Goal: Complete Application Form: Complete application form

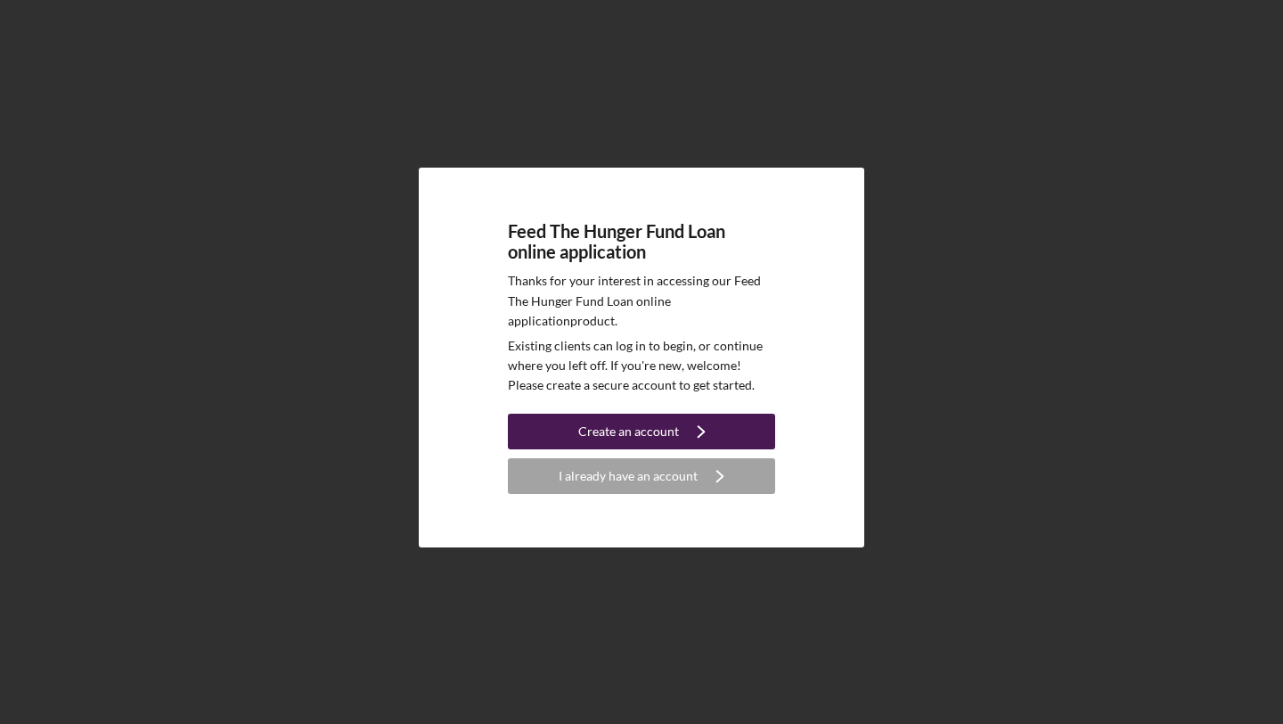
click at [647, 431] on div "Create an account" at bounding box center [628, 432] width 101 height 36
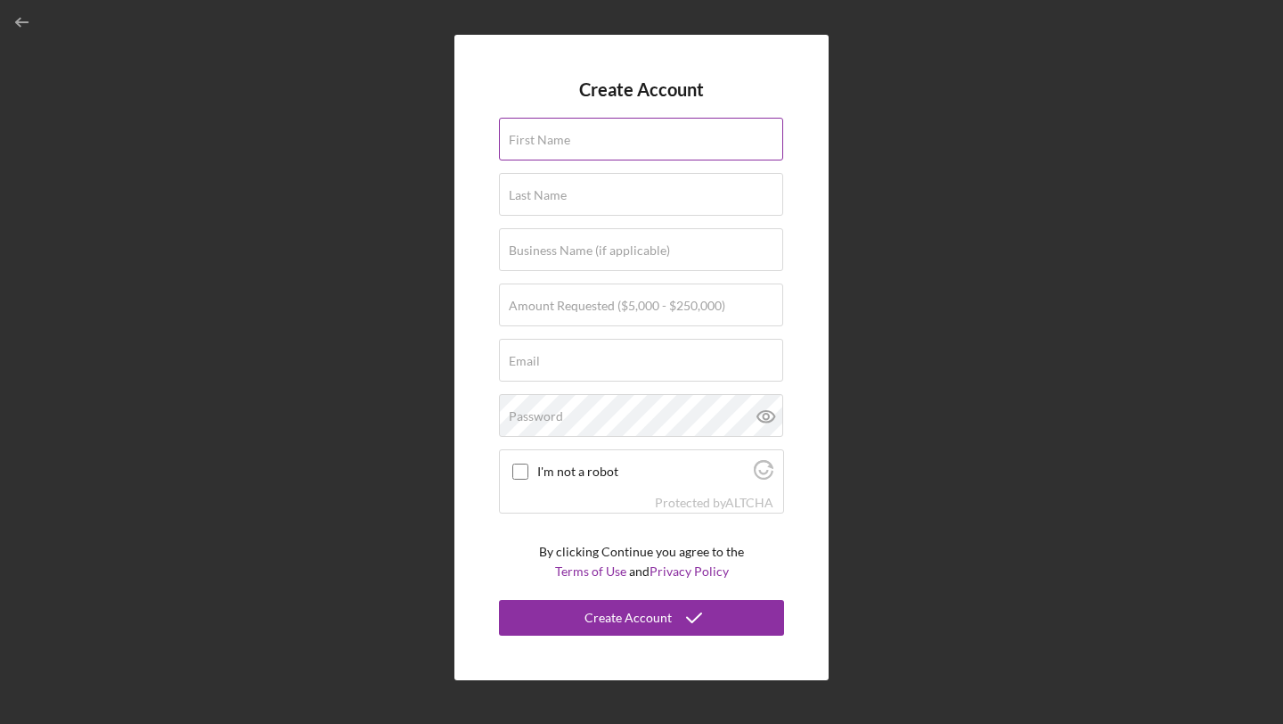
click at [559, 143] on label "First Name" at bounding box center [539, 140] width 61 height 14
click at [559, 143] on input "First Name" at bounding box center [641, 139] width 284 height 43
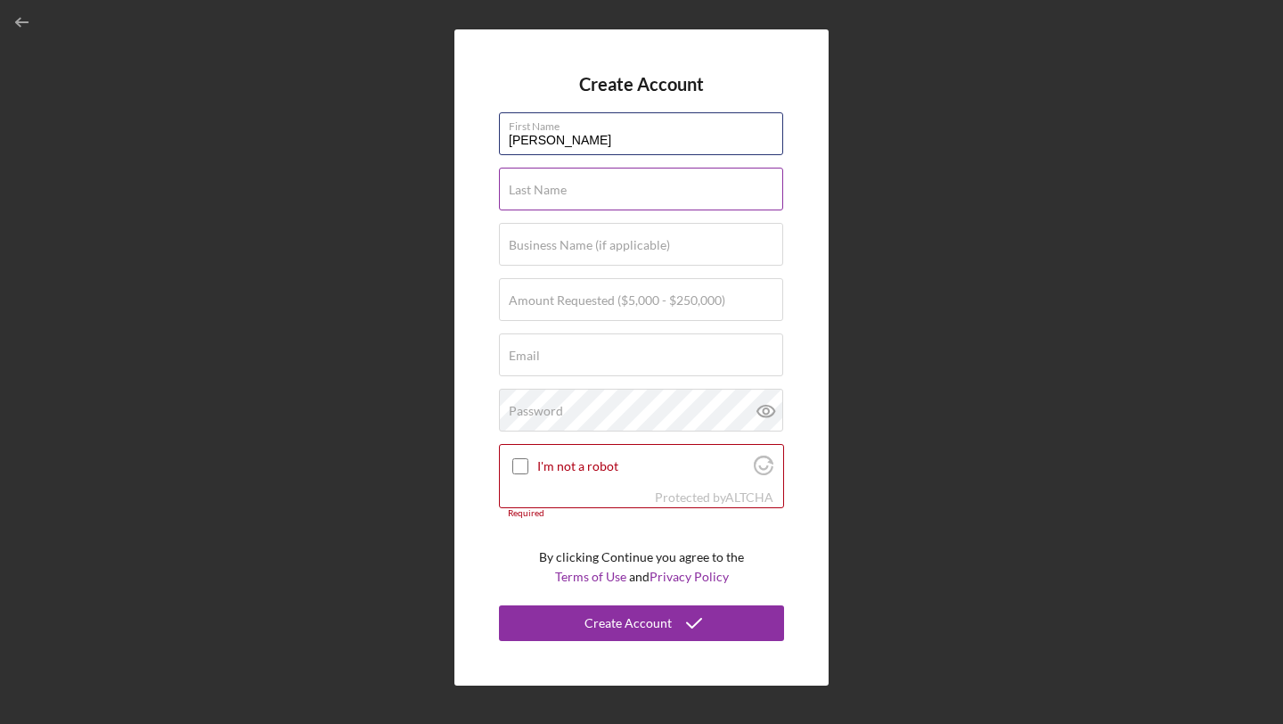
type input "[PERSON_NAME]"
click at [530, 192] on label "Last Name" at bounding box center [538, 190] width 58 height 14
click at [530, 192] on input "Last Name" at bounding box center [641, 189] width 284 height 43
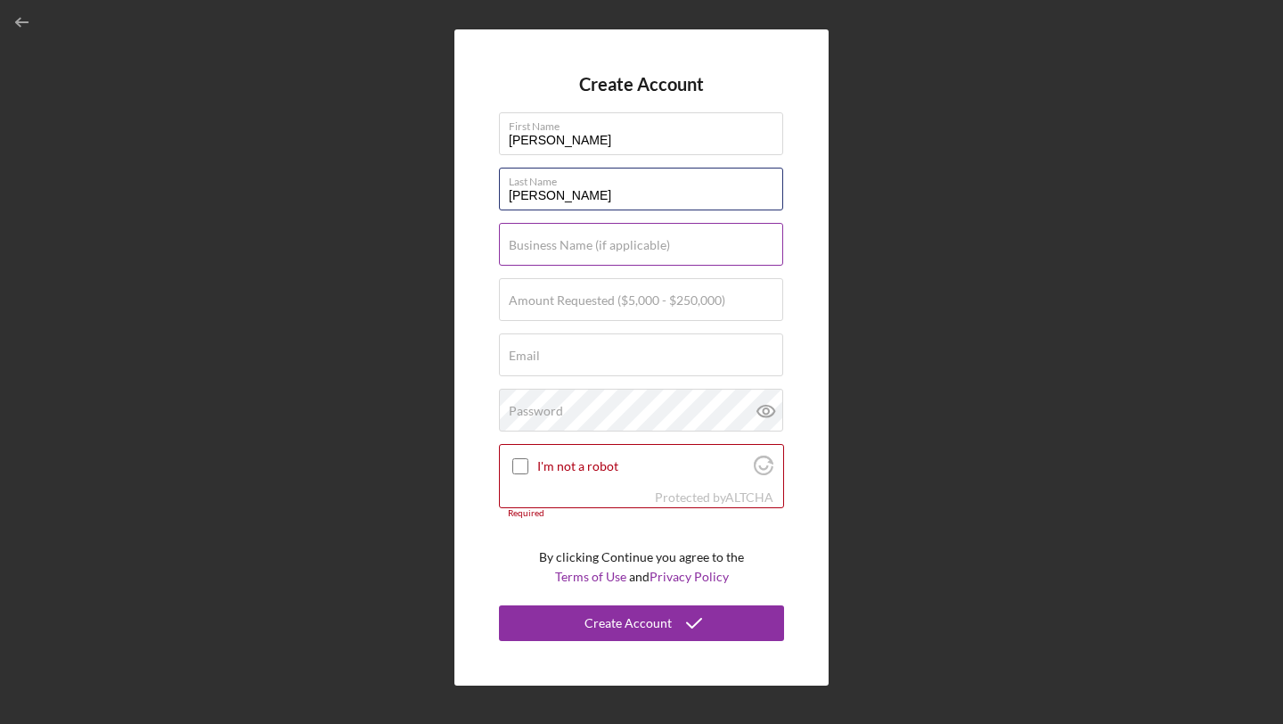
type input "[PERSON_NAME]"
click at [528, 242] on label "Business Name (if applicable)" at bounding box center [589, 245] width 161 height 14
click at [528, 242] on input "Business Name (if applicable)" at bounding box center [641, 244] width 284 height 43
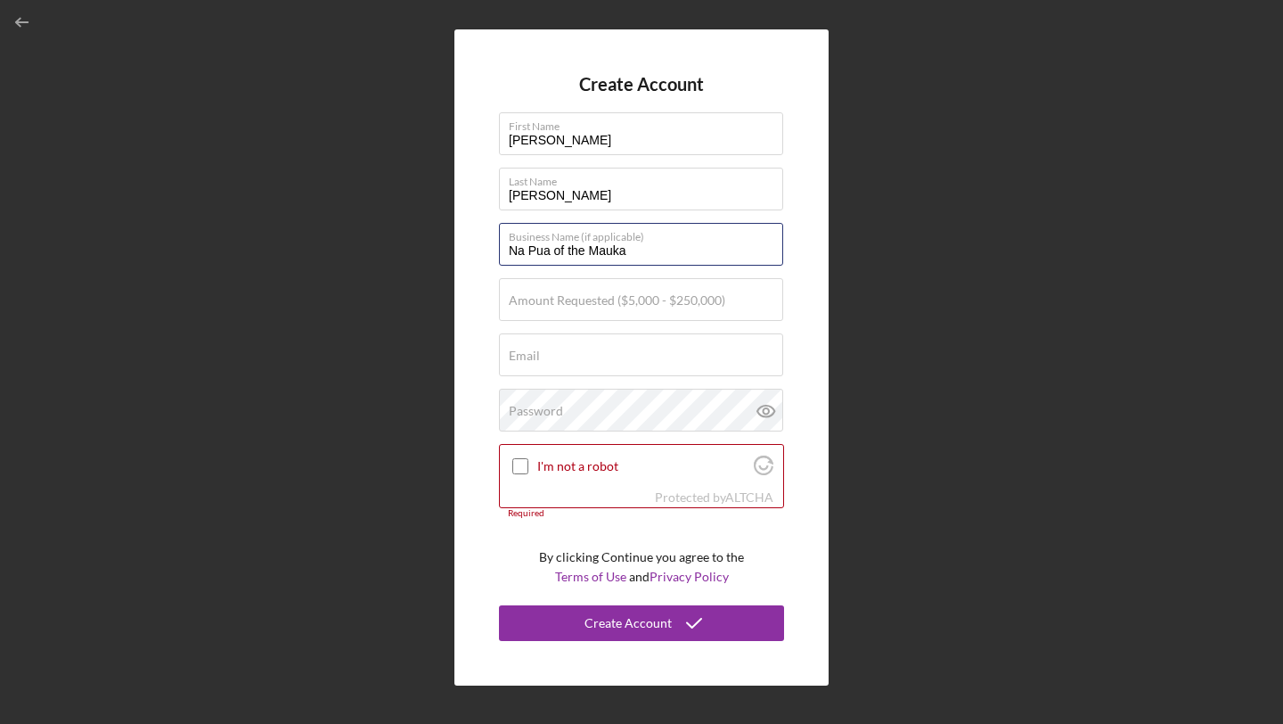
type input "Na Pua of the Mauka"
click at [544, 301] on label "Amount Requested ($5,000 - $250,000)" at bounding box center [617, 300] width 217 height 14
click at [544, 301] on input "Amount Requested ($5,000 - $250,000)" at bounding box center [641, 299] width 284 height 43
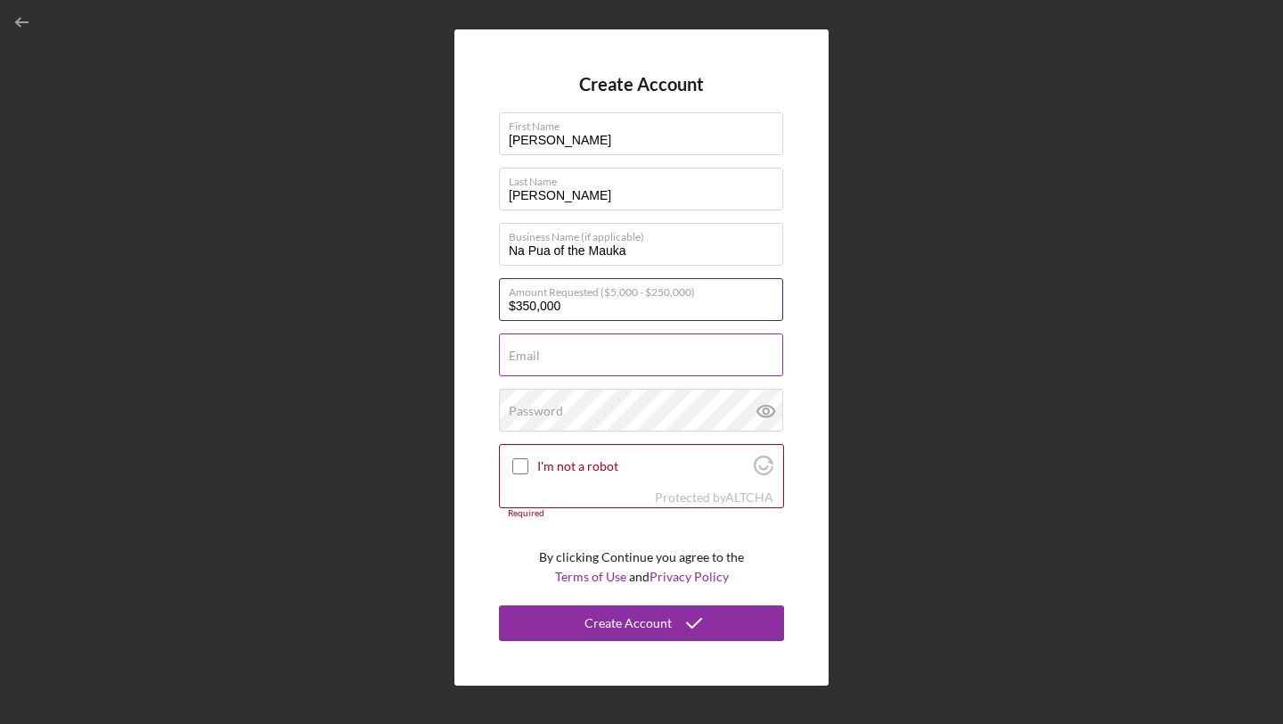
type input "$350,000"
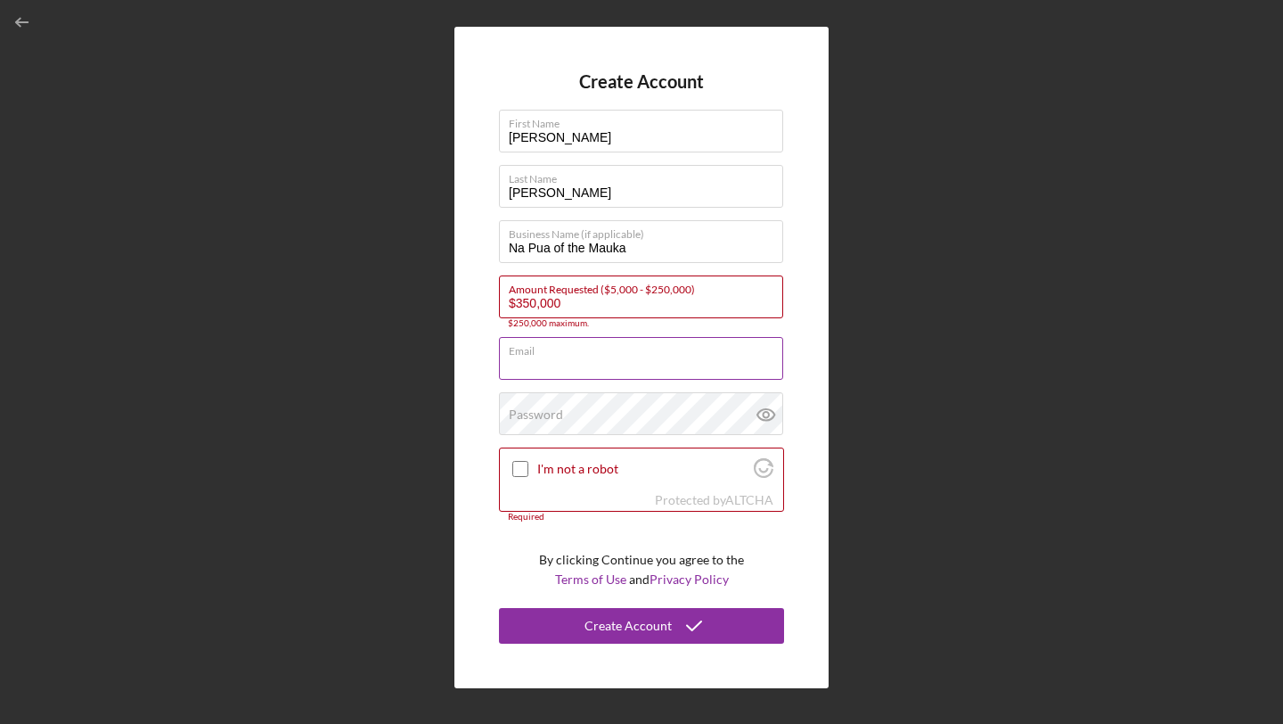
click at [529, 364] on input "Email" at bounding box center [641, 358] width 284 height 43
drag, startPoint x: 589, startPoint y: 306, endPoint x: 439, endPoint y: 299, distance: 149.8
click at [442, 299] on div "Create Account First Name [PERSON_NAME] Last Name [PERSON_NAME] Business Name (…" at bounding box center [641, 357] width 1265 height 715
click at [547, 364] on input "Email" at bounding box center [641, 354] width 284 height 43
type input "justinkpakele"
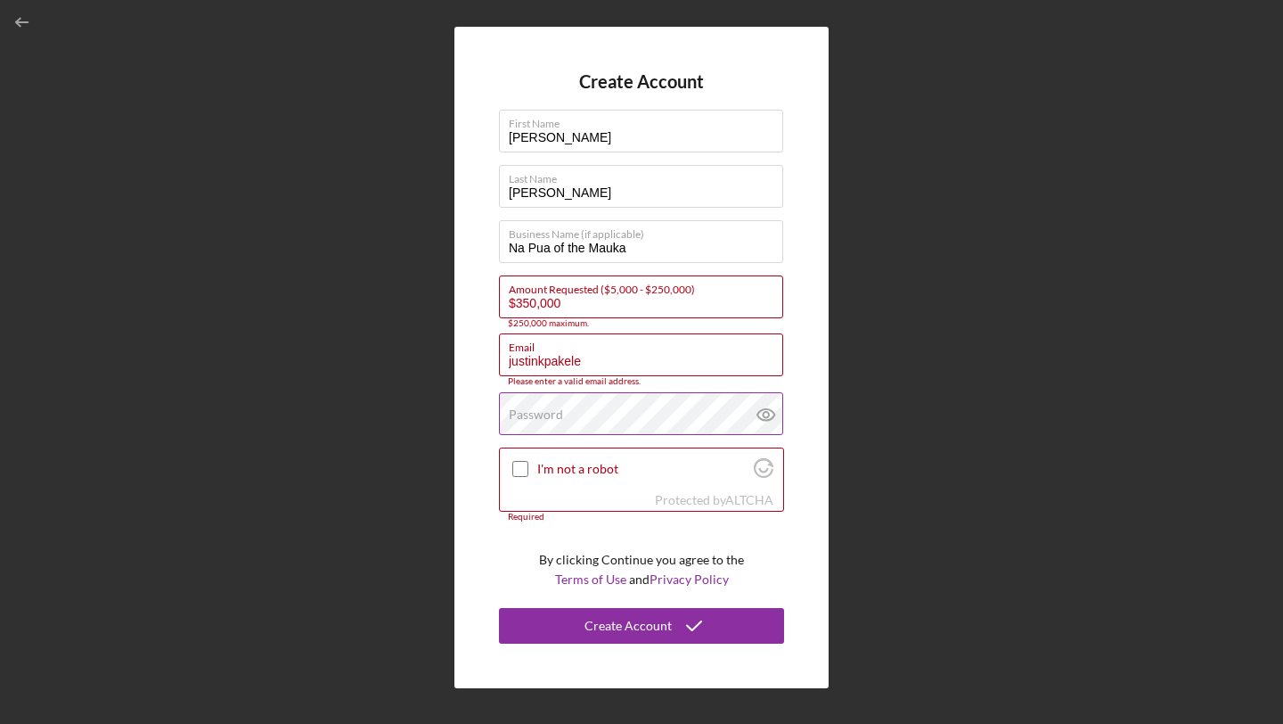
click at [538, 411] on label "Password" at bounding box center [536, 414] width 54 height 14
click at [768, 417] on g at bounding box center [765, 413] width 17 height 12
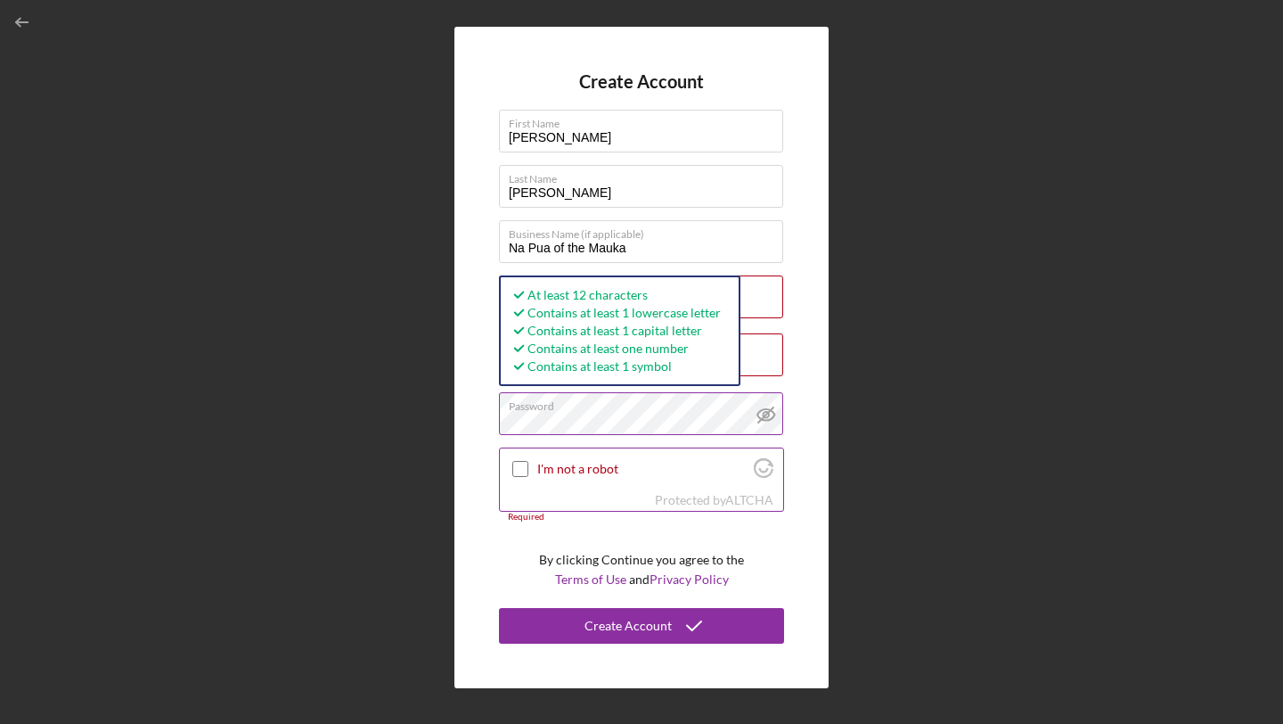
click at [522, 466] on input "I'm not a robot" at bounding box center [520, 469] width 16 height 16
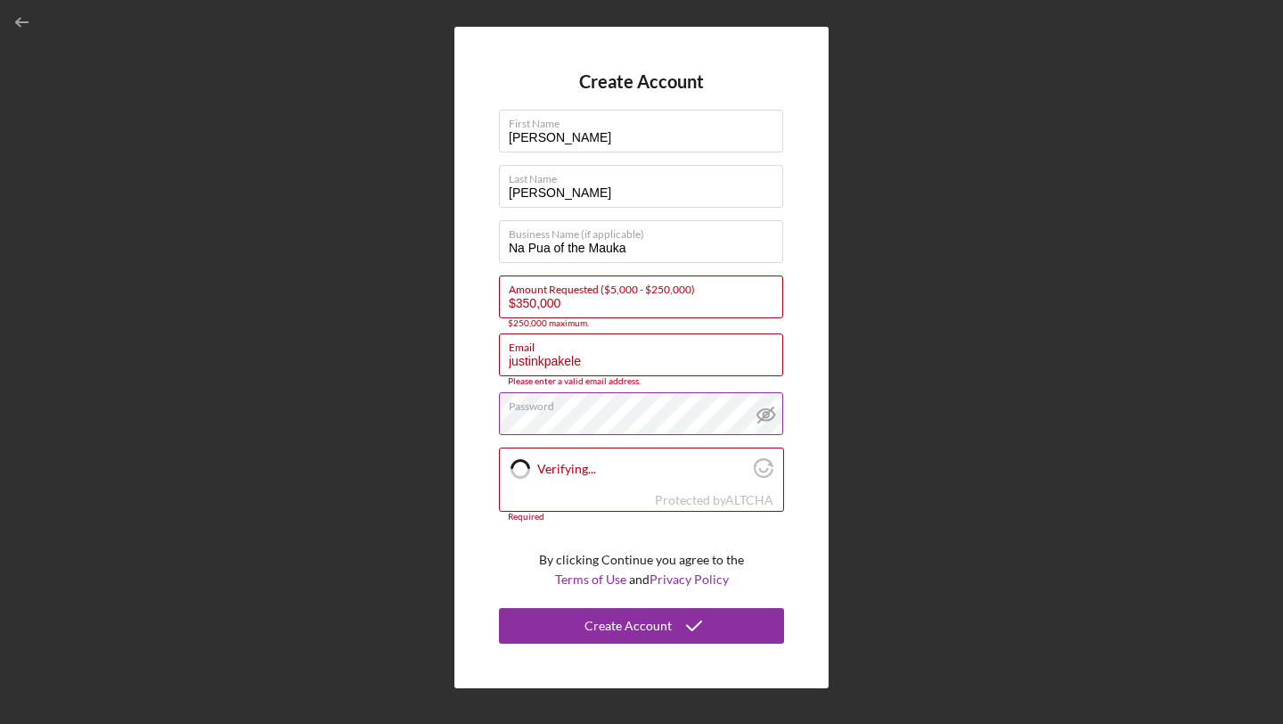
checkbox input "true"
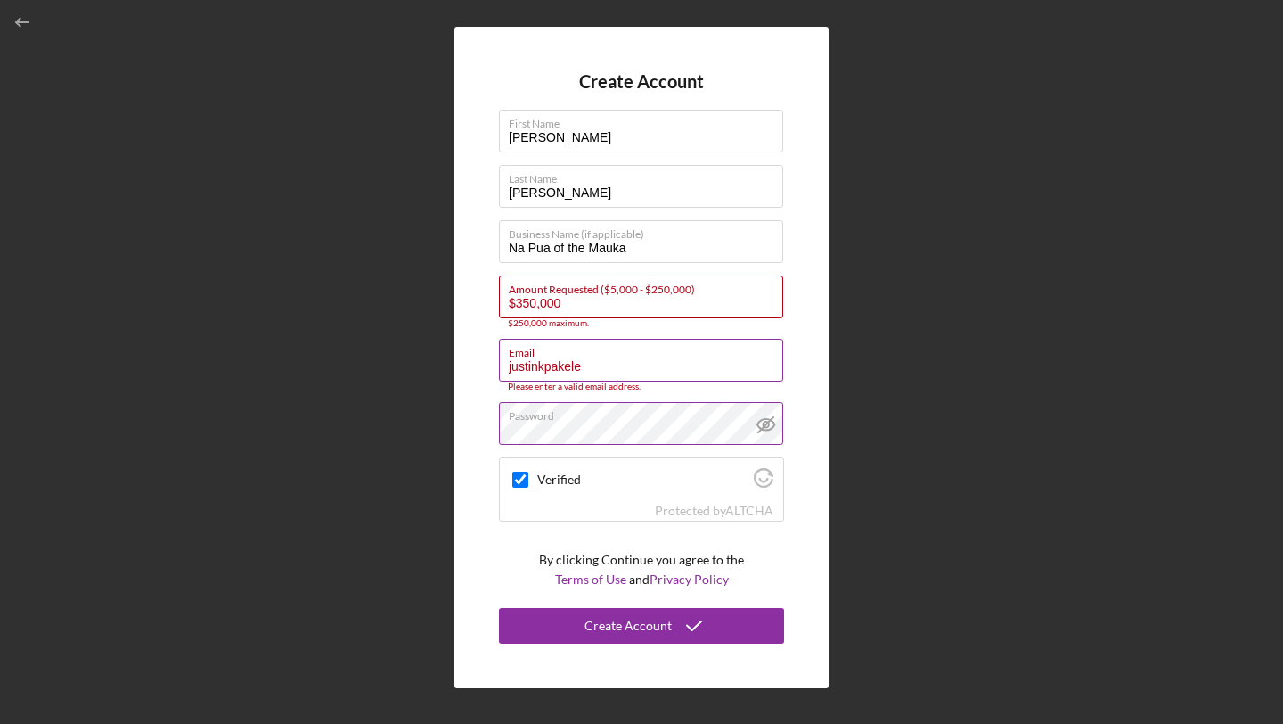
click at [605, 370] on input "justinkpakele" at bounding box center [641, 360] width 284 height 43
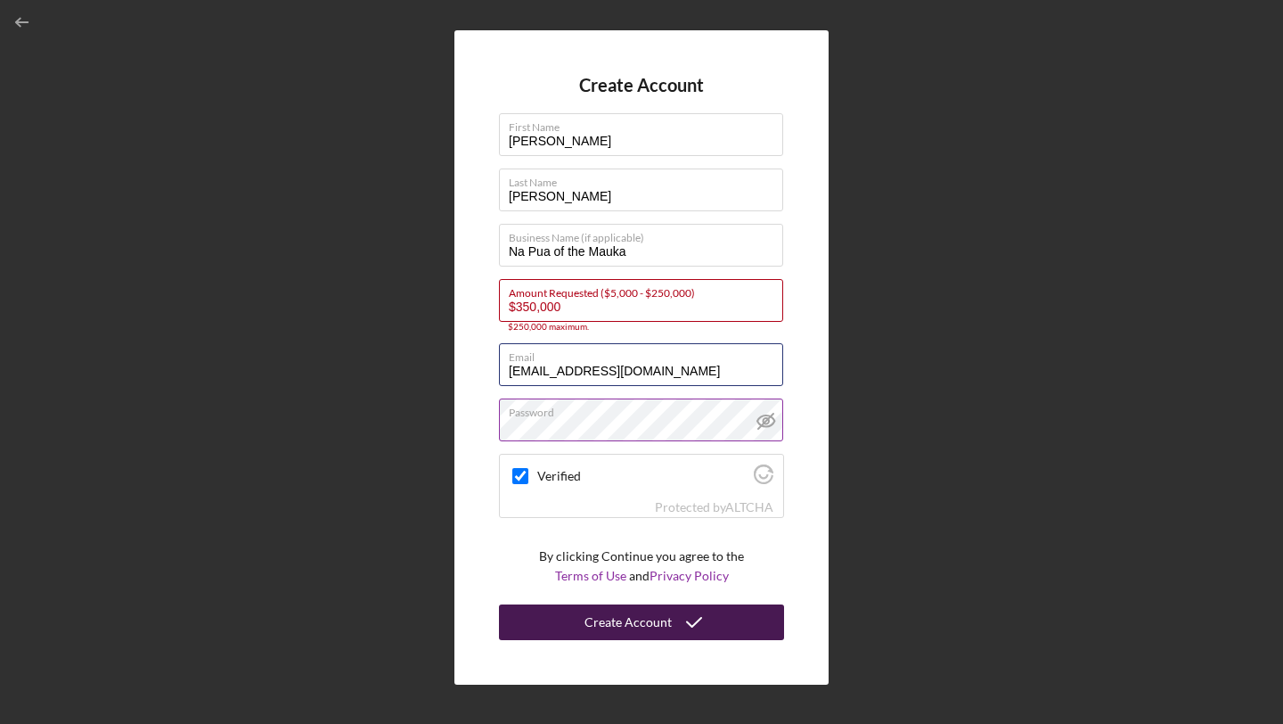
type input "[EMAIL_ADDRESS][DOMAIN_NAME]"
click at [628, 616] on div "Create Account" at bounding box center [628, 622] width 87 height 36
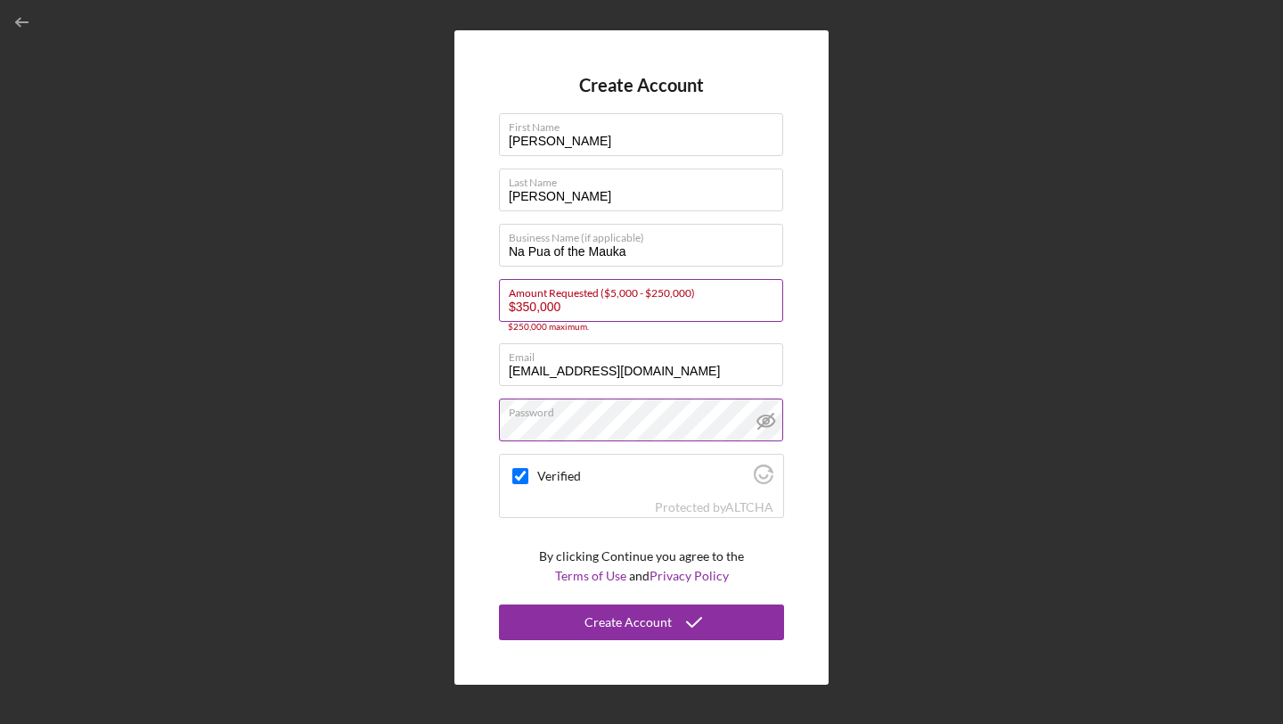
click at [524, 308] on input "$350,000" at bounding box center [641, 300] width 284 height 43
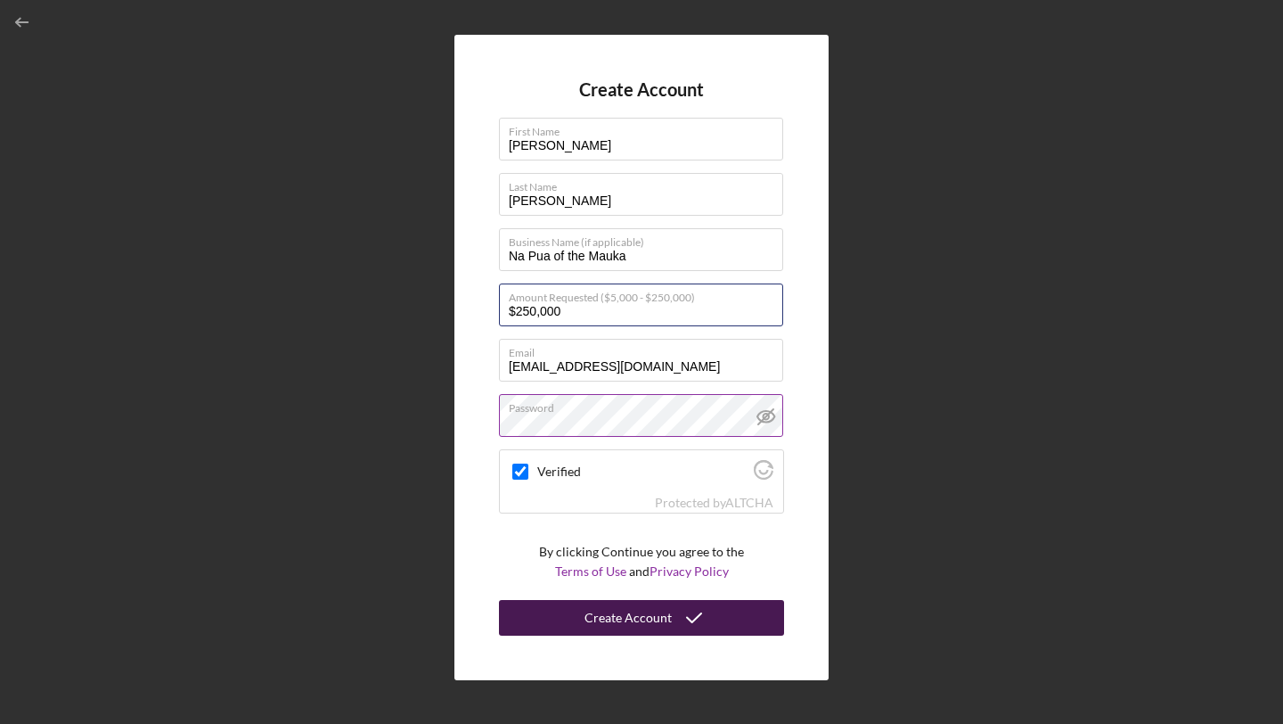
type input "$250,000"
click at [640, 610] on div "Create Account" at bounding box center [628, 618] width 87 height 36
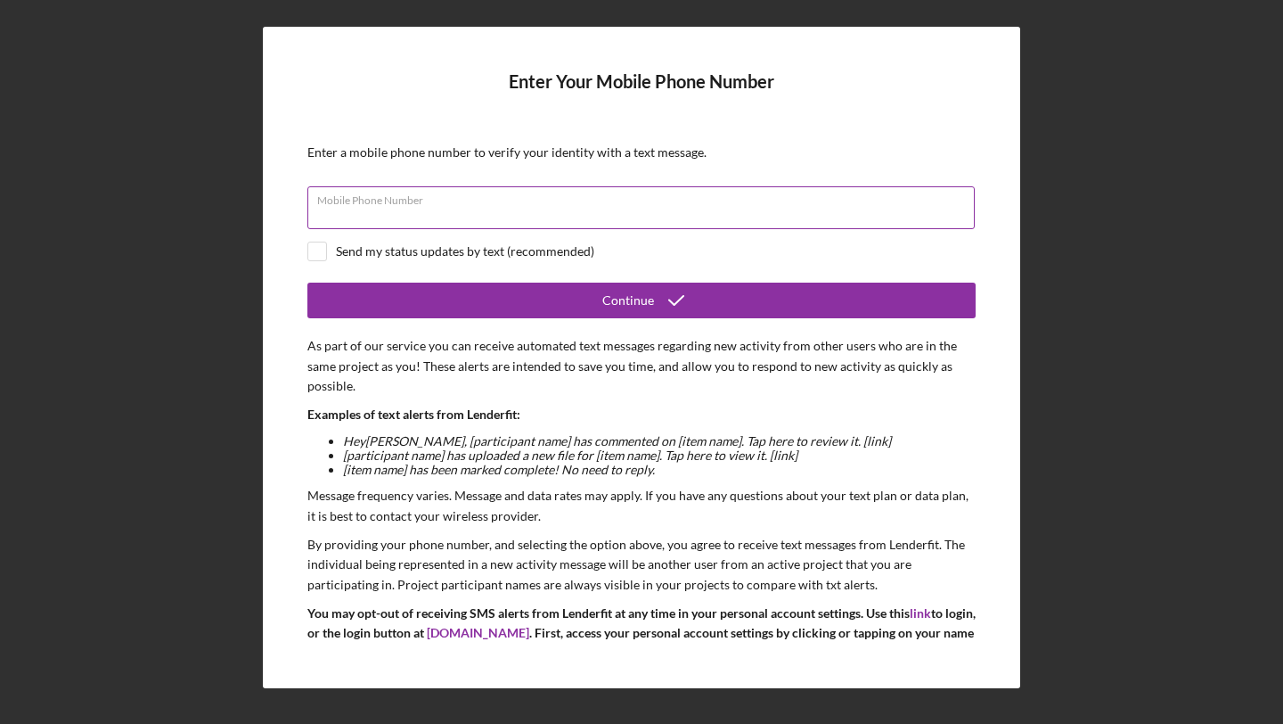
click at [545, 199] on div "Mobile Phone Number" at bounding box center [641, 208] width 668 height 45
type input "[PHONE_NUMBER]"
click at [310, 245] on input "checkbox" at bounding box center [317, 251] width 18 height 18
checkbox input "true"
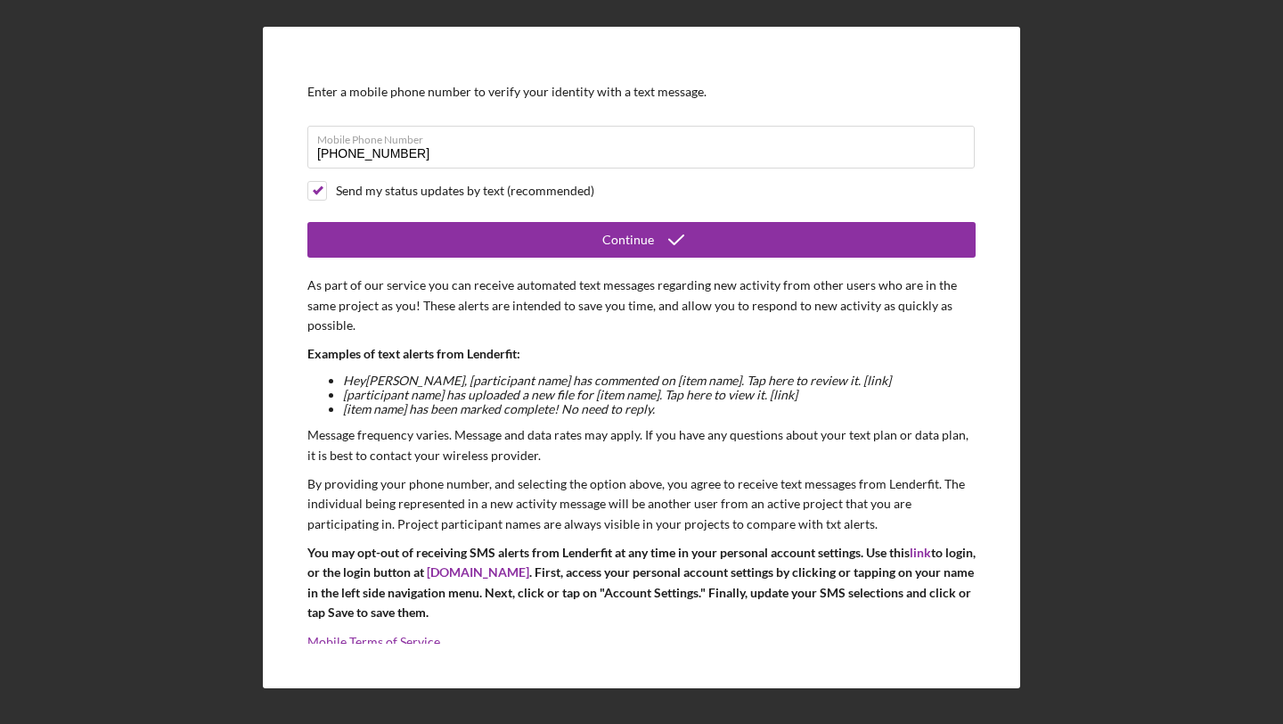
scroll to position [78, 0]
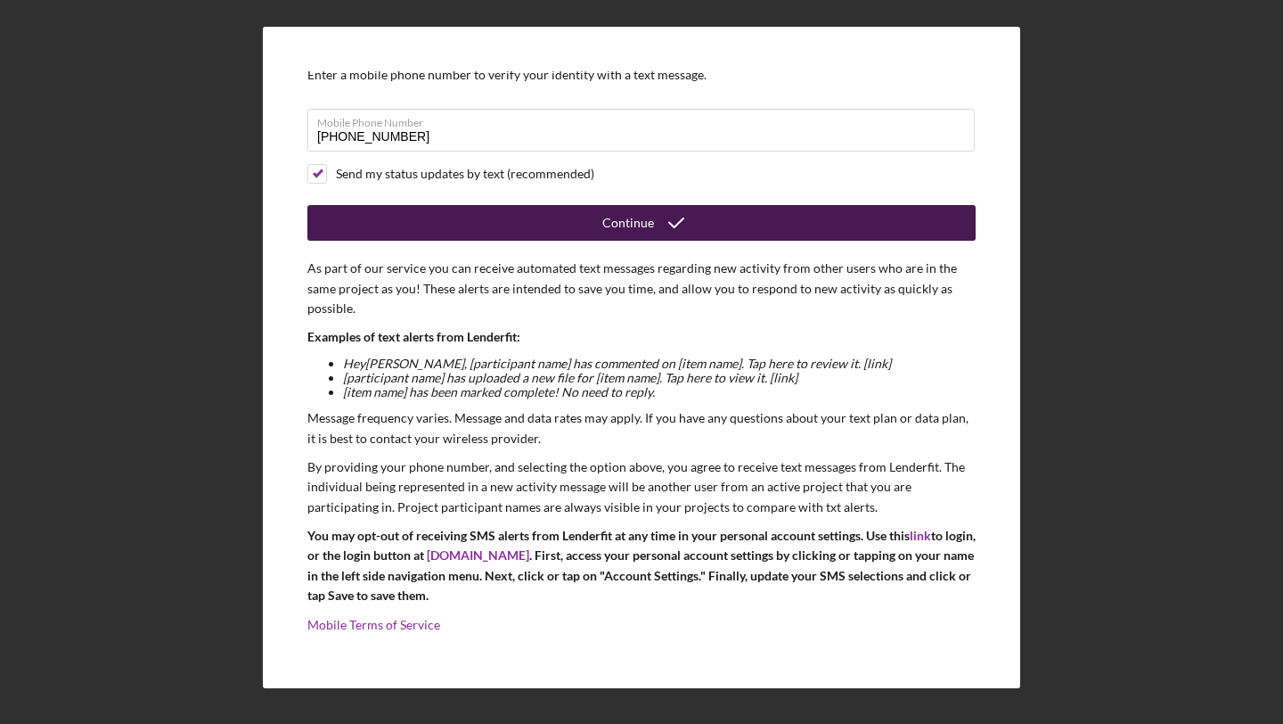
click at [504, 217] on button "Continue" at bounding box center [641, 223] width 668 height 36
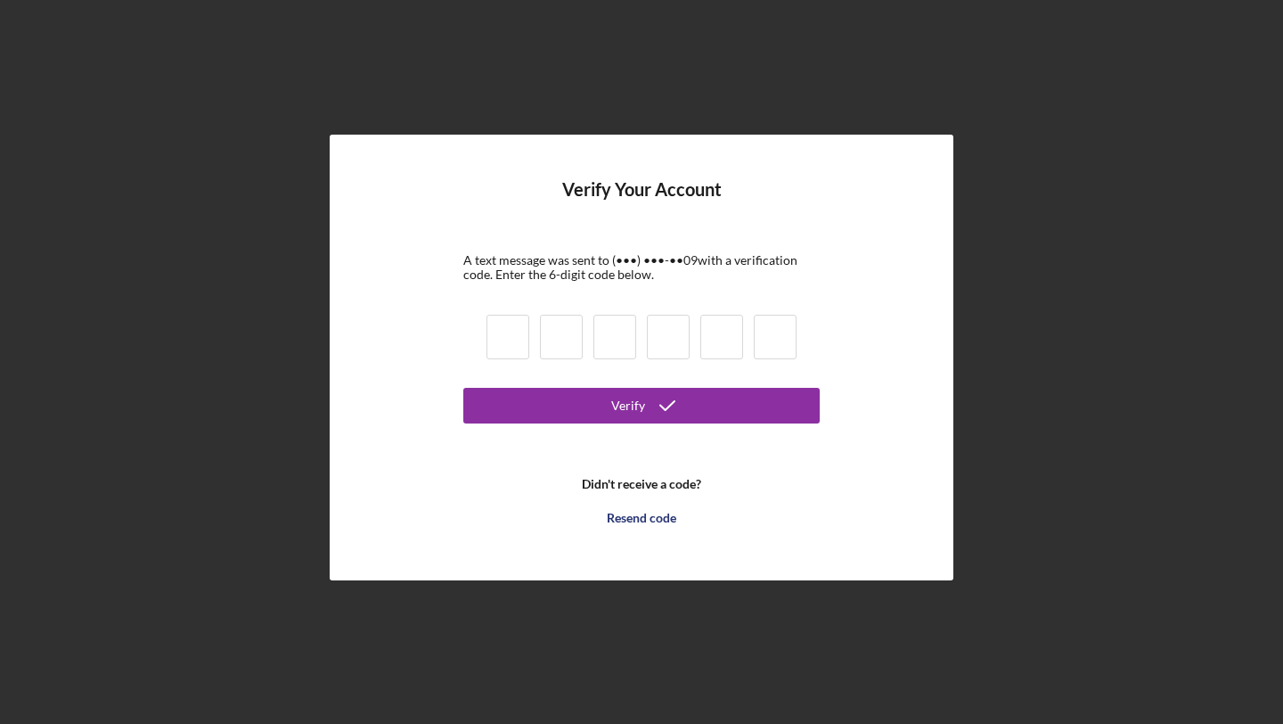
click at [502, 353] on input at bounding box center [508, 337] width 43 height 45
type input "8"
type input "2"
type input "6"
type input "0"
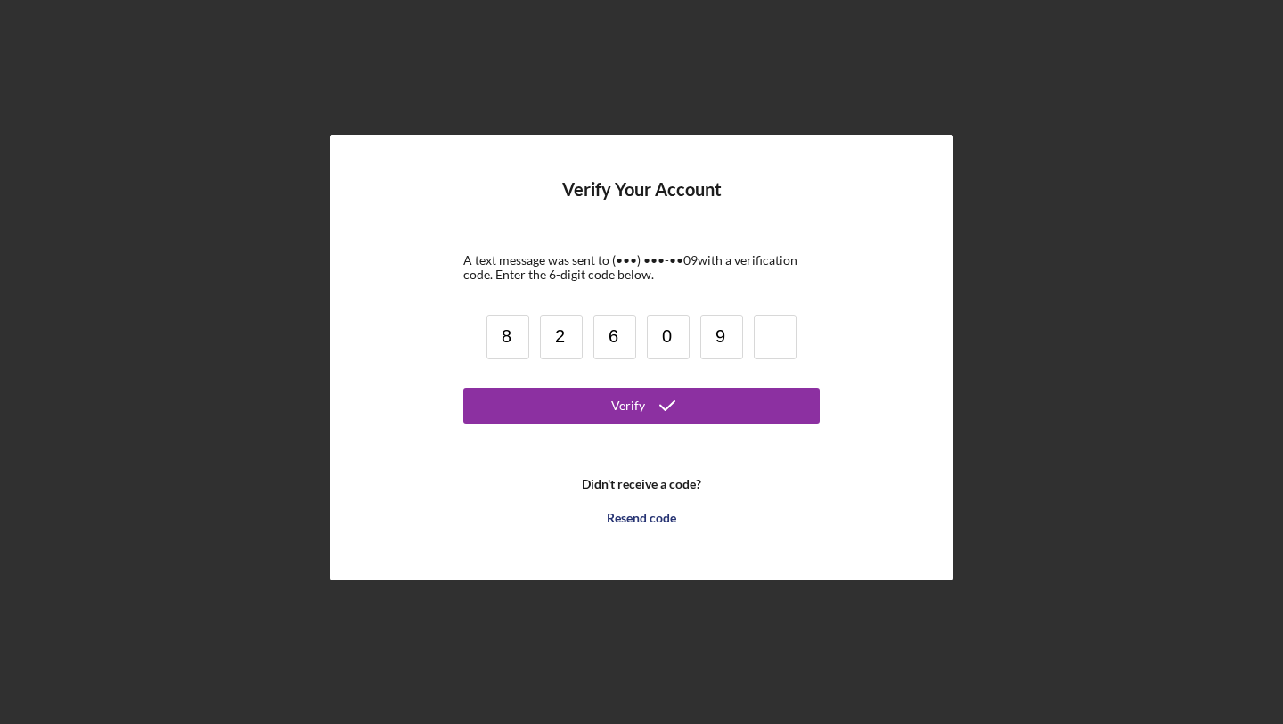
type input "9"
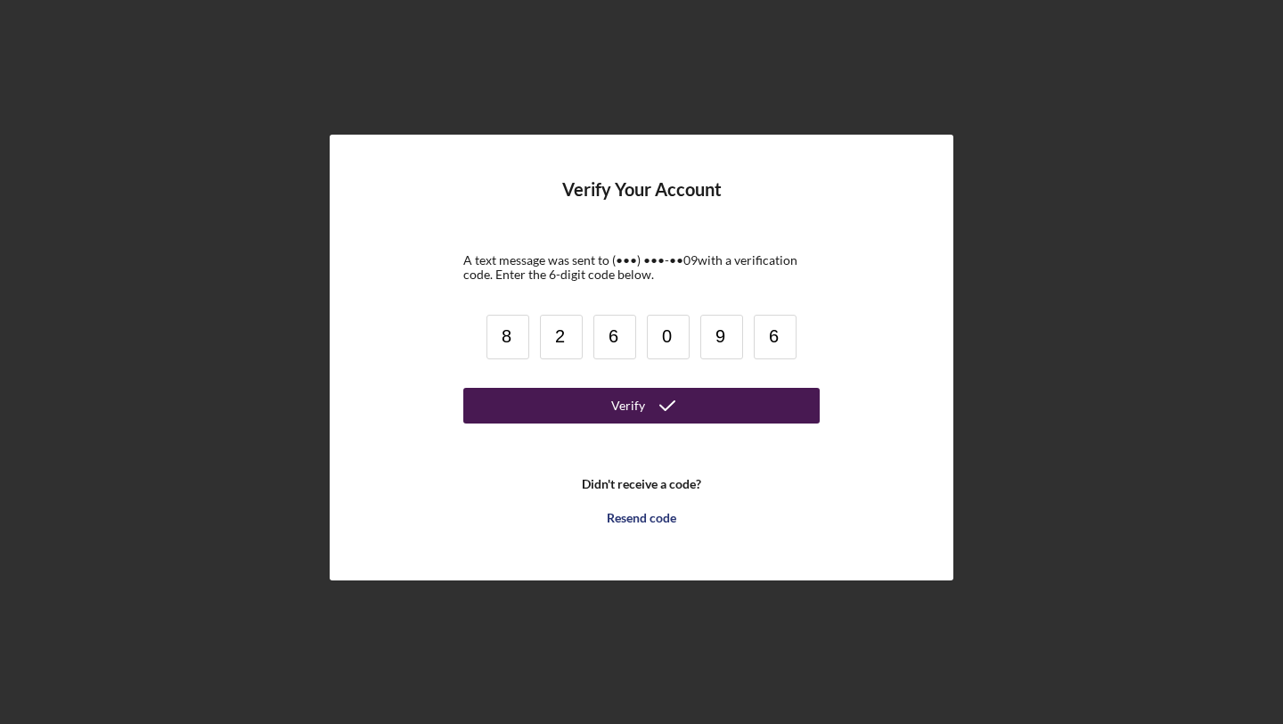
type input "6"
click at [565, 414] on button "Verify" at bounding box center [641, 406] width 356 height 36
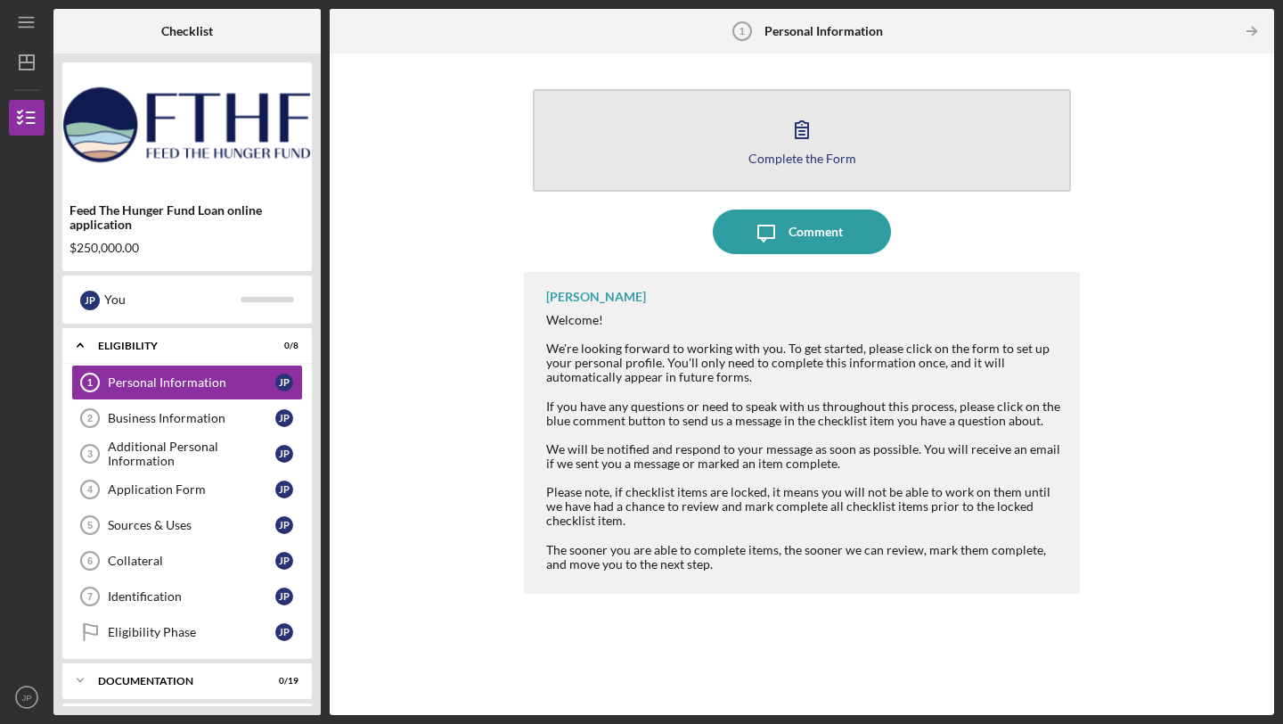
click at [757, 139] on button "Complete the Form Form" at bounding box center [802, 140] width 538 height 102
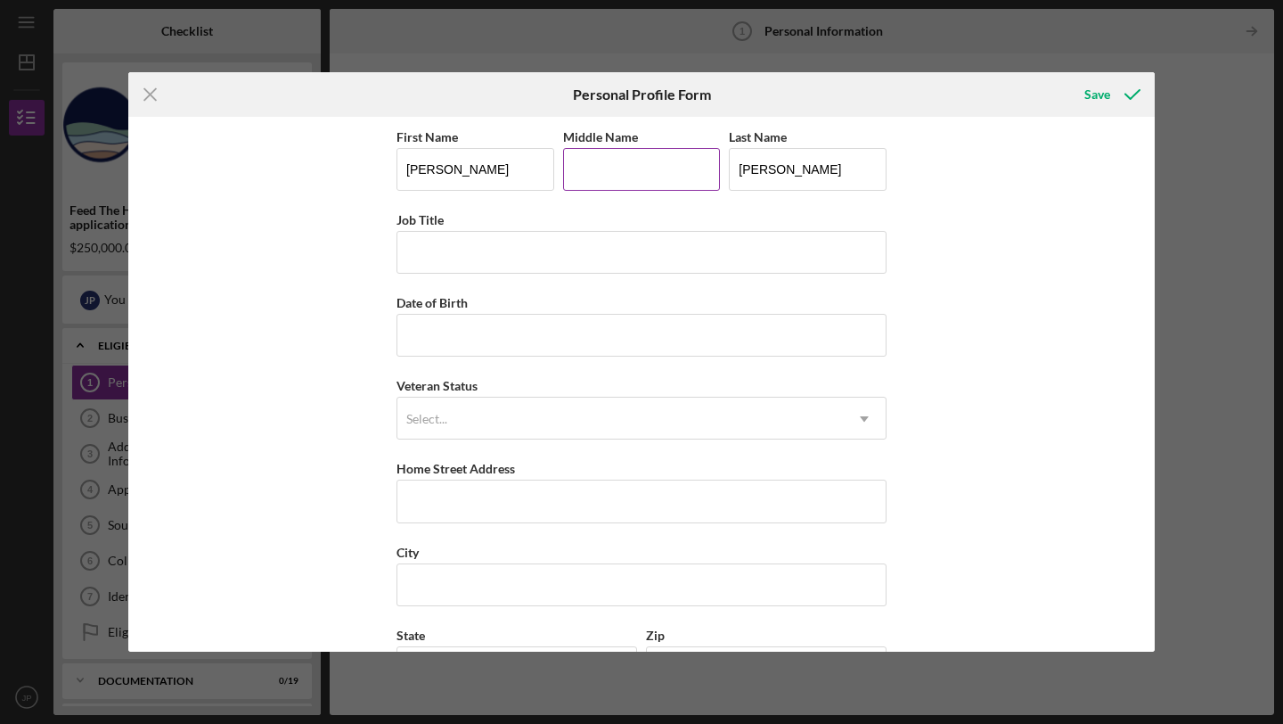
click at [674, 170] on input "Middle Name" at bounding box center [642, 169] width 158 height 43
type input "Kuana"
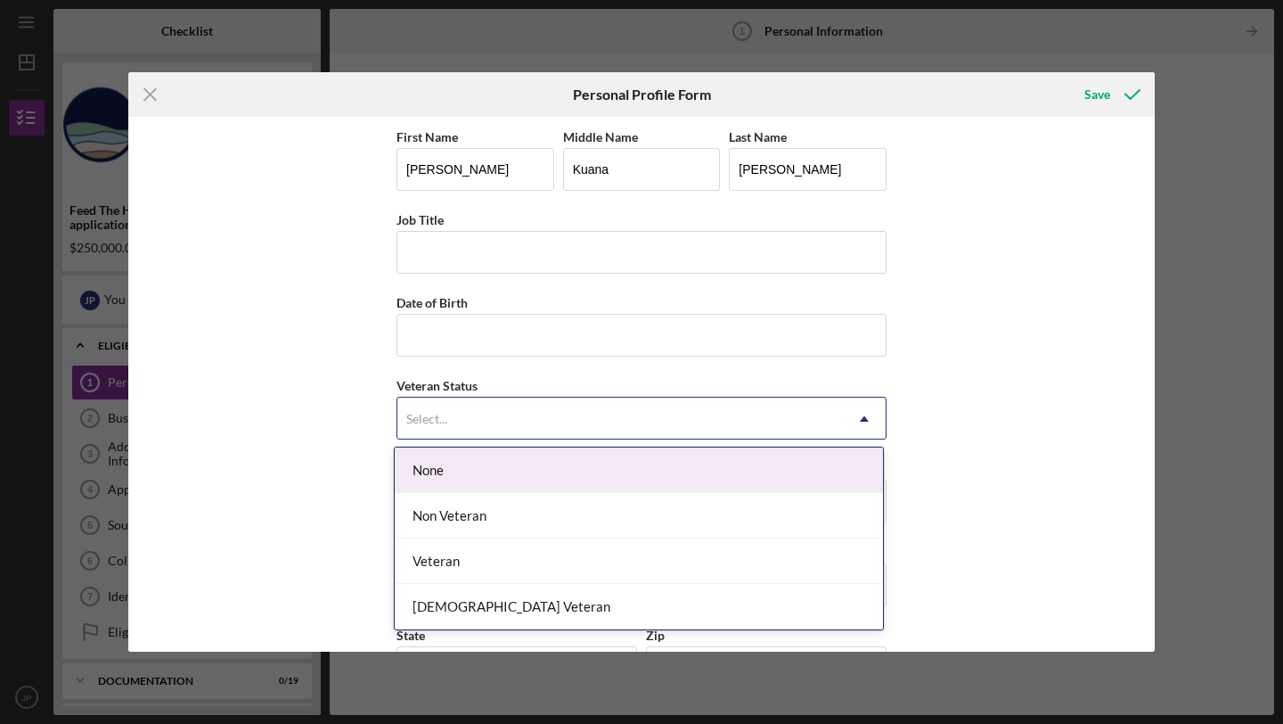
click at [672, 418] on div "Select..." at bounding box center [620, 418] width 446 height 41
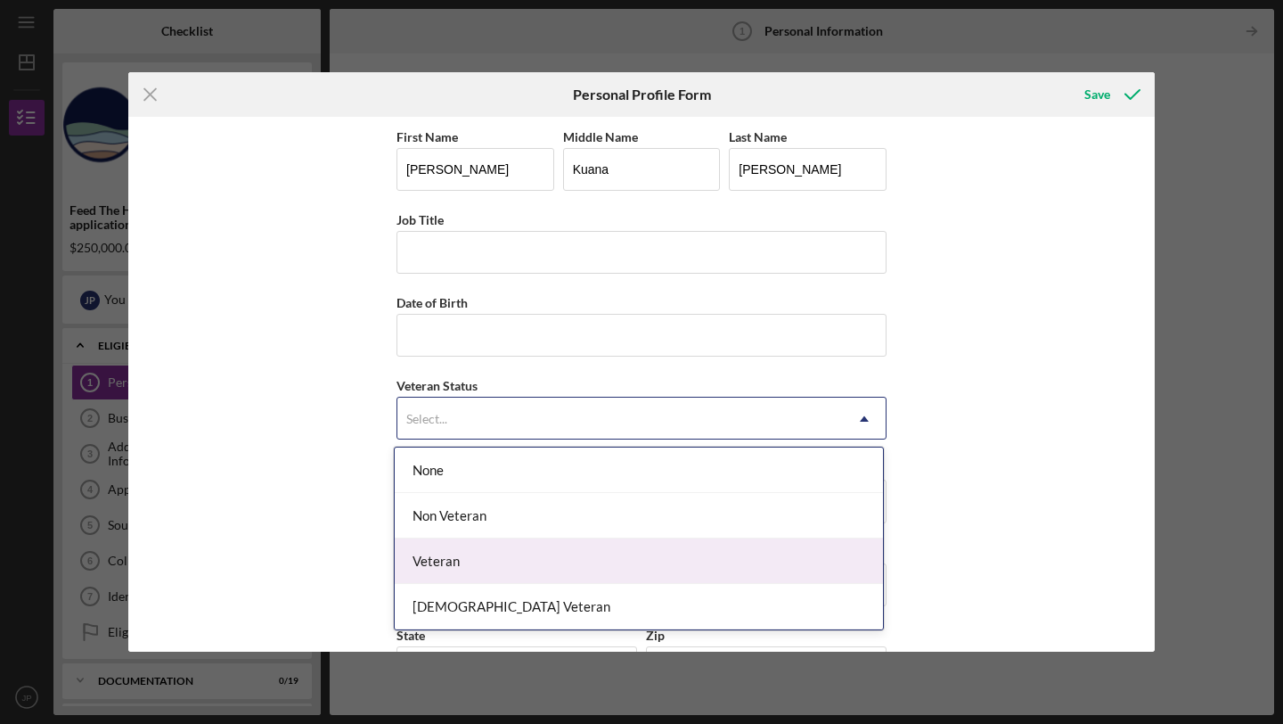
click at [592, 556] on div "Veteran" at bounding box center [639, 560] width 488 height 45
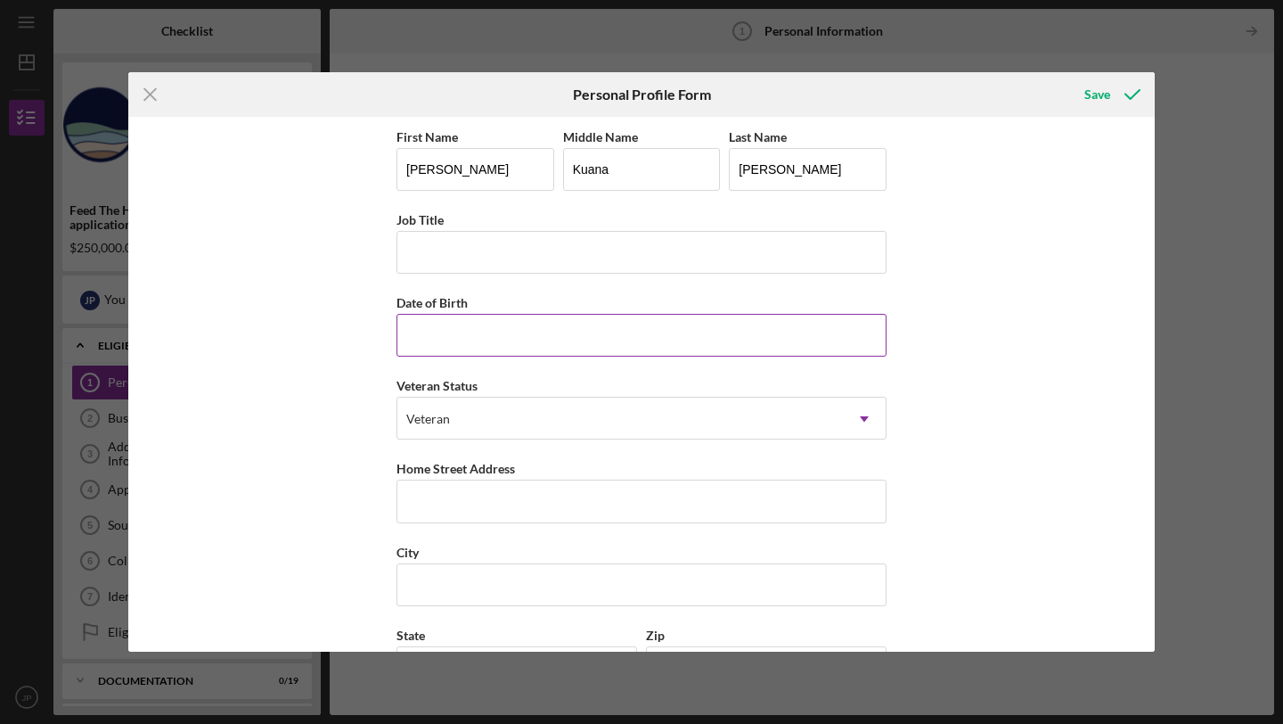
click at [543, 346] on input "Date of Birth" at bounding box center [642, 335] width 490 height 43
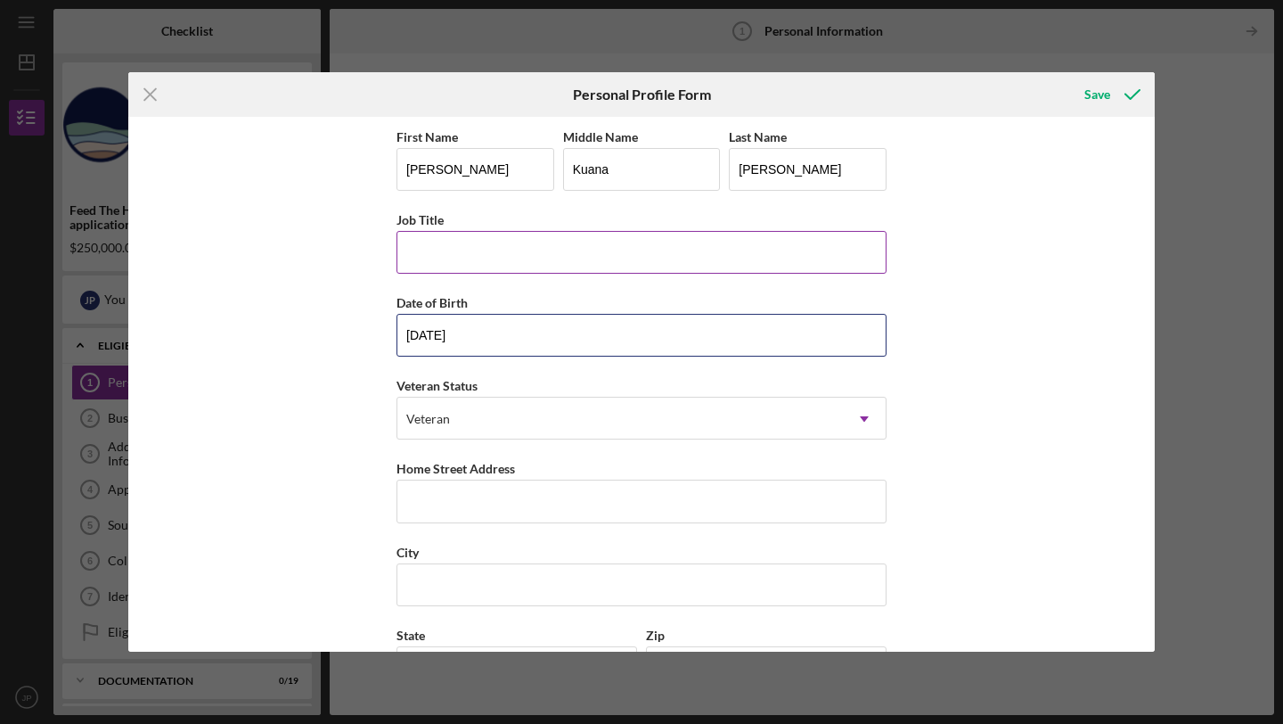
type input "[DATE]"
click at [506, 252] on input "Job Title" at bounding box center [642, 252] width 490 height 43
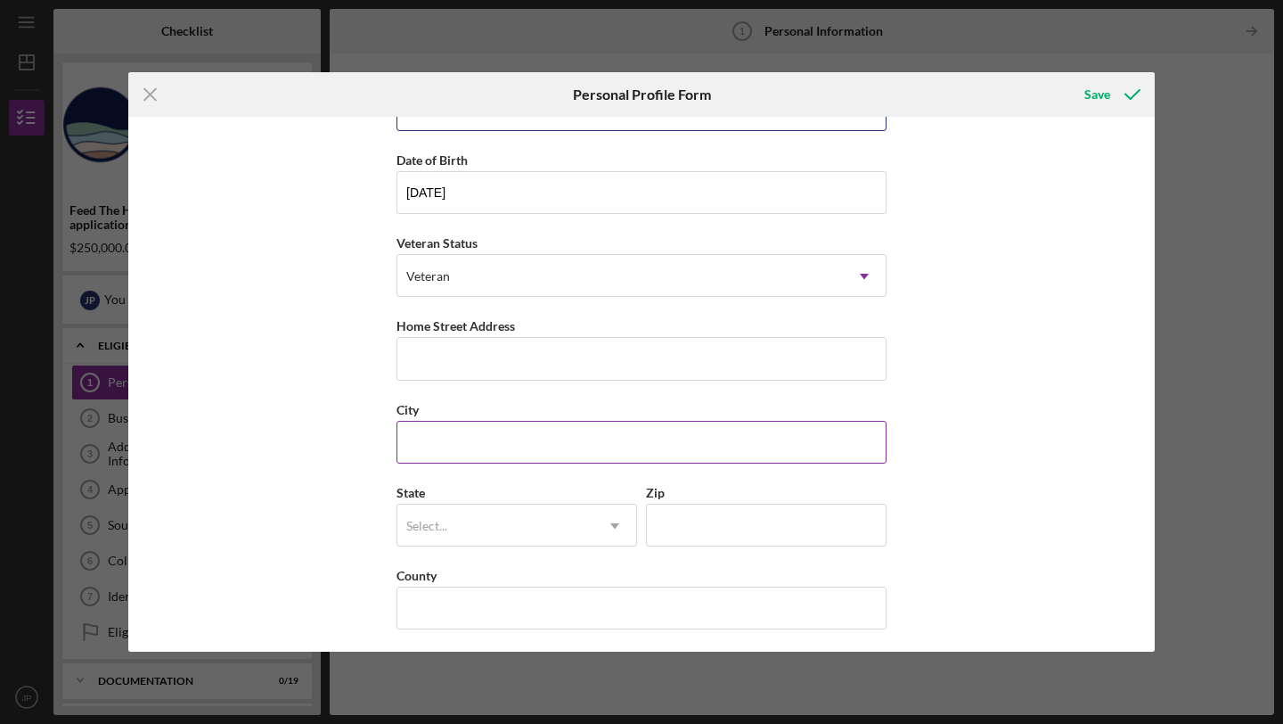
scroll to position [147, 0]
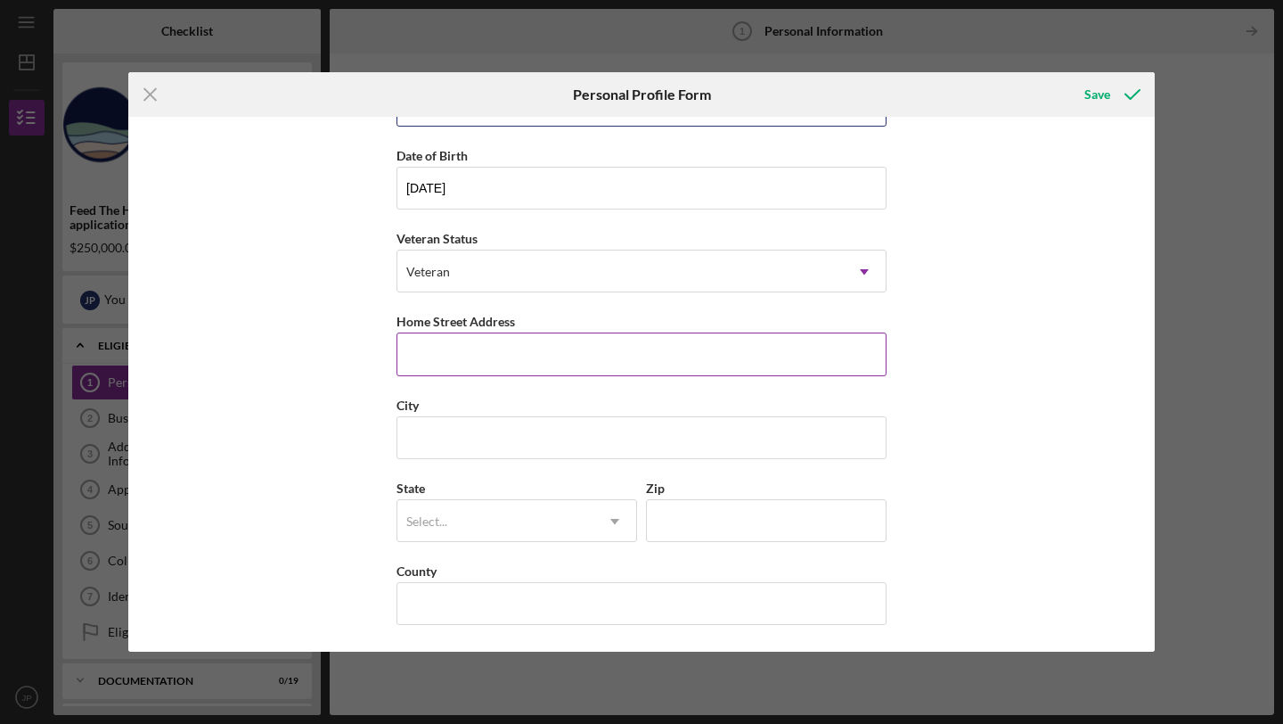
type input "Chairman"
click at [488, 353] on input "Home Street Address" at bounding box center [642, 353] width 490 height 43
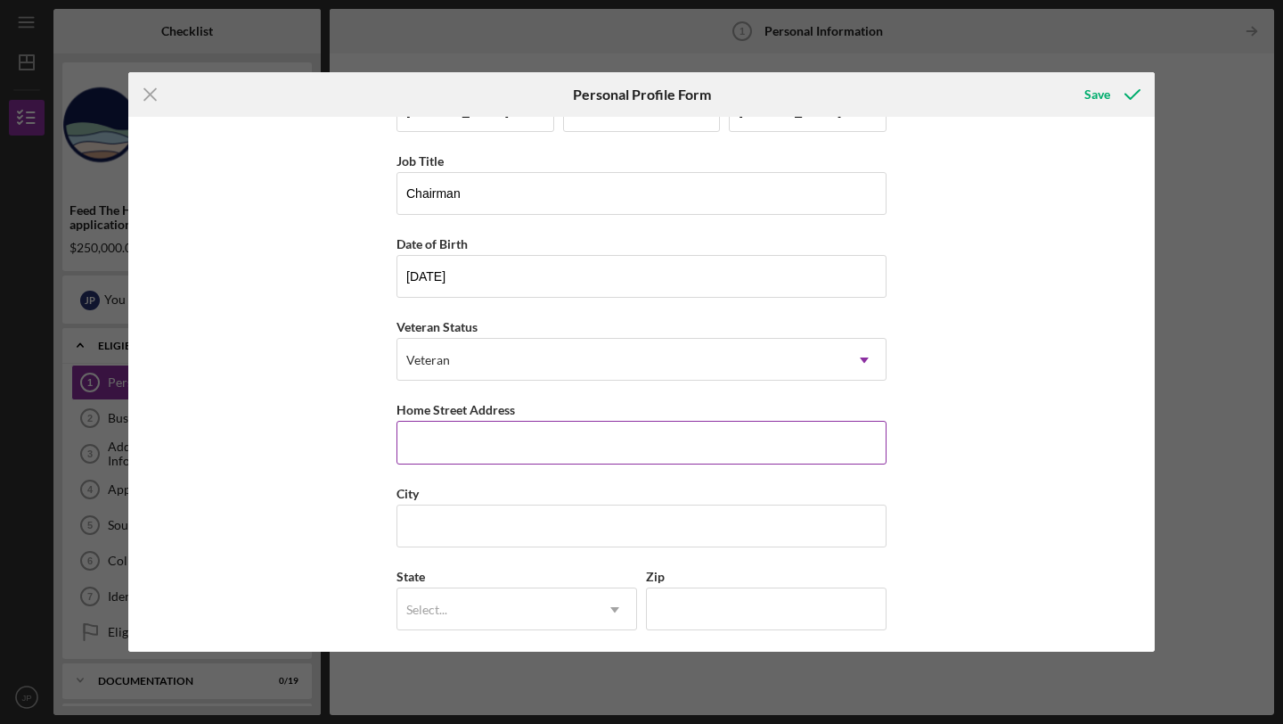
scroll to position [0, 0]
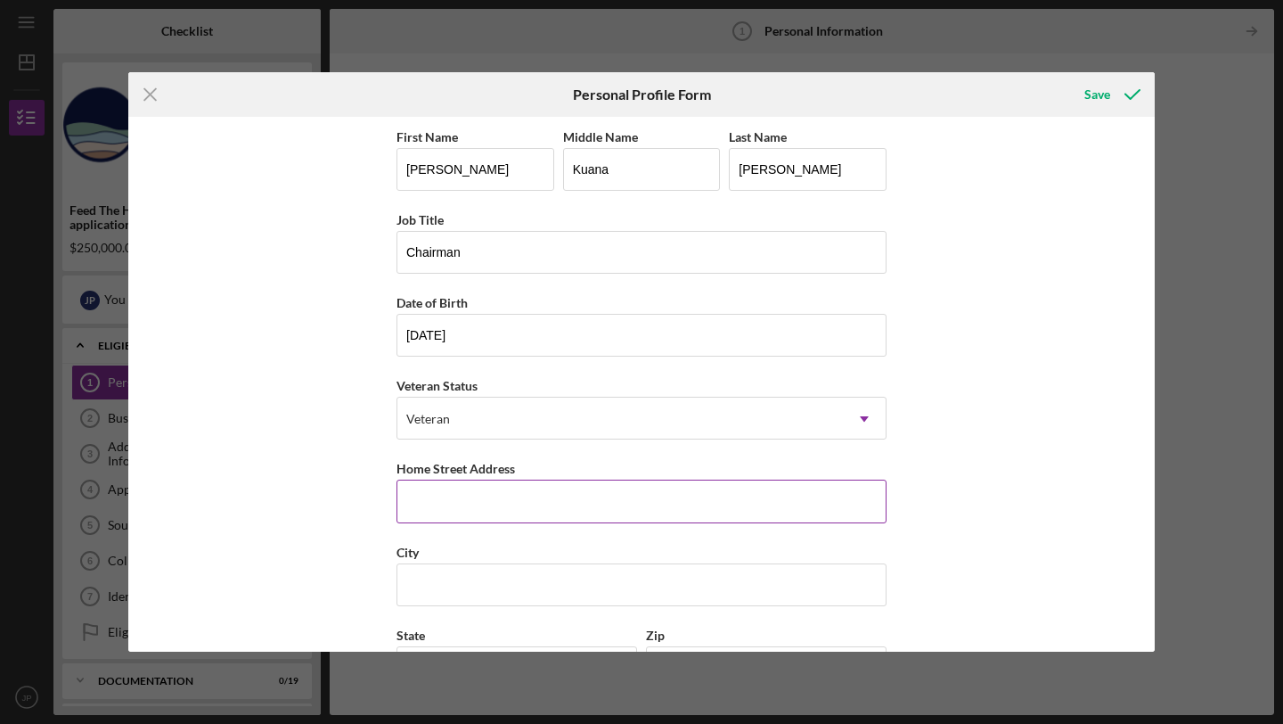
click at [467, 512] on input "Home Street Address" at bounding box center [642, 500] width 490 height 43
type input "94-1067 [GEOGRAPHIC_DATA]"
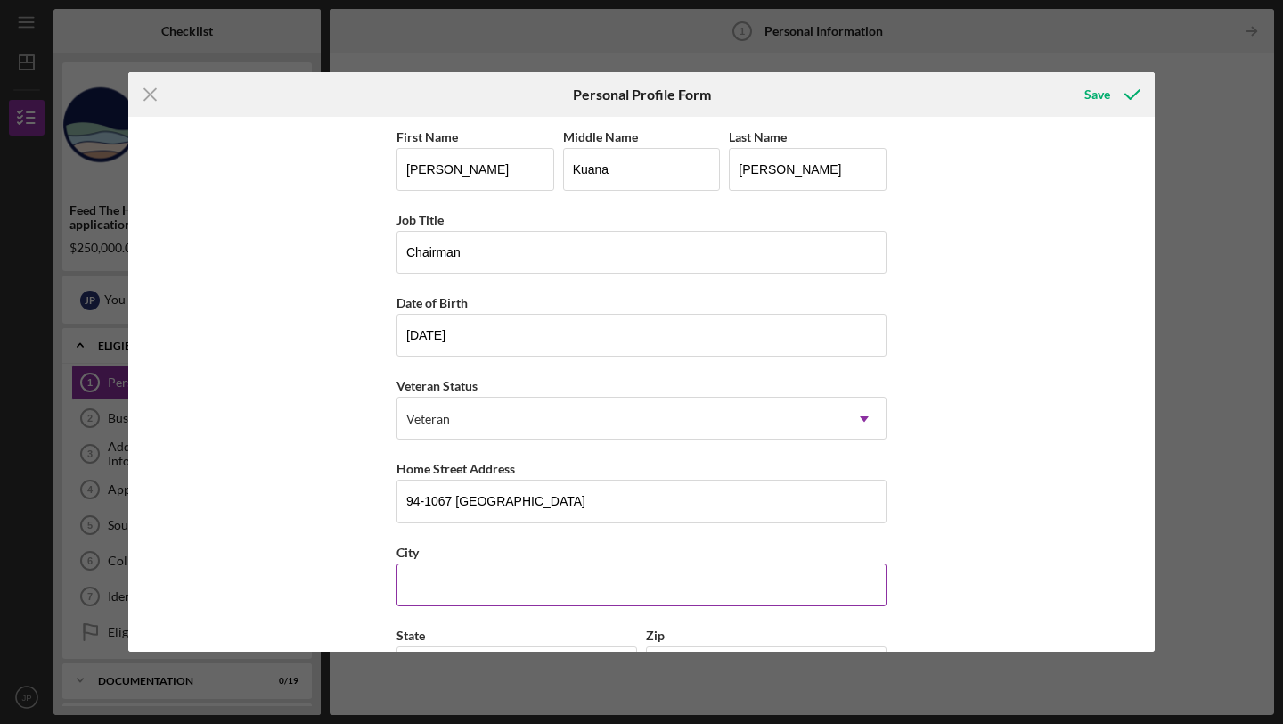
click at [590, 584] on input "City" at bounding box center [642, 584] width 490 height 43
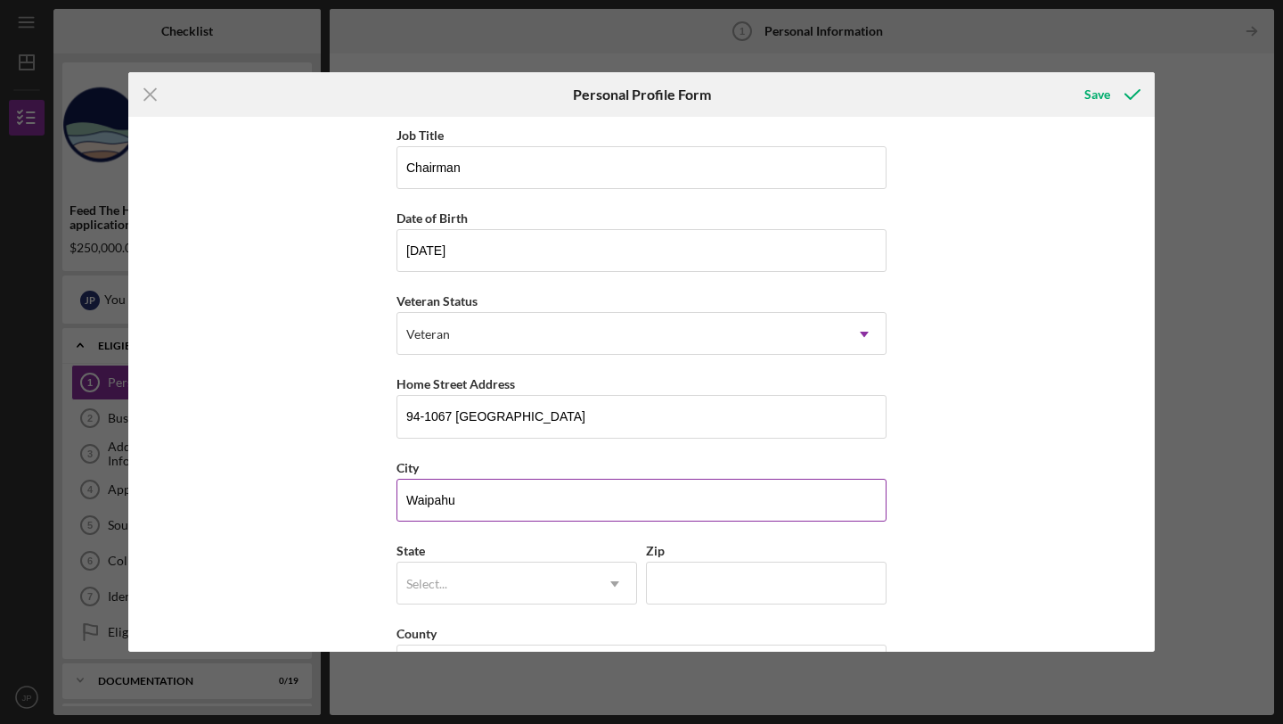
scroll to position [118, 0]
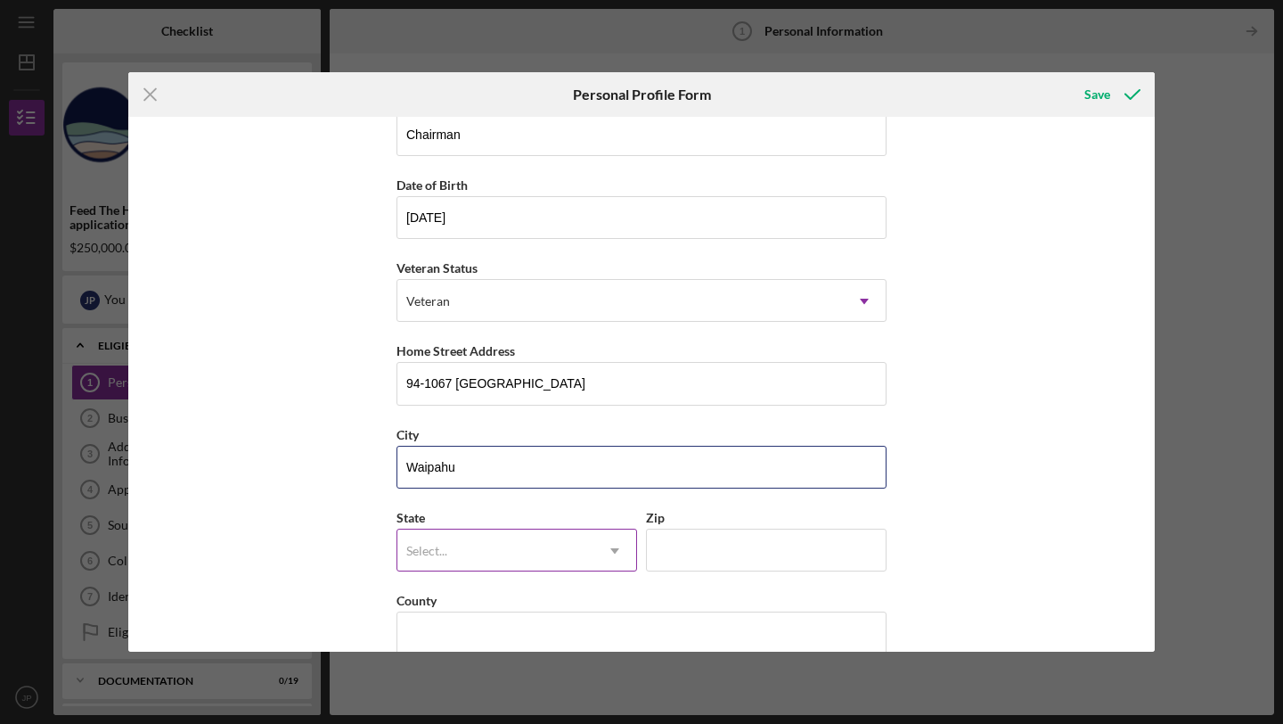
type input "Waipahu"
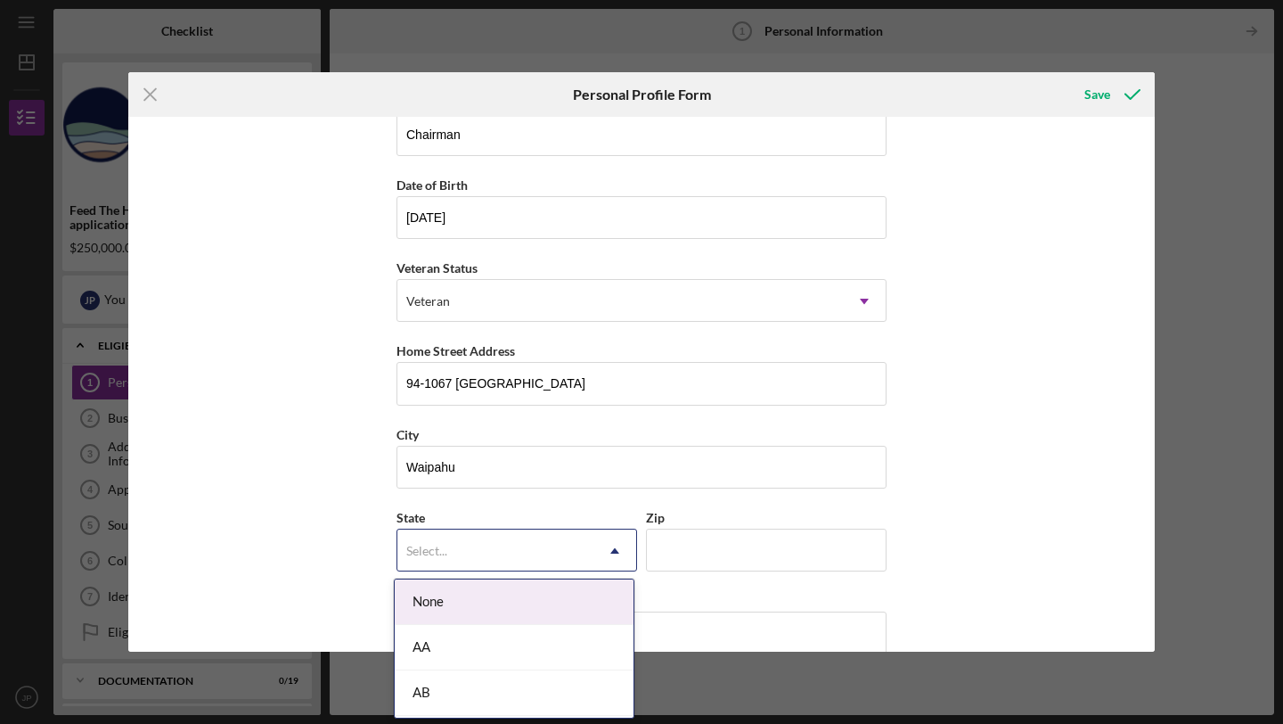
click at [503, 538] on div "Select..." at bounding box center [495, 550] width 196 height 41
type input "HI"
click at [552, 591] on div "HI" at bounding box center [514, 601] width 239 height 45
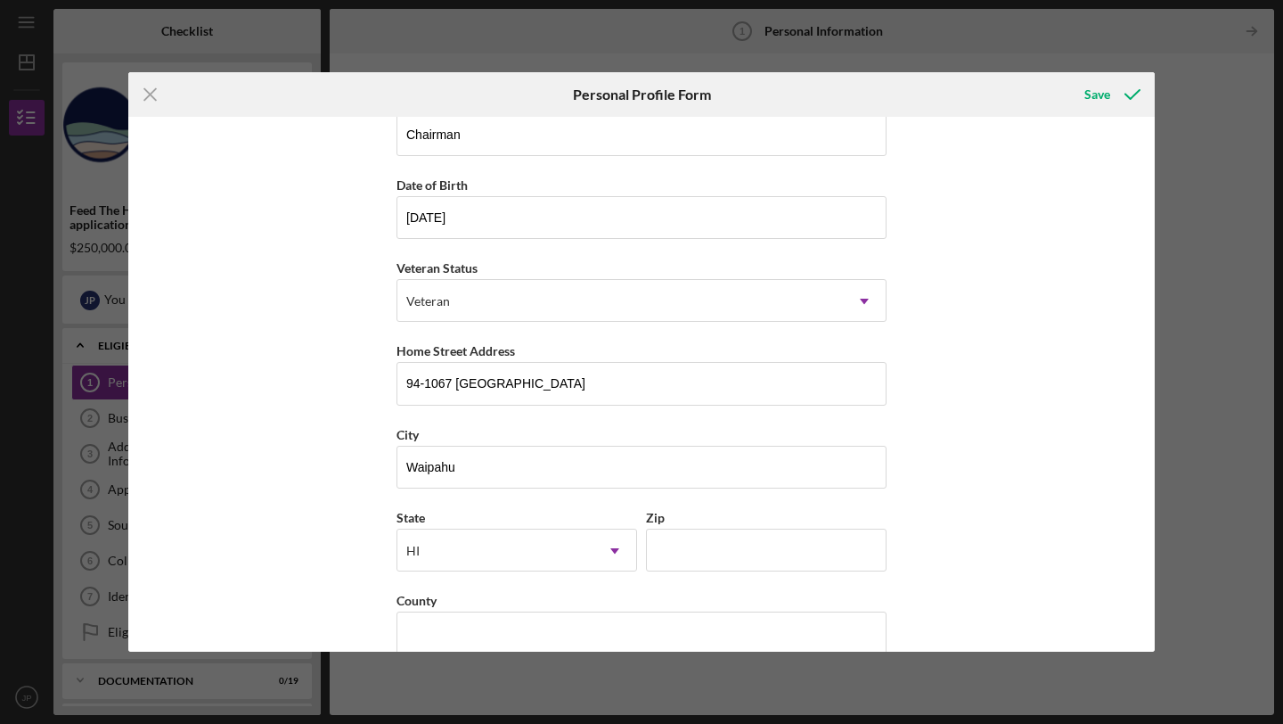
click at [703, 585] on div "State [US_STATE] Icon/Dropdown Arrow Zip" at bounding box center [642, 547] width 490 height 83
click at [719, 556] on input "Zip" at bounding box center [766, 549] width 241 height 43
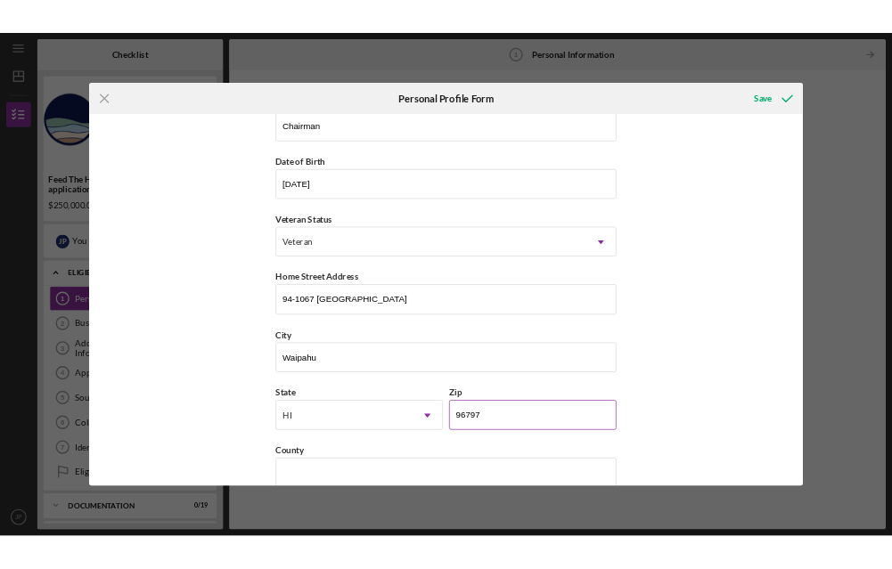
scroll to position [147, 0]
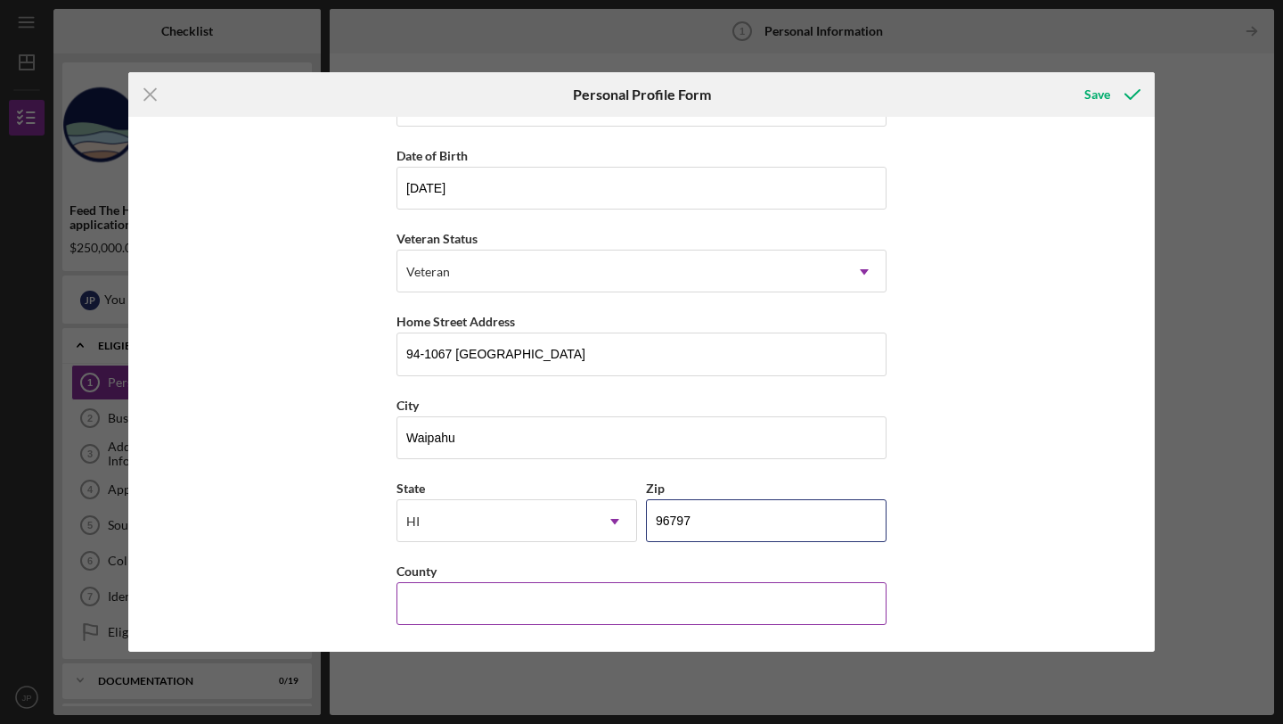
type input "96797"
click at [688, 599] on input "County" at bounding box center [642, 603] width 490 height 43
type input "[GEOGRAPHIC_DATA]"
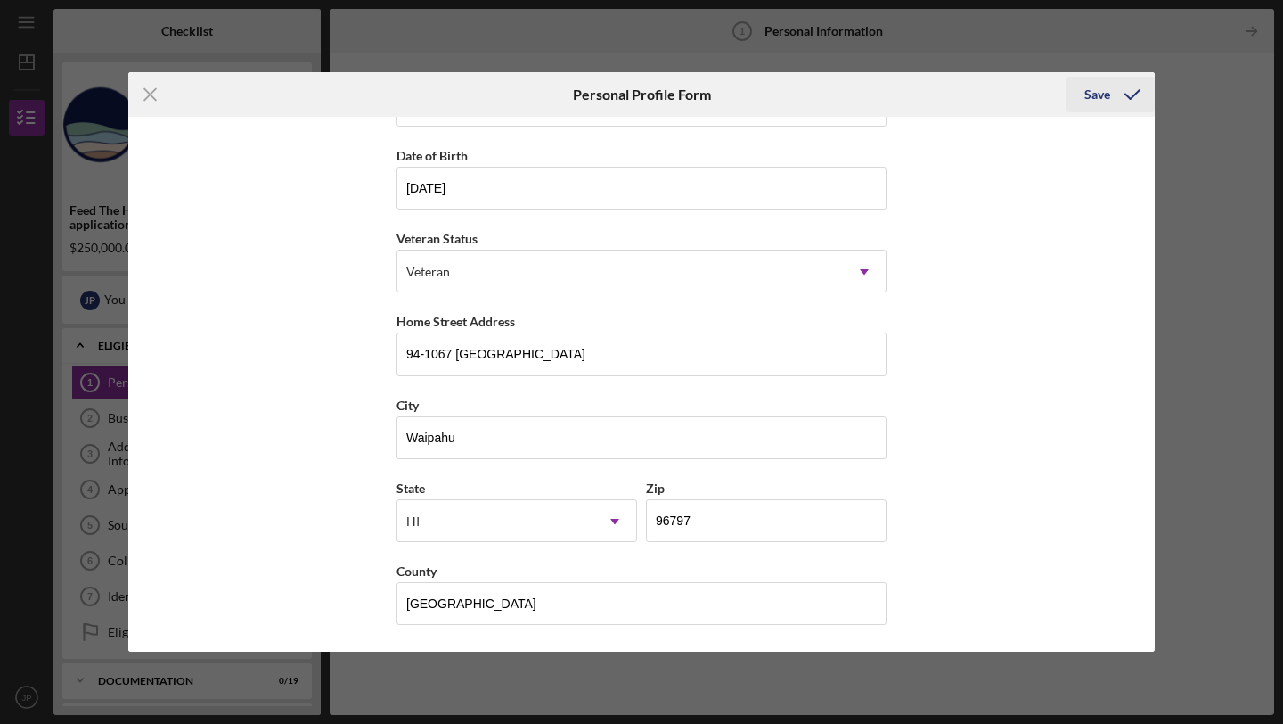
click at [1126, 99] on icon "submit" at bounding box center [1132, 94] width 45 height 45
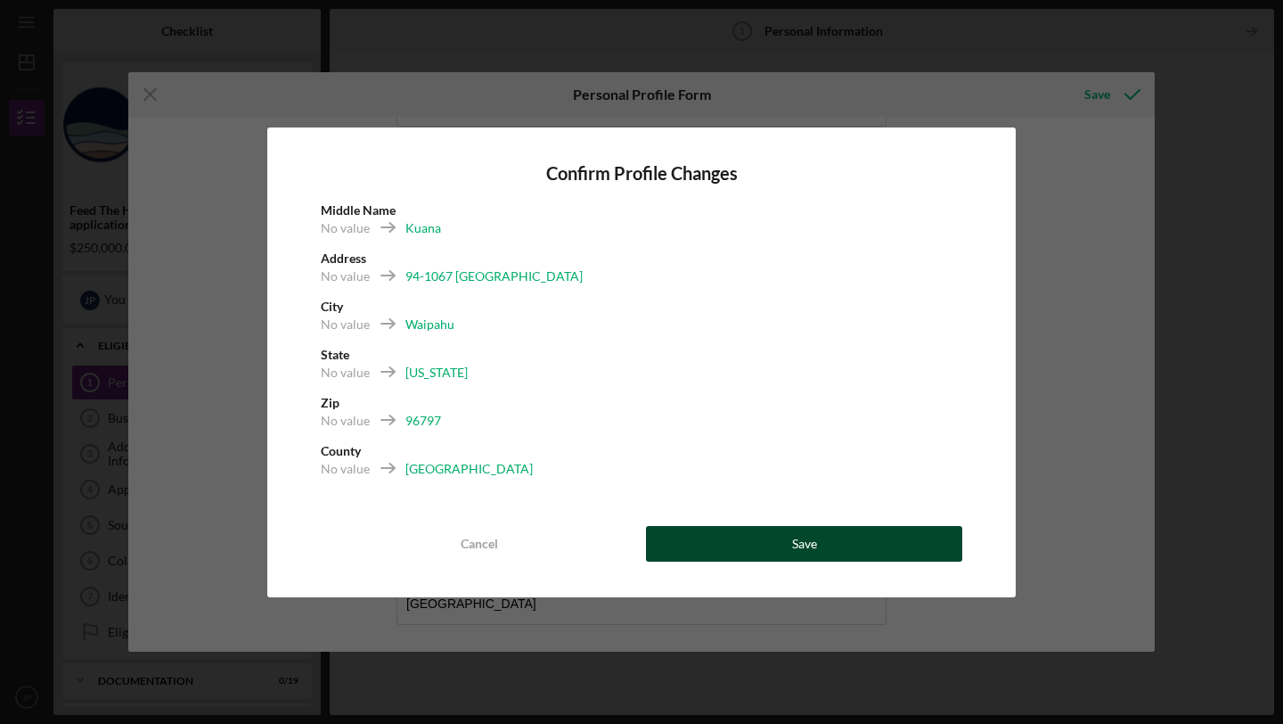
click at [844, 540] on button "Save" at bounding box center [804, 544] width 316 height 36
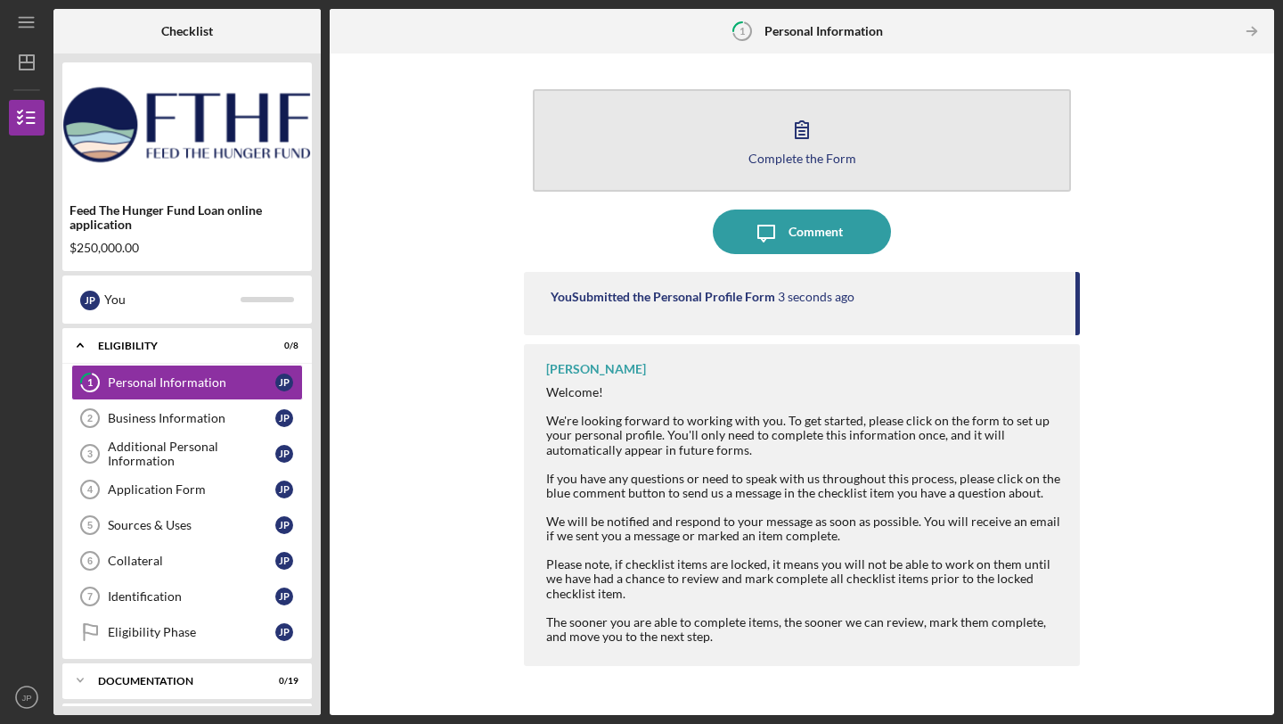
click at [843, 151] on div "Complete the Form" at bounding box center [803, 157] width 108 height 13
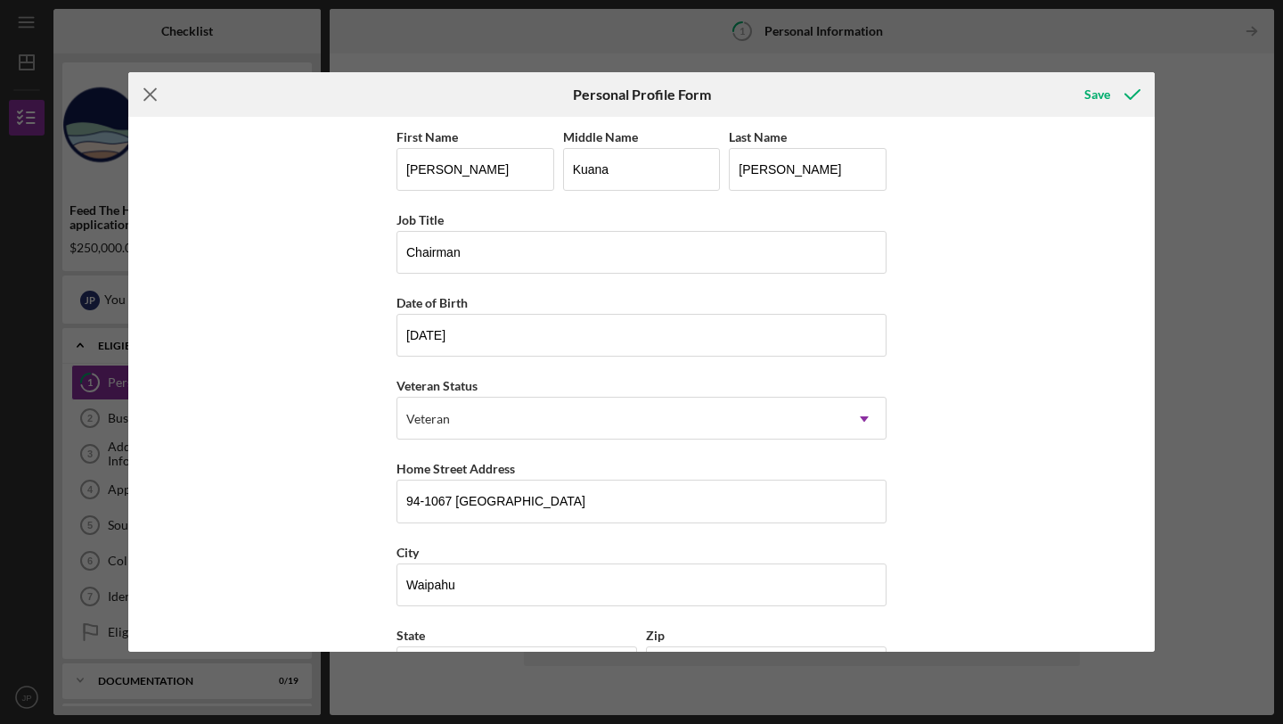
click at [152, 93] on line at bounding box center [150, 95] width 12 height 12
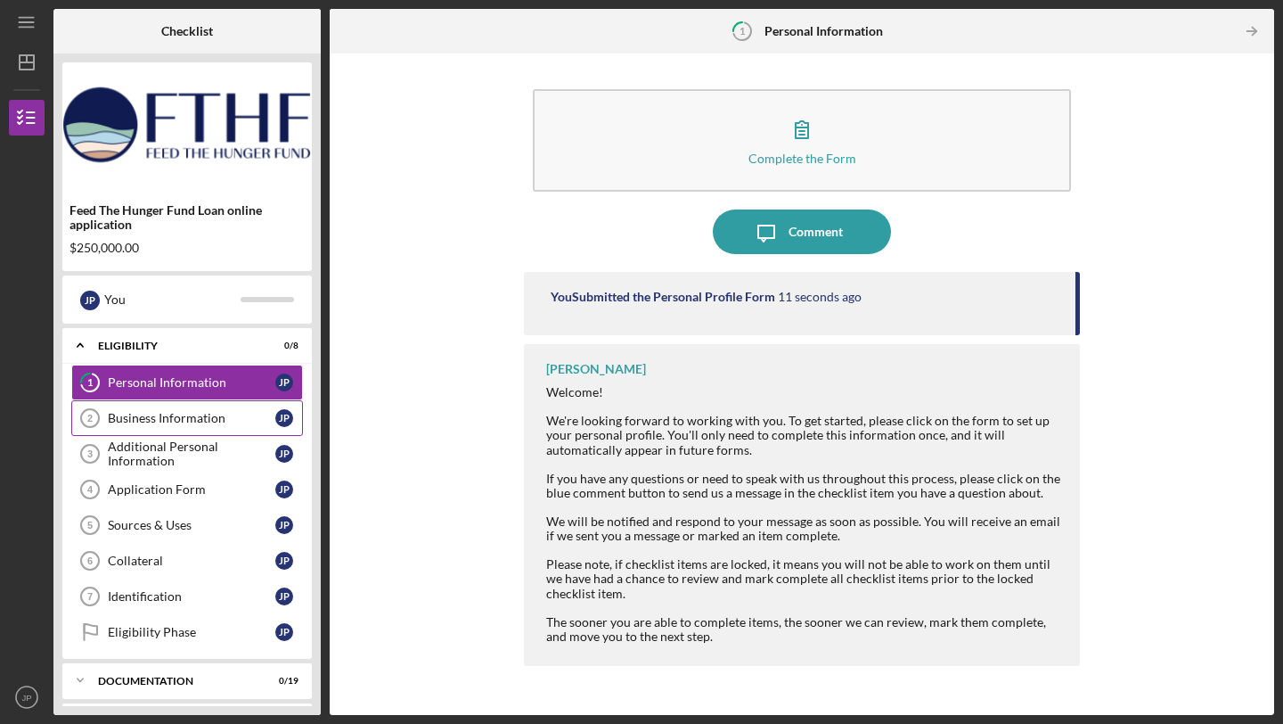
click at [157, 414] on div "Business Information" at bounding box center [192, 418] width 168 height 14
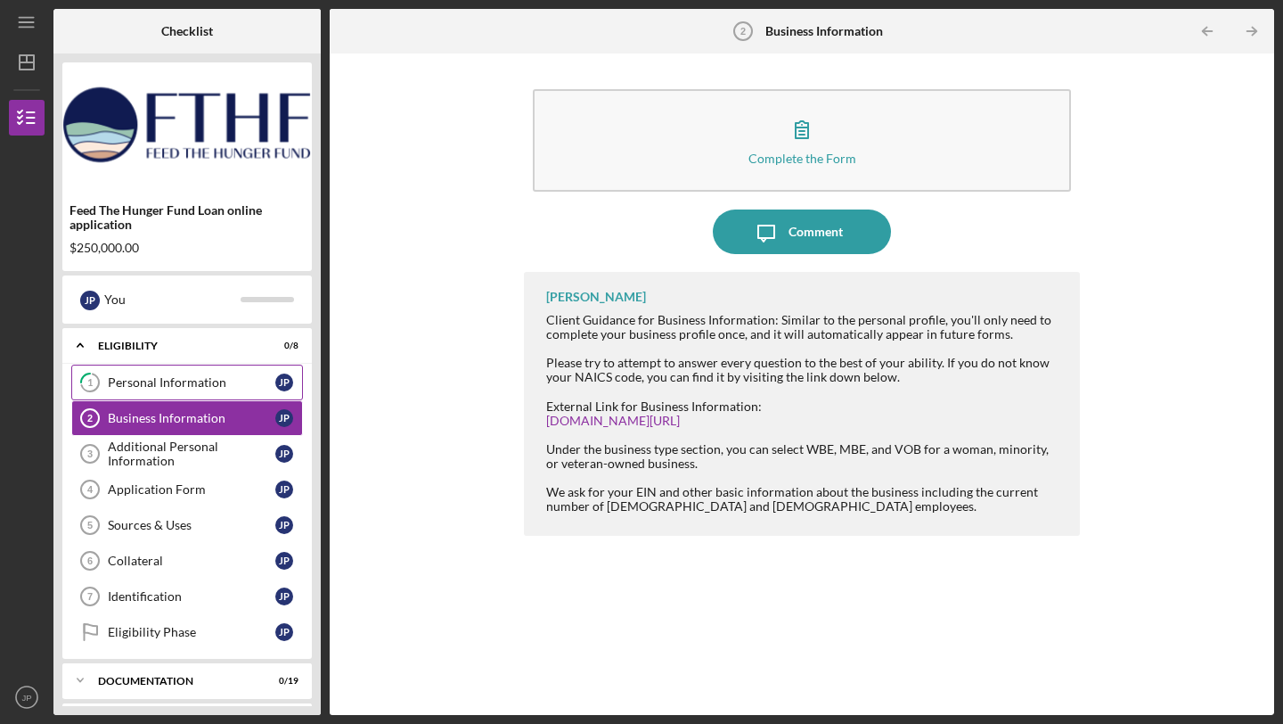
click at [172, 389] on div "Personal Information" at bounding box center [192, 382] width 168 height 14
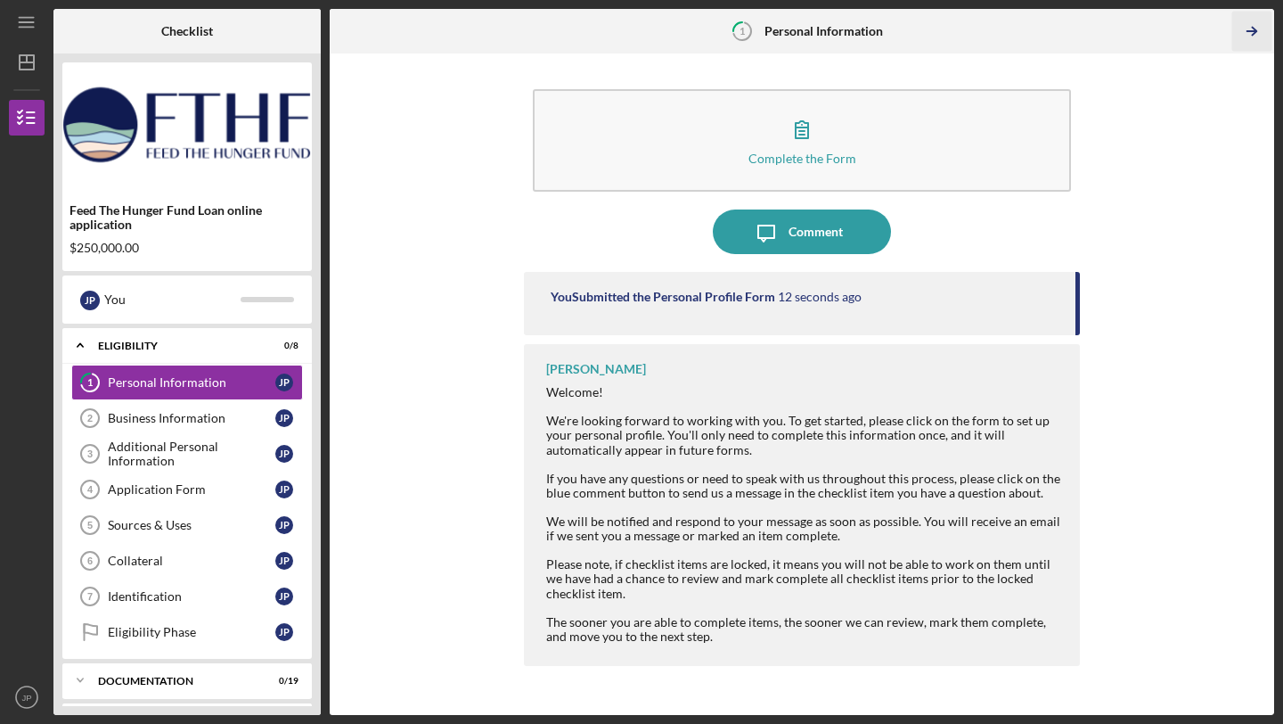
click at [1248, 28] on icon "Icon/Table Pagination Arrow" at bounding box center [1252, 32] width 40 height 40
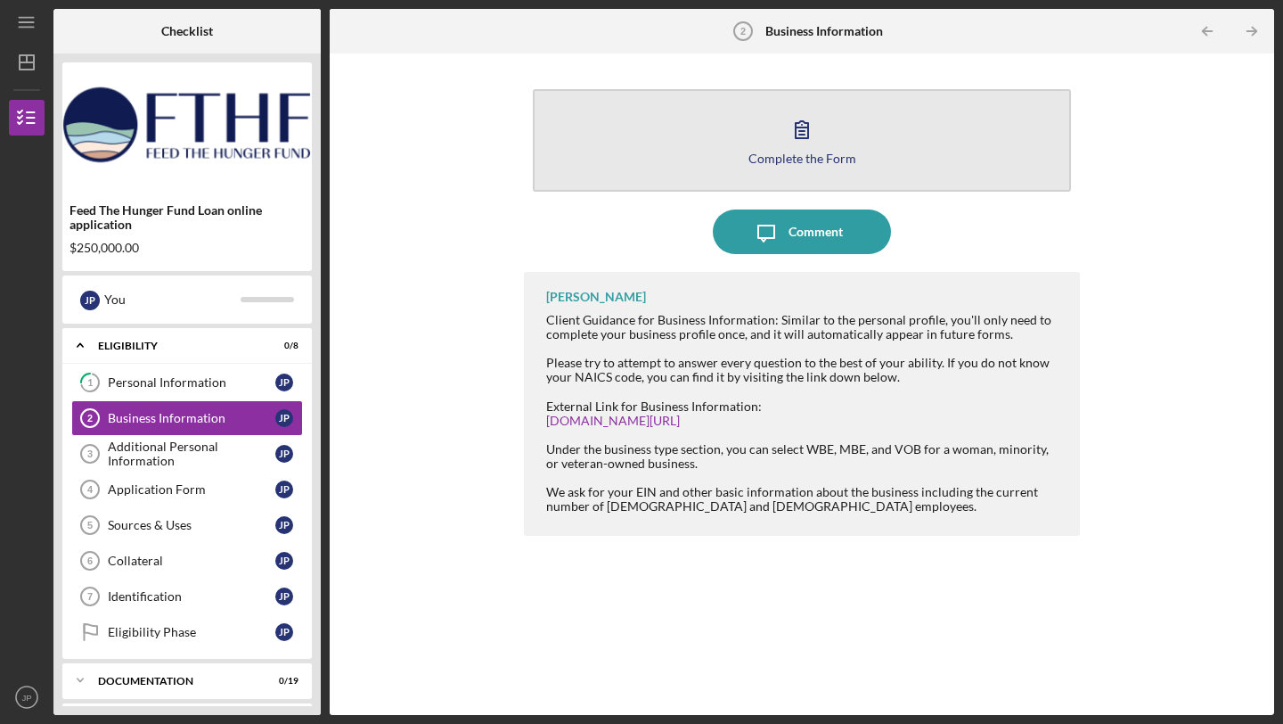
click at [781, 137] on icon "button" at bounding box center [802, 129] width 45 height 45
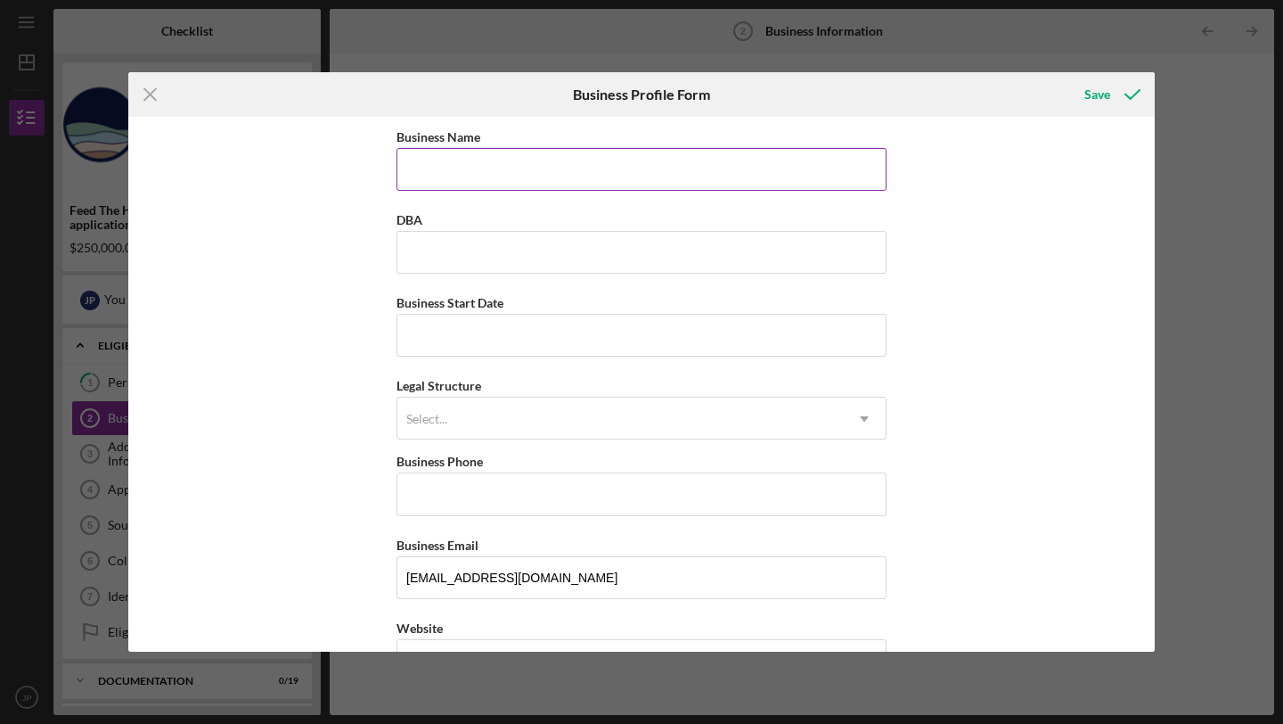
click at [535, 151] on input "Business Name" at bounding box center [642, 169] width 490 height 43
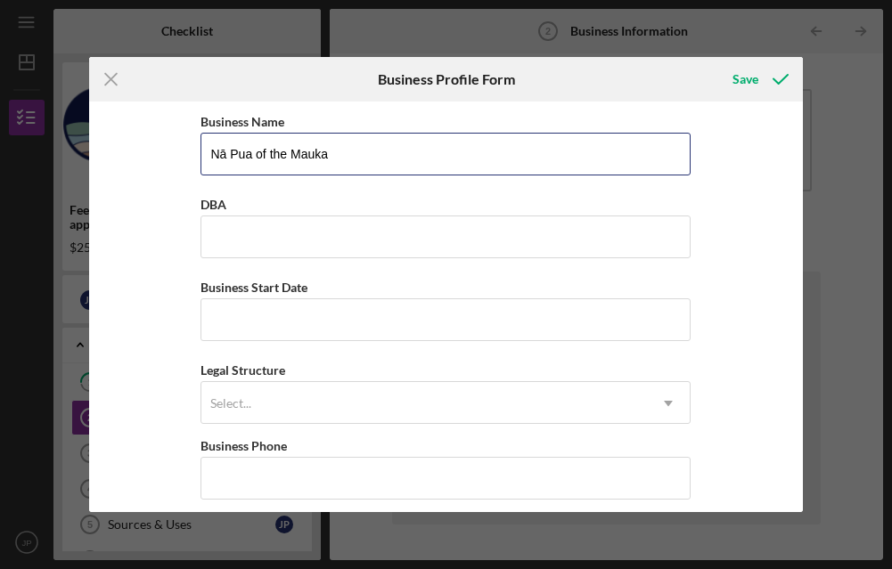
type input "Nā Pua of the Mauka"
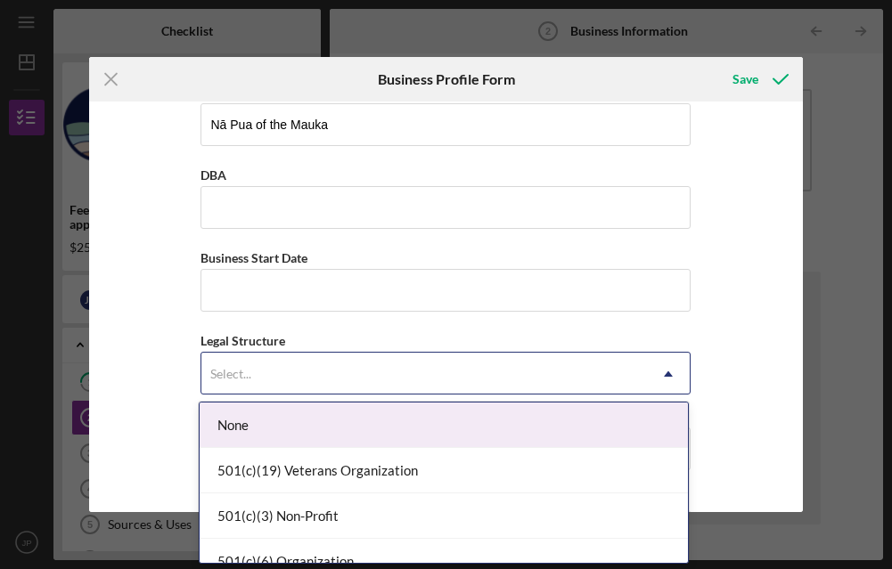
click at [337, 354] on div "Select..." at bounding box center [424, 374] width 446 height 41
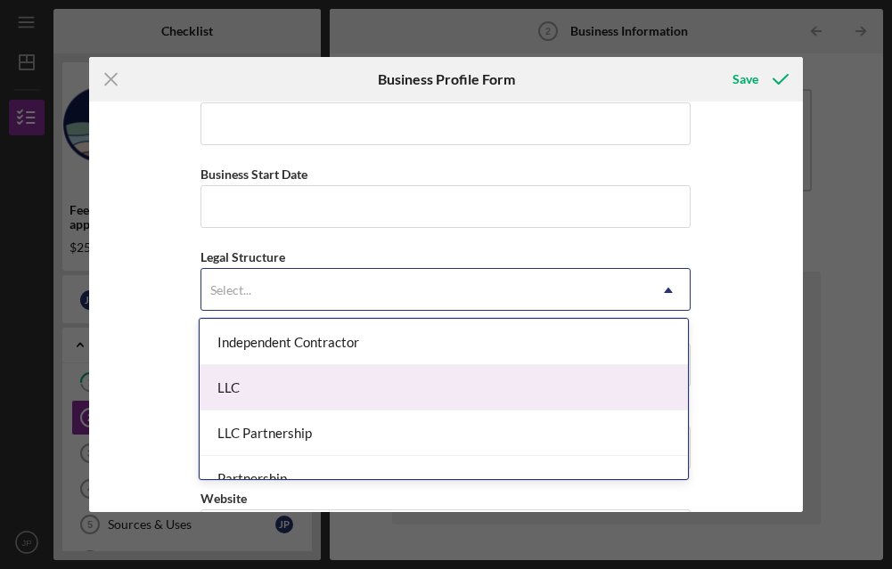
scroll to position [301, 0]
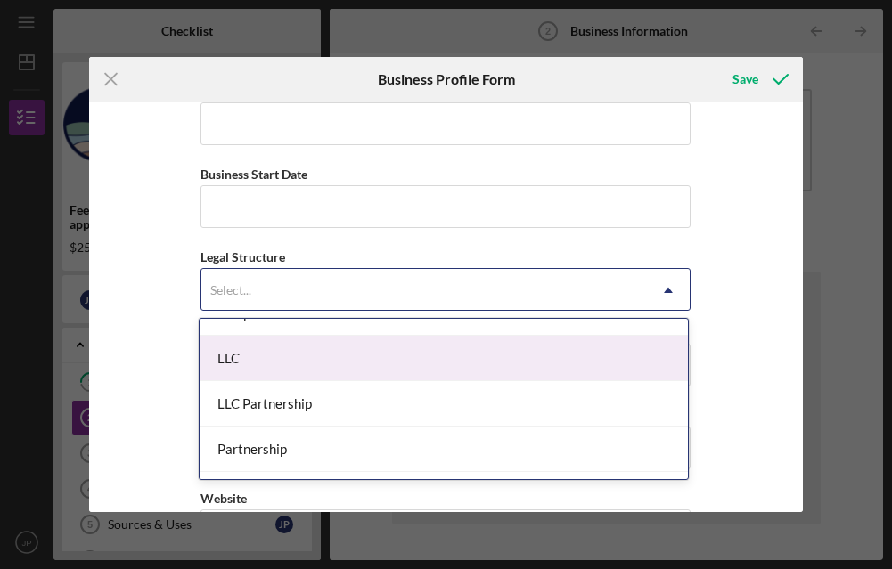
click at [325, 364] on div "LLC" at bounding box center [444, 358] width 488 height 45
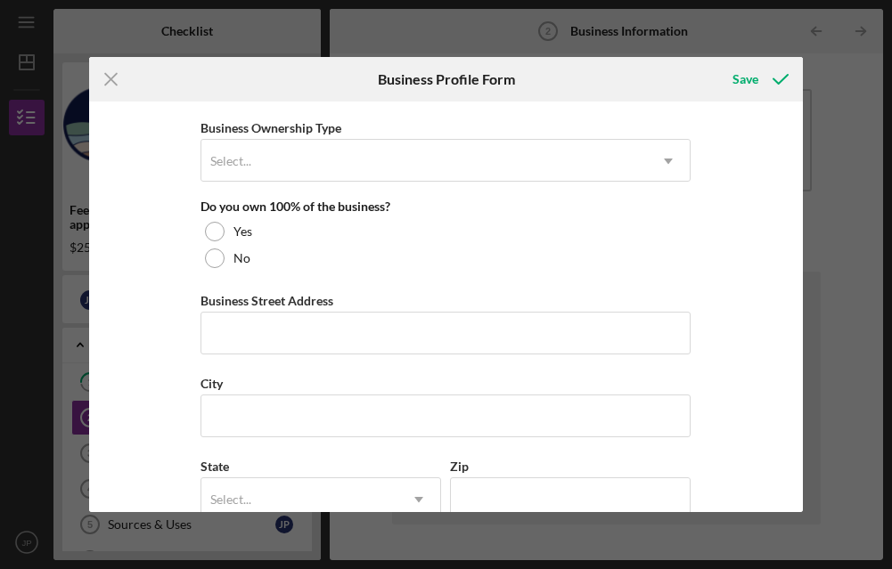
scroll to position [887, 0]
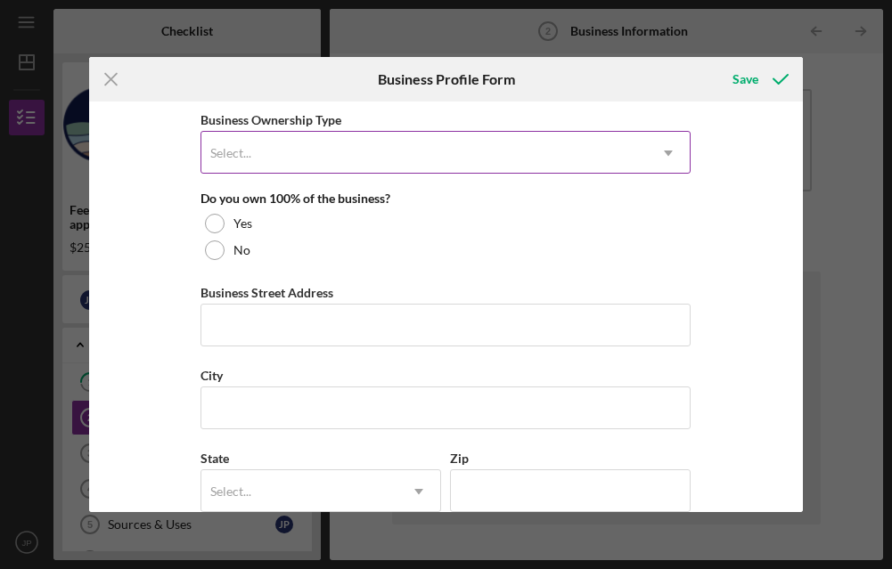
click at [306, 172] on div "Select..." at bounding box center [424, 153] width 446 height 41
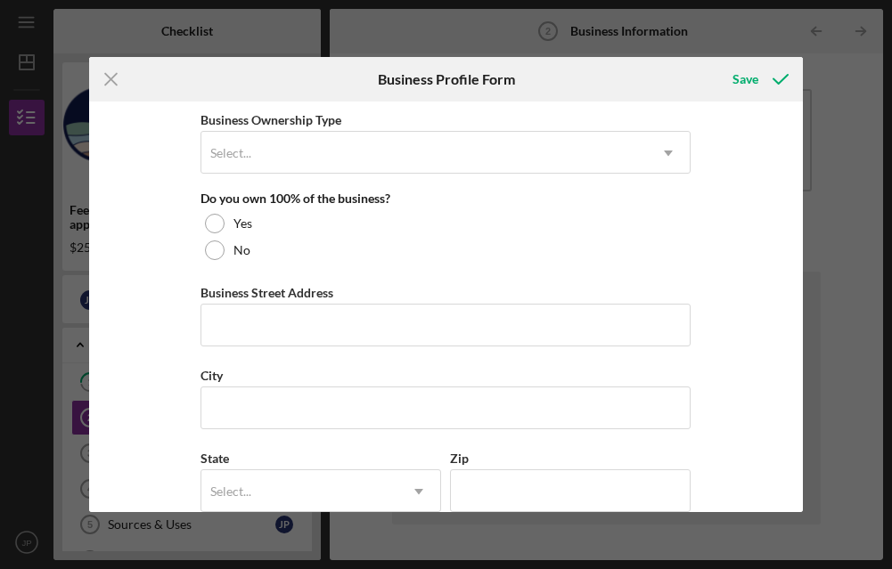
click at [720, 142] on div "Business Name Nā Pua of the Mauka DBA Business Start Date Legal Structure LLC I…" at bounding box center [446, 307] width 714 height 411
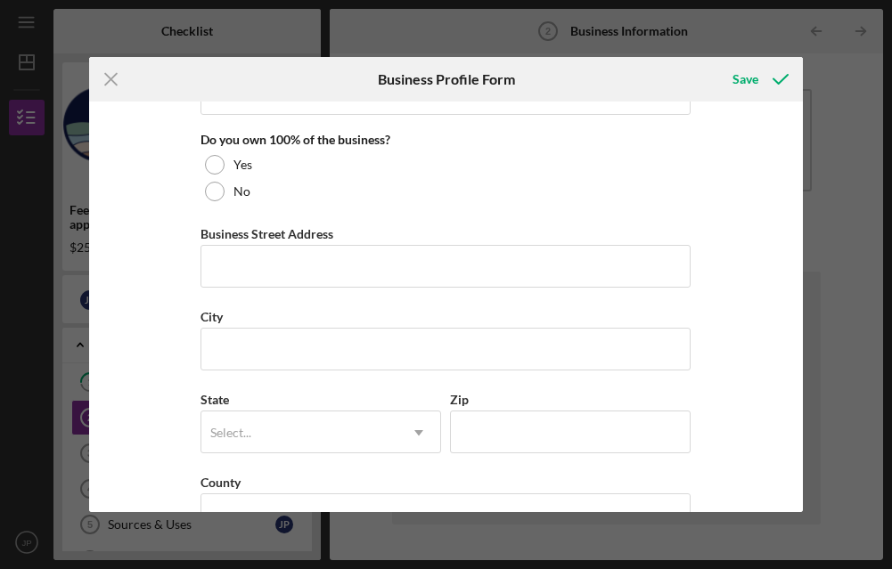
scroll to position [872, 0]
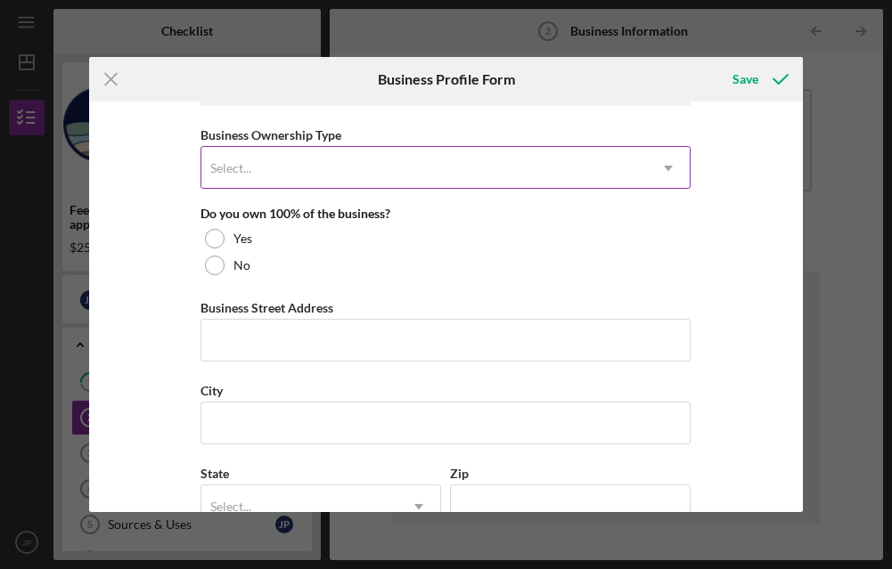
click at [378, 162] on div "Select..." at bounding box center [424, 168] width 446 height 41
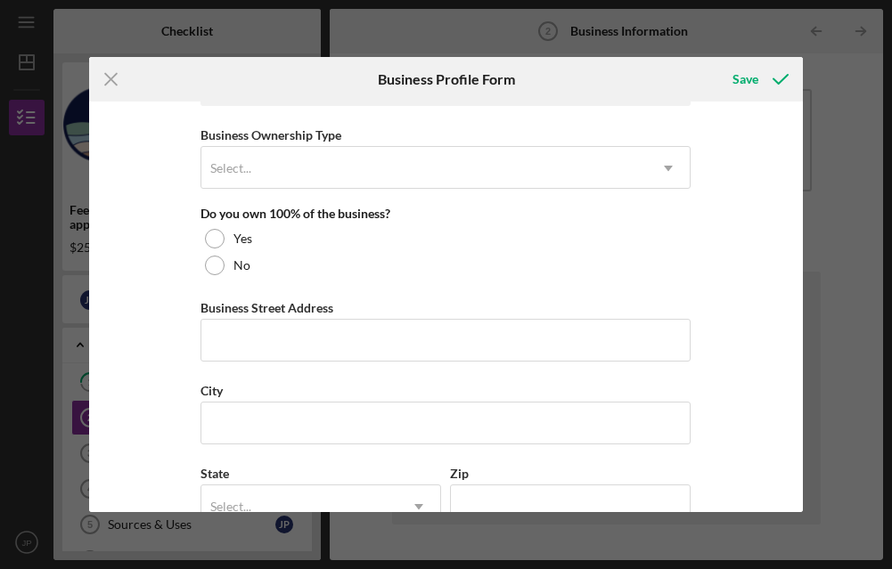
click at [737, 243] on div "Business Name Nā Pua of the Mauka DBA Business Start Date Legal Structure LLC I…" at bounding box center [446, 307] width 714 height 411
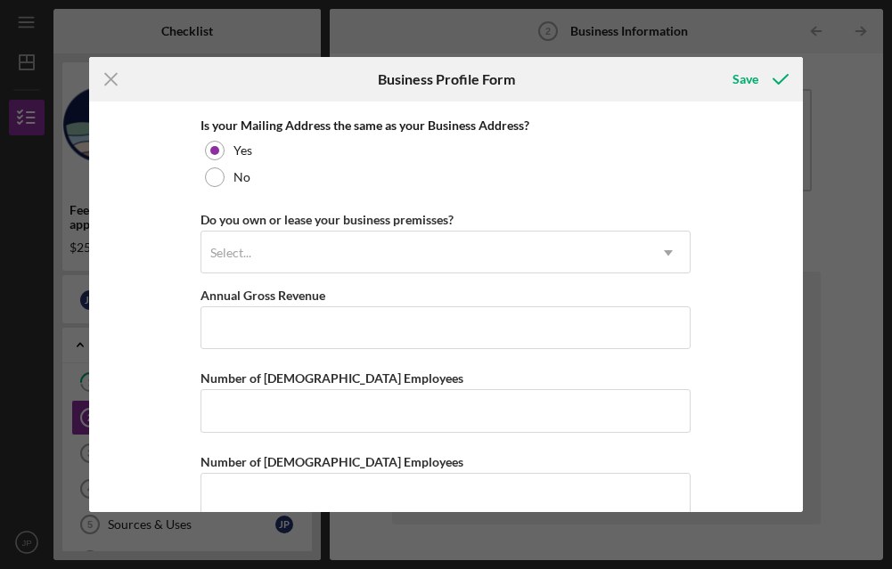
scroll to position [1370, 0]
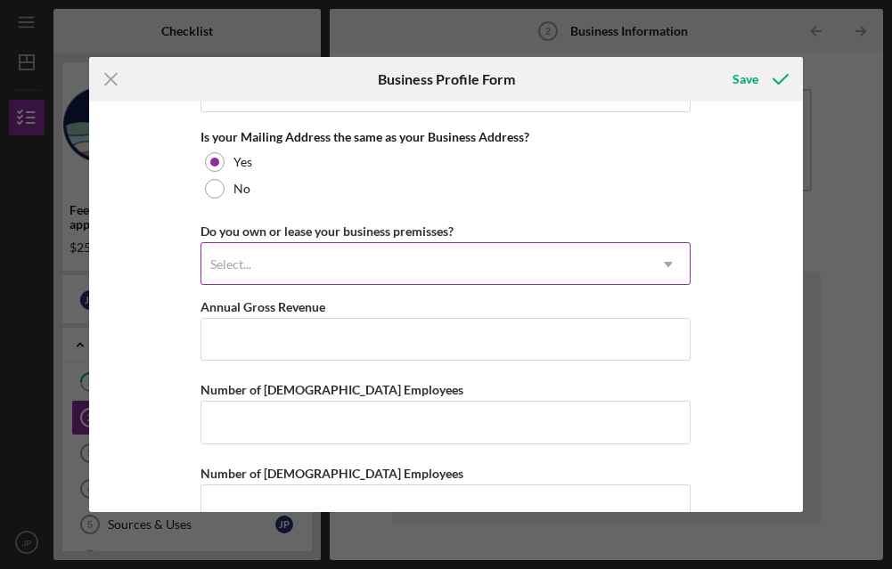
click at [445, 275] on div "Select..." at bounding box center [424, 264] width 446 height 41
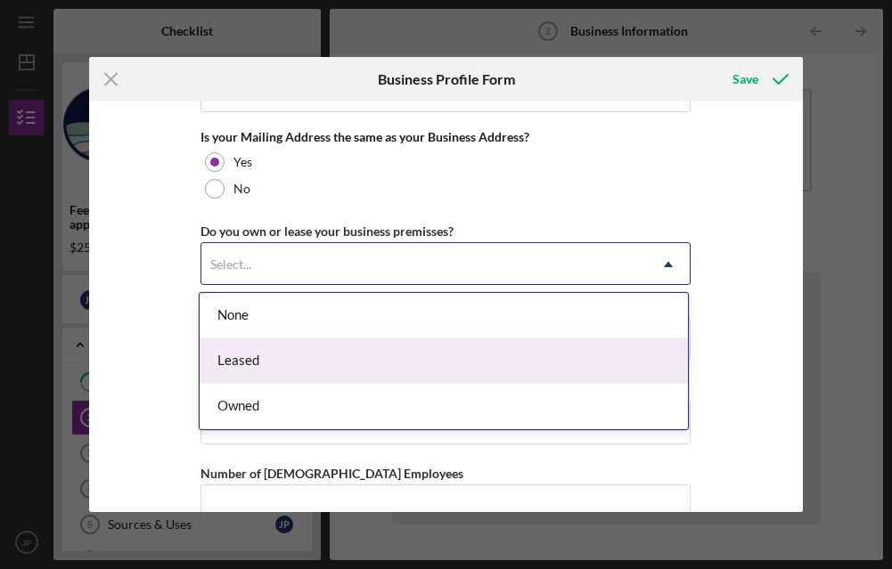
click at [413, 340] on div "Leased" at bounding box center [444, 361] width 488 height 45
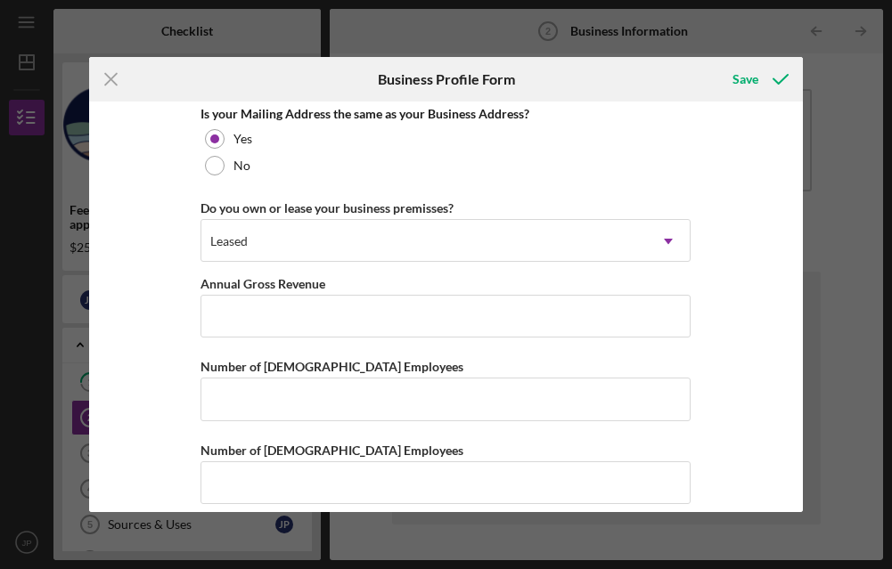
scroll to position [1411, 0]
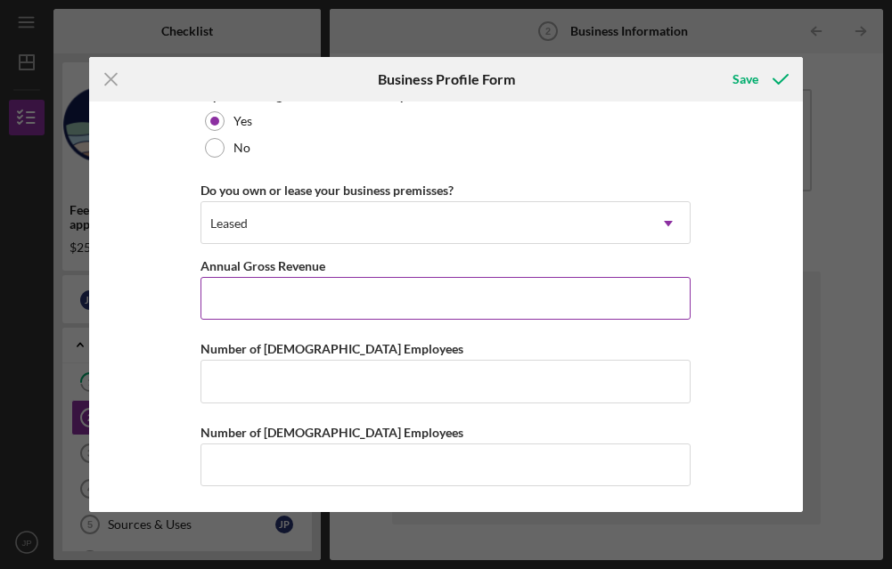
click at [409, 299] on input "Annual Gross Revenue" at bounding box center [446, 298] width 490 height 43
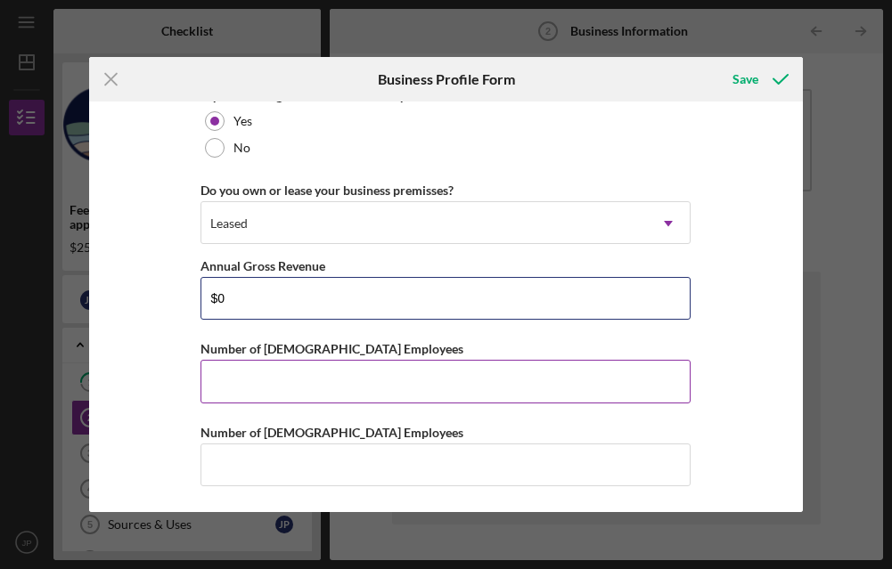
type input "$0"
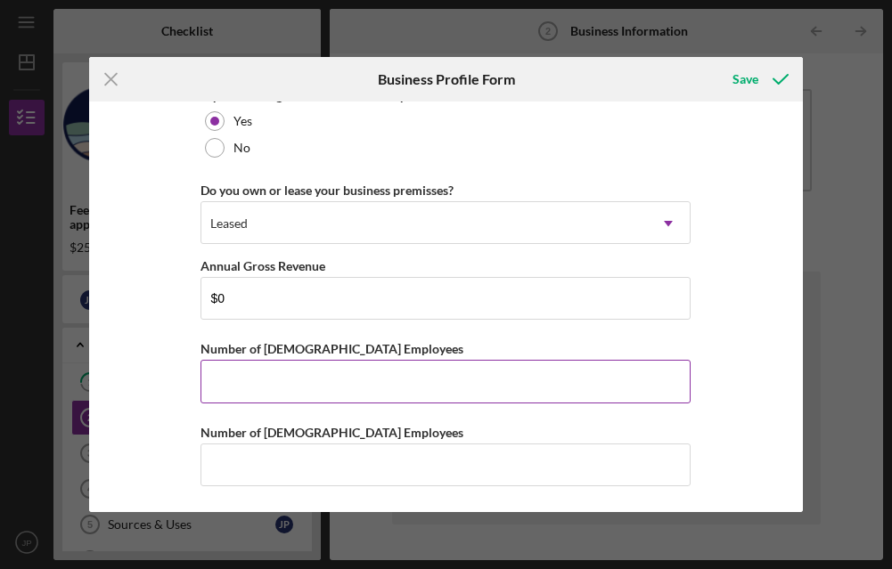
click at [340, 373] on input "Number of [DEMOGRAPHIC_DATA] Employees" at bounding box center [446, 381] width 490 height 43
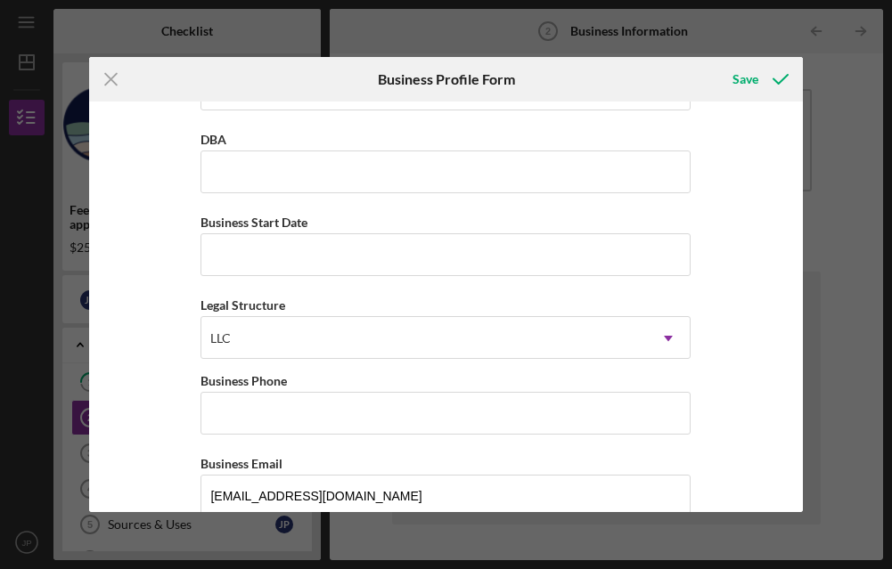
scroll to position [0, 0]
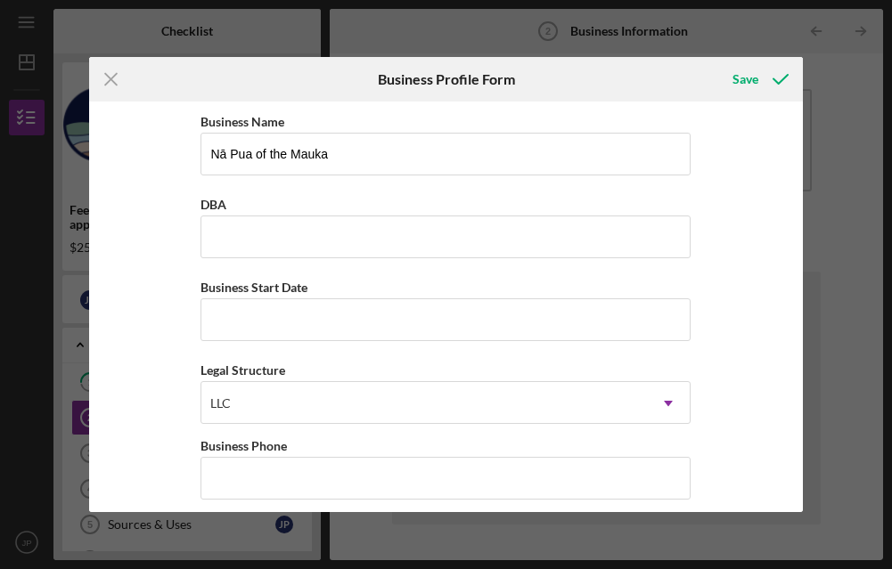
type input "3"
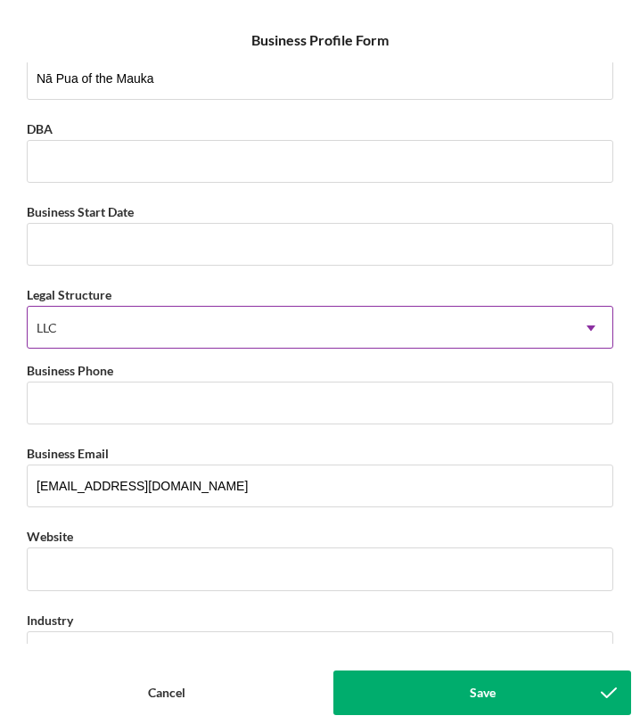
scroll to position [30, 0]
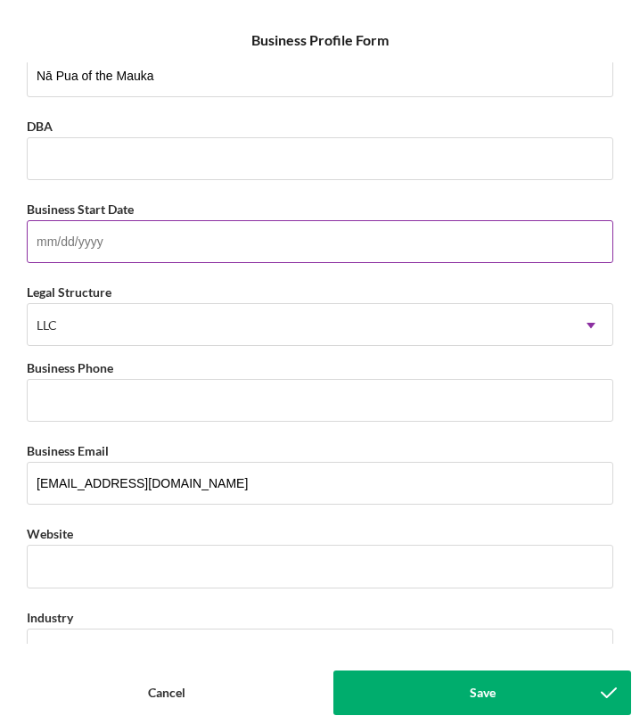
click at [214, 245] on input "Business Start Date" at bounding box center [320, 241] width 586 height 43
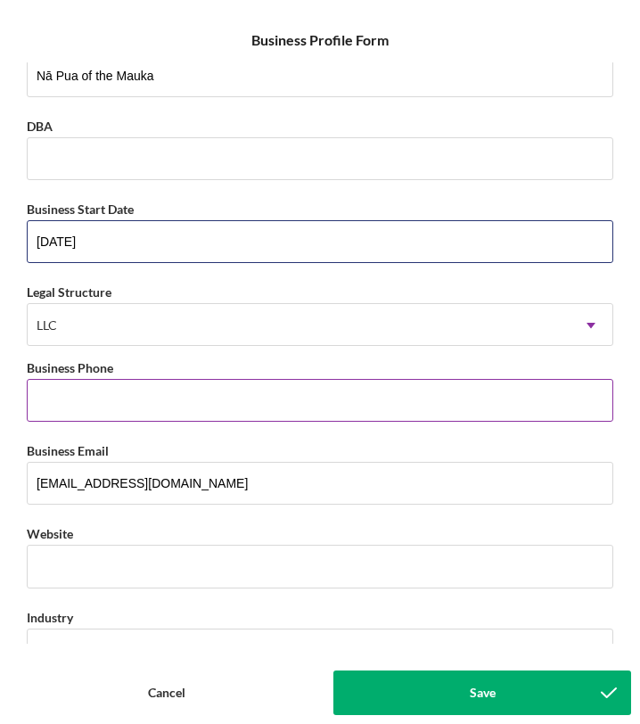
type input "[DATE]"
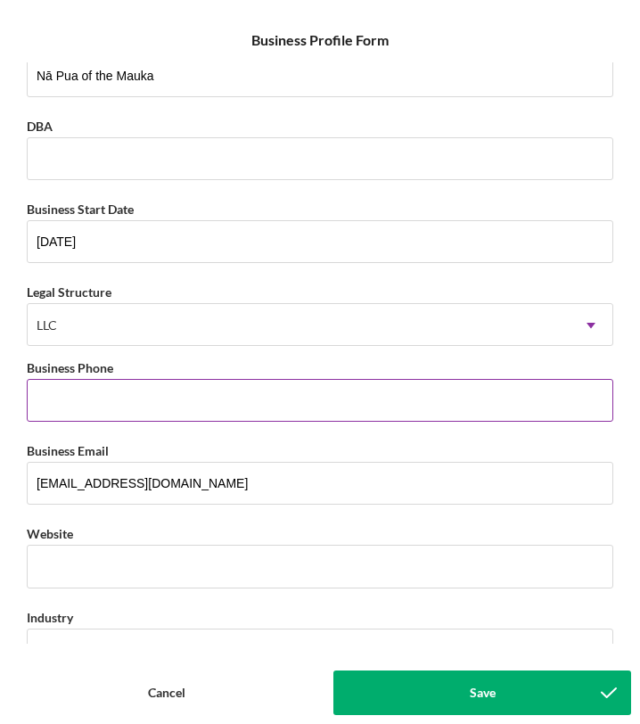
click at [233, 396] on input "Business Phone" at bounding box center [320, 400] width 586 height 43
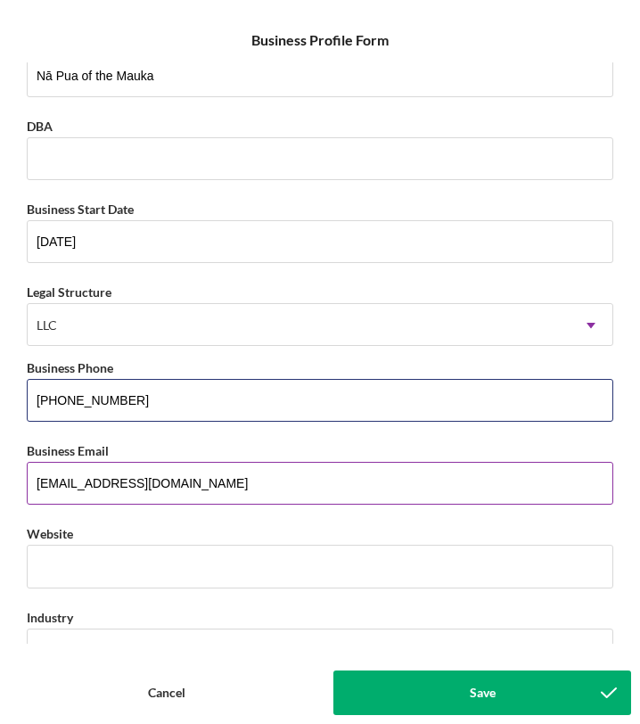
type input "[PHONE_NUMBER]"
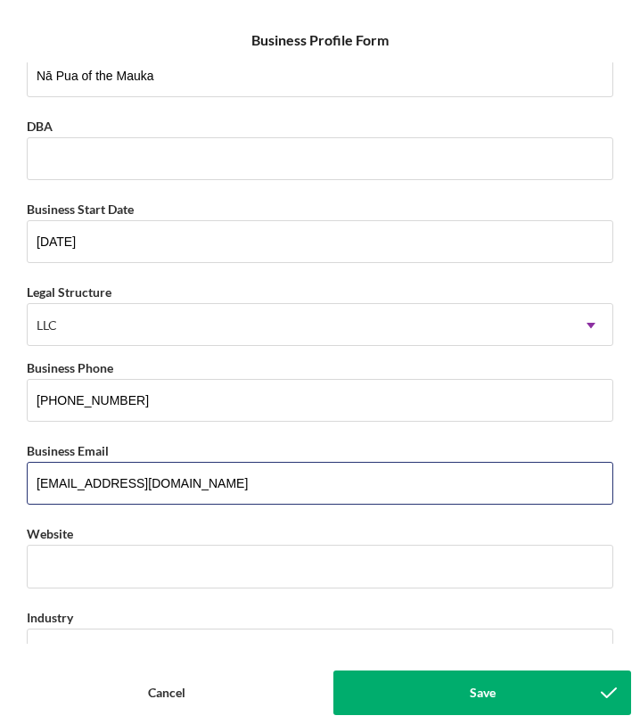
drag, startPoint x: 244, startPoint y: 494, endPoint x: 0, endPoint y: 455, distance: 247.2
click at [0, 456] on form "Icon/Menu Close Business Profile Form Save Business Name Nā Pua of the Mauka DB…" at bounding box center [320, 362] width 640 height 724
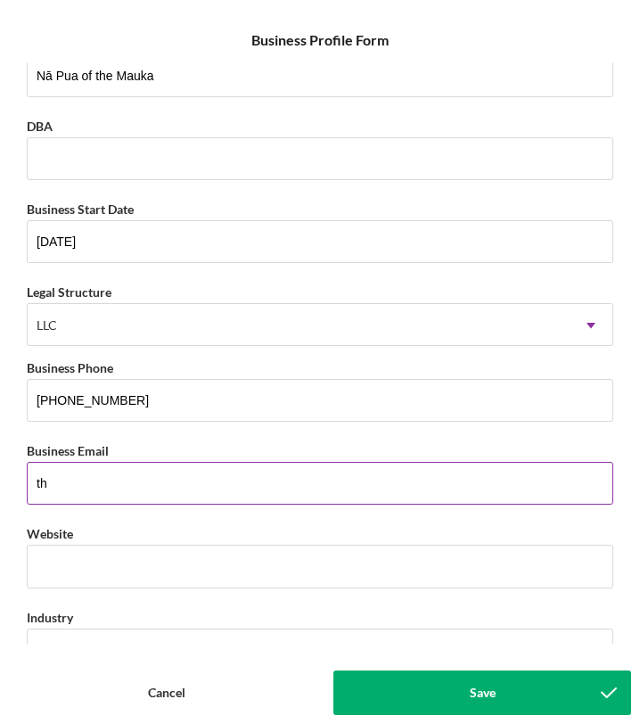
type input "t"
paste input "[EMAIL_ADDRESS][DOMAIN_NAME]"
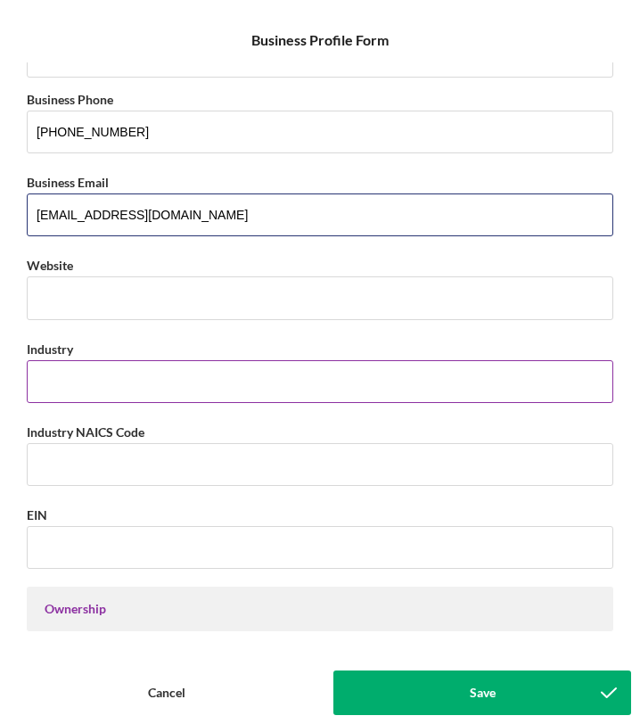
scroll to position [302, 0]
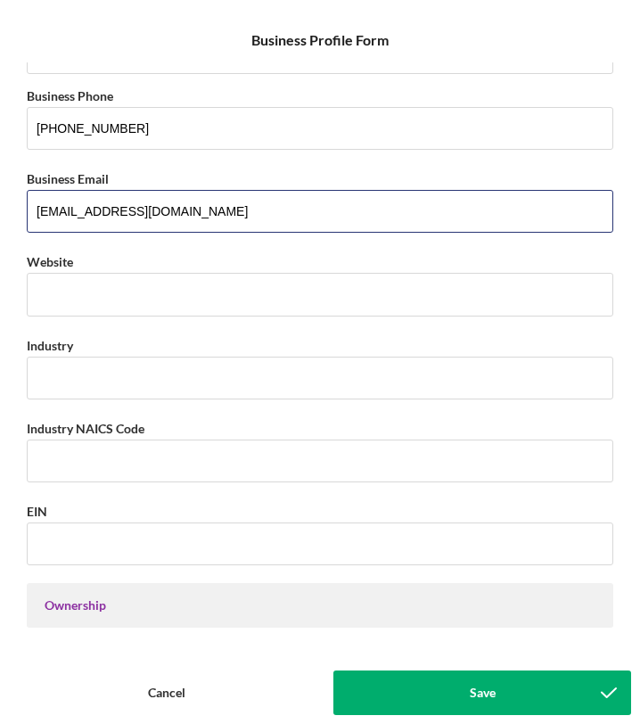
type input "[EMAIL_ADDRESS][DOMAIN_NAME]"
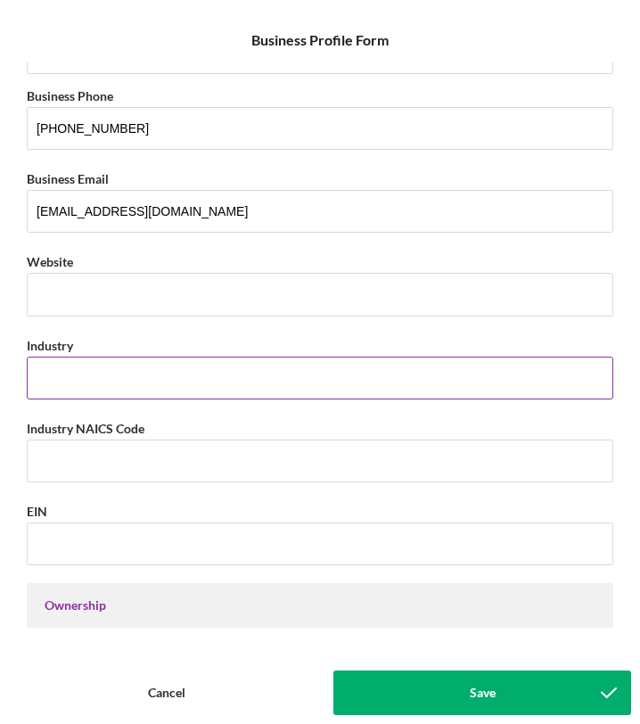
click at [202, 378] on input "Industry" at bounding box center [320, 377] width 586 height 43
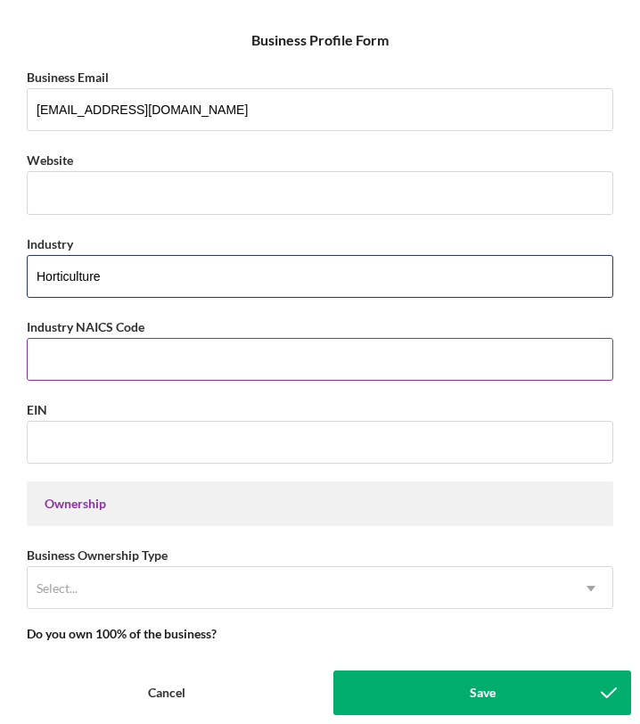
scroll to position [431, 0]
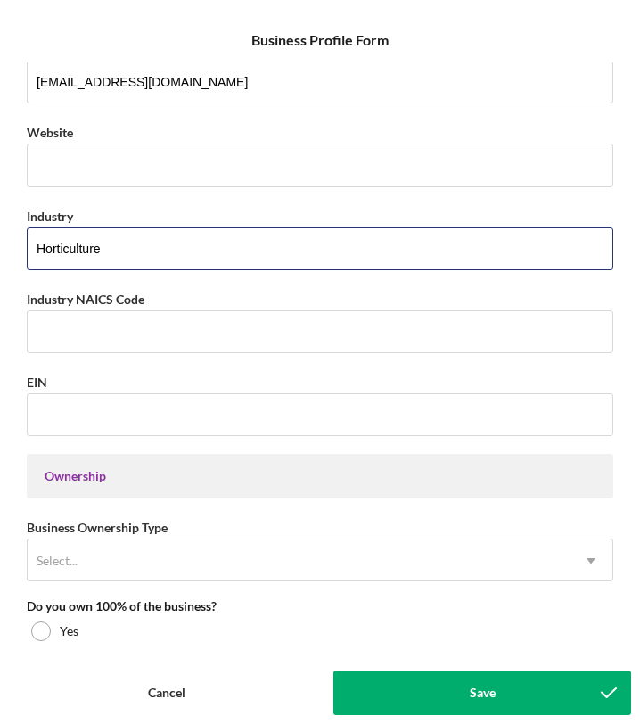
type input "Horticulture"
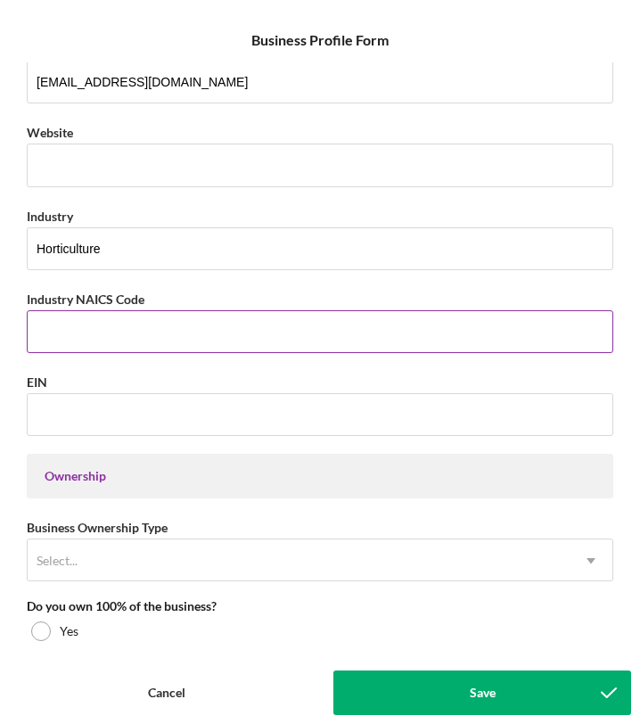
click at [220, 346] on input "Industry NAICS Code" at bounding box center [320, 331] width 586 height 43
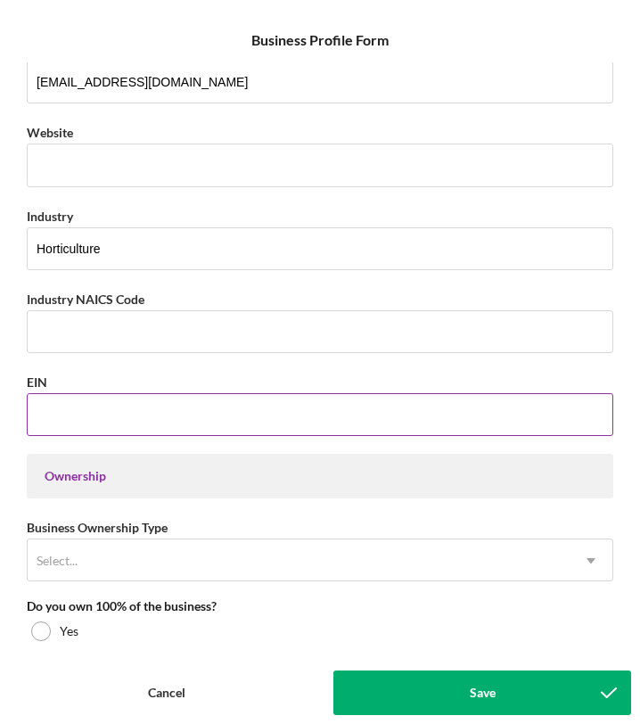
click at [210, 405] on input "EIN" at bounding box center [320, 414] width 586 height 43
paste input "[US_EMPLOYER_IDENTIFICATION_NUMBER]"
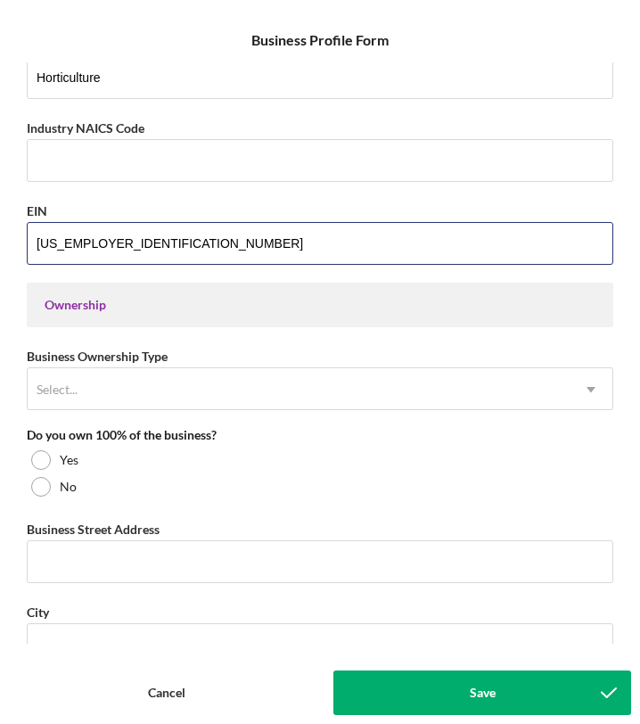
scroll to position [605, 0]
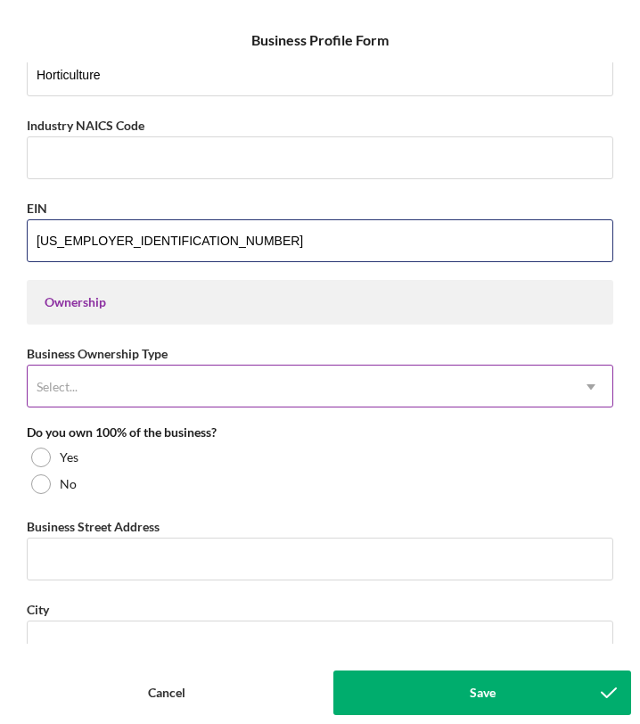
type input "[US_EMPLOYER_IDENTIFICATION_NUMBER]"
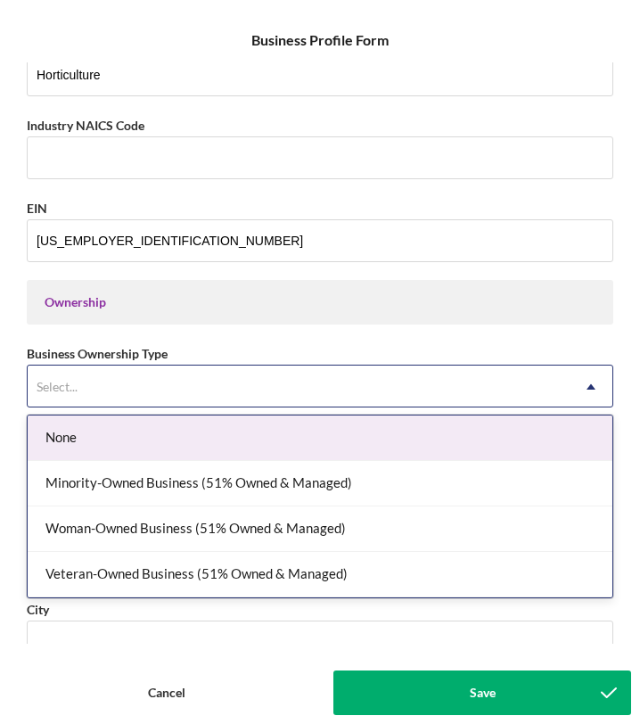
click at [230, 392] on div "Select..." at bounding box center [299, 386] width 542 height 41
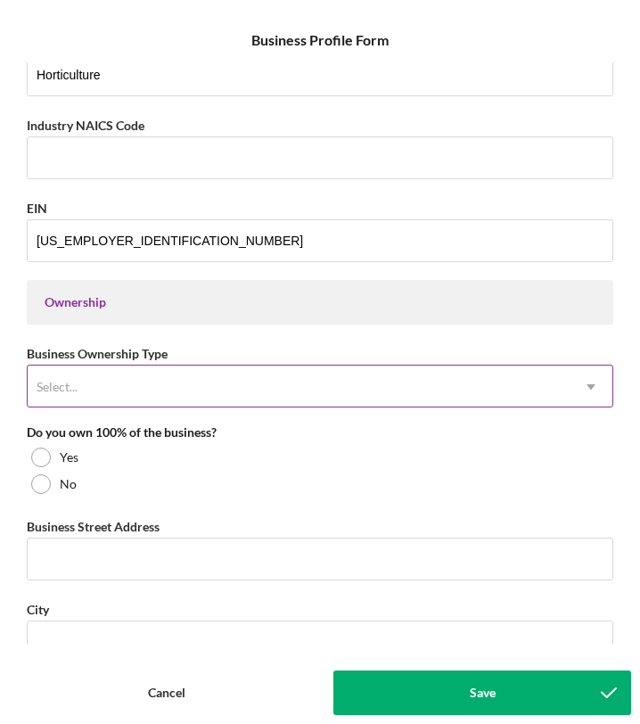
click at [303, 389] on div "Select..." at bounding box center [299, 386] width 542 height 41
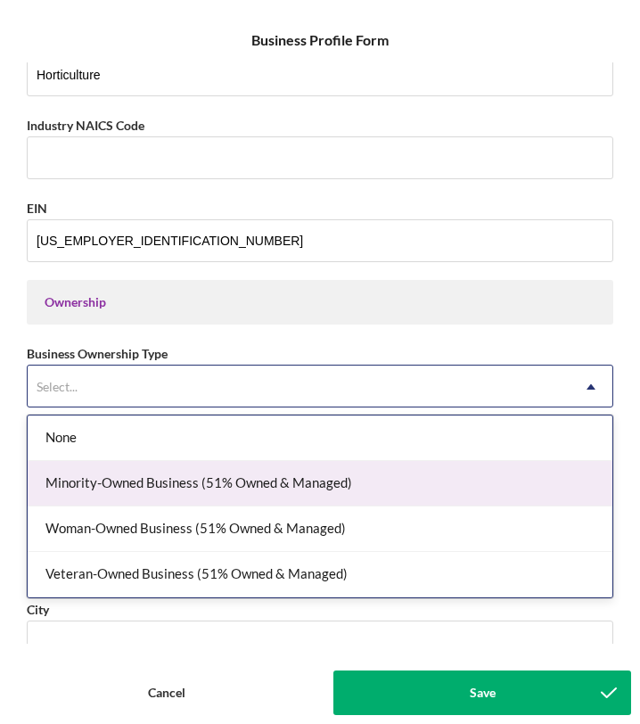
click at [319, 494] on div "Minority-Owned Business (51% Owned & Managed)" at bounding box center [320, 483] width 585 height 45
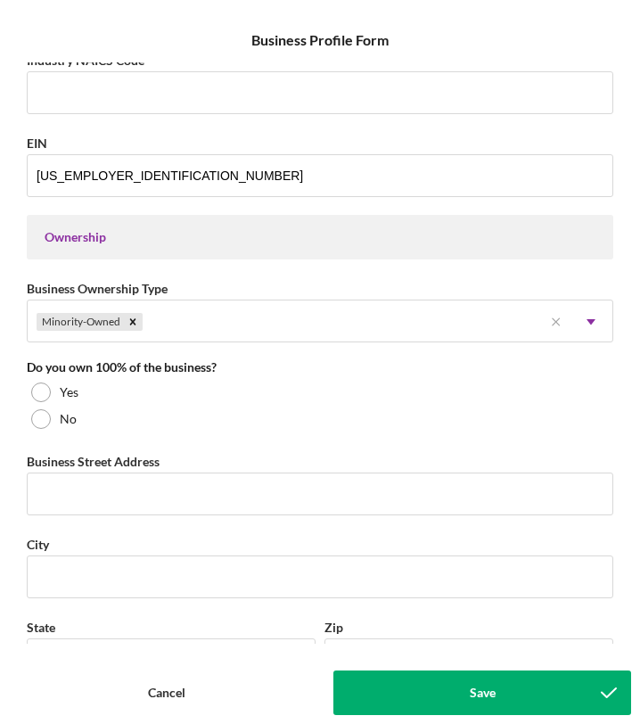
scroll to position [671, 0]
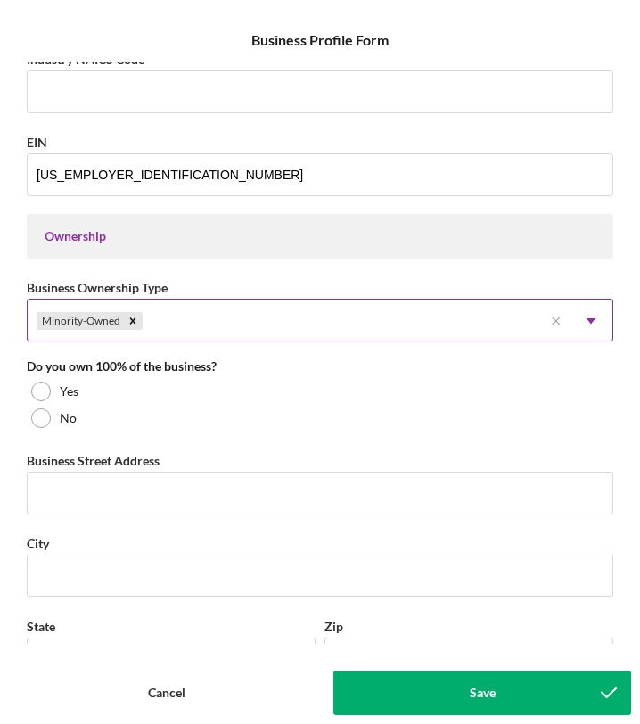
click at [392, 320] on div "Minority-Owned" at bounding box center [285, 320] width 515 height 41
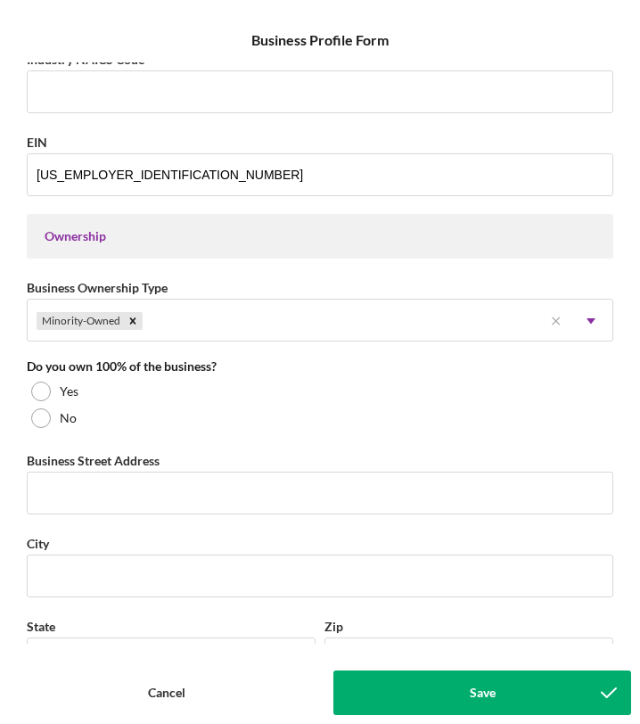
click at [394, 265] on div "Business Name Nā Pua of the Mauka DBA Business Start Date [DATE] Legal Structur…" at bounding box center [320, 352] width 622 height 581
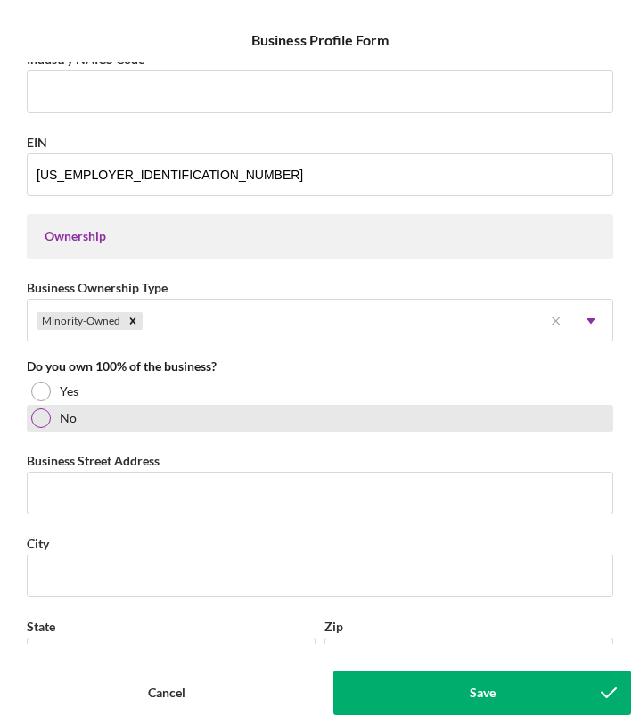
click at [60, 408] on div "No" at bounding box center [320, 418] width 586 height 27
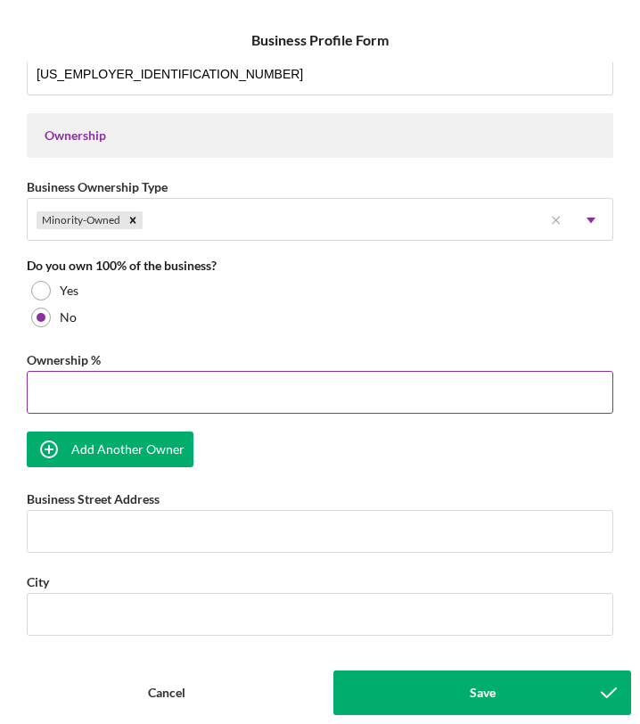
scroll to position [785, 0]
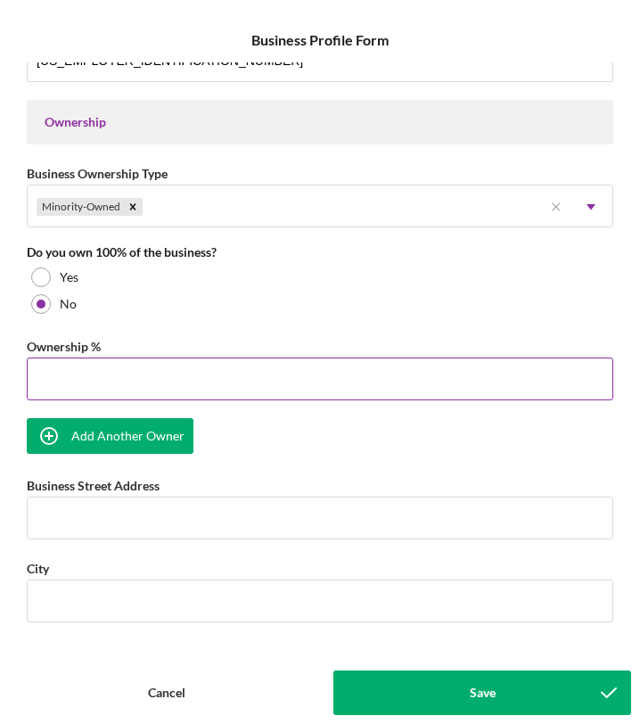
click at [172, 384] on input "Ownership %" at bounding box center [320, 378] width 586 height 43
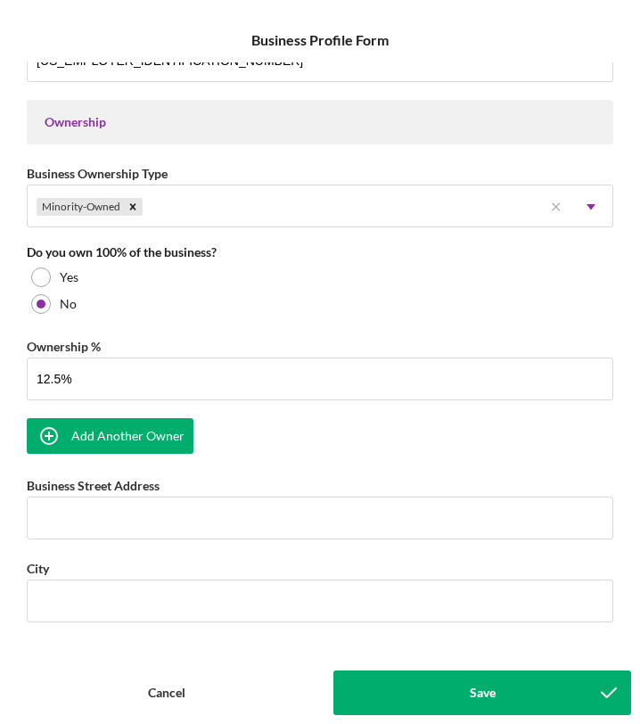
type input "12.50%"
click at [135, 431] on div "Add Another Owner" at bounding box center [127, 436] width 113 height 36
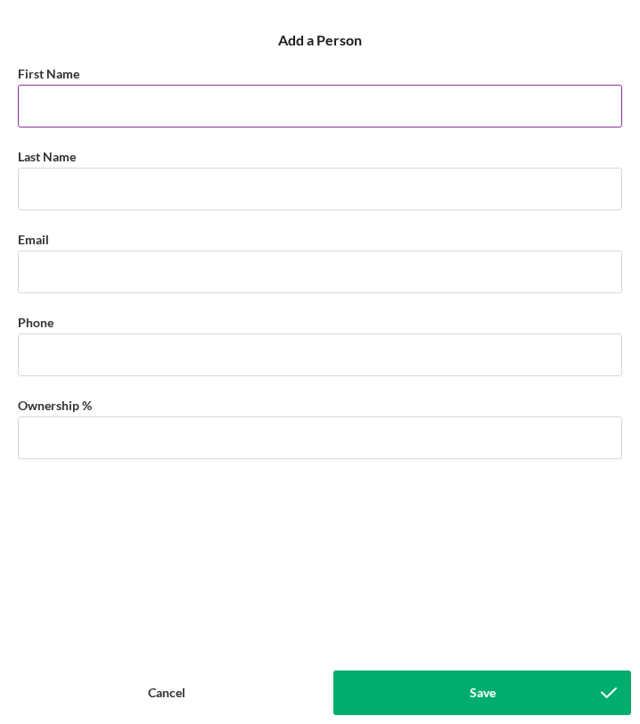
click at [128, 108] on input "First Name" at bounding box center [320, 106] width 604 height 43
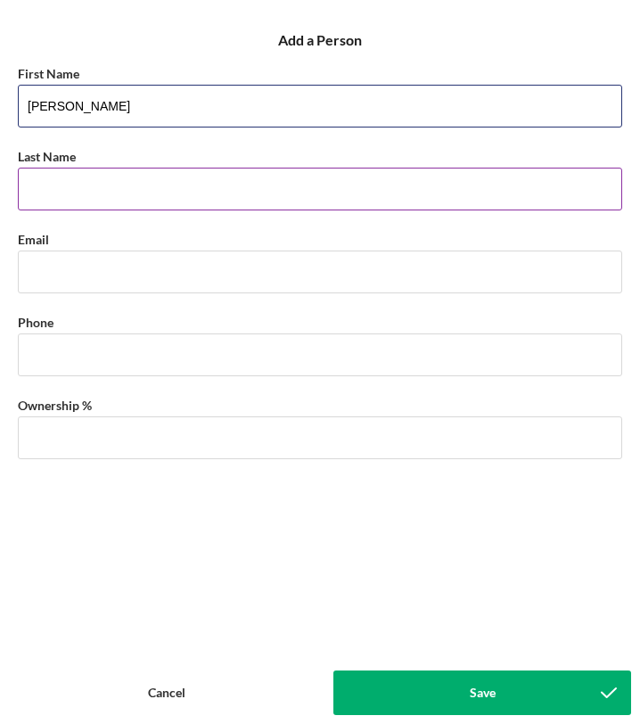
type input "[PERSON_NAME]"
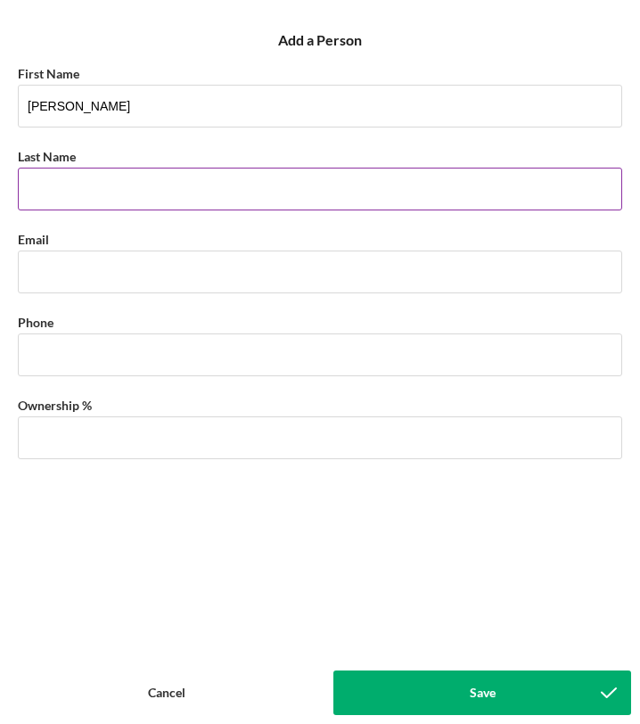
click at [65, 188] on input "Last Name" at bounding box center [320, 189] width 604 height 43
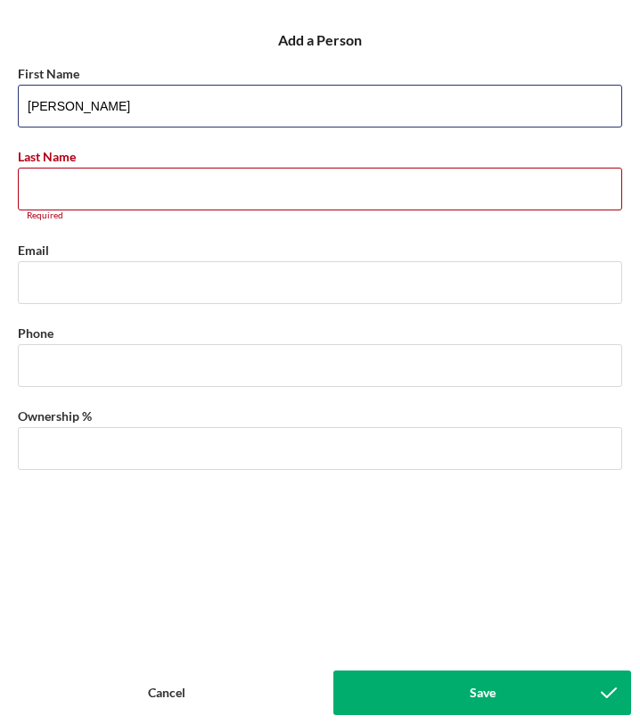
drag, startPoint x: 123, startPoint y: 101, endPoint x: 11, endPoint y: 101, distance: 112.3
click at [11, 101] on div "First Name [PERSON_NAME] Last Name Required Email Phone Ownership %" at bounding box center [320, 357] width 622 height 608
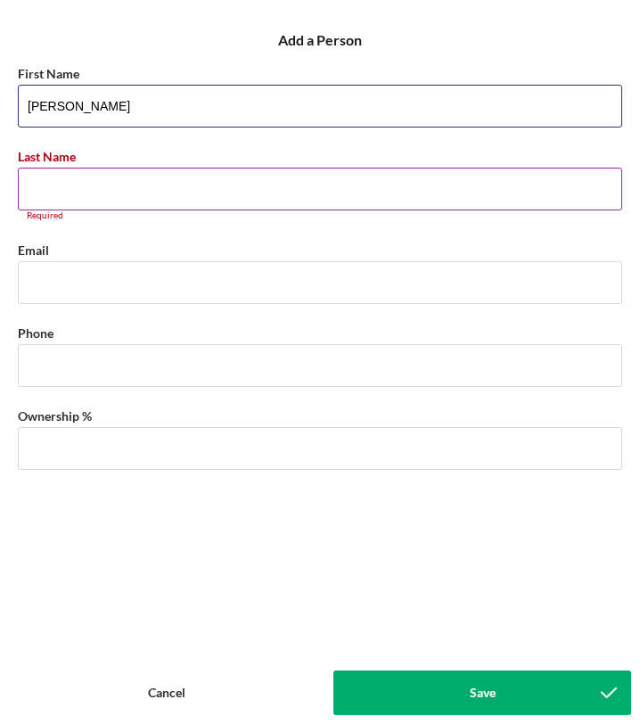
type input "[PERSON_NAME]"
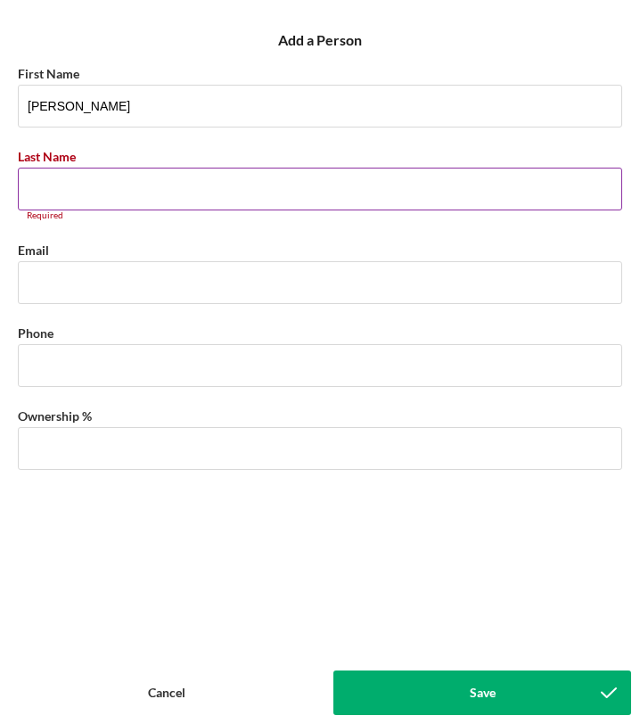
click at [58, 205] on input "Last Name" at bounding box center [320, 189] width 604 height 43
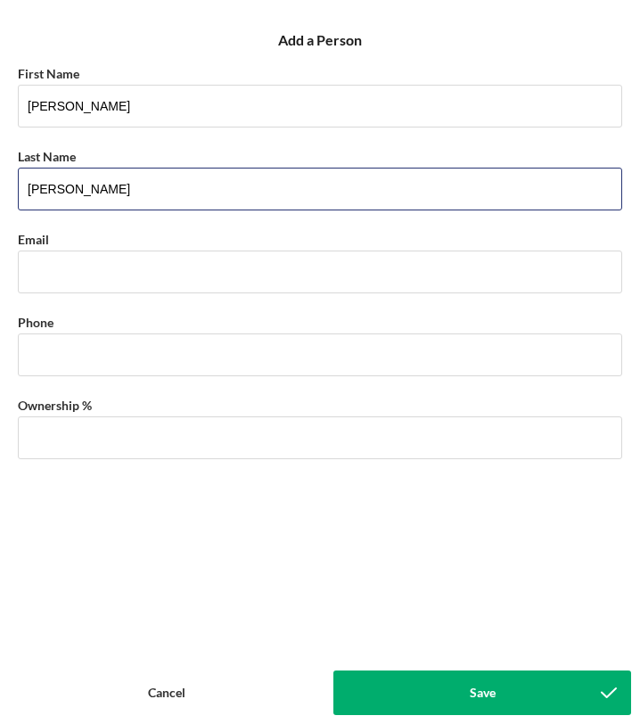
type input "[PERSON_NAME]"
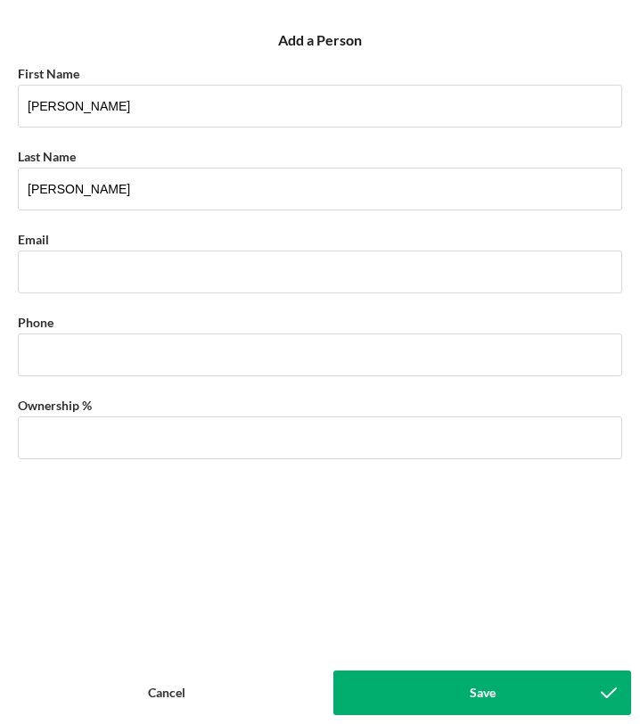
click at [52, 293] on div "First Name [PERSON_NAME] Last Name [PERSON_NAME] Email Phone Ownership %" at bounding box center [320, 260] width 604 height 397
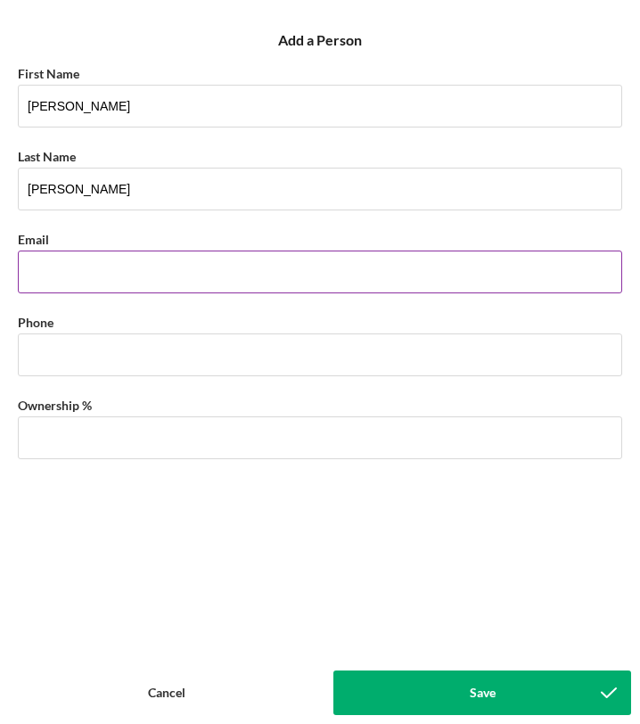
click at [59, 271] on input "Business Email" at bounding box center [320, 271] width 604 height 43
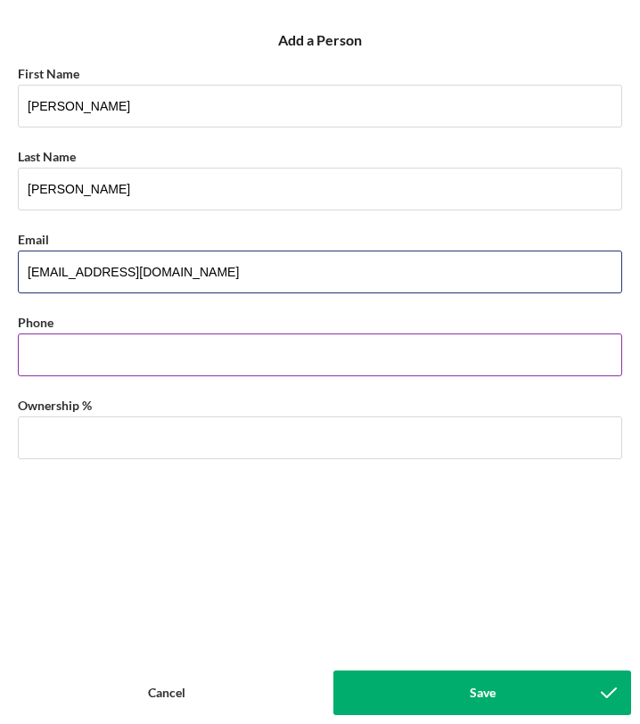
type input "[EMAIL_ADDRESS][DOMAIN_NAME]"
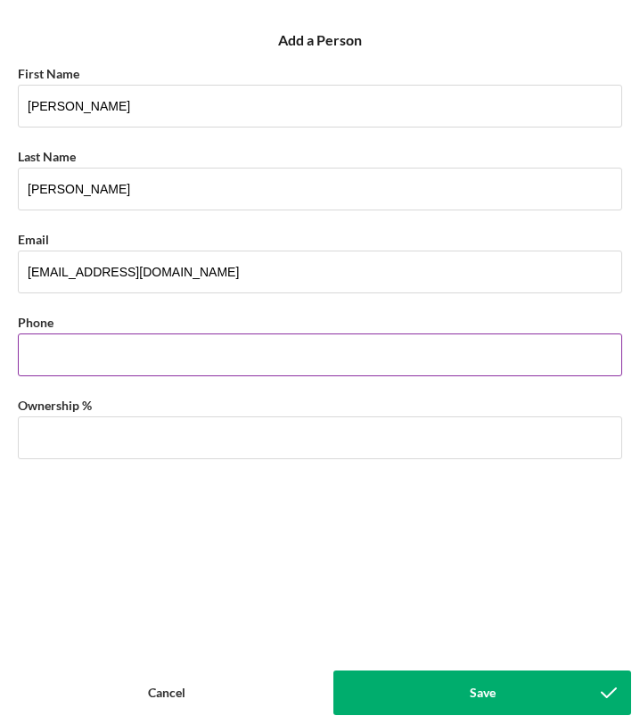
click at [64, 360] on input "Business Phone" at bounding box center [320, 354] width 604 height 43
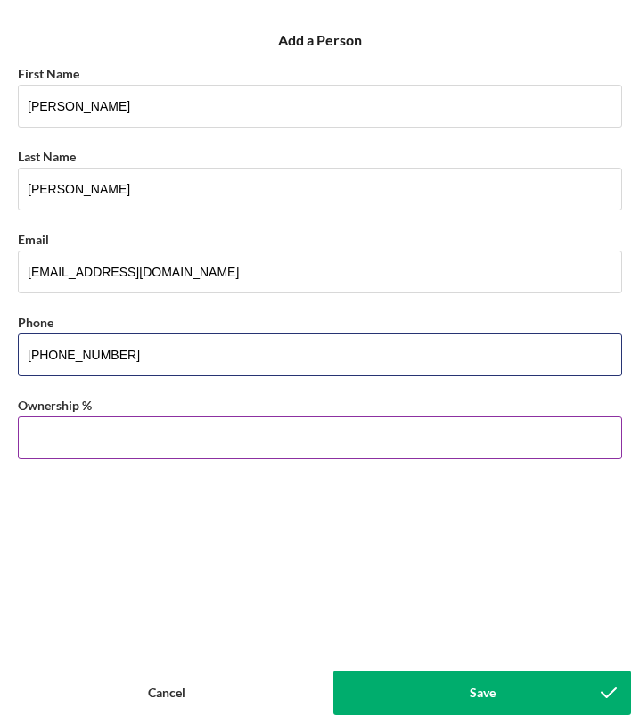
type input "[PHONE_NUMBER]"
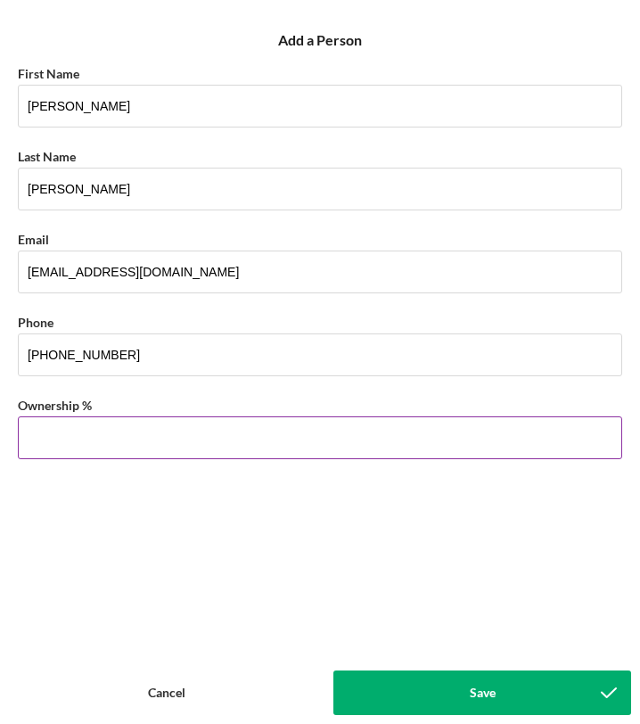
click at [60, 445] on input "Ownership %" at bounding box center [320, 437] width 604 height 43
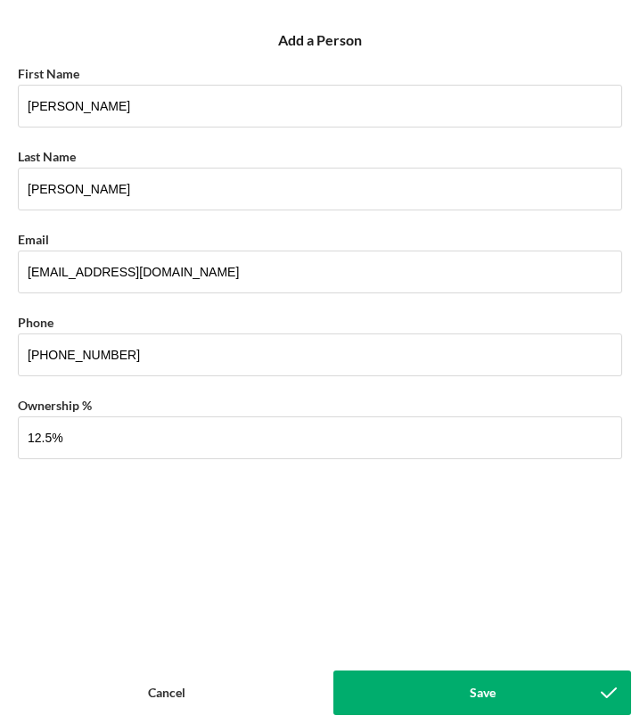
type input "12.50%"
click at [384, 684] on button "Save" at bounding box center [482, 692] width 298 height 45
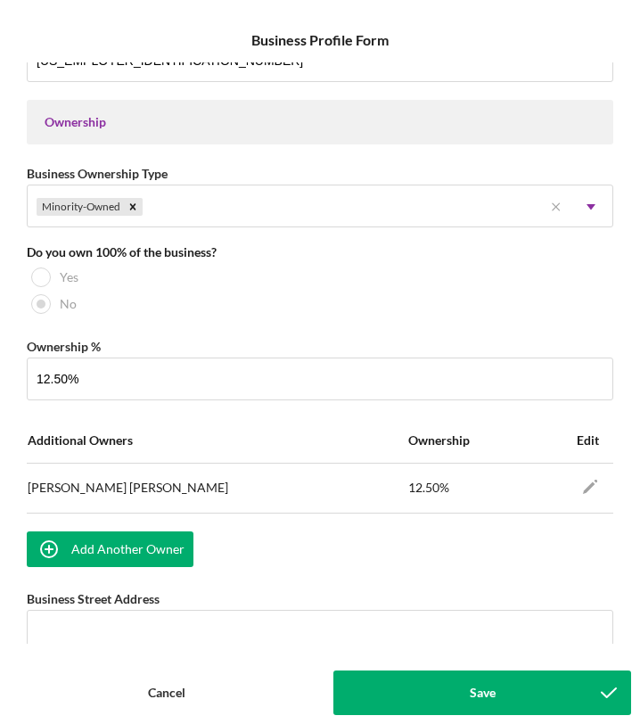
click at [128, 553] on div "Add Another Owner" at bounding box center [127, 549] width 113 height 36
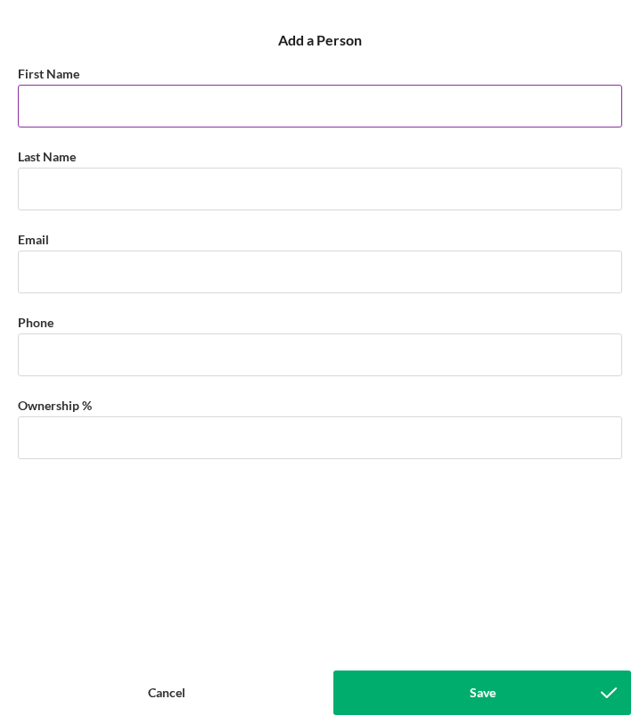
click at [117, 111] on input "First Name" at bounding box center [320, 106] width 604 height 43
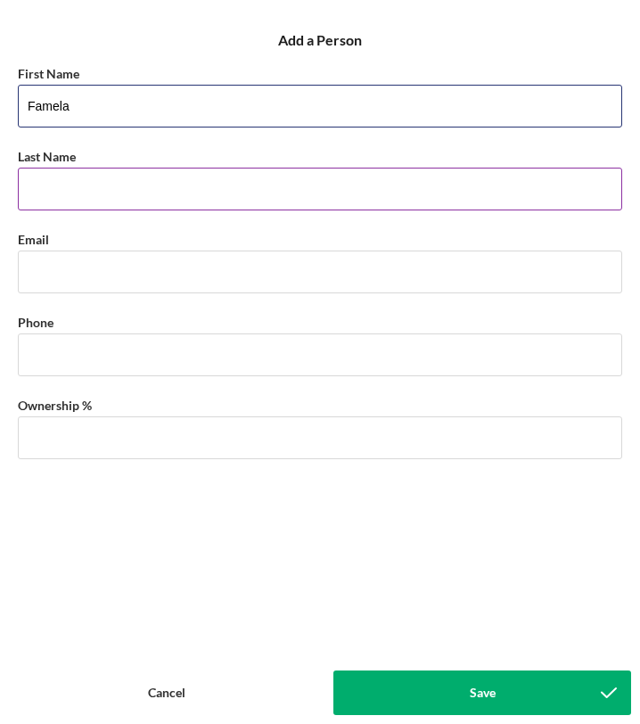
type input "Famela"
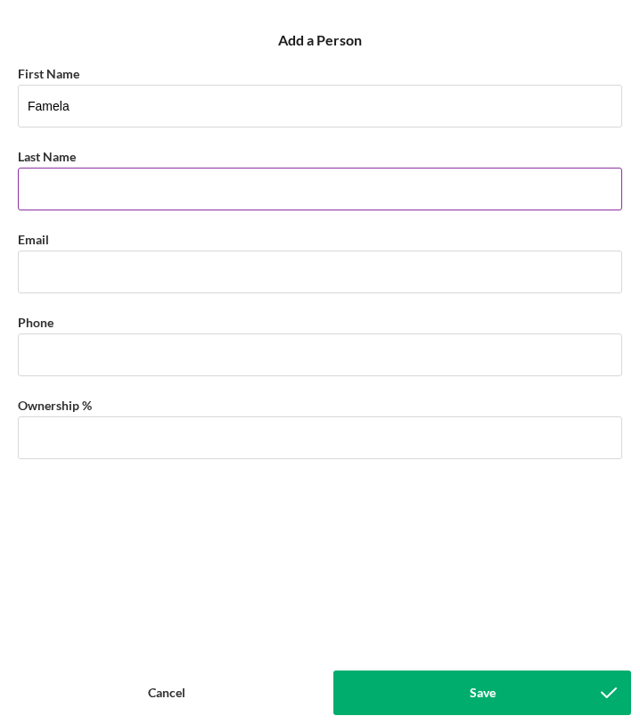
click at [127, 192] on input "Last Name" at bounding box center [320, 189] width 604 height 43
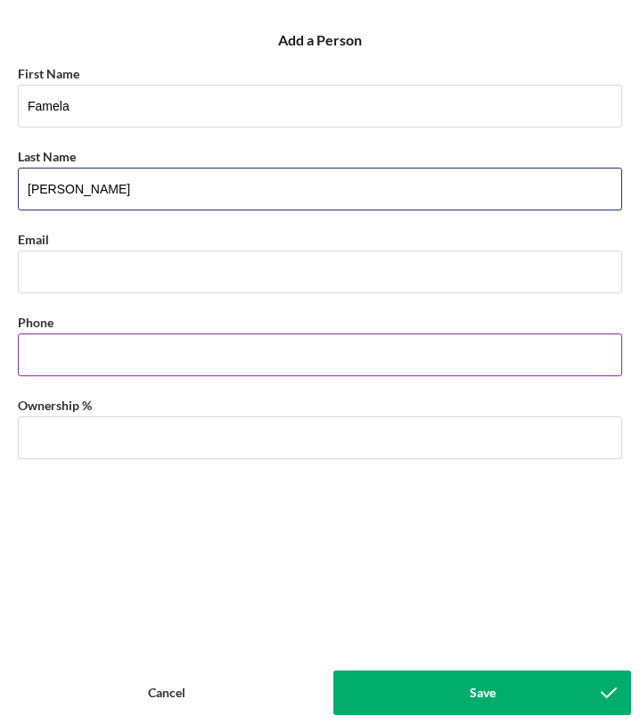
type input "[PERSON_NAME]"
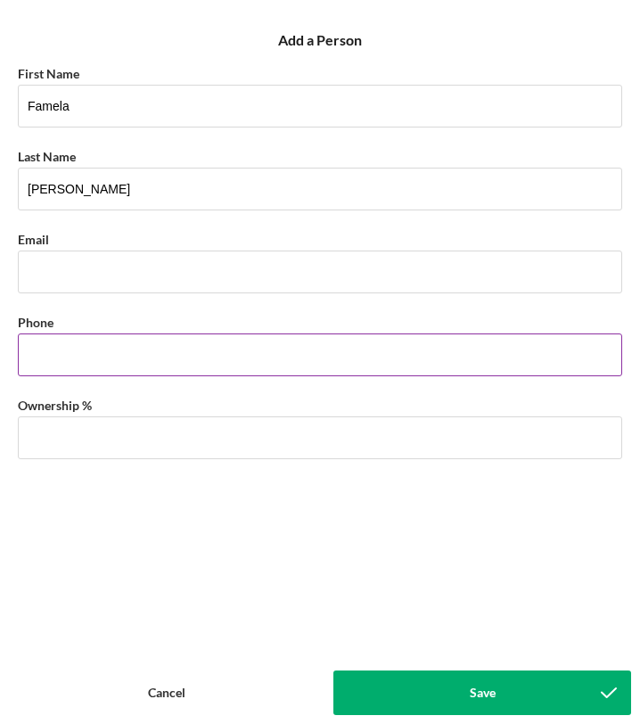
click at [77, 358] on input "Business Phone" at bounding box center [320, 354] width 604 height 43
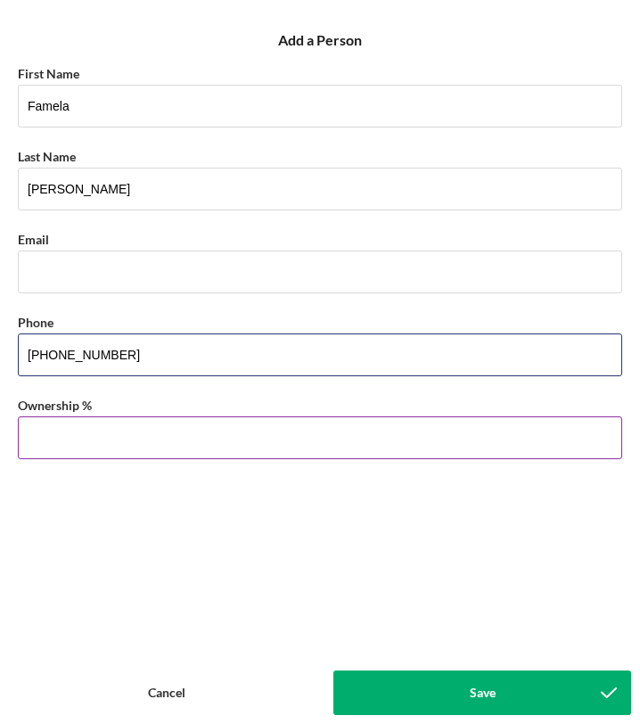
type input "[PHONE_NUMBER]"
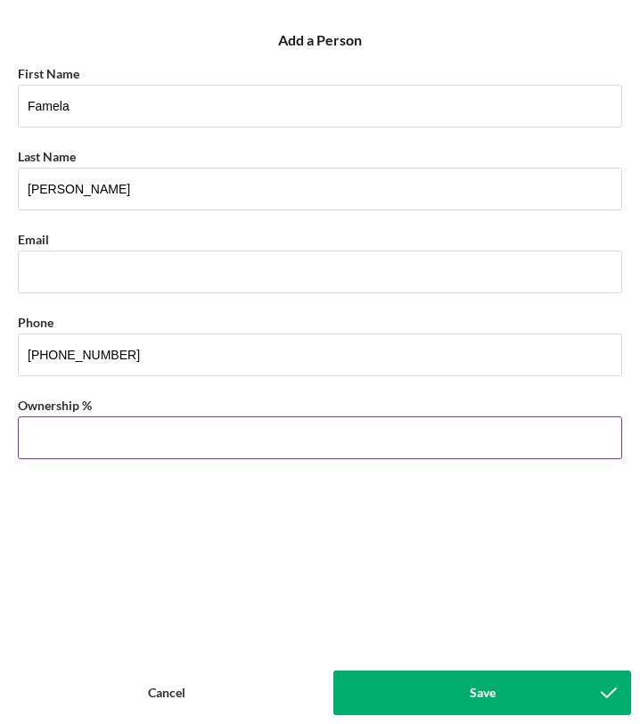
click at [119, 427] on input "Ownership %" at bounding box center [320, 437] width 604 height 43
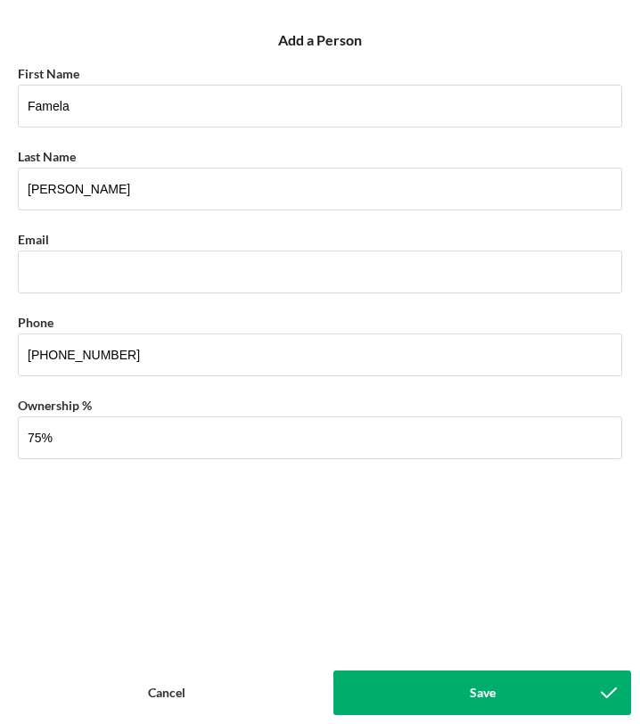
type input "75.00%"
click at [542, 695] on button "Save" at bounding box center [482, 692] width 298 height 45
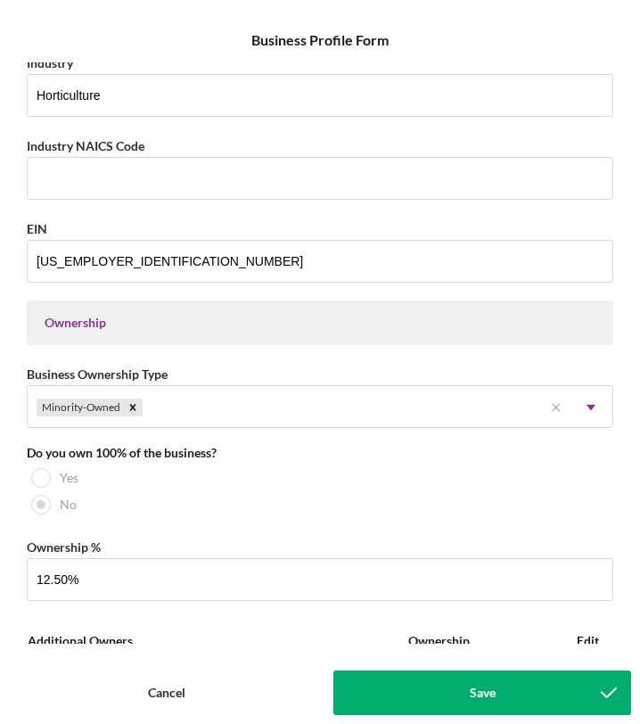
scroll to position [583, 0]
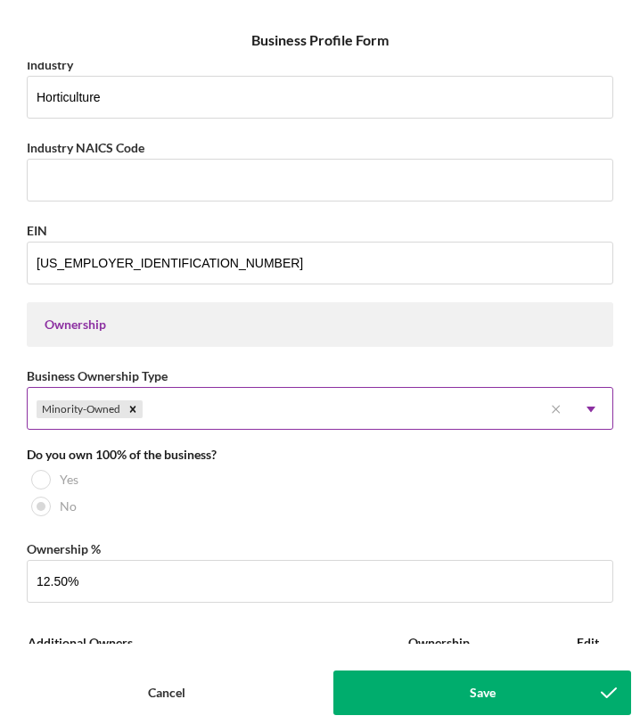
click at [594, 411] on icon "Icon/Dropdown Arrow" at bounding box center [590, 409] width 43 height 43
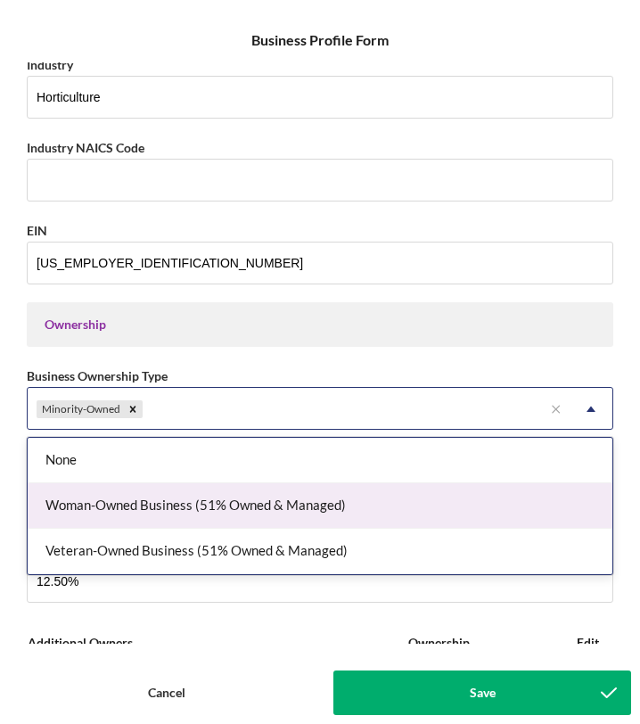
click at [511, 508] on div "Woman-Owned Business (51% Owned & Managed)" at bounding box center [320, 505] width 585 height 45
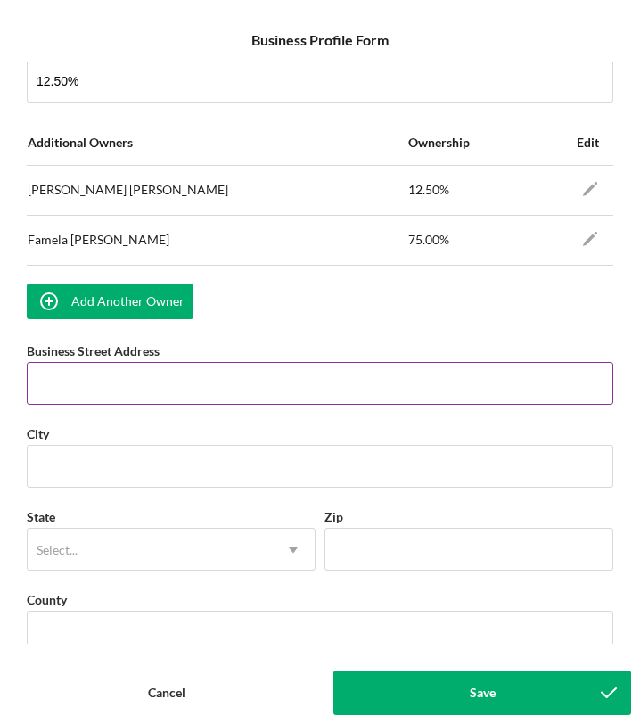
scroll to position [1087, 0]
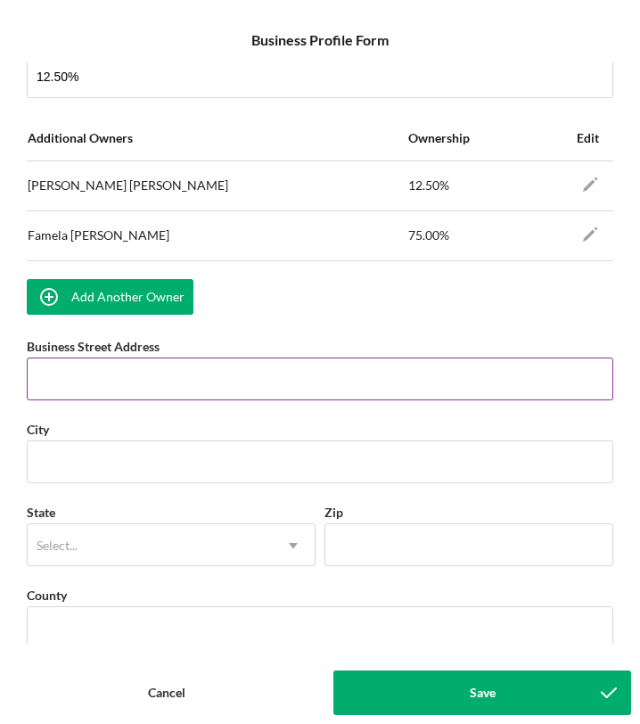
click at [151, 390] on input "Business Street Address" at bounding box center [320, 378] width 586 height 43
paste input "P.O. BOX 970222"
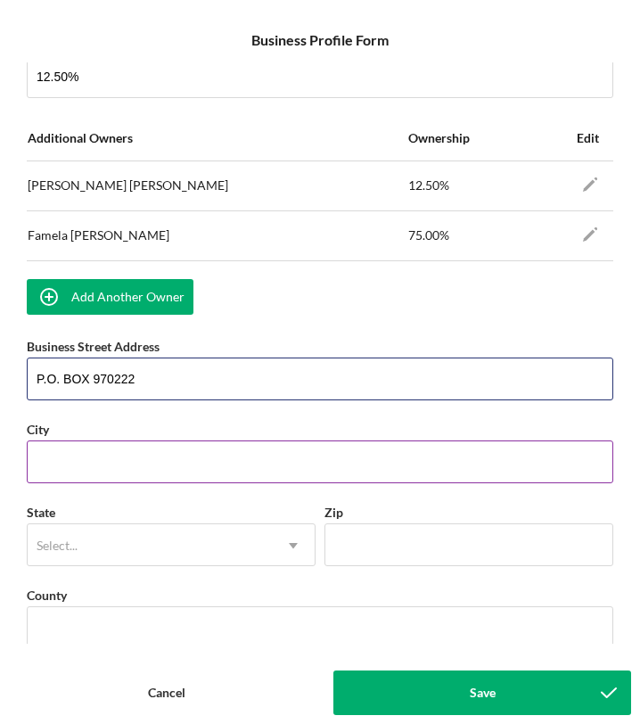
type input "P.O. BOX 970222"
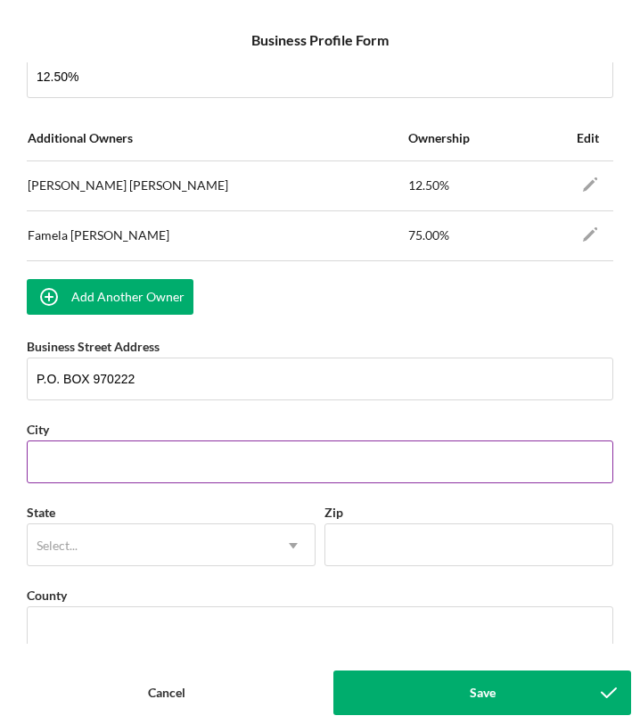
click at [110, 467] on input "City" at bounding box center [320, 461] width 586 height 43
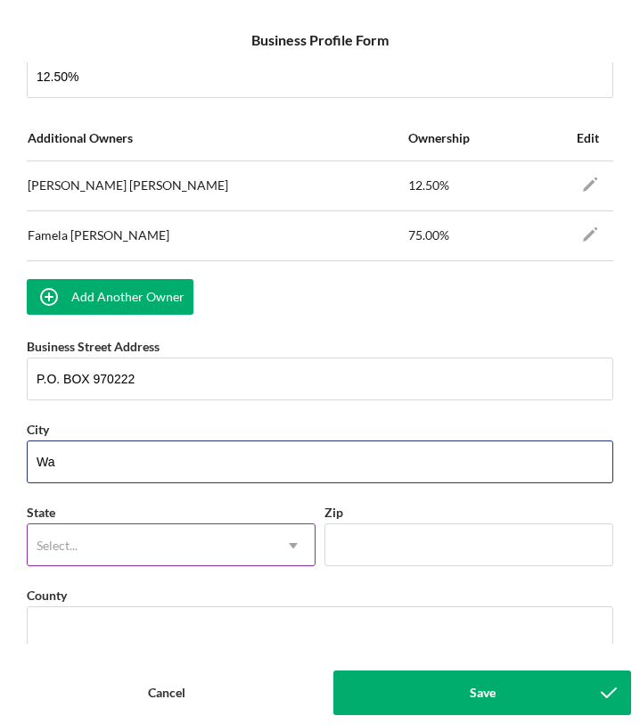
type input "Waipahu"
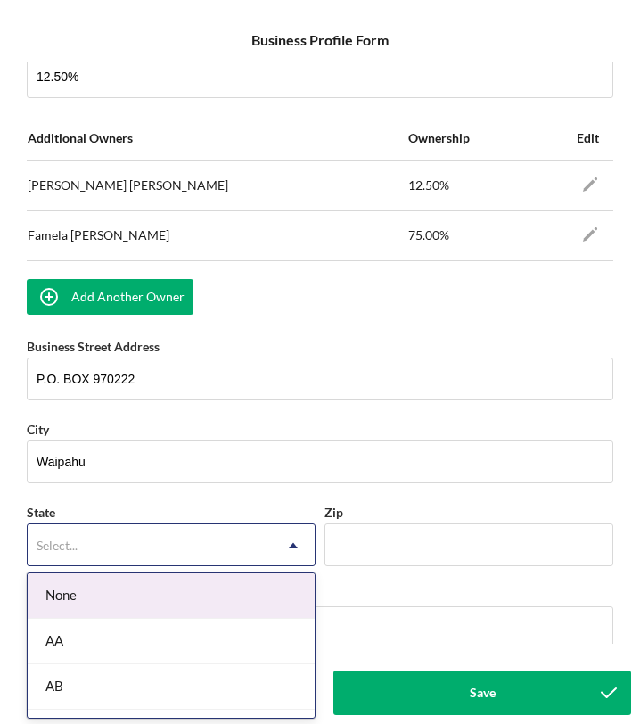
click at [149, 536] on div "Select..." at bounding box center [150, 545] width 244 height 41
type input "Hi"
click at [191, 585] on div "HI" at bounding box center [171, 595] width 287 height 45
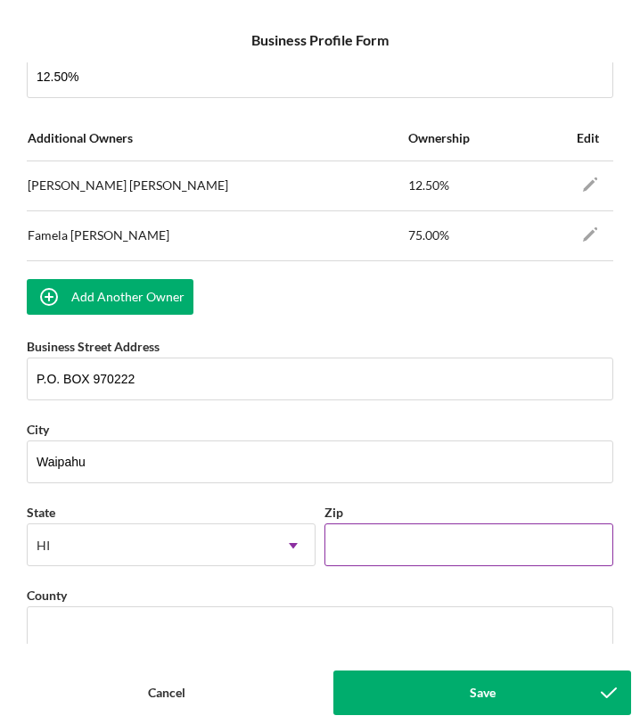
click at [362, 550] on input "Zip" at bounding box center [468, 544] width 289 height 43
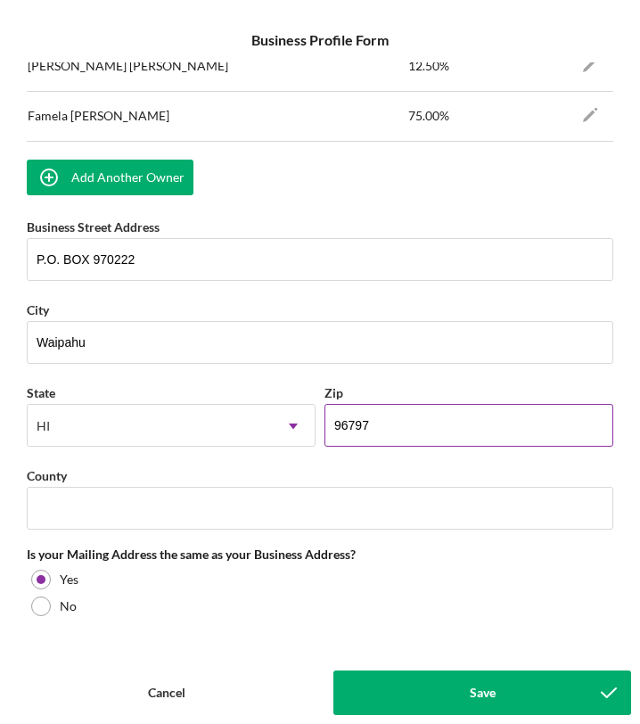
scroll to position [1213, 0]
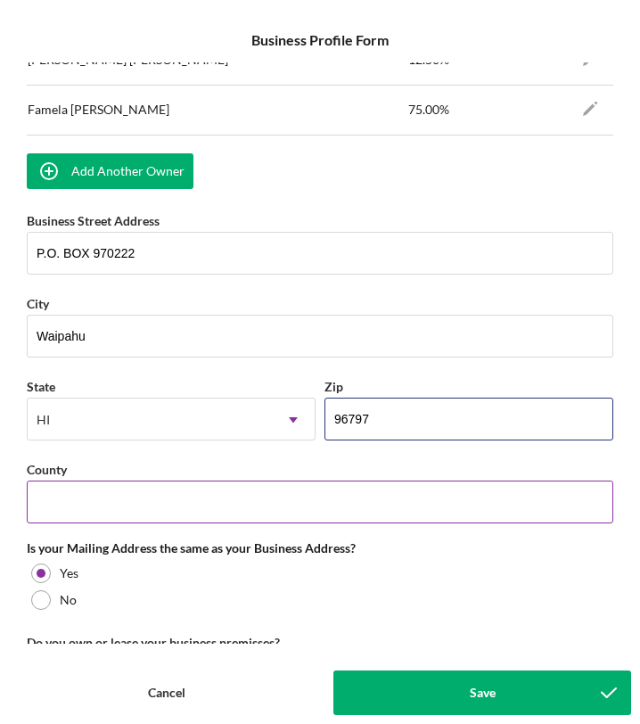
type input "96797"
click at [265, 490] on input "County" at bounding box center [320, 501] width 586 height 43
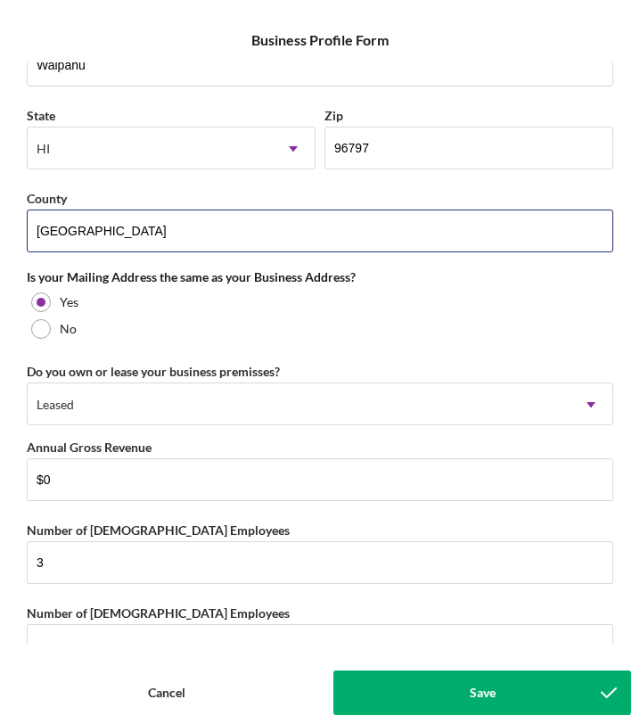
scroll to position [1542, 0]
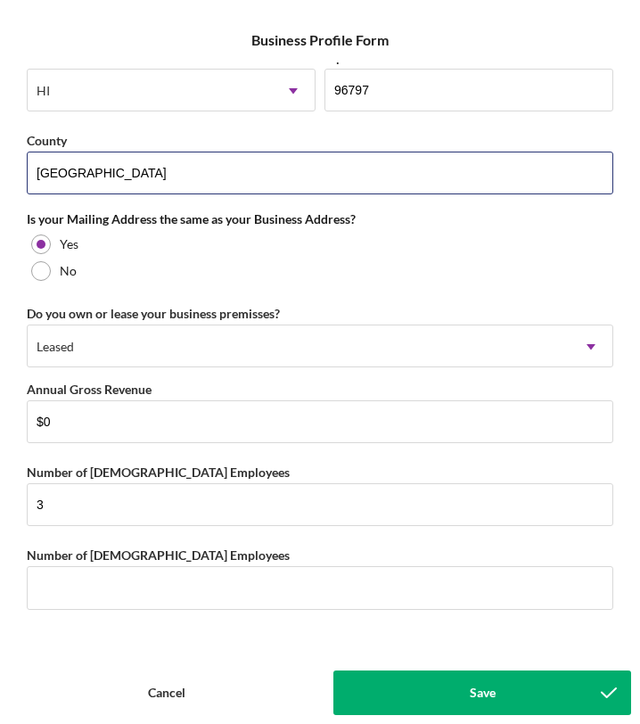
type input "[GEOGRAPHIC_DATA]"
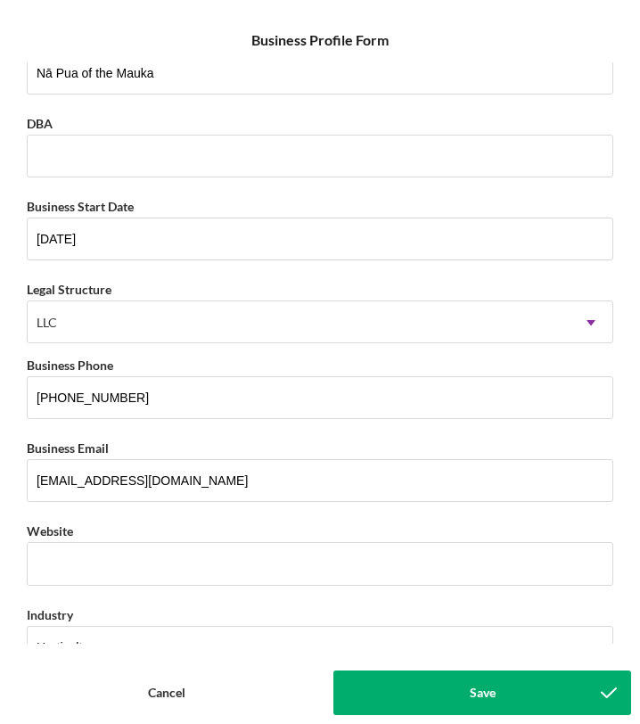
scroll to position [0, 0]
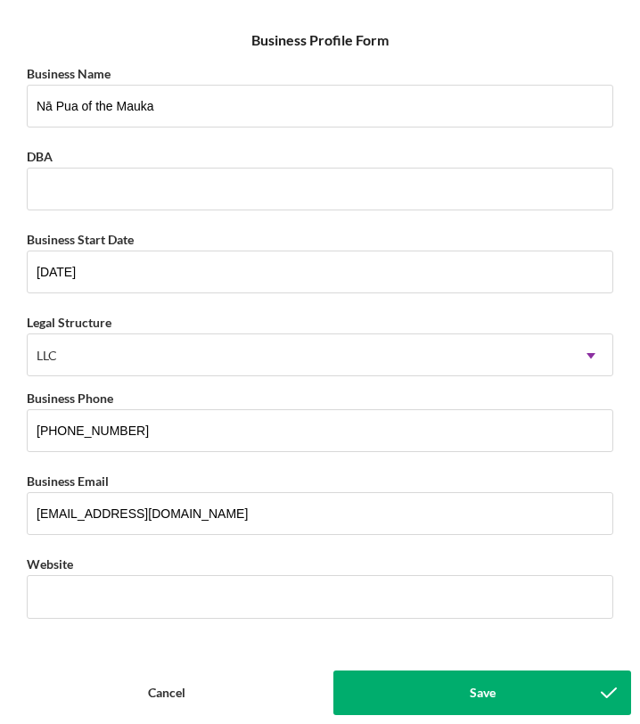
click at [471, 706] on div "Save" at bounding box center [483, 692] width 26 height 45
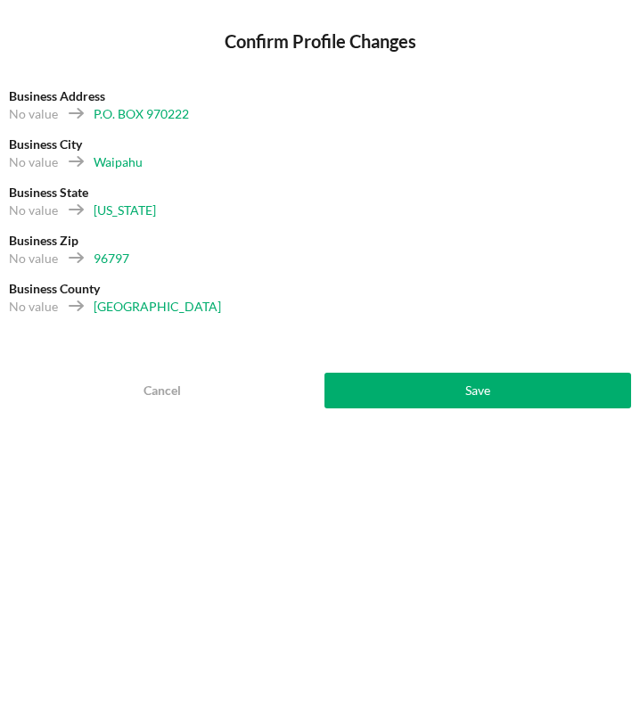
click at [456, 384] on button "Save" at bounding box center [477, 391] width 307 height 36
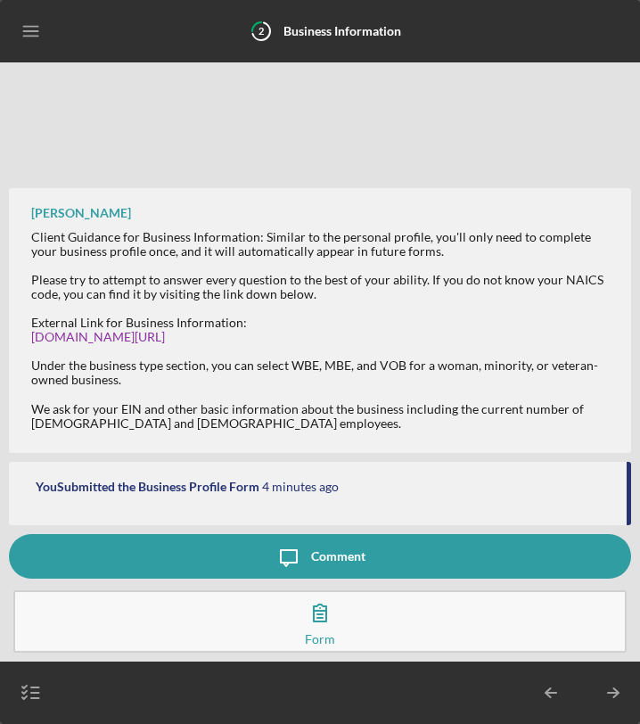
click at [612, 686] on icon "Icon/Table Pagination Arrow" at bounding box center [613, 692] width 45 height 45
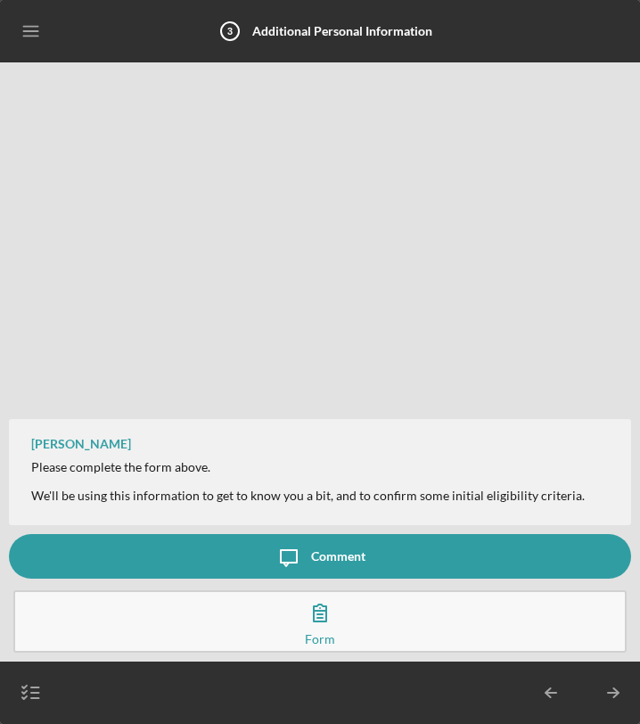
click at [301, 124] on div "[PERSON_NAME] Please complete the form above. We'll be using this information t…" at bounding box center [320, 302] width 622 height 463
click at [363, 623] on button "Complete the Form Form" at bounding box center [319, 621] width 613 height 62
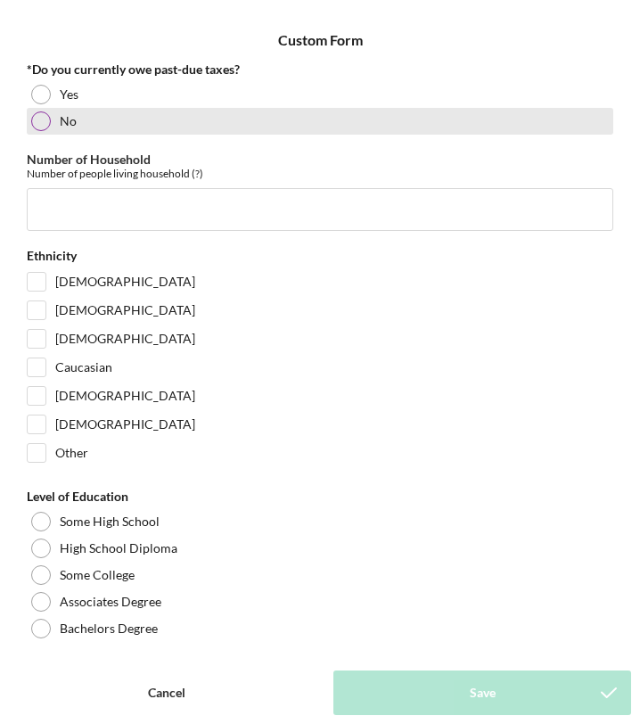
click at [111, 127] on div "No" at bounding box center [320, 121] width 586 height 27
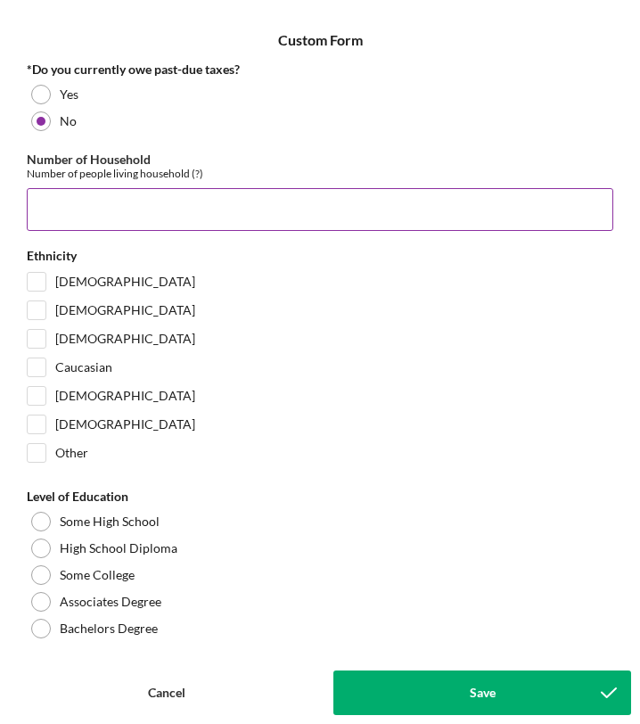
click at [146, 223] on input "Number of Household" at bounding box center [320, 209] width 586 height 43
type input "2"
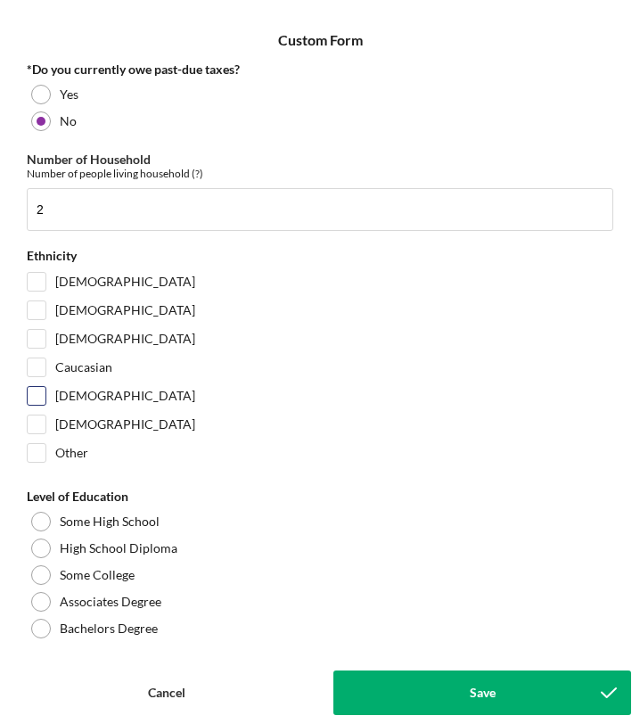
click at [36, 401] on input "[DEMOGRAPHIC_DATA]" at bounding box center [37, 396] width 18 height 18
checkbox input "true"
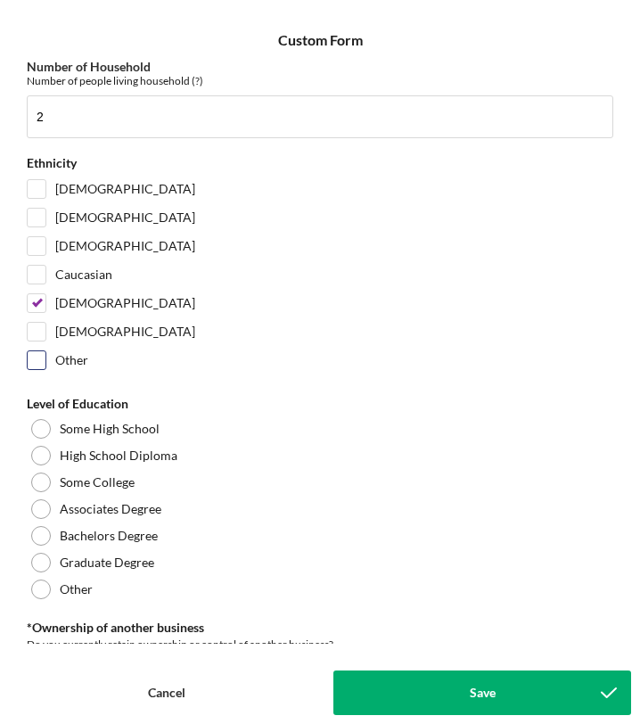
scroll to position [94, 0]
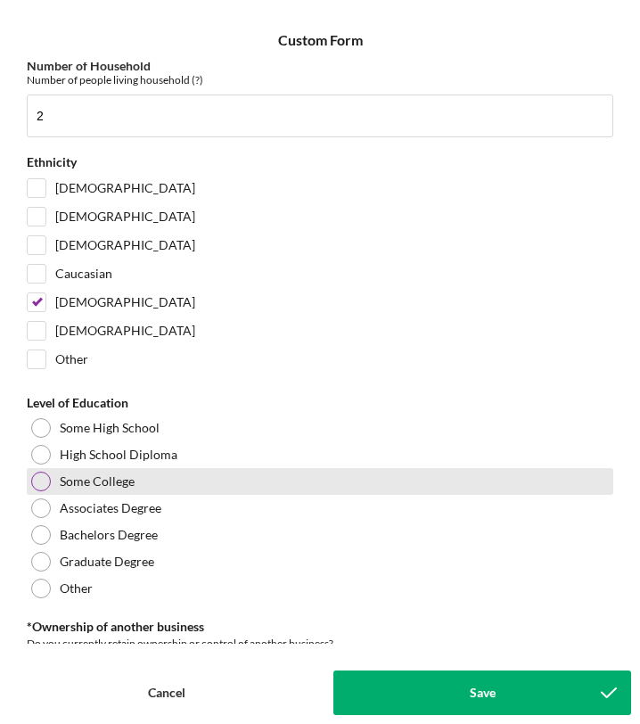
click at [39, 485] on div at bounding box center [41, 481] width 20 height 20
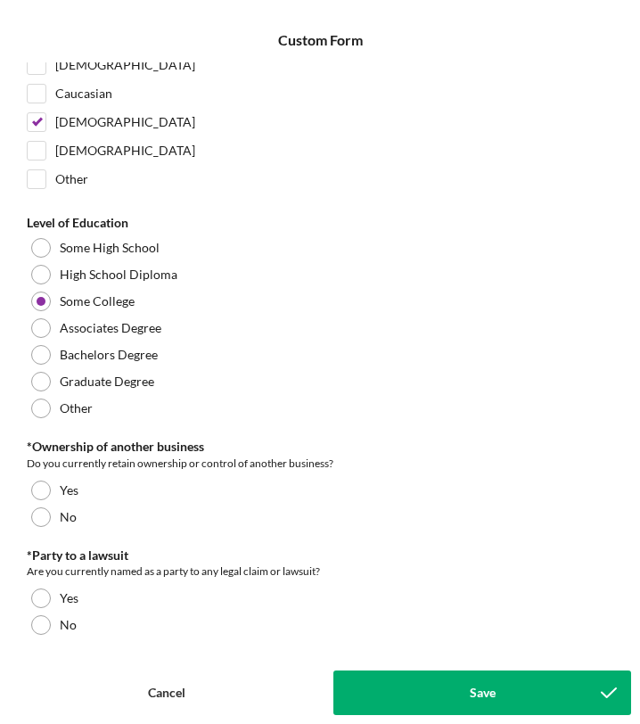
scroll to position [303, 0]
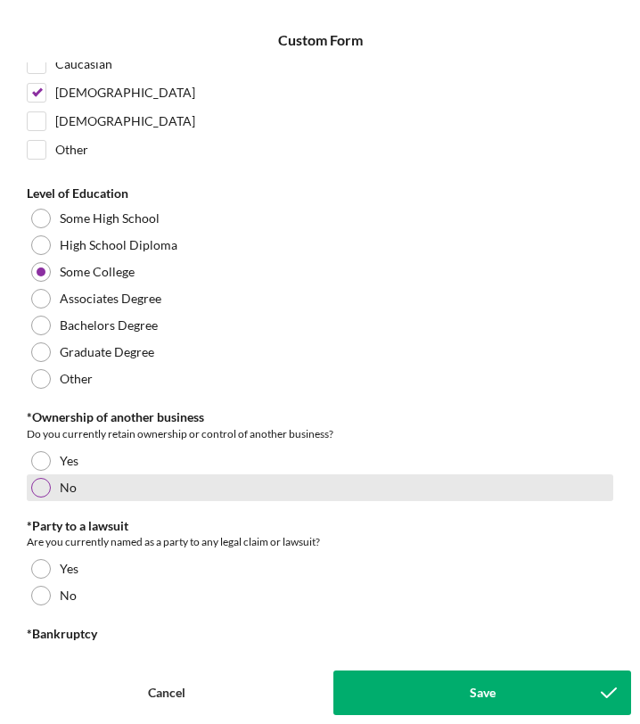
click at [43, 486] on div at bounding box center [41, 488] width 20 height 20
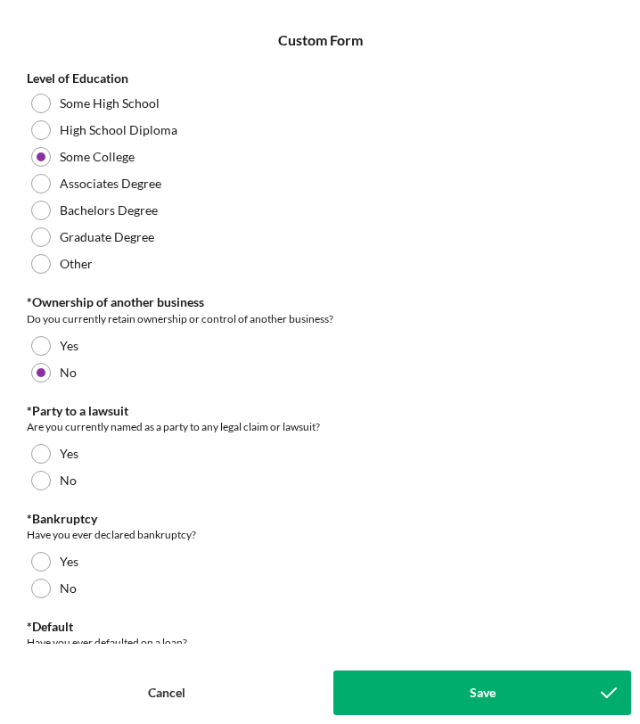
scroll to position [420, 0]
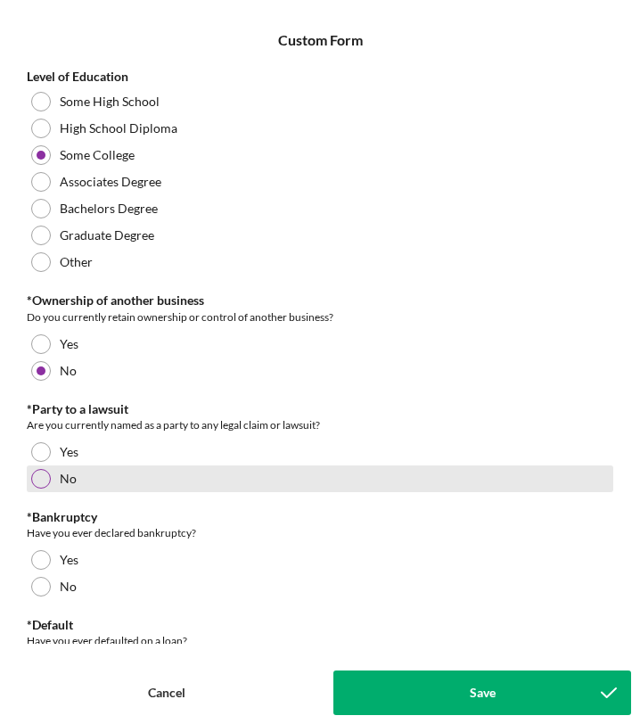
click at [39, 489] on div "No" at bounding box center [320, 478] width 586 height 27
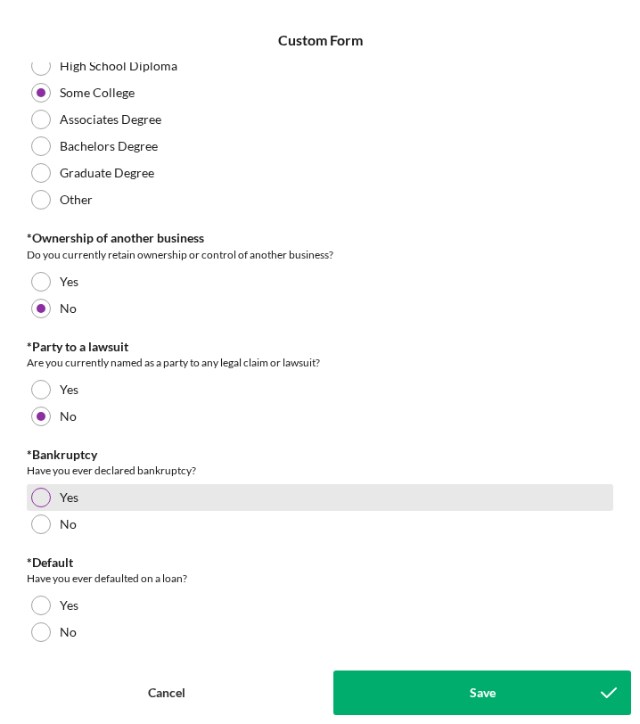
scroll to position [497, 0]
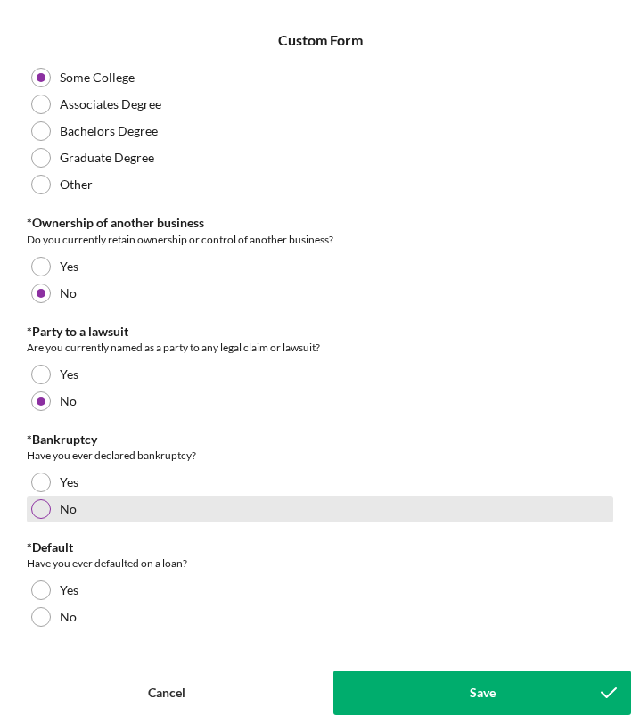
click at [35, 509] on div at bounding box center [41, 509] width 20 height 20
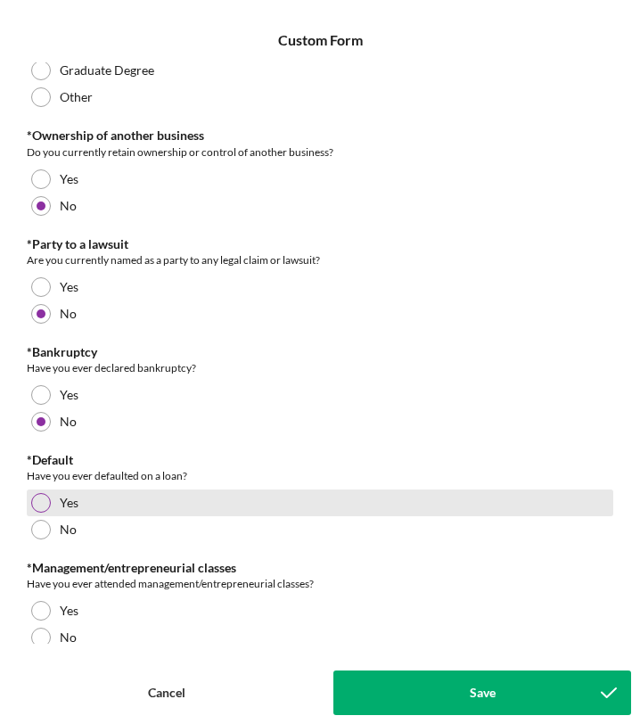
scroll to position [618, 0]
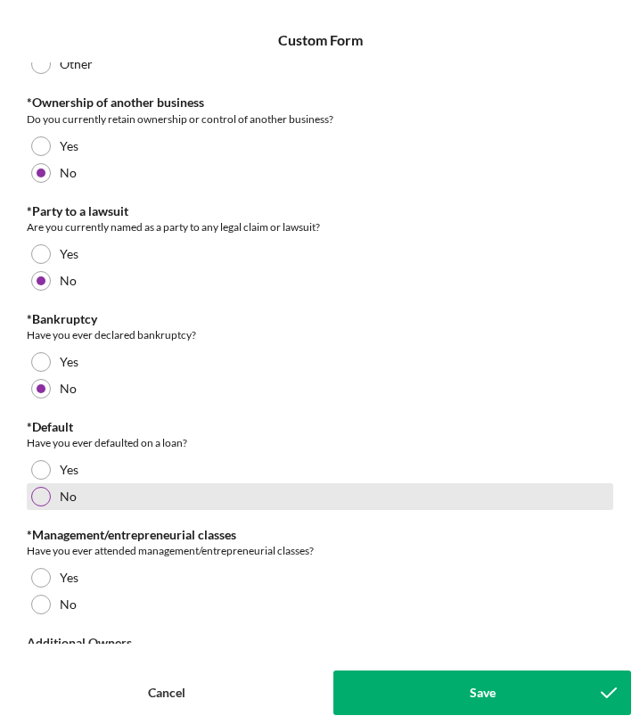
click at [48, 502] on div at bounding box center [41, 497] width 20 height 20
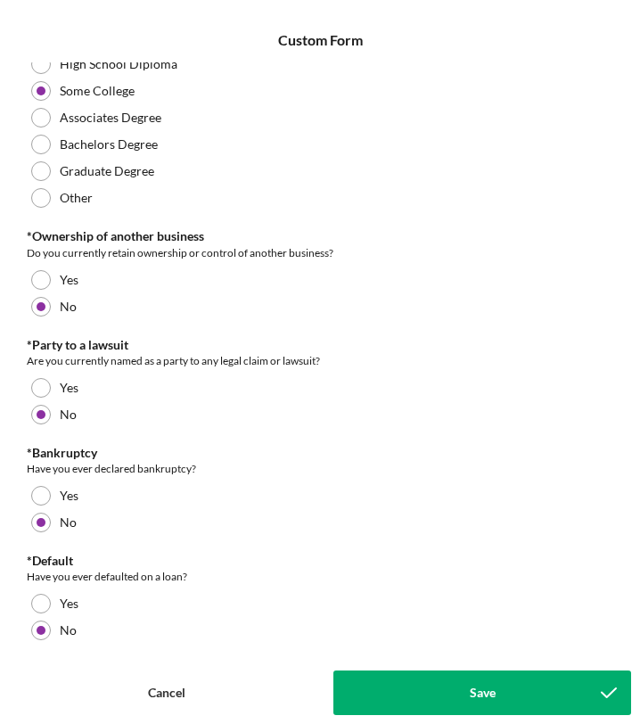
scroll to position [754, 0]
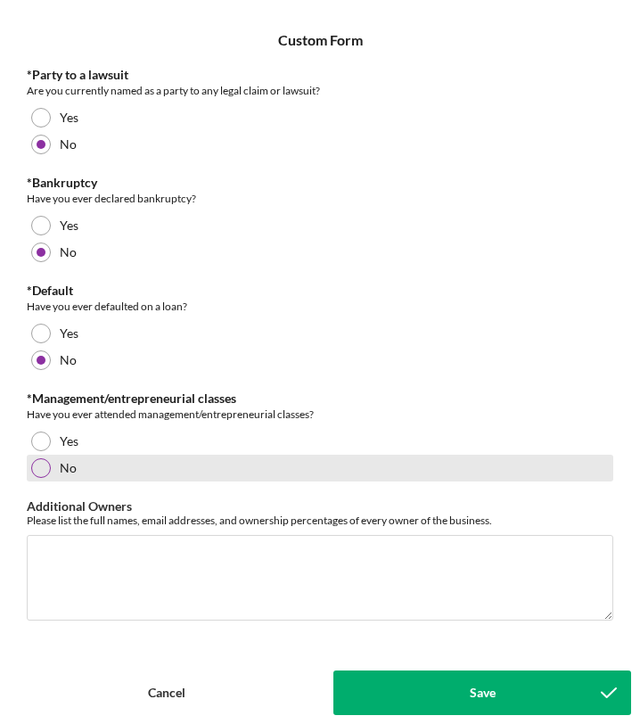
click at [42, 467] on div at bounding box center [41, 468] width 20 height 20
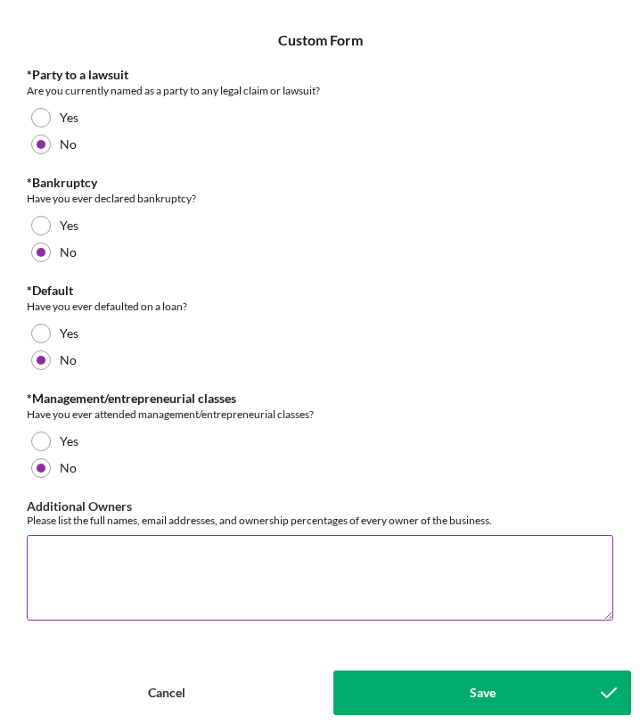
click at [193, 552] on textarea "Additional Owners" at bounding box center [320, 578] width 586 height 86
drag, startPoint x: 158, startPoint y: 556, endPoint x: 0, endPoint y: 573, distance: 158.6
click at [0, 573] on form "Icon/Menu Close Custom Form Save *Do you currently owe past-due taxes? Yes No N…" at bounding box center [320, 362] width 640 height 724
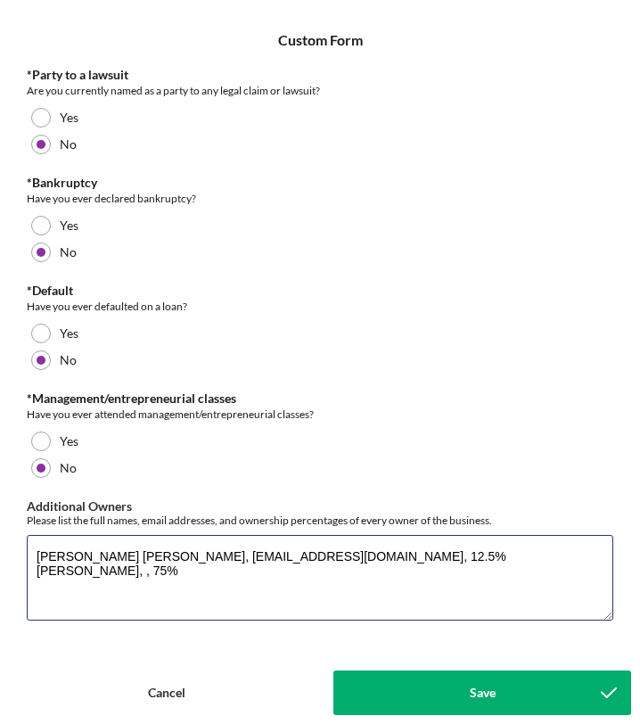
type textarea "[PERSON_NAME] [PERSON_NAME], [EMAIL_ADDRESS][DOMAIN_NAME], 12.5% [PERSON_NAME],…"
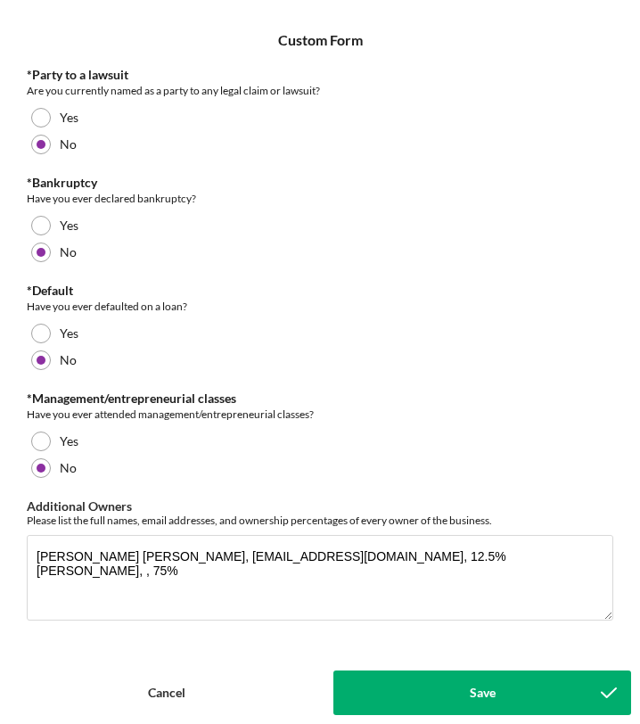
click at [456, 702] on button "Save" at bounding box center [482, 692] width 298 height 45
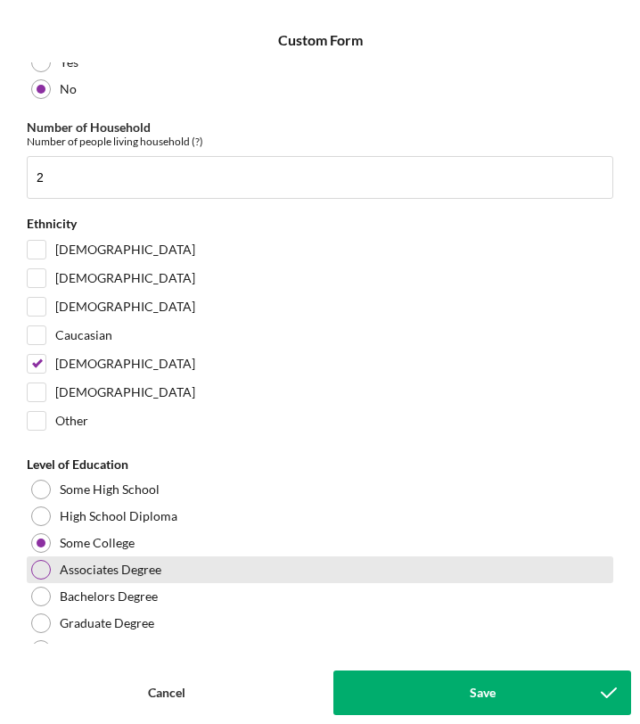
scroll to position [0, 0]
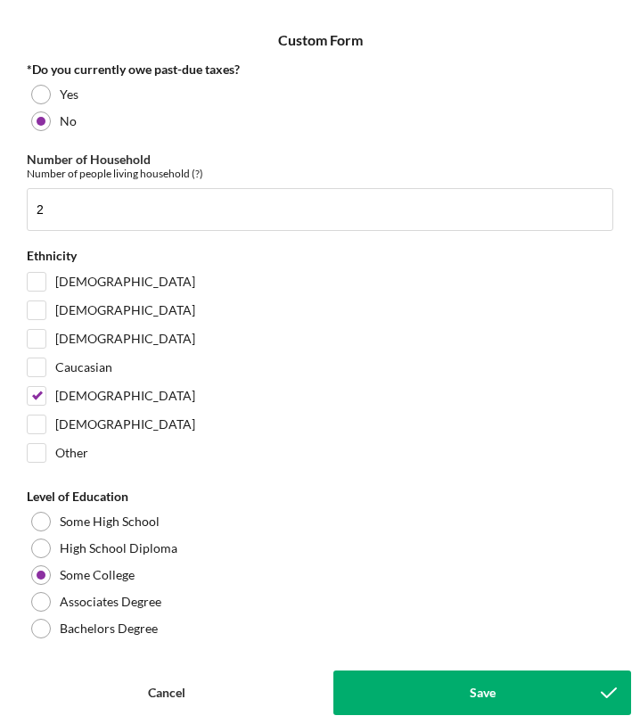
click at [504, 690] on button "Save" at bounding box center [482, 692] width 298 height 45
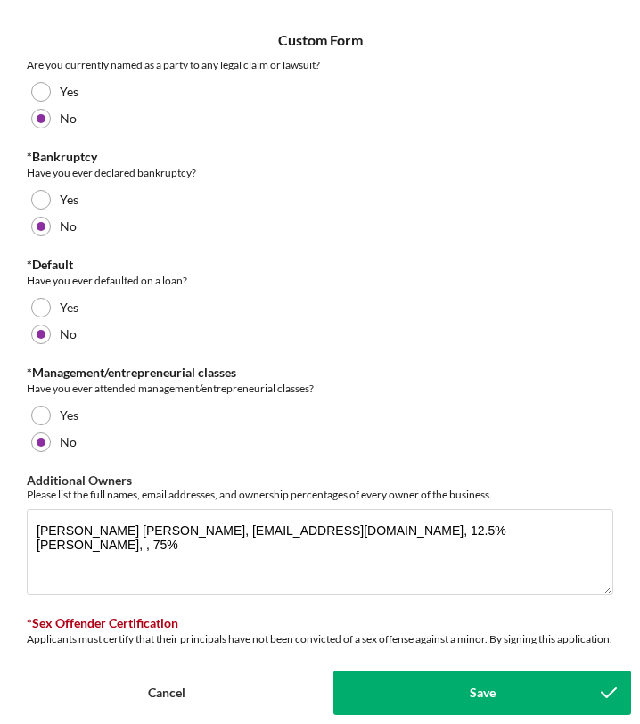
scroll to position [985, 0]
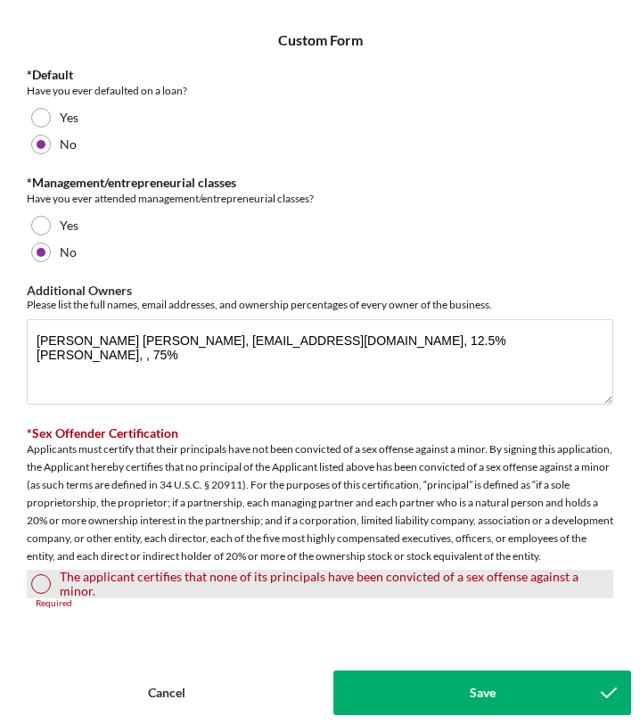
click at [35, 586] on div at bounding box center [41, 584] width 20 height 20
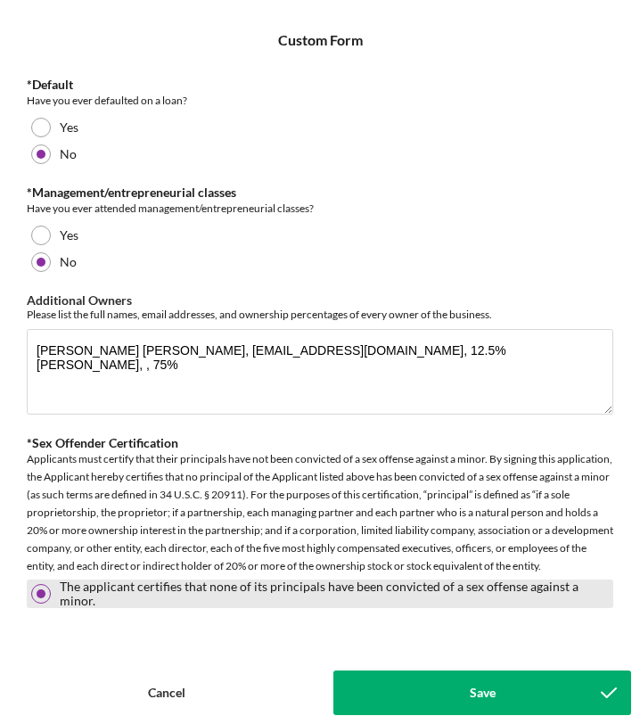
scroll to position [975, 0]
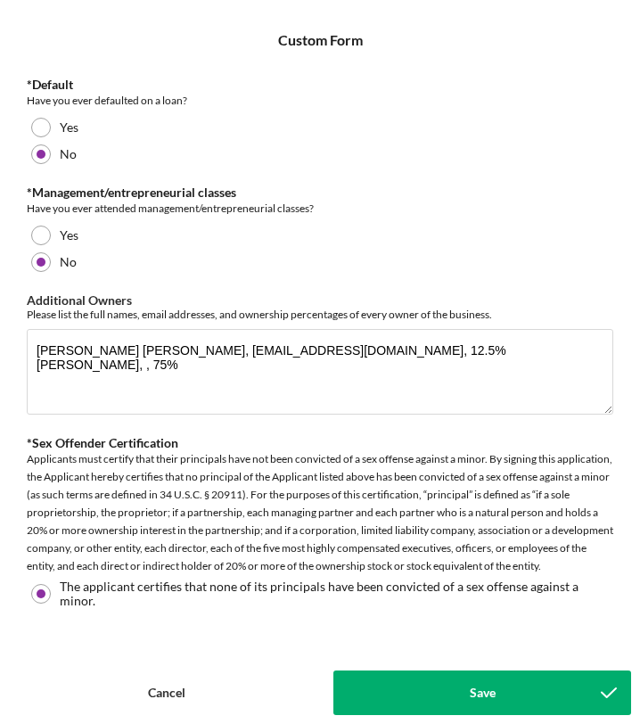
click at [418, 692] on button "Save" at bounding box center [482, 692] width 298 height 45
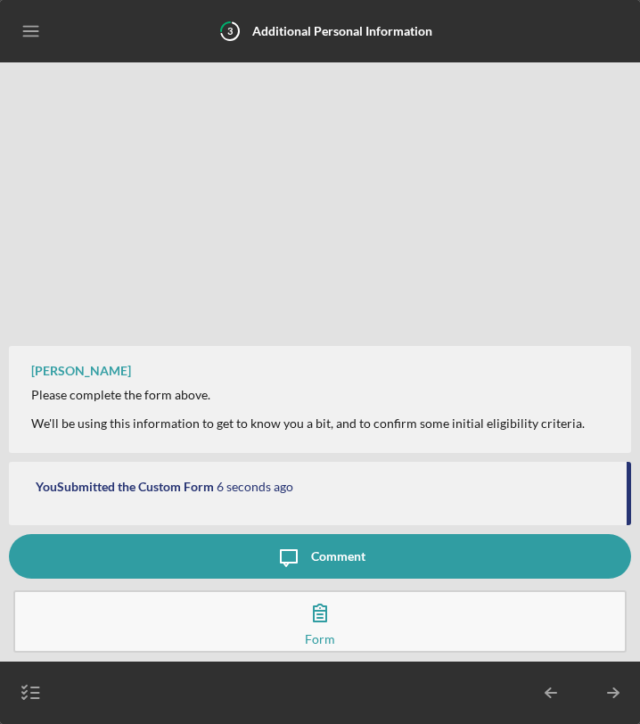
click at [615, 690] on polyline "button" at bounding box center [615, 692] width 5 height 9
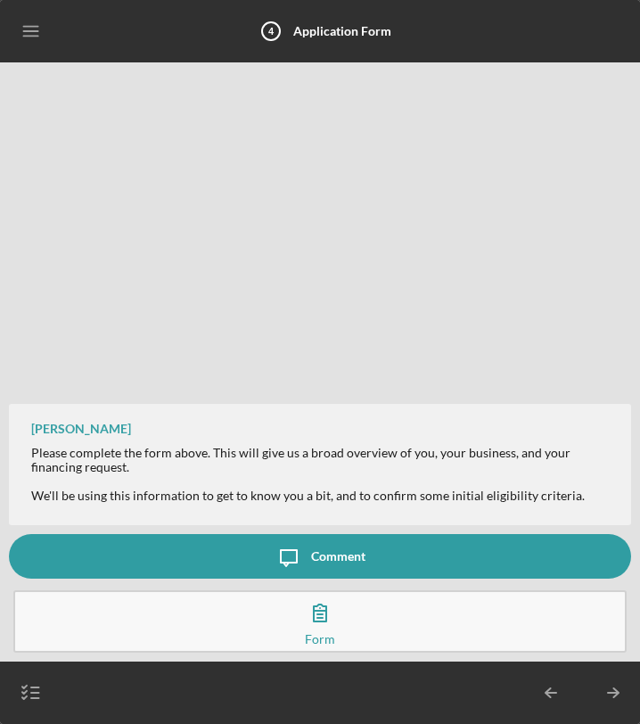
click at [438, 613] on button "Complete the Form Form" at bounding box center [319, 621] width 613 height 62
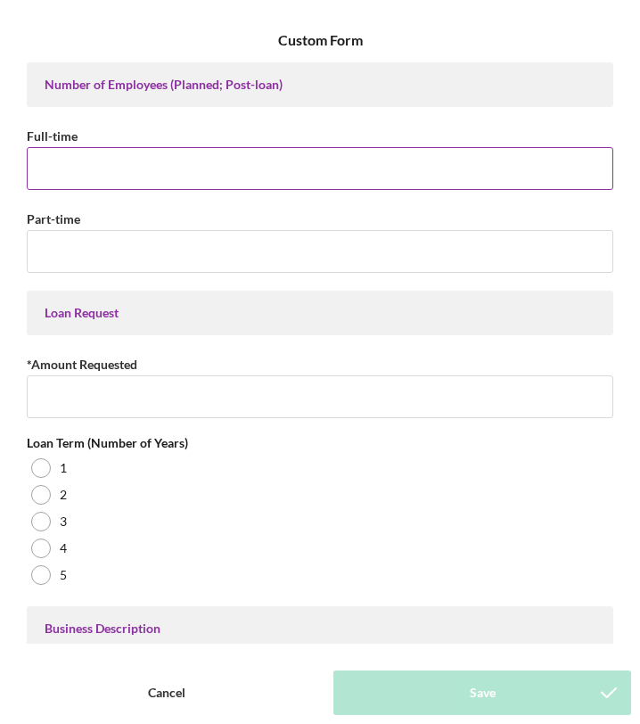
click at [331, 166] on input "Full-time" at bounding box center [320, 168] width 586 height 43
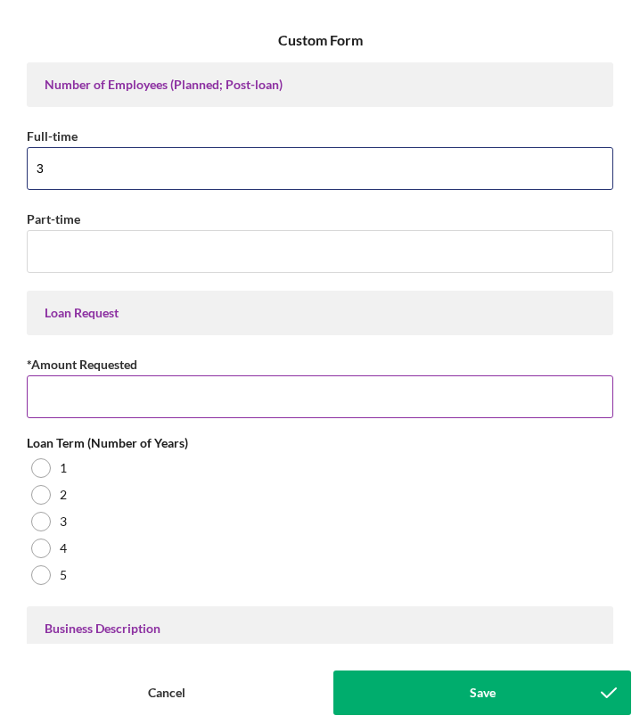
scroll to position [40, 0]
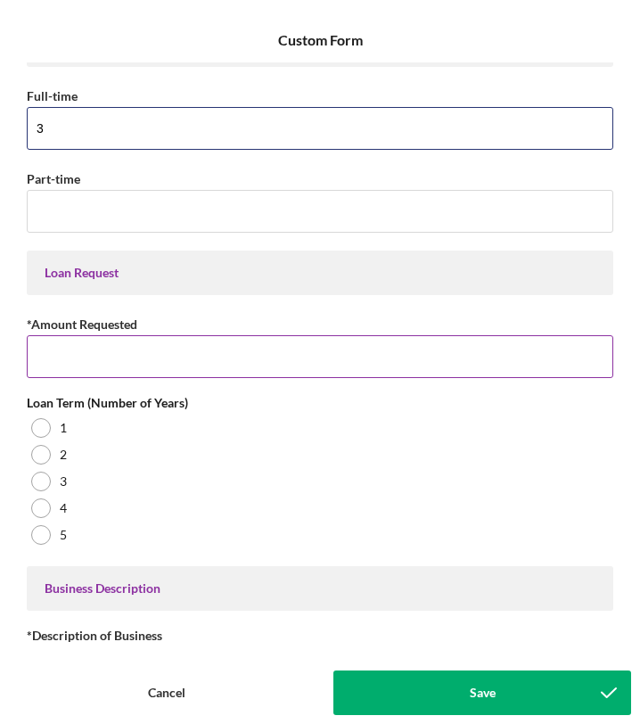
type input "3"
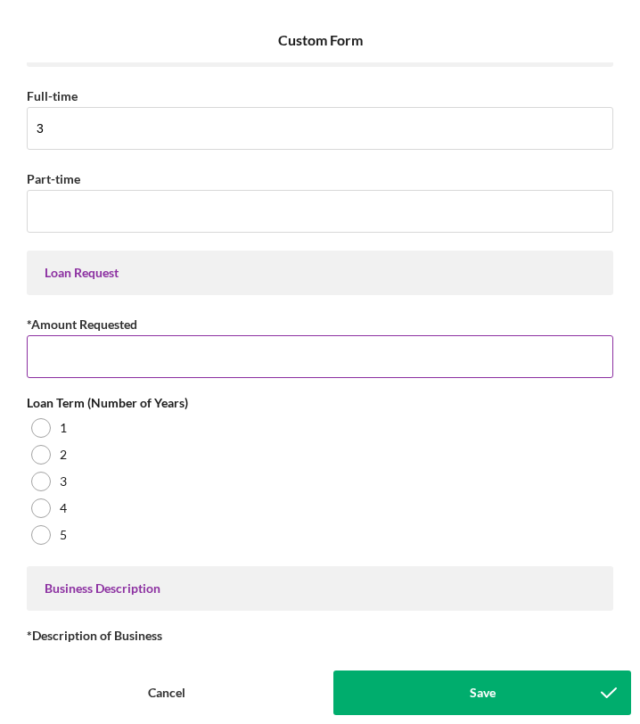
click at [282, 366] on input "*Amount Requested" at bounding box center [320, 356] width 586 height 43
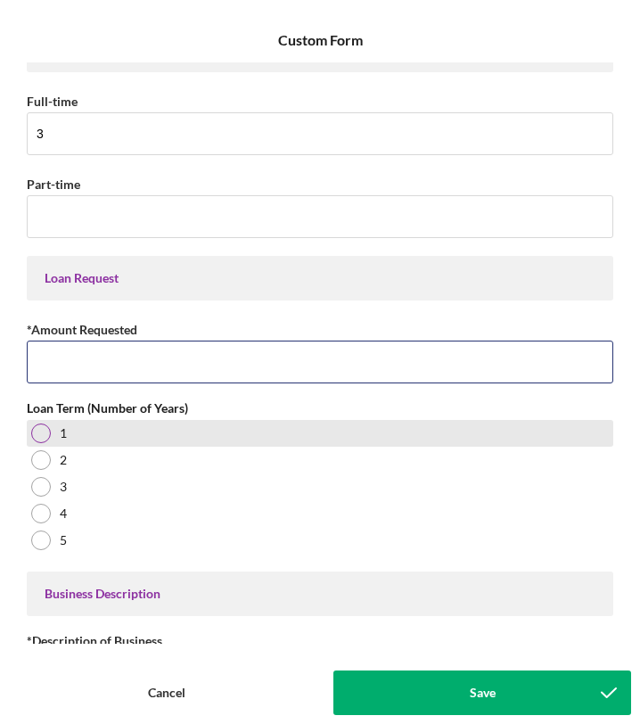
scroll to position [0, 0]
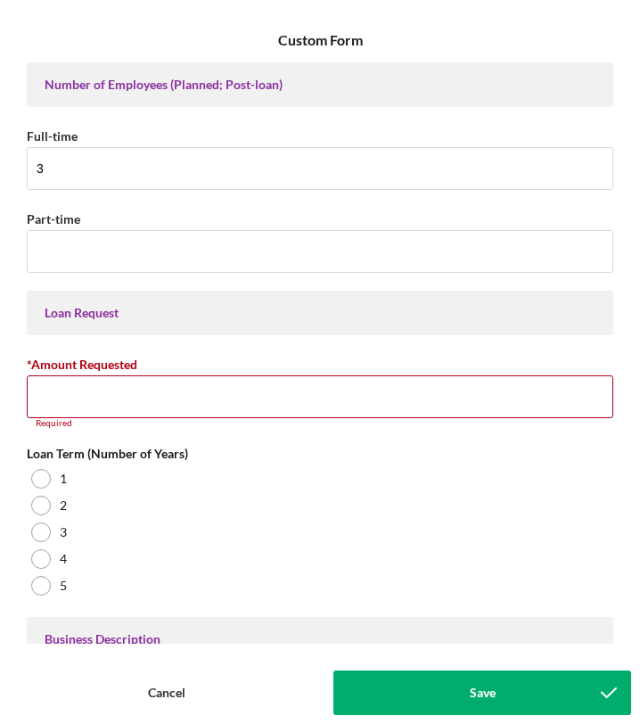
click at [182, 691] on div "Cancel" at bounding box center [166, 692] width 37 height 45
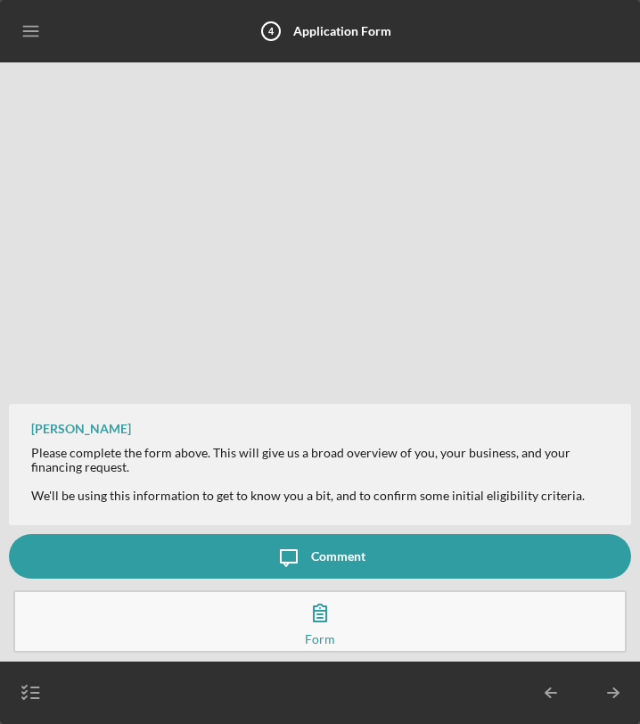
click at [315, 622] on icon "button" at bounding box center [320, 612] width 45 height 45
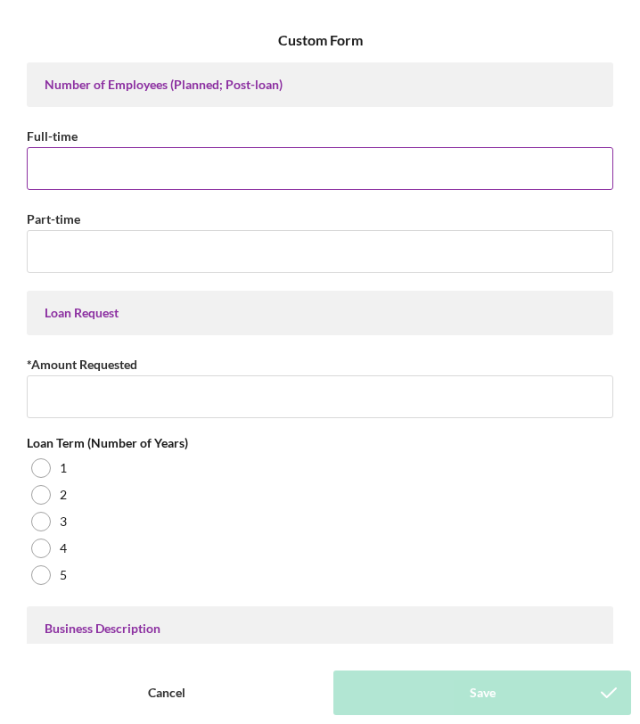
click at [217, 155] on input "Full-time" at bounding box center [320, 168] width 586 height 43
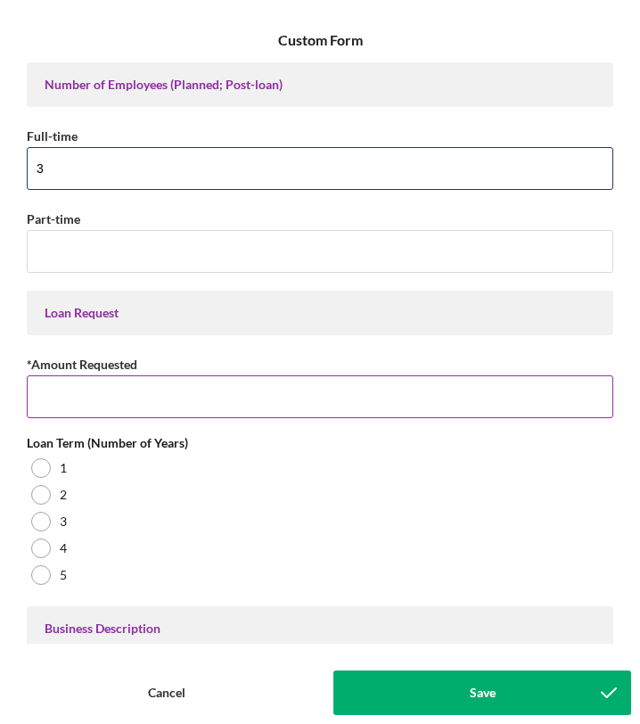
type input "3"
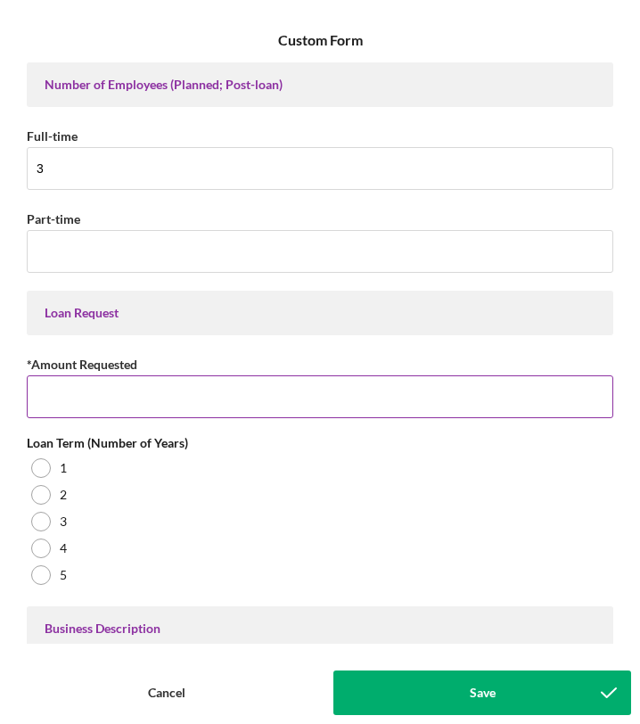
click at [257, 411] on input "*Amount Requested" at bounding box center [320, 396] width 586 height 43
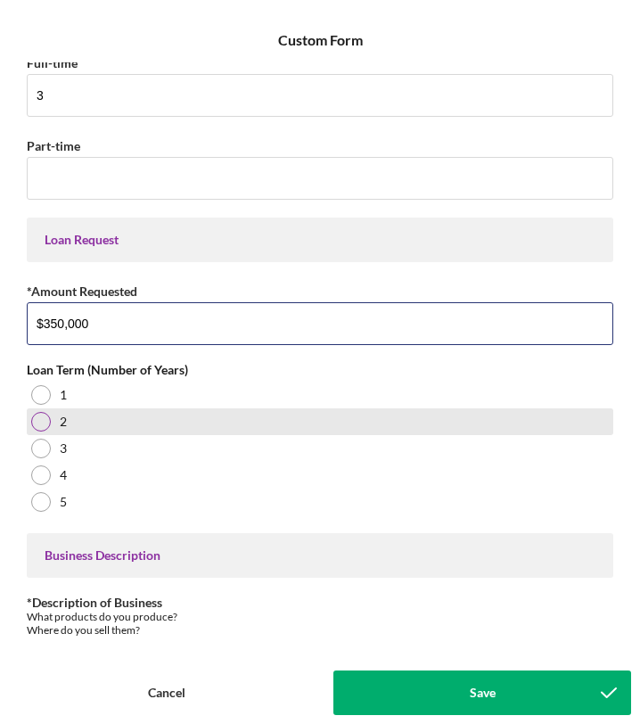
scroll to position [113, 0]
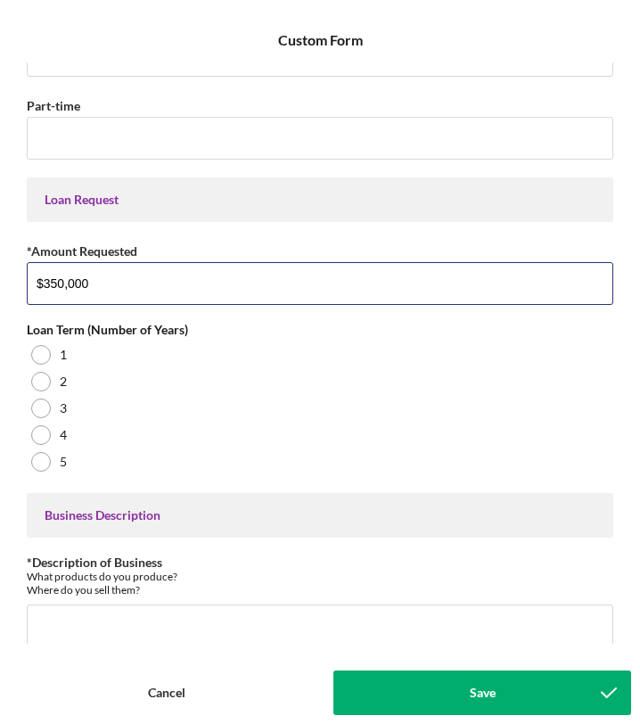
type input "$350,000"
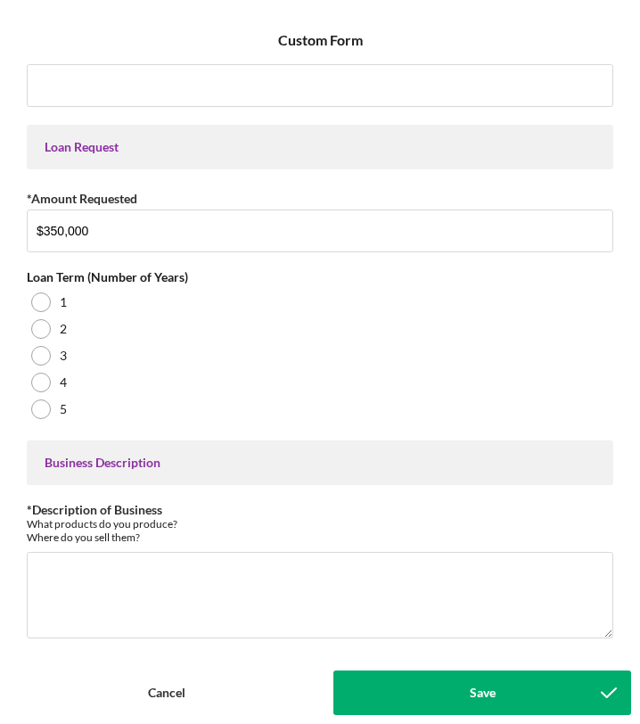
scroll to position [198, 0]
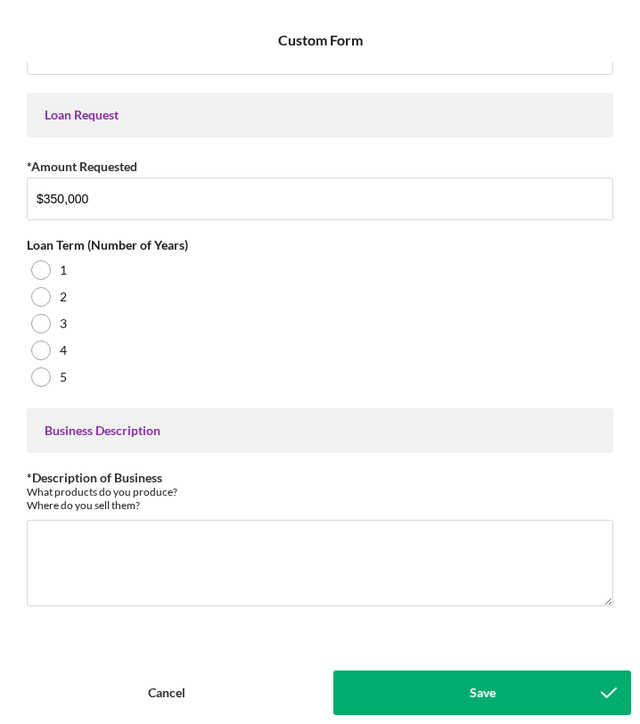
click at [439, 694] on button "Save" at bounding box center [482, 692] width 298 height 45
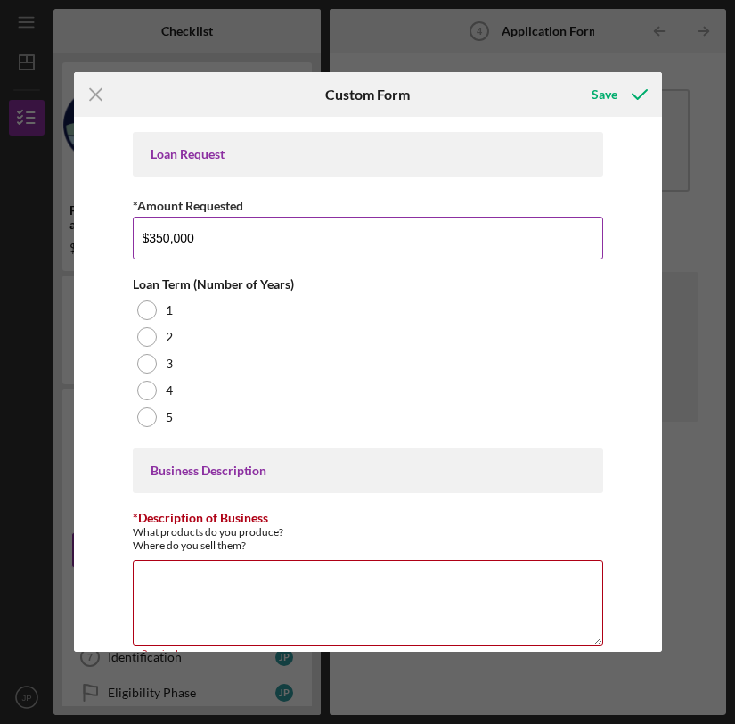
scroll to position [255, 0]
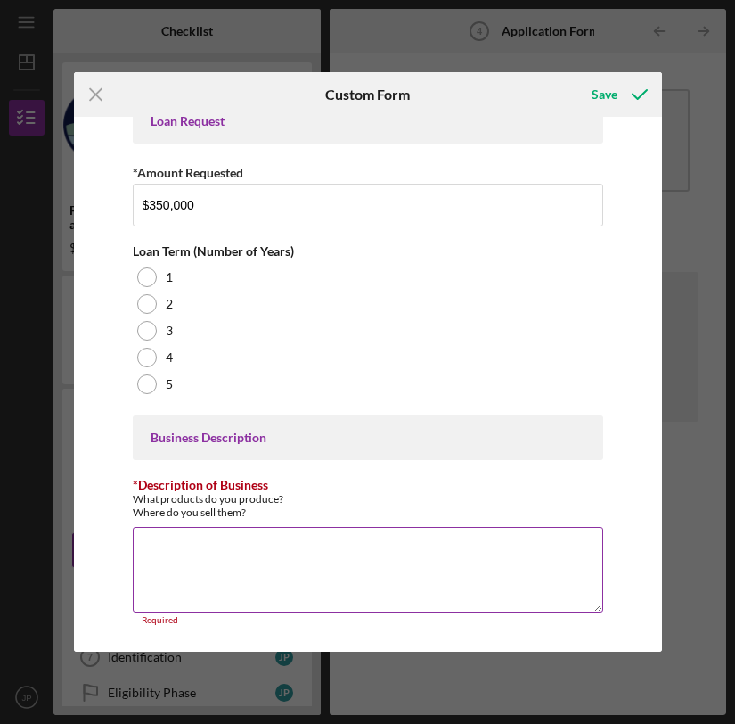
click at [396, 578] on textarea "*Description of Business" at bounding box center [368, 570] width 471 height 86
paste textarea "Nā Pua of the Mauka LLC will grow, market, and sell luxury orchids, cut flowers…"
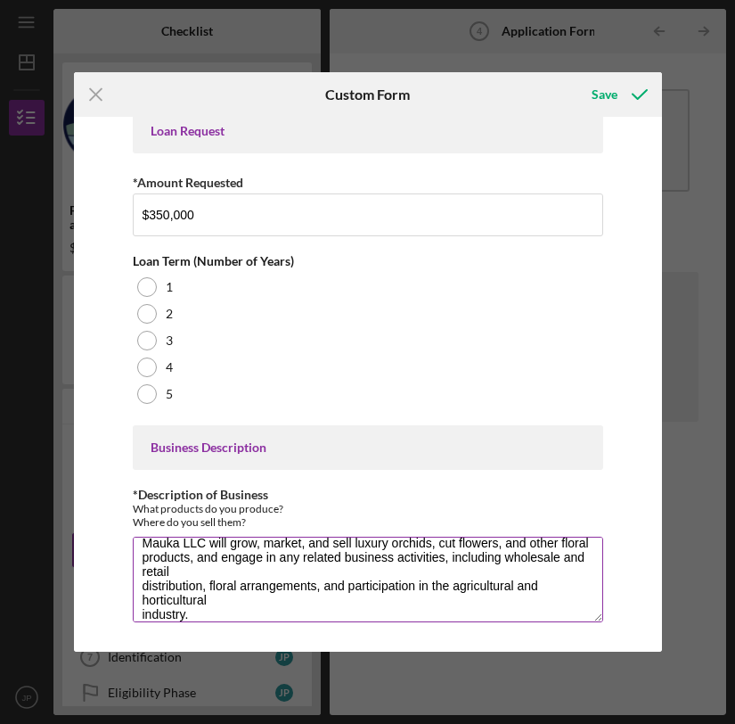
scroll to position [0, 0]
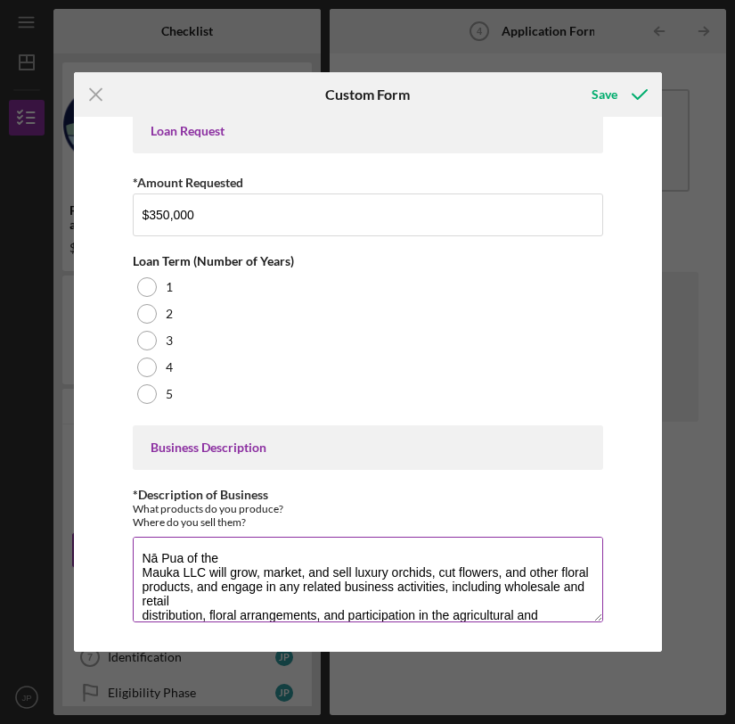
click at [141, 571] on textarea "Nā Pua of the Mauka LLC will grow, market, and sell luxury orchids, cut flowers…" at bounding box center [368, 579] width 471 height 86
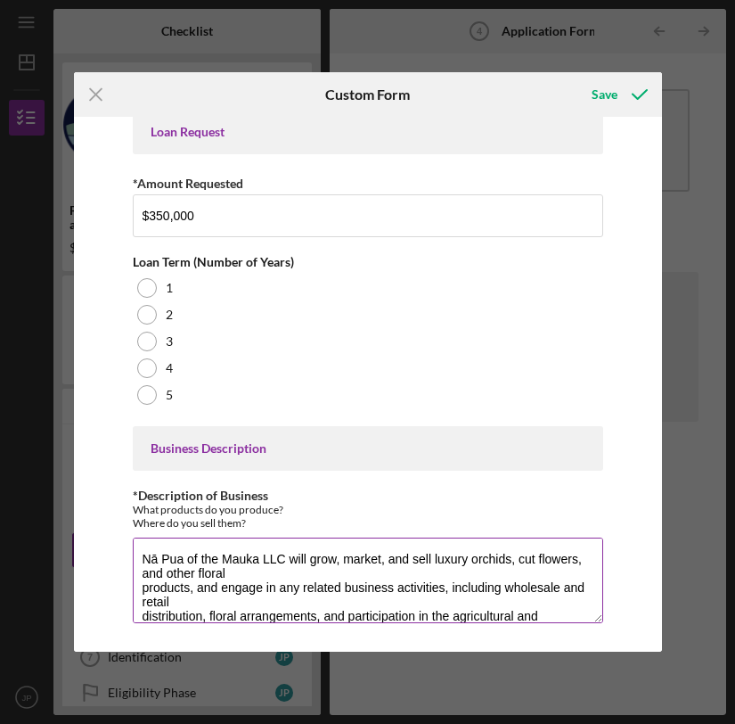
click at [139, 587] on textarea "Nā Pua of the Mauka LLC will grow, market, and sell luxury orchids, cut flowers…" at bounding box center [368, 580] width 471 height 86
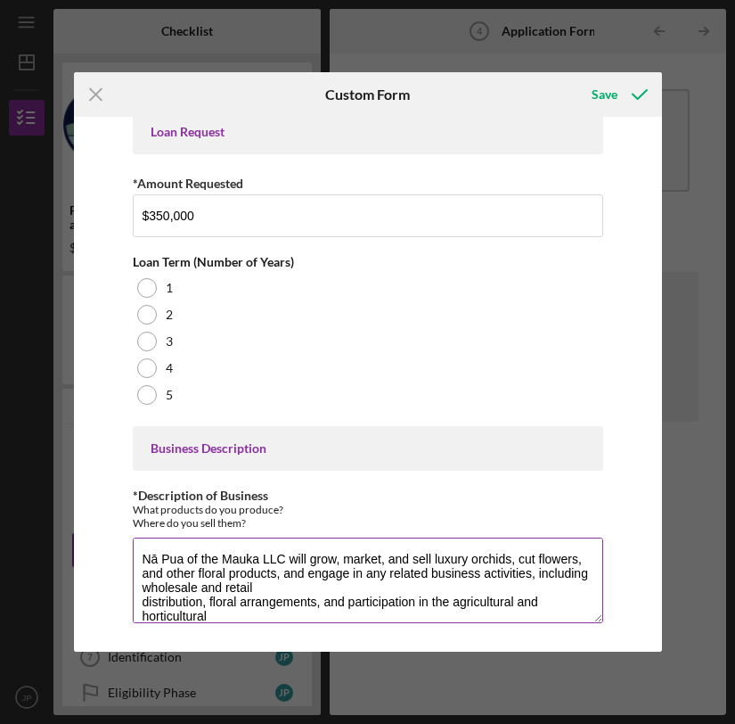
click at [142, 600] on textarea "Nā Pua of the Mauka LLC will grow, market, and sell luxury orchids, cut flowers…" at bounding box center [368, 580] width 471 height 86
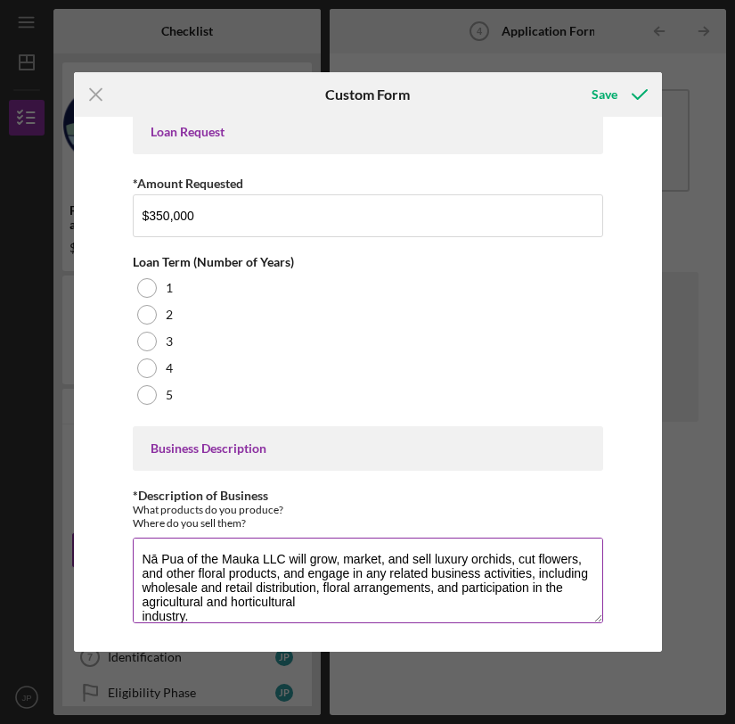
click at [139, 615] on textarea "Nā Pua of the Mauka LLC will grow, market, and sell luxury orchids, cut flowers…" at bounding box center [368, 580] width 471 height 86
click at [395, 594] on textarea "Nā Pua of the Mauka LLC will grow, market, and sell luxury orchids, cut flowers…" at bounding box center [368, 580] width 471 height 86
click at [396, 602] on textarea "Nā Pua of the Mauka LLC will grow, market, and sell luxury orchids, cut flowers…" at bounding box center [368, 580] width 471 height 86
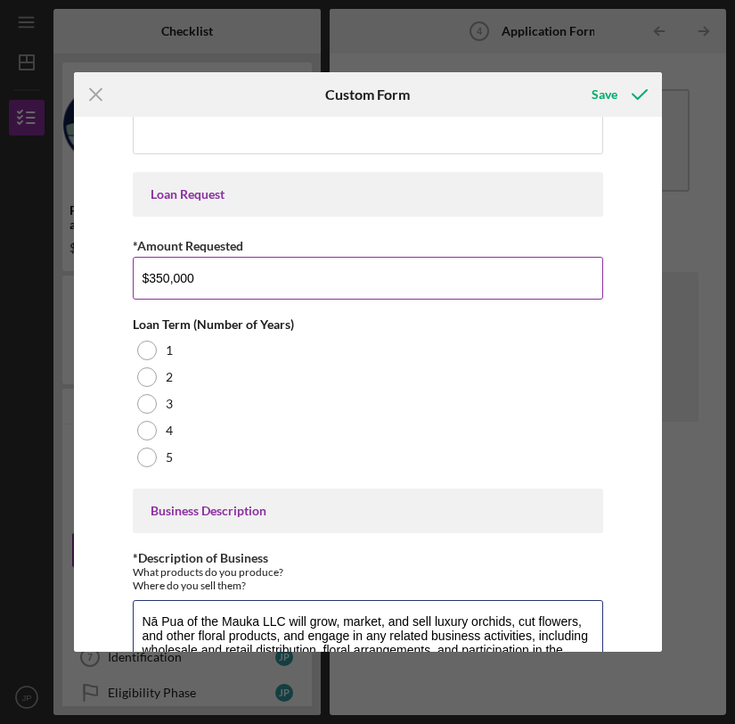
scroll to position [244, 0]
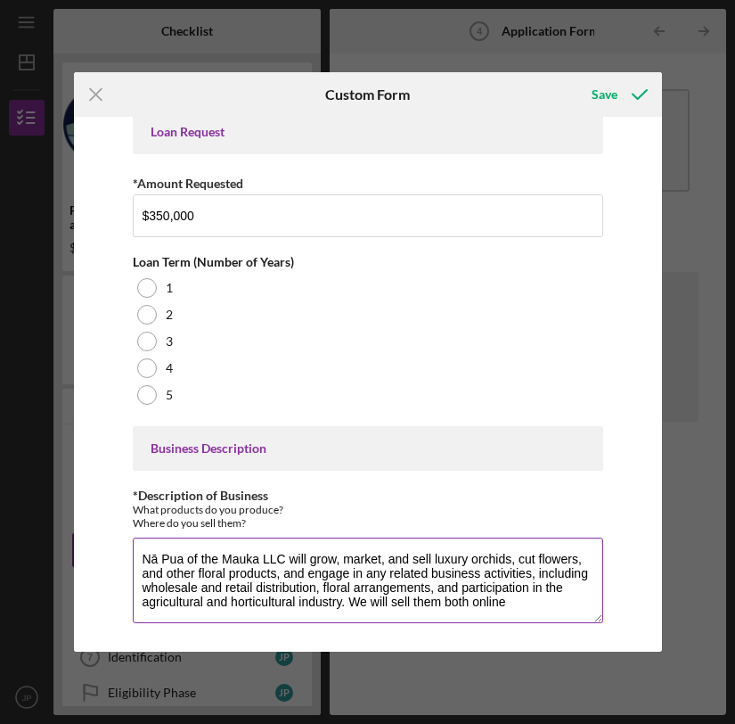
click at [225, 583] on textarea "Nā Pua of the Mauka LLC will grow, market, and sell luxury orchids, cut flowers…" at bounding box center [368, 580] width 471 height 86
click at [231, 587] on textarea "Nā Pua of the Mauka LLC will grow, market, and sell luxury orchids, cut flowers…" at bounding box center [368, 580] width 471 height 86
drag, startPoint x: 547, startPoint y: 607, endPoint x: 367, endPoint y: 606, distance: 180.0
click at [367, 606] on textarea "Nā Pua of the Mauka LLC will grow, market, and sell luxury orchids, cut flowers…" at bounding box center [368, 580] width 471 height 86
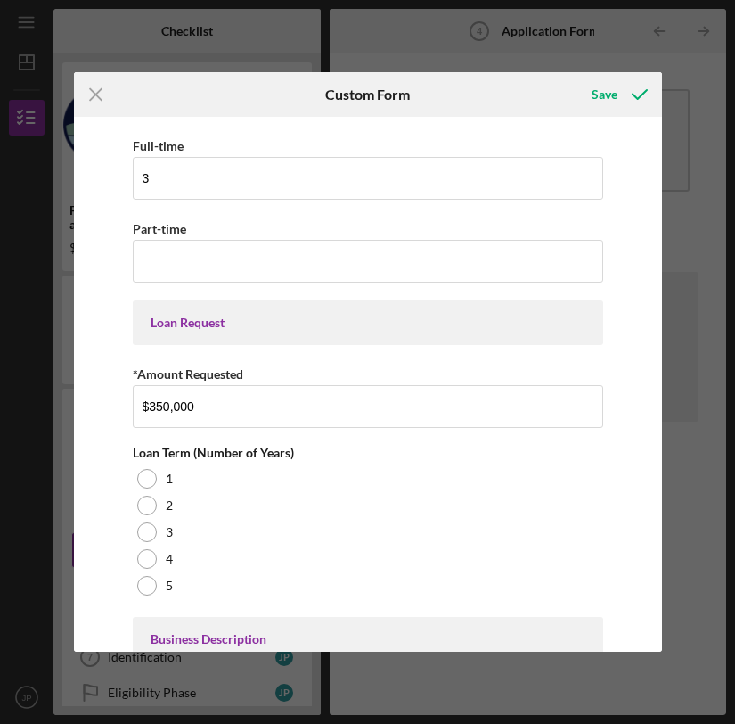
scroll to position [0, 0]
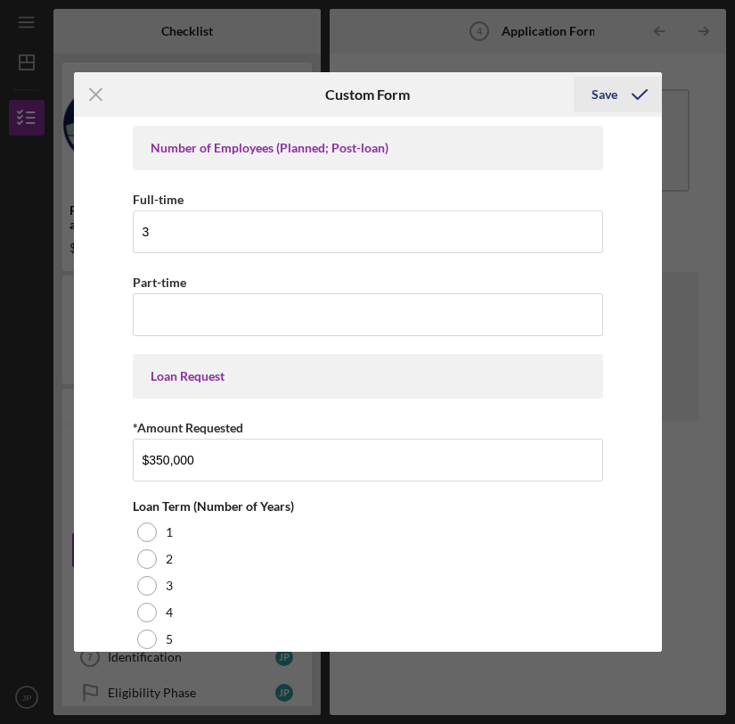
type textarea "Nā Pua of the Mauka LLC will grow, market, and sell luxury orchids, cut flowers…"
click at [607, 99] on div "Save" at bounding box center [605, 95] width 26 height 36
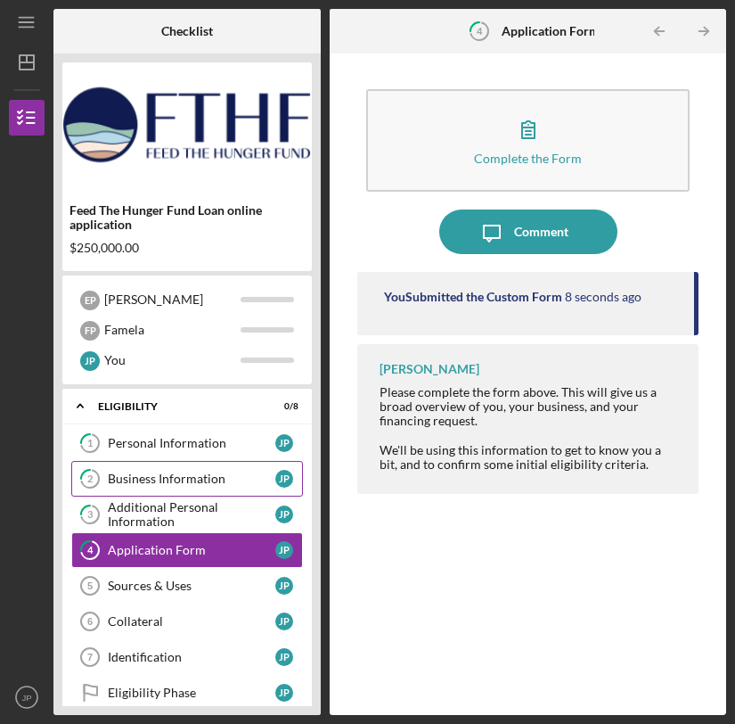
click at [211, 473] on div "Business Information" at bounding box center [192, 478] width 168 height 14
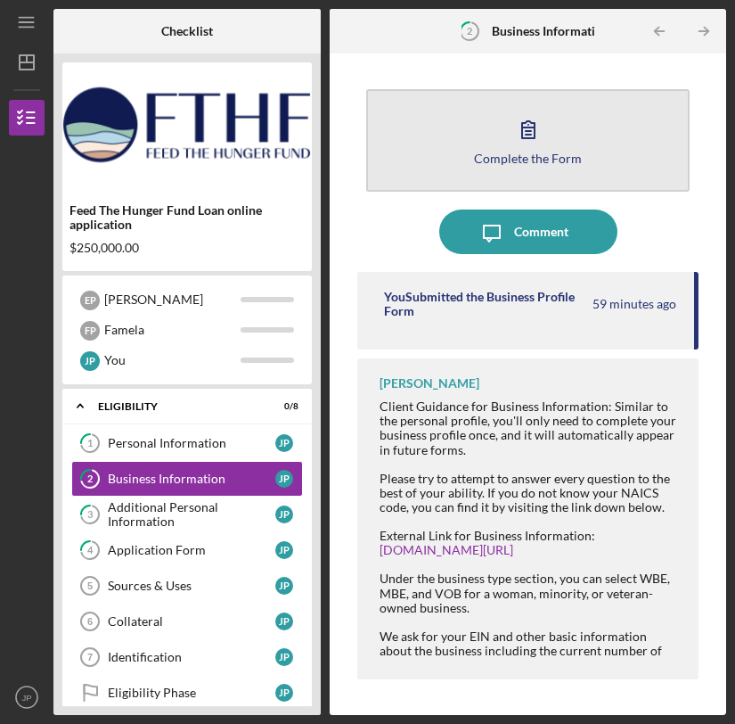
click at [527, 154] on div "Complete the Form" at bounding box center [528, 157] width 108 height 13
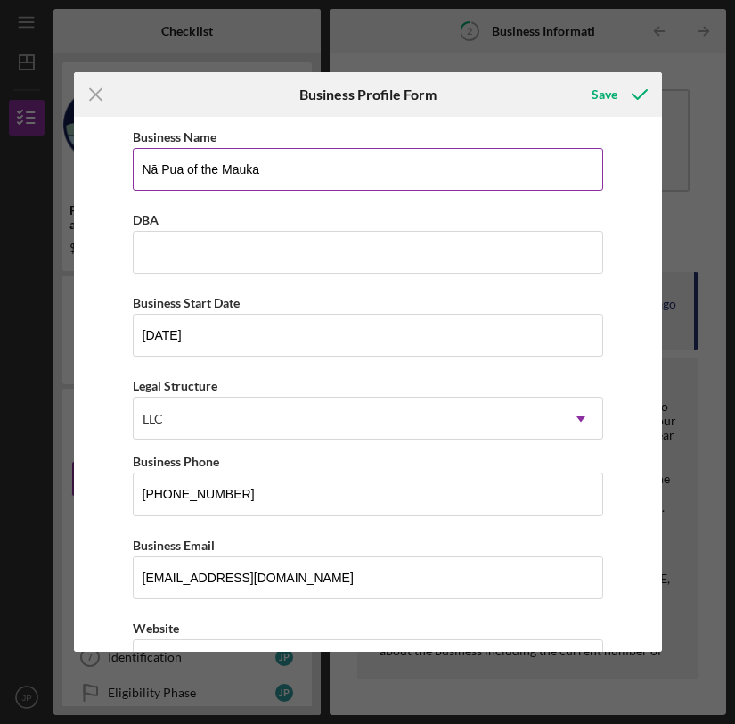
click at [364, 170] on input "Nā Pua of the Mauka" at bounding box center [368, 169] width 471 height 43
type input "Nā Pua of the Mauka LLC"
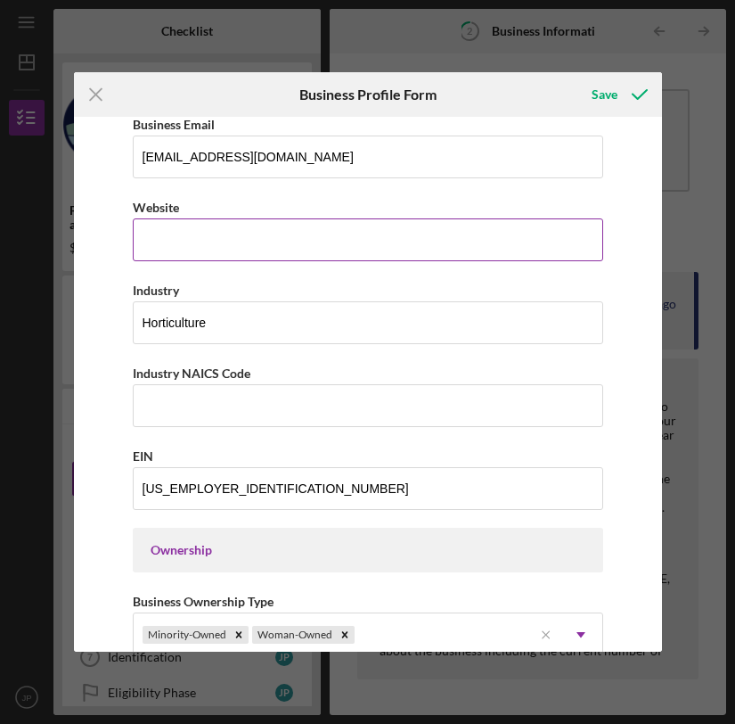
scroll to position [452, 0]
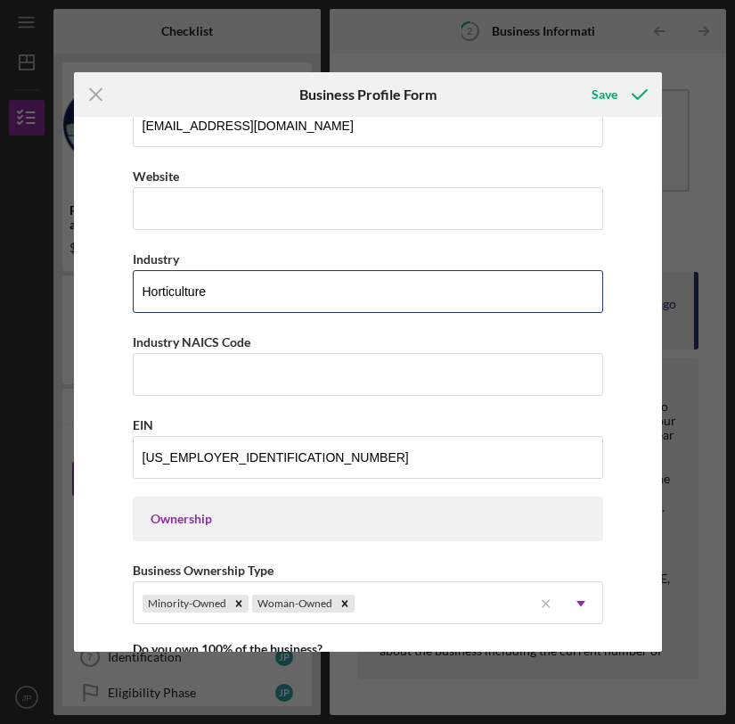
drag, startPoint x: 258, startPoint y: 292, endPoint x: 14, endPoint y: 278, distance: 244.6
click at [23, 278] on div "Icon/Menu Close Business Profile Form Save Business Name Nā Pua of the Mauka LL…" at bounding box center [367, 362] width 735 height 724
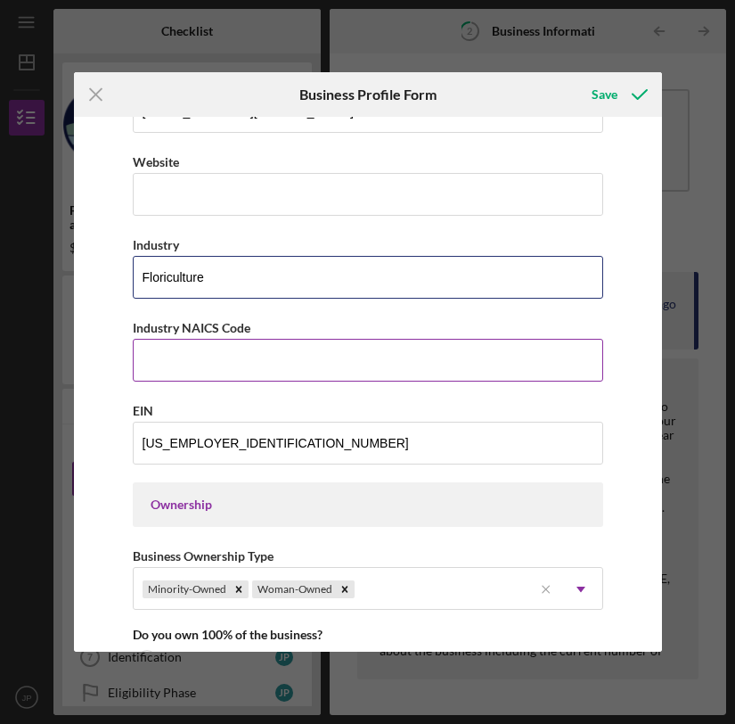
scroll to position [471, 0]
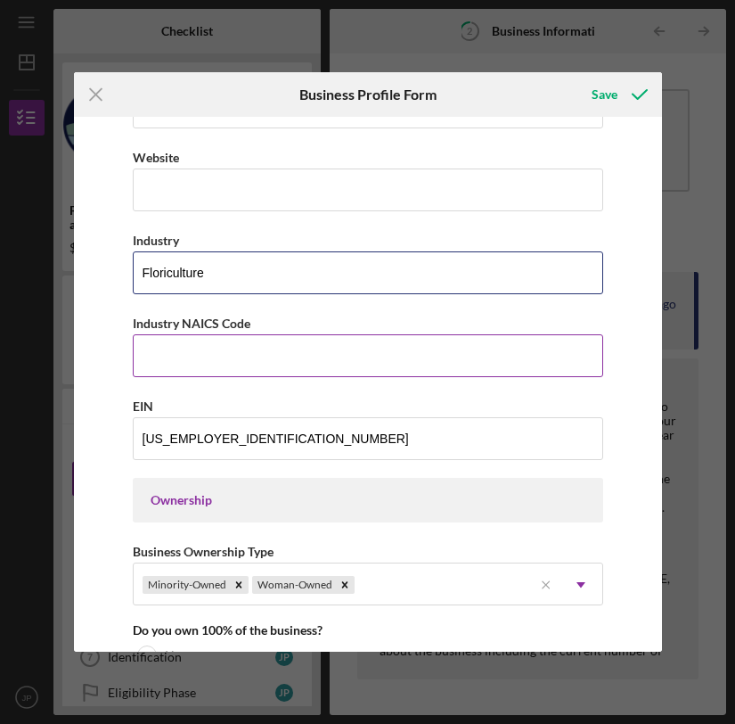
type input "Floriculture"
click at [294, 363] on input "Industry NAICS Code" at bounding box center [368, 355] width 471 height 43
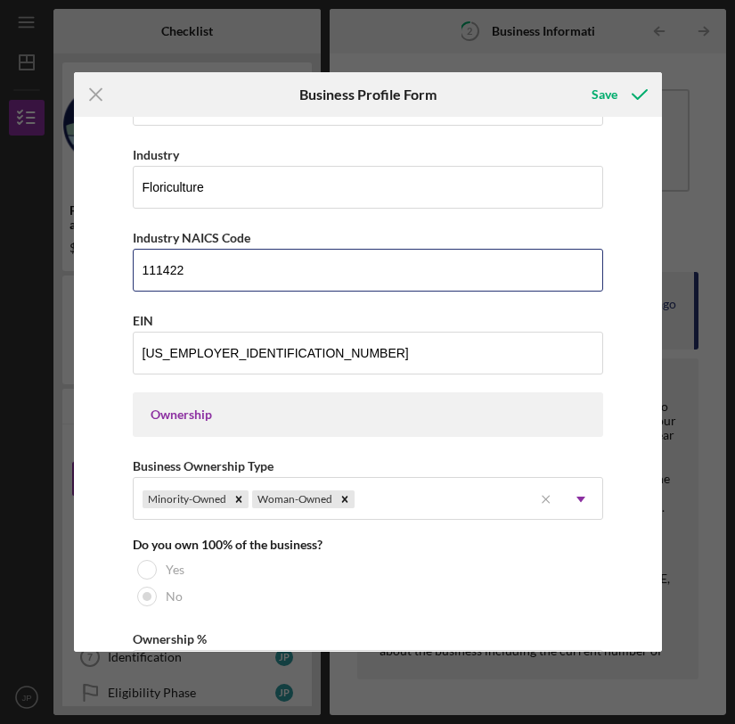
scroll to position [0, 0]
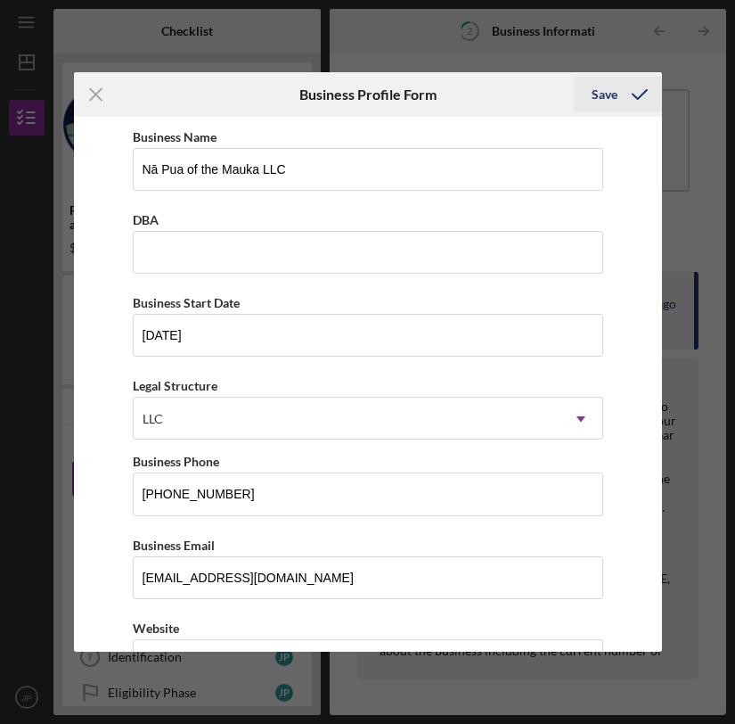
type input "111422"
click at [612, 94] on div "Save" at bounding box center [605, 95] width 26 height 36
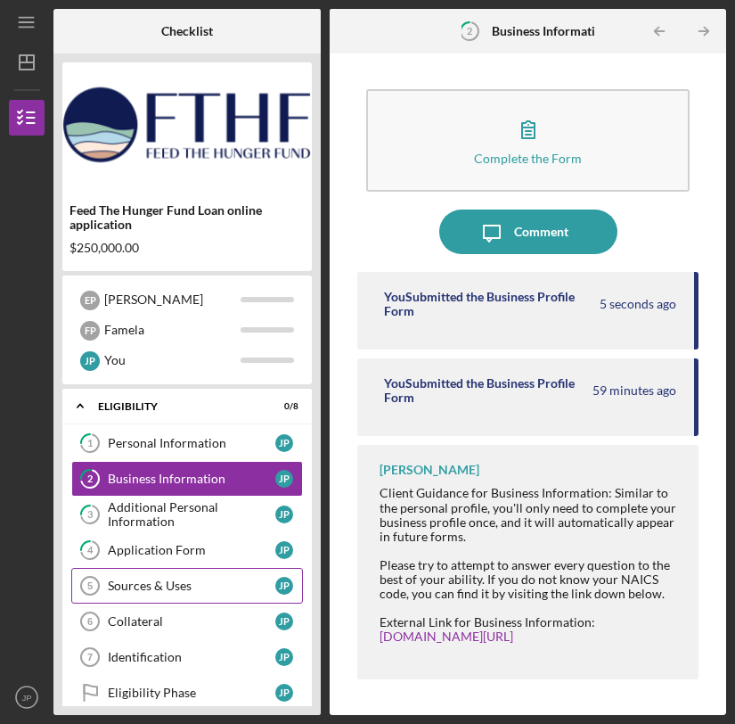
click at [142, 587] on div "Sources & Uses" at bounding box center [192, 585] width 168 height 14
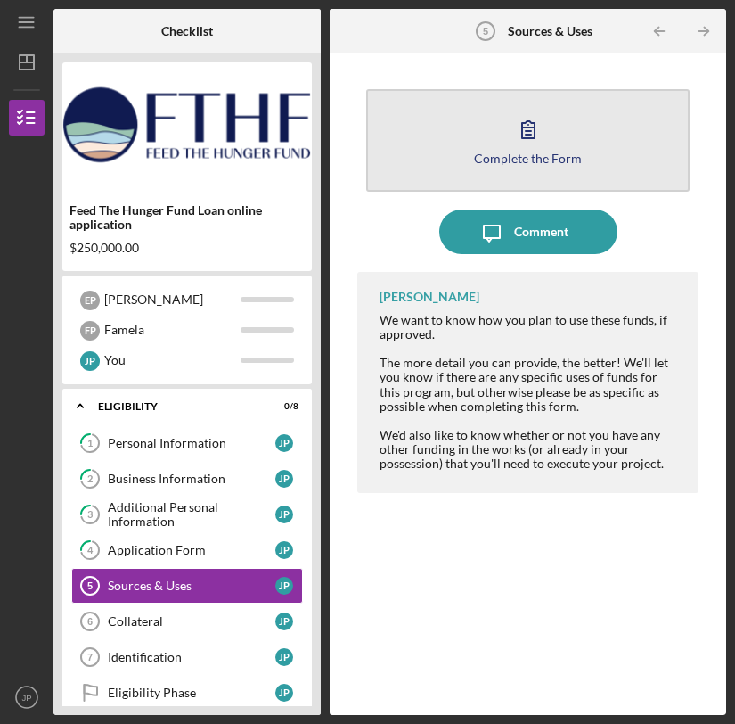
click at [549, 172] on button "Complete the Form Form" at bounding box center [527, 140] width 323 height 102
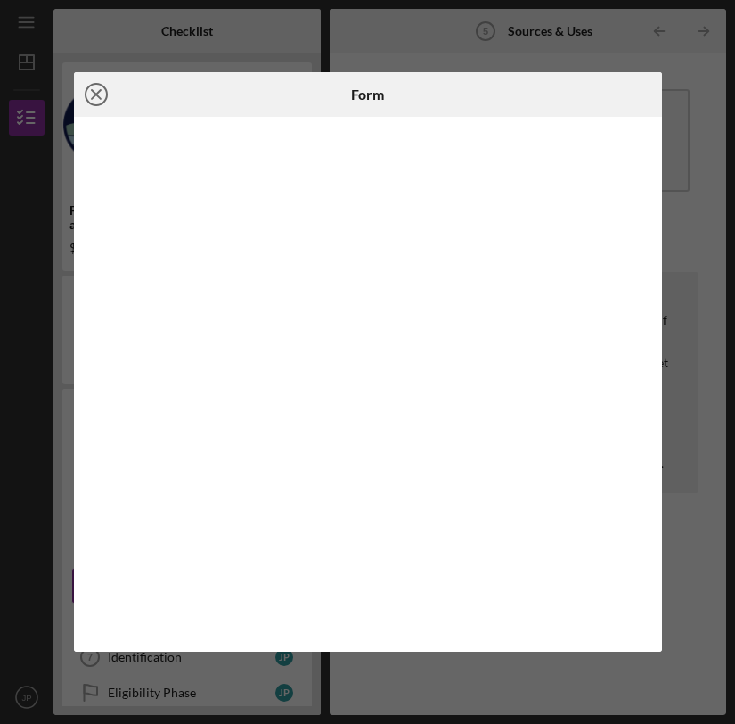
click at [89, 95] on icon "Icon/Close" at bounding box center [96, 94] width 45 height 45
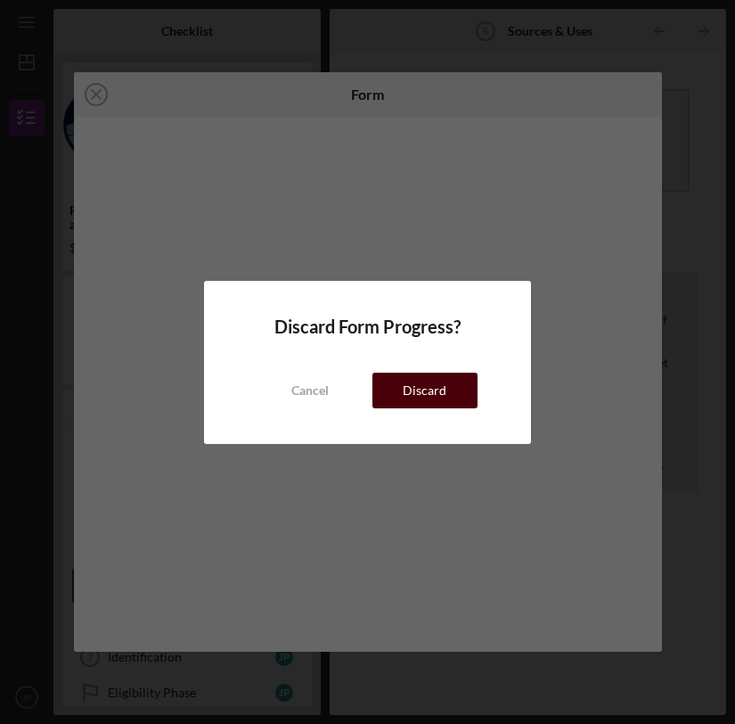
click at [417, 389] on div "Discard" at bounding box center [425, 391] width 44 height 36
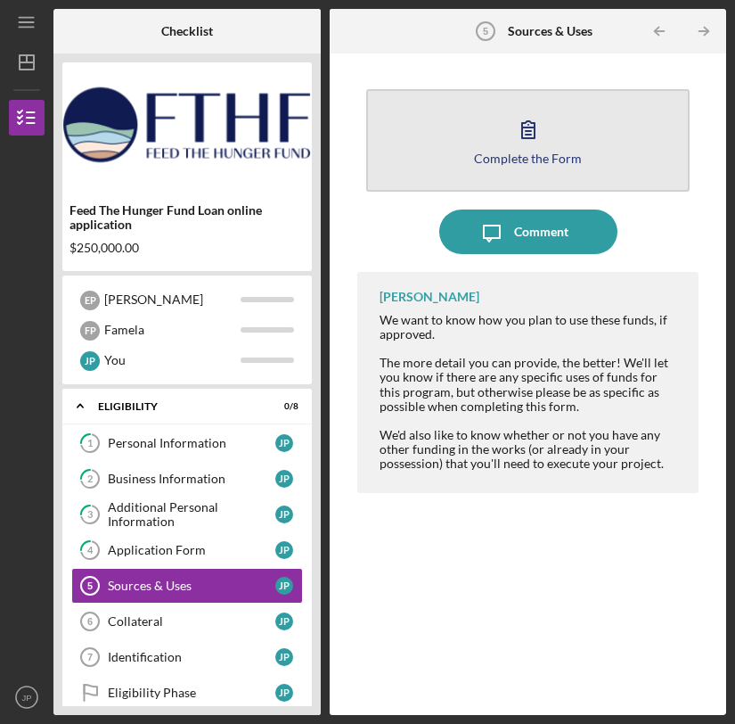
click at [588, 124] on button "Complete the Form Form" at bounding box center [527, 140] width 323 height 102
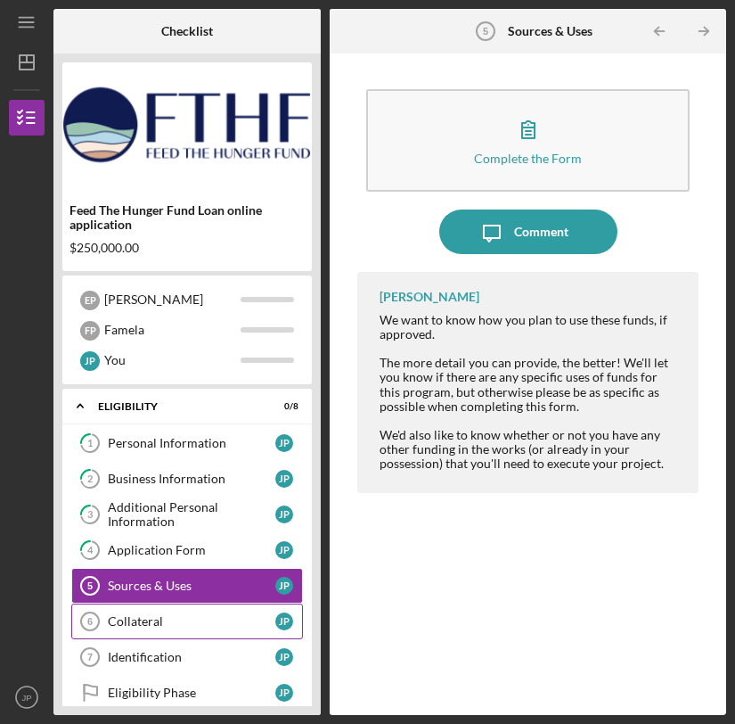
scroll to position [41, 0]
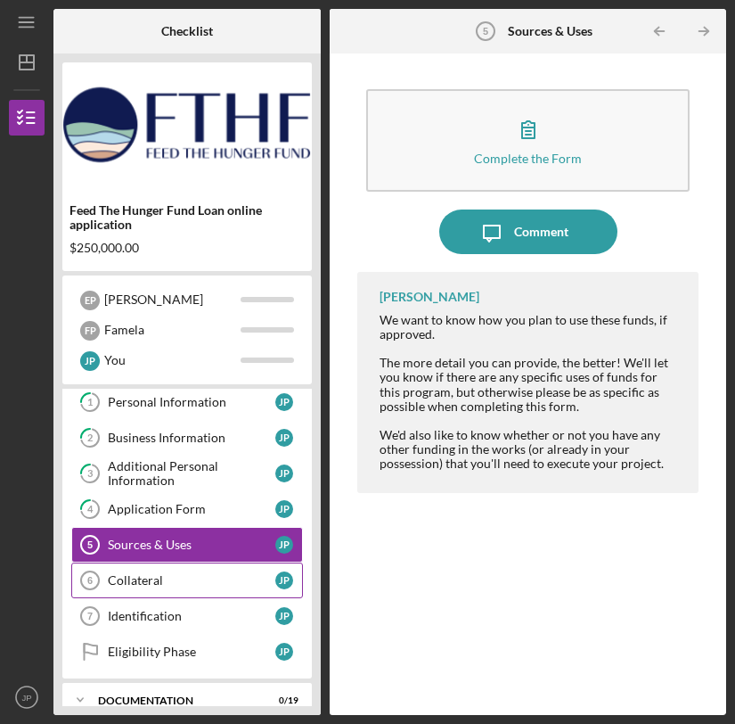
click at [188, 569] on link "Collateral 6 Collateral J P" at bounding box center [187, 580] width 232 height 36
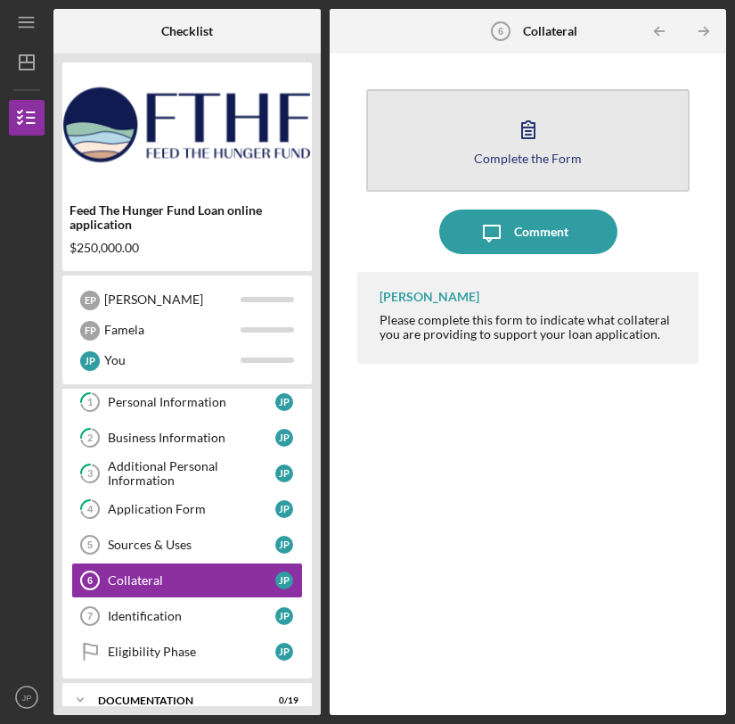
click at [515, 130] on icon "button" at bounding box center [528, 129] width 45 height 45
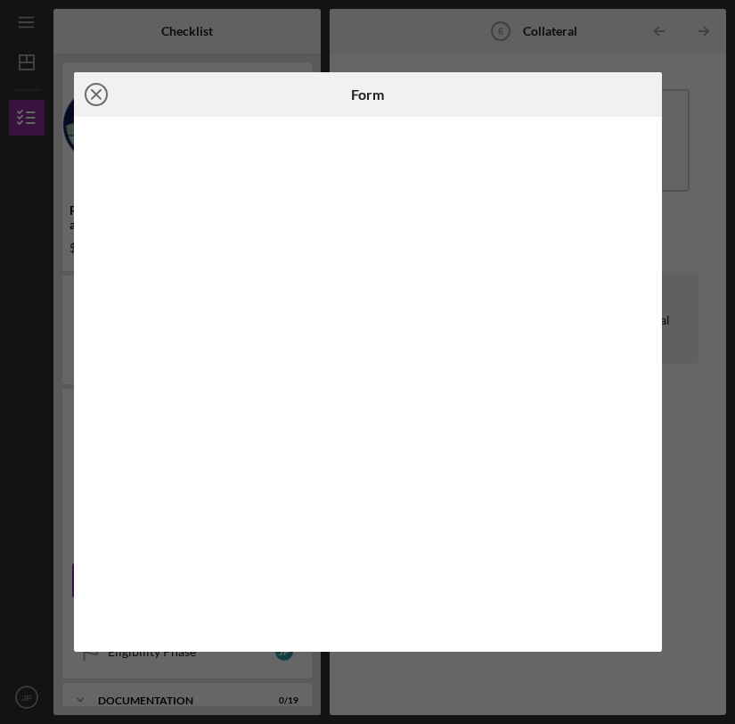
click at [94, 91] on icon "Icon/Close" at bounding box center [96, 94] width 45 height 45
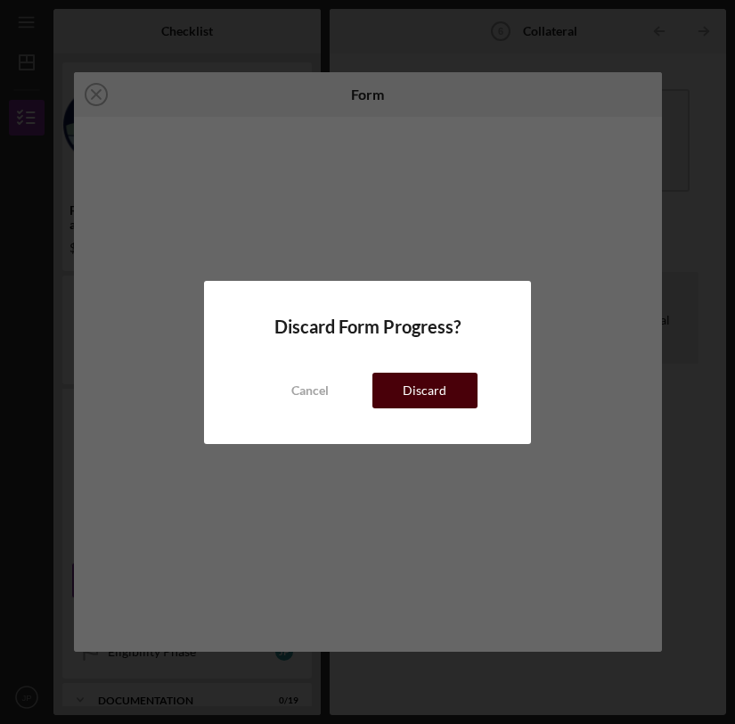
click at [414, 399] on div "Discard" at bounding box center [425, 391] width 44 height 36
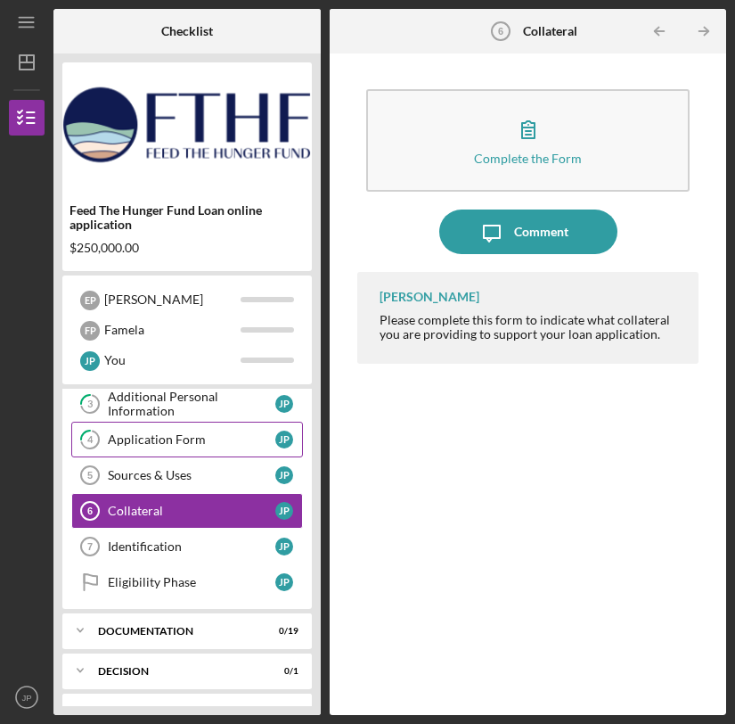
scroll to position [111, 0]
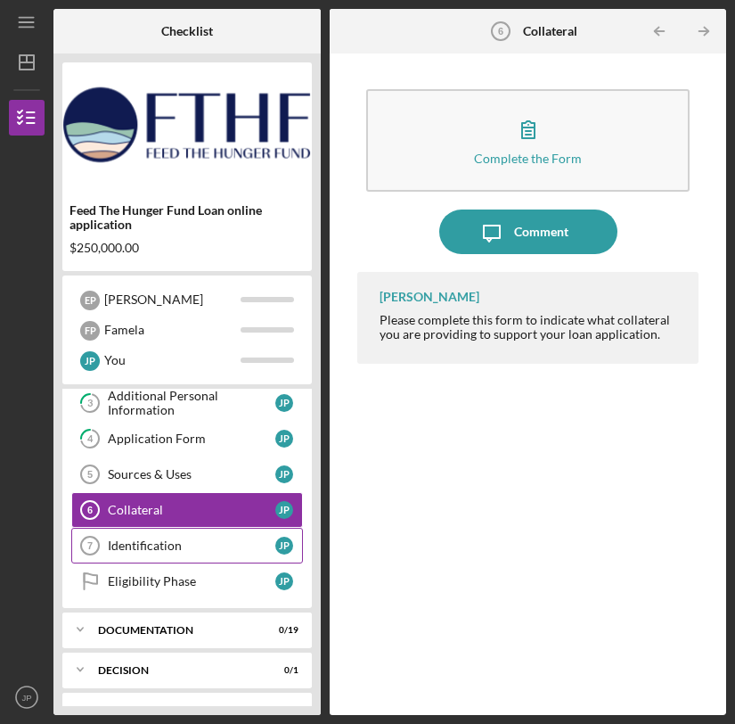
click at [235, 539] on div "Identification" at bounding box center [192, 545] width 168 height 14
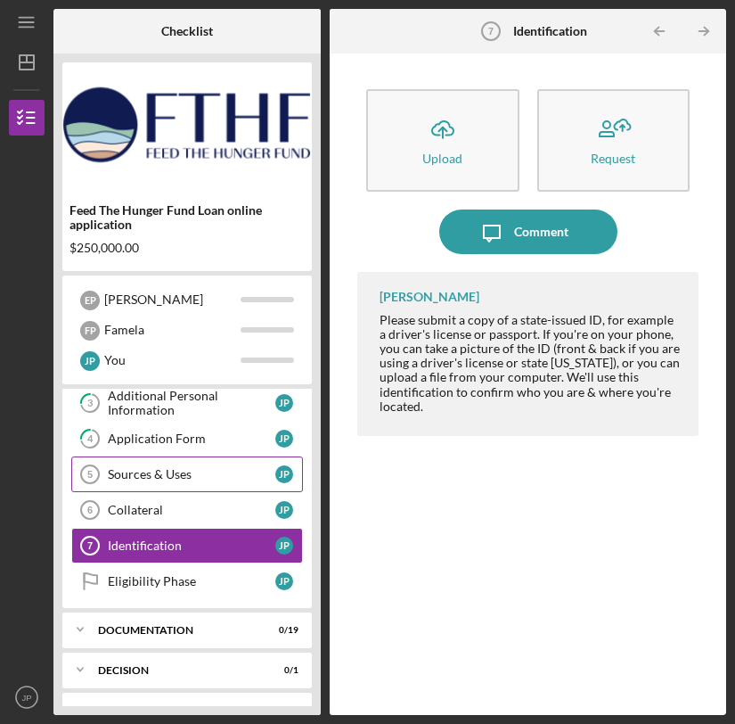
click at [157, 473] on div "Sources & Uses" at bounding box center [192, 474] width 168 height 14
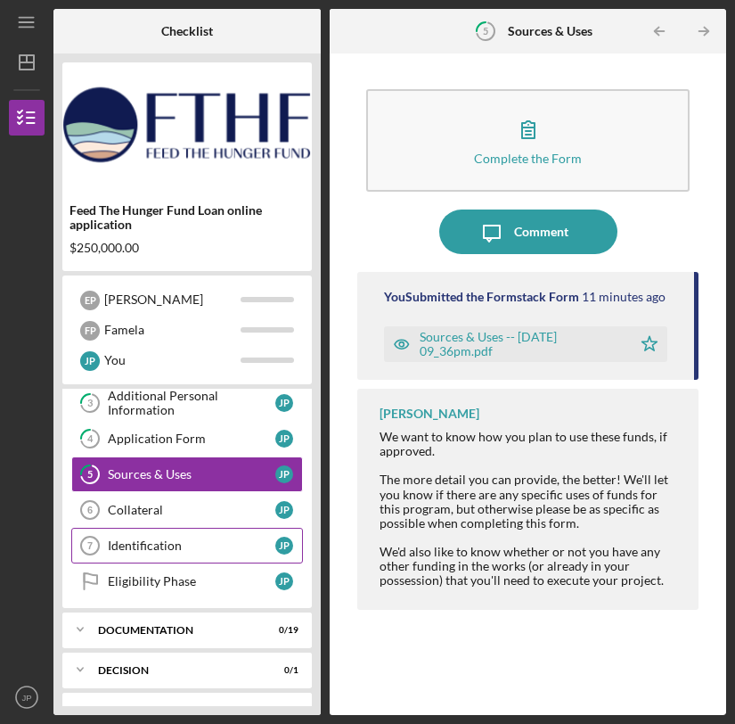
click at [210, 539] on div "Identification" at bounding box center [192, 545] width 168 height 14
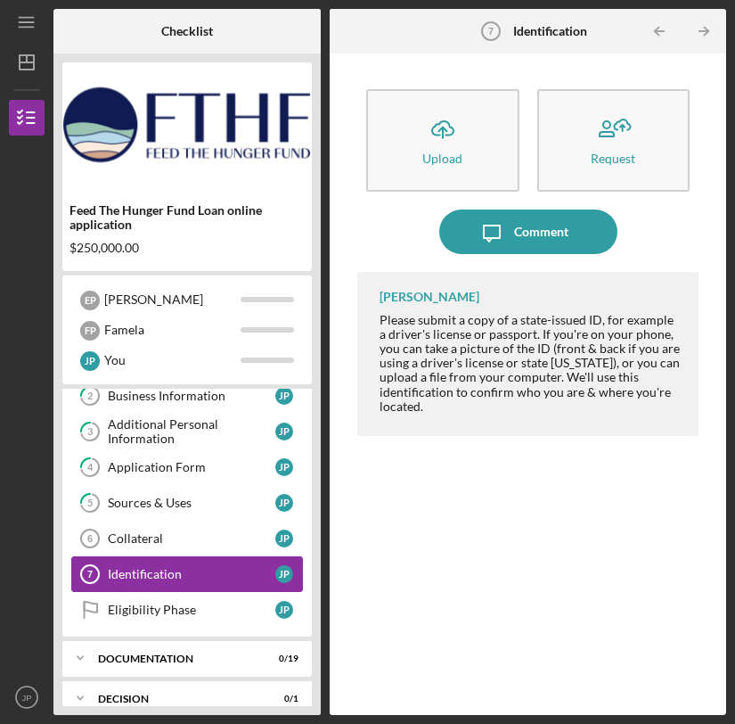
scroll to position [70, 0]
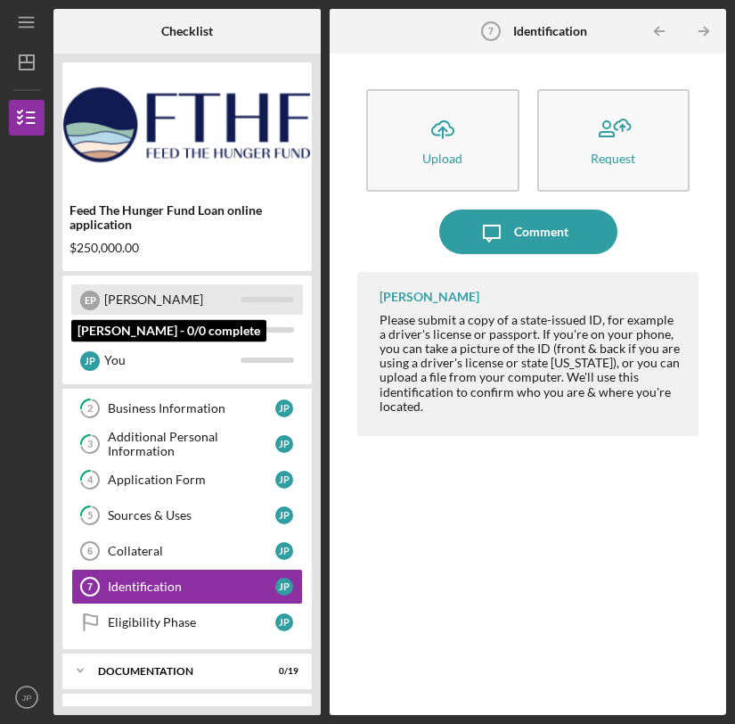
click at [136, 301] on div "[PERSON_NAME]" at bounding box center [172, 299] width 136 height 30
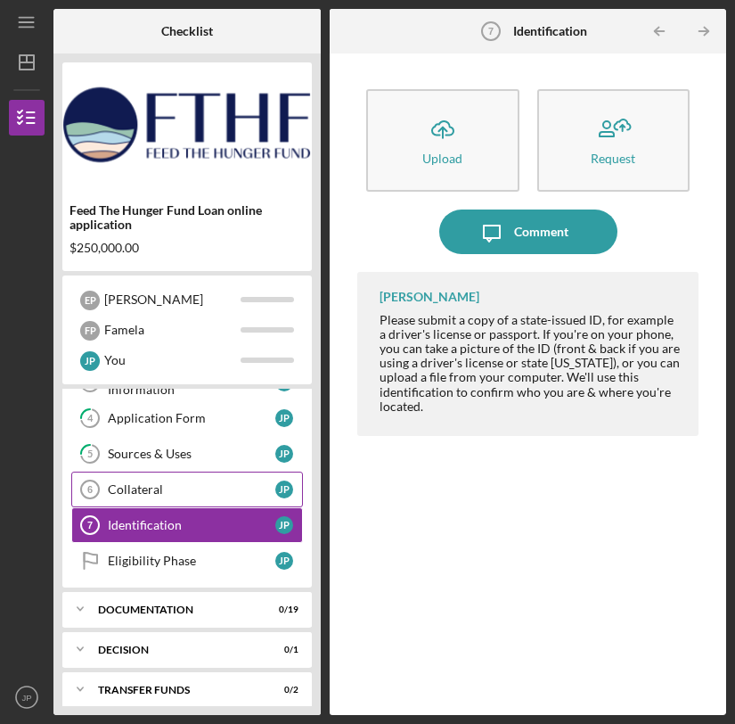
scroll to position [133, 0]
click at [207, 549] on link "Eligibility Phase Eligibility Phase J P" at bounding box center [187, 560] width 232 height 36
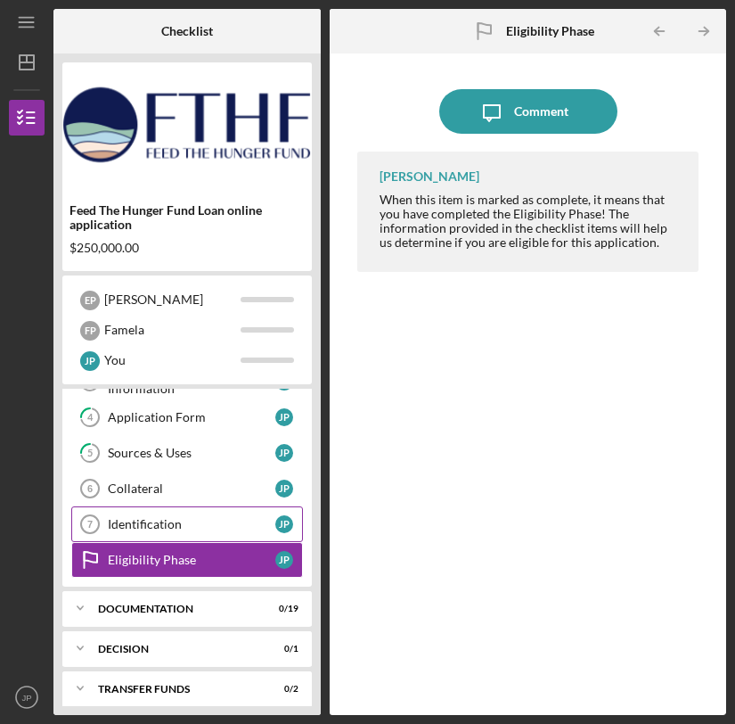
click at [208, 521] on div "Identification" at bounding box center [192, 524] width 168 height 14
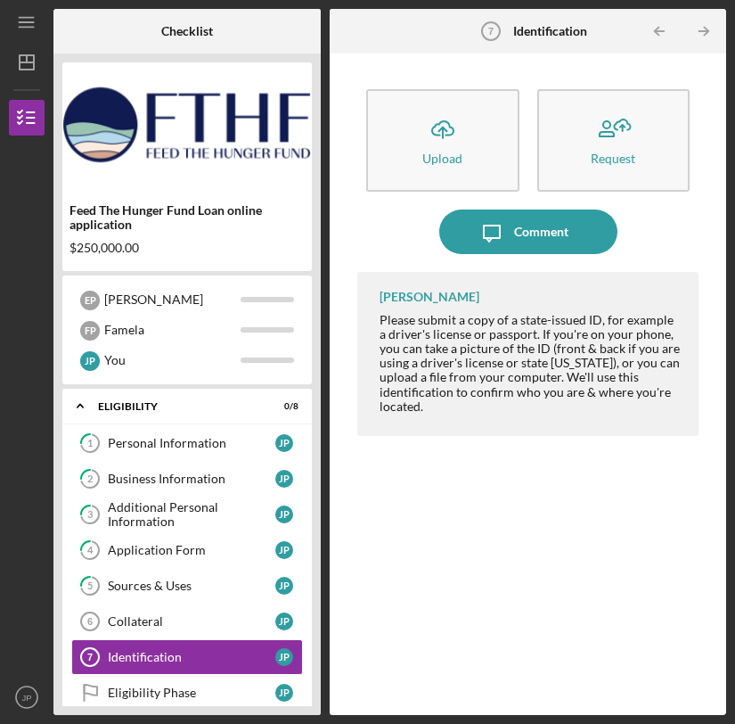
click at [165, 387] on div "Feed The Hunger Fund Loan online application $250,000.00 E P [PERSON_NAME] F P …" at bounding box center [186, 383] width 267 height 661
click at [163, 402] on div "Eligibility" at bounding box center [194, 406] width 192 height 11
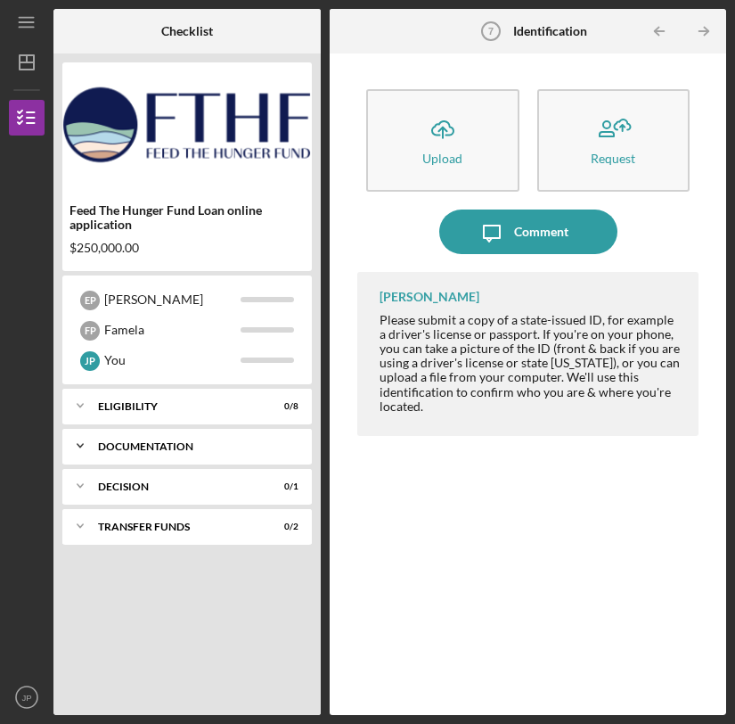
click at [157, 452] on div "Icon/Expander Documentation 0 / 19" at bounding box center [187, 446] width 250 height 36
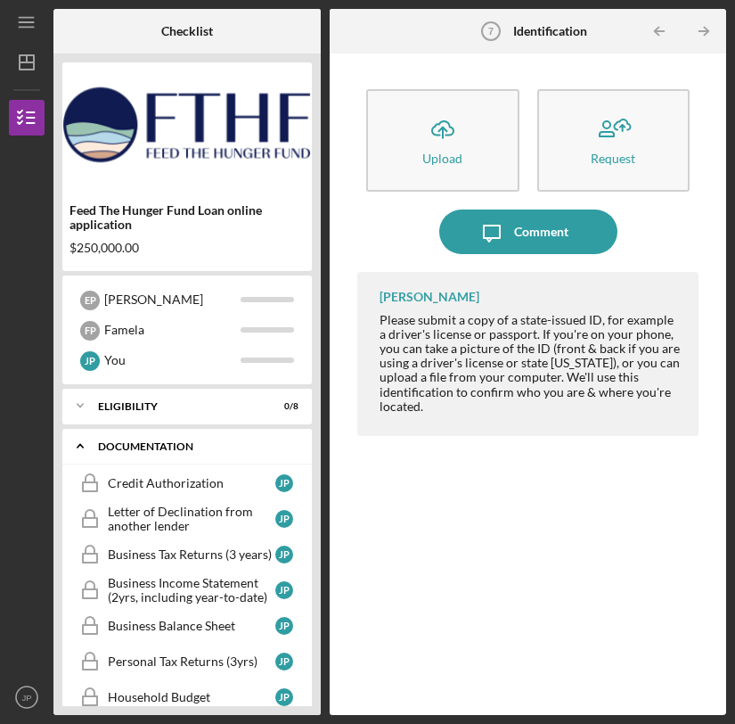
click at [120, 444] on div "Documentation" at bounding box center [194, 446] width 192 height 11
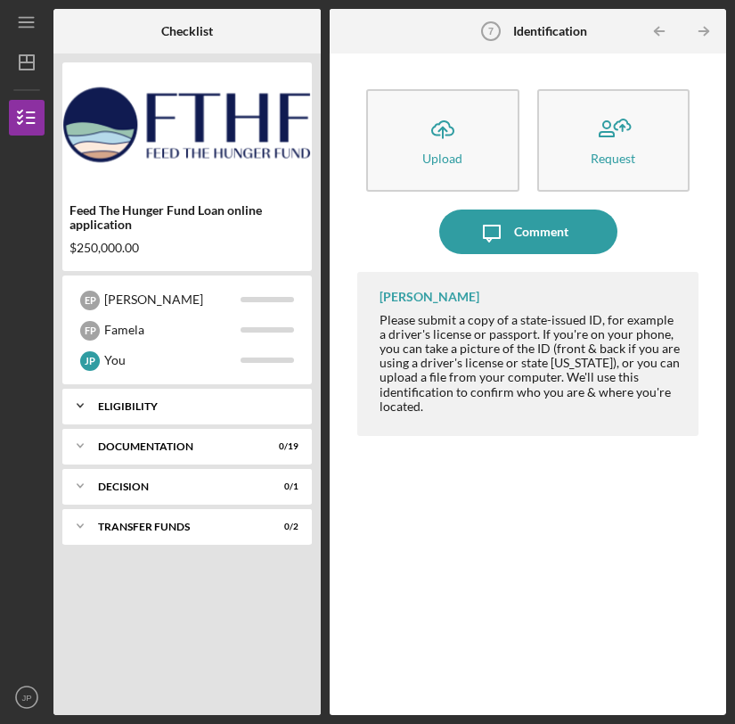
click at [157, 401] on div "Eligibility" at bounding box center [194, 406] width 192 height 11
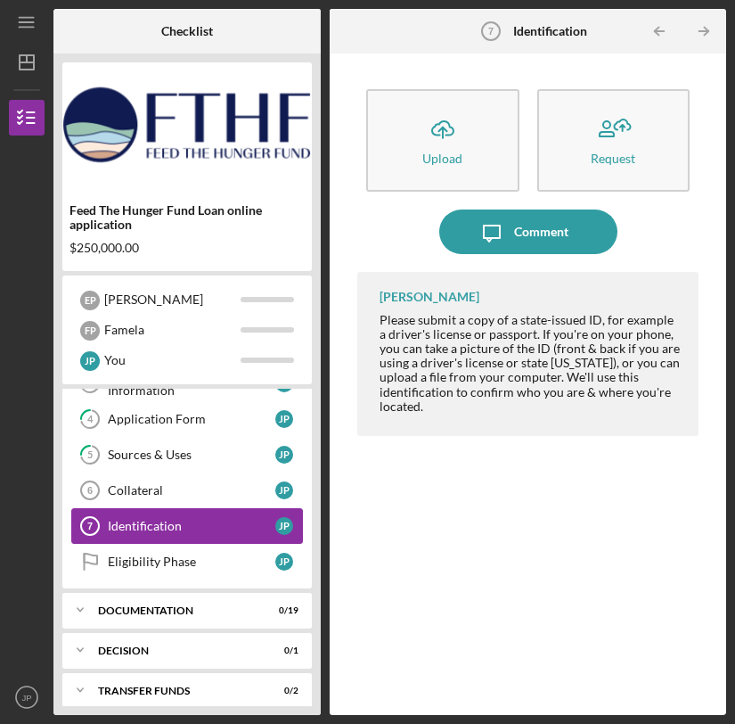
scroll to position [133, 0]
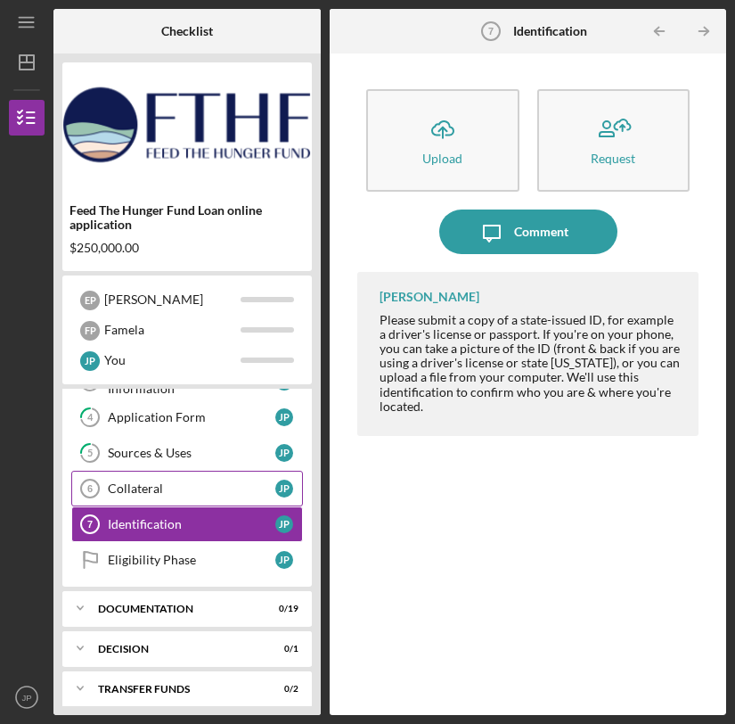
click at [178, 496] on link "Collateral 6 Collateral J P" at bounding box center [187, 489] width 232 height 36
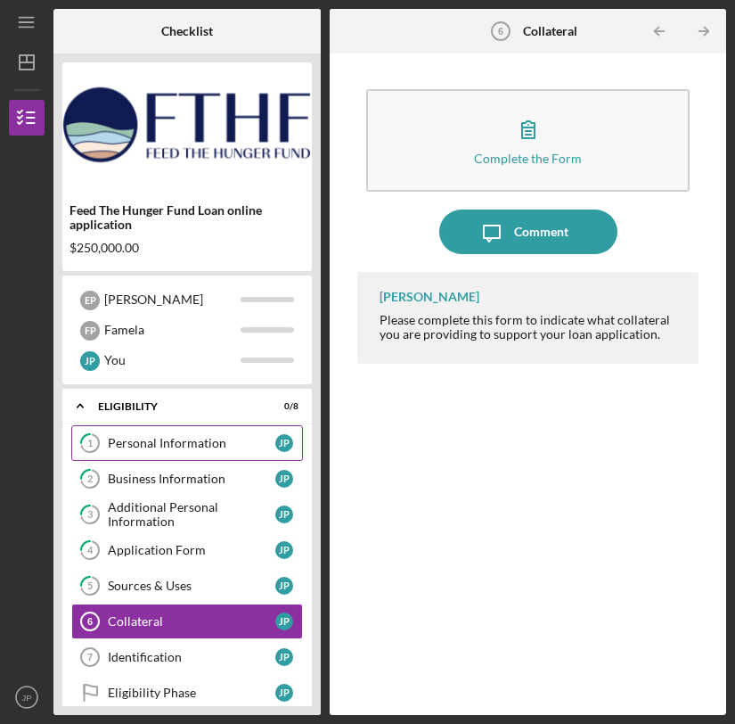
click at [175, 444] on div "Personal Information" at bounding box center [192, 443] width 168 height 14
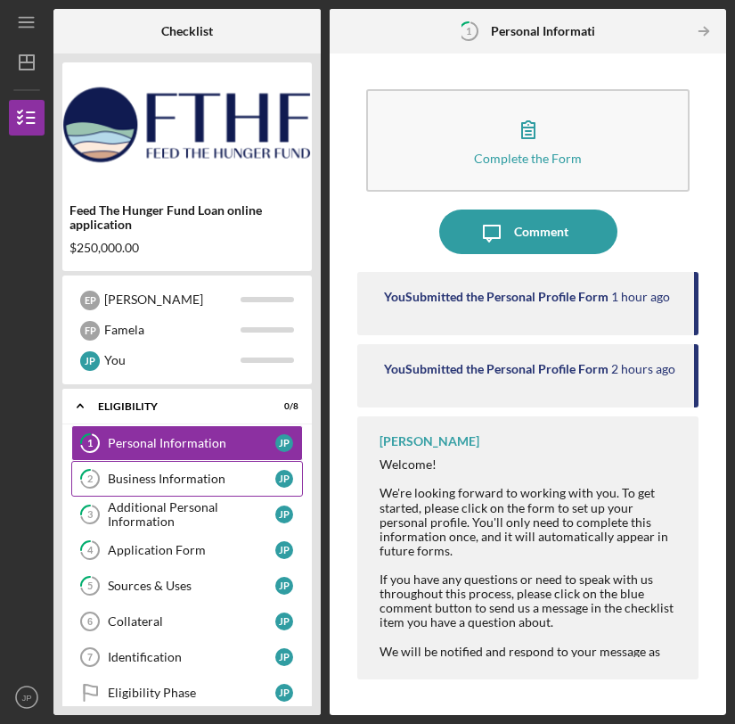
click at [220, 479] on div "Business Information" at bounding box center [192, 478] width 168 height 14
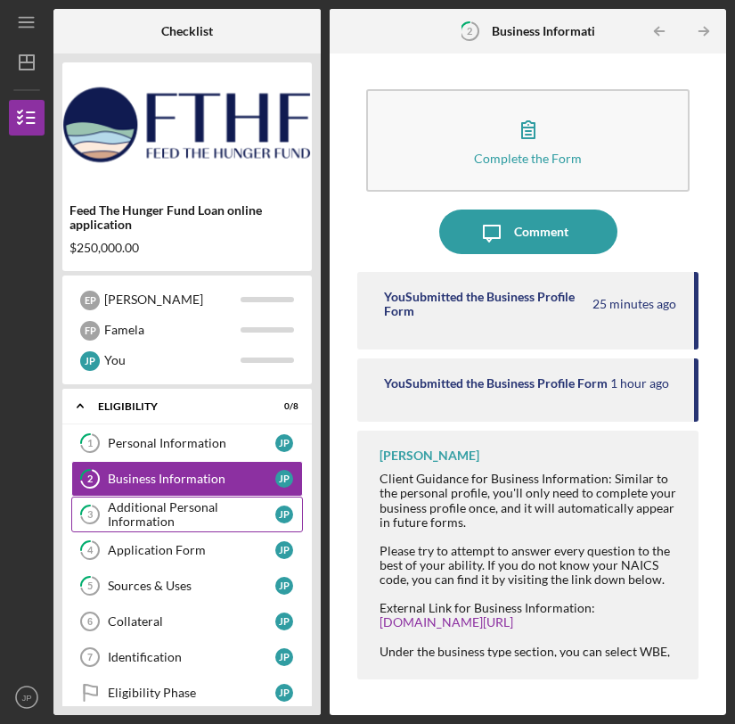
click at [235, 503] on div "Additional Personal Information" at bounding box center [192, 514] width 168 height 29
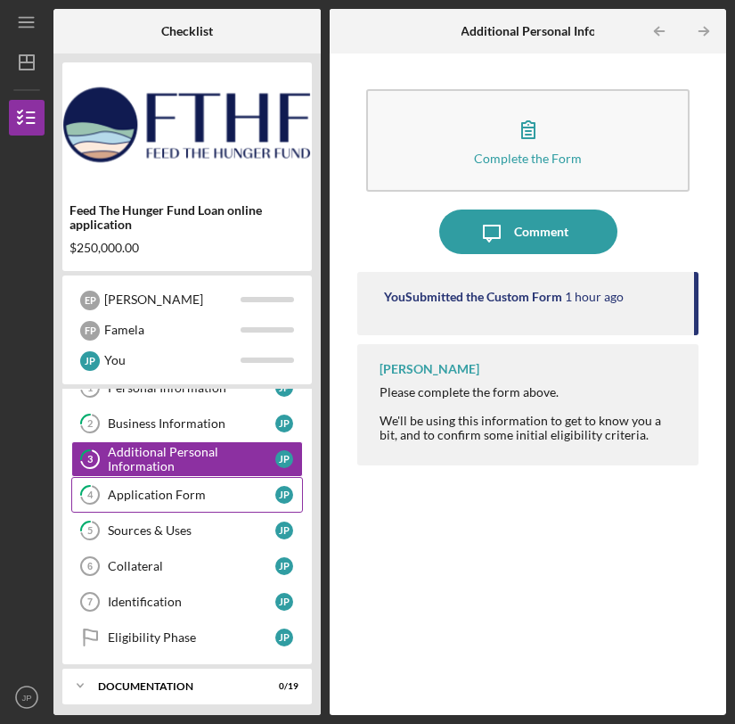
scroll to position [56, 0]
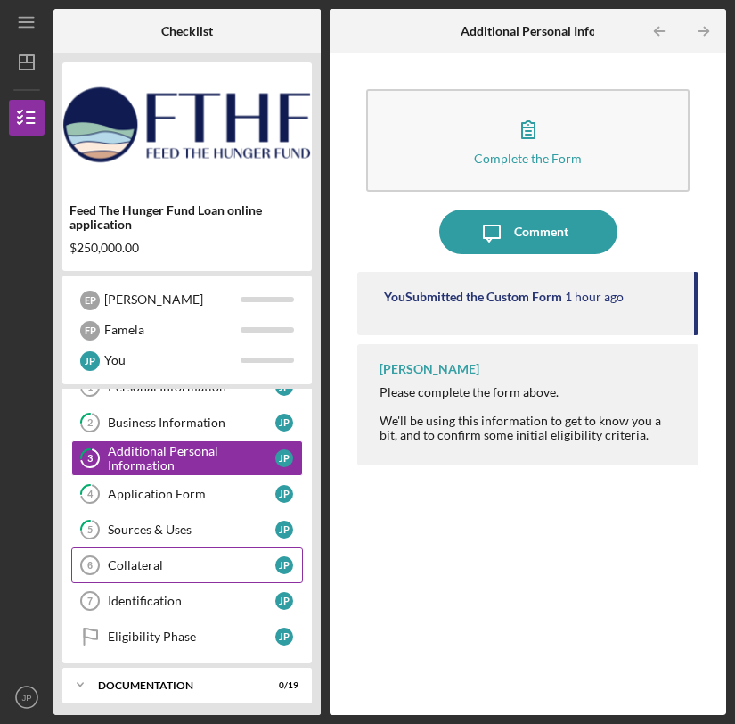
click at [184, 569] on div "Collateral" at bounding box center [192, 565] width 168 height 14
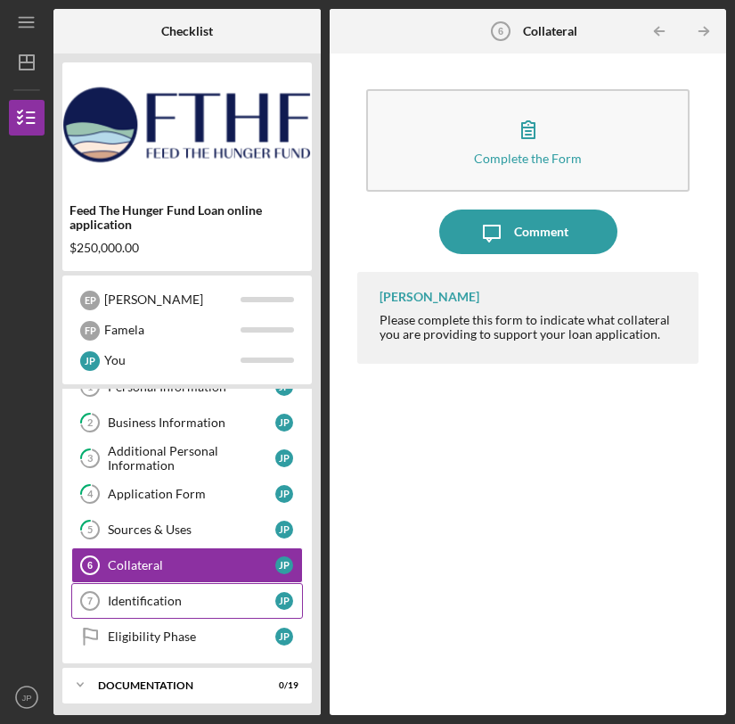
click at [184, 594] on div "Identification" at bounding box center [192, 601] width 168 height 14
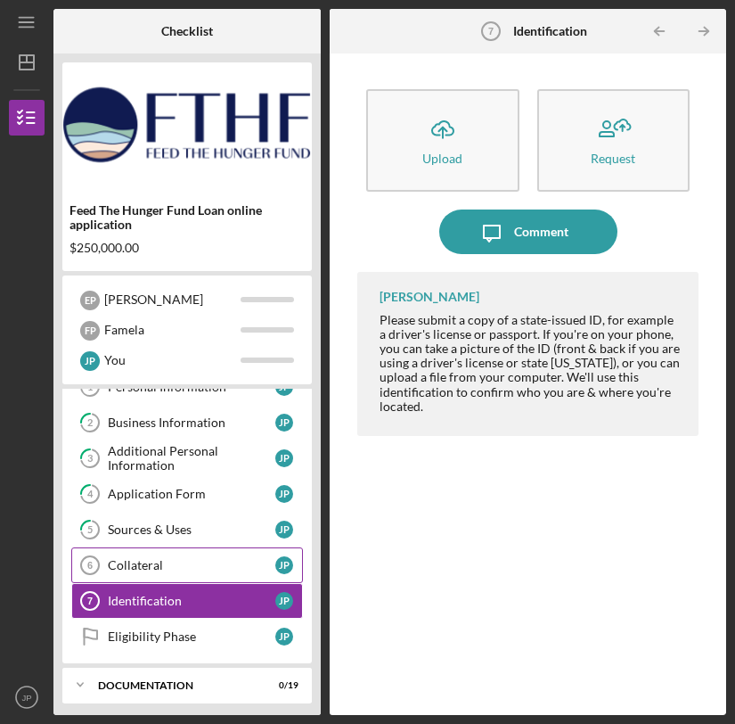
click at [184, 553] on link "Collateral 6 Collateral J P" at bounding box center [187, 565] width 232 height 36
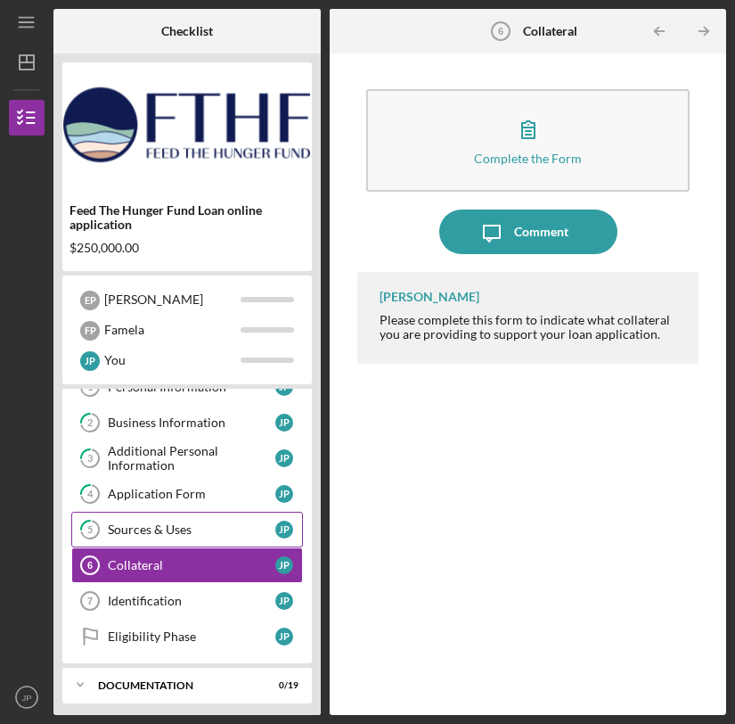
click at [207, 514] on link "5 Sources & Uses J P" at bounding box center [187, 530] width 232 height 36
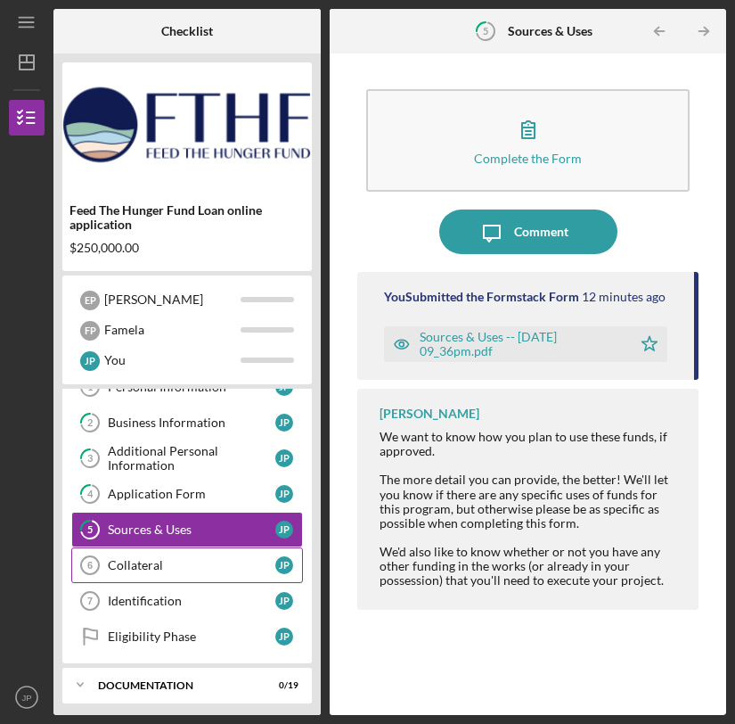
click at [189, 559] on div "Collateral" at bounding box center [192, 565] width 168 height 14
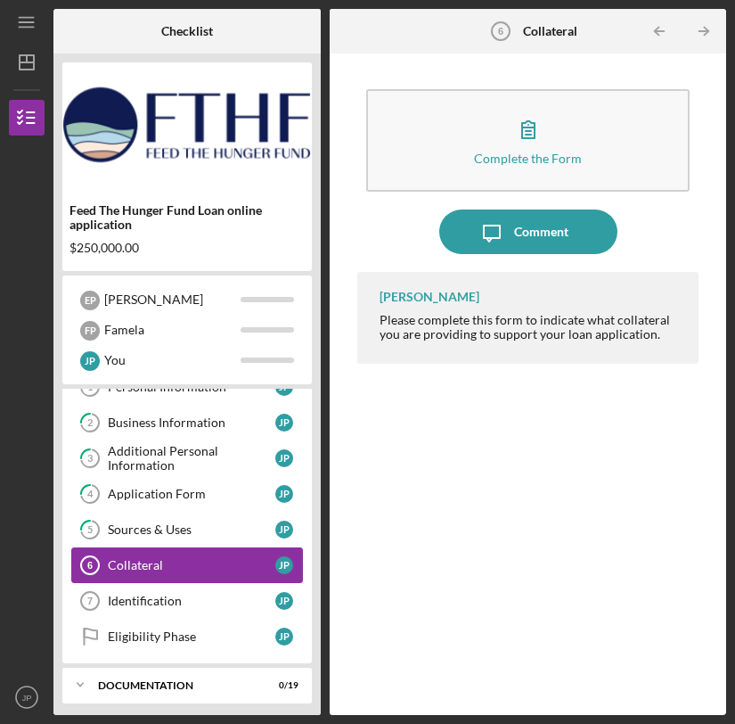
click at [207, 559] on div "Collateral" at bounding box center [192, 565] width 168 height 14
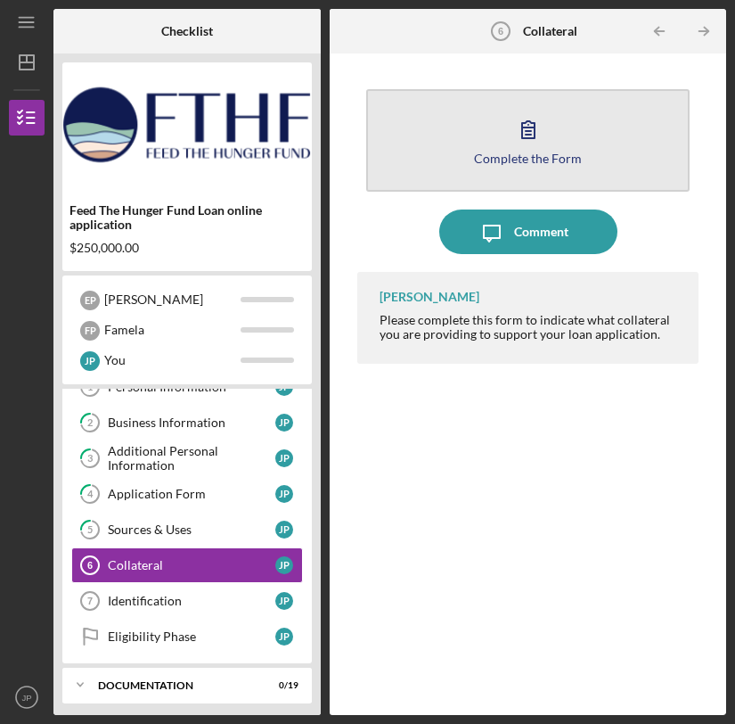
click at [543, 157] on div "Complete the Form" at bounding box center [528, 157] width 108 height 13
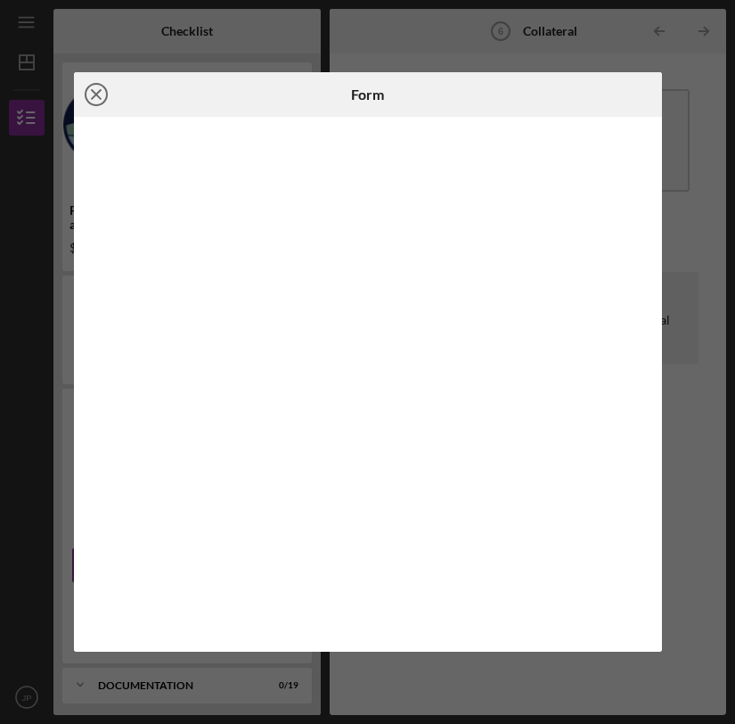
click at [100, 94] on icon "Icon/Close" at bounding box center [96, 94] width 45 height 45
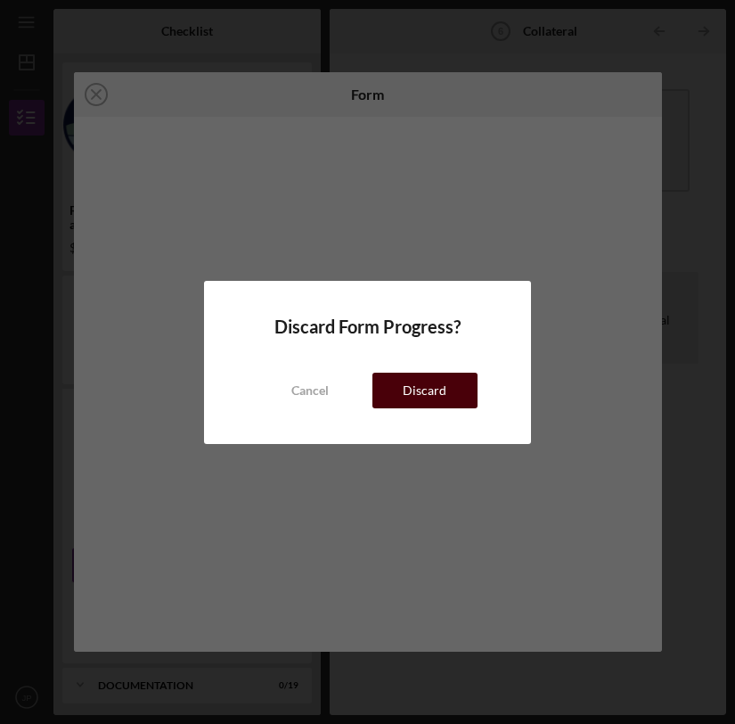
click at [414, 395] on div "Discard" at bounding box center [425, 391] width 44 height 36
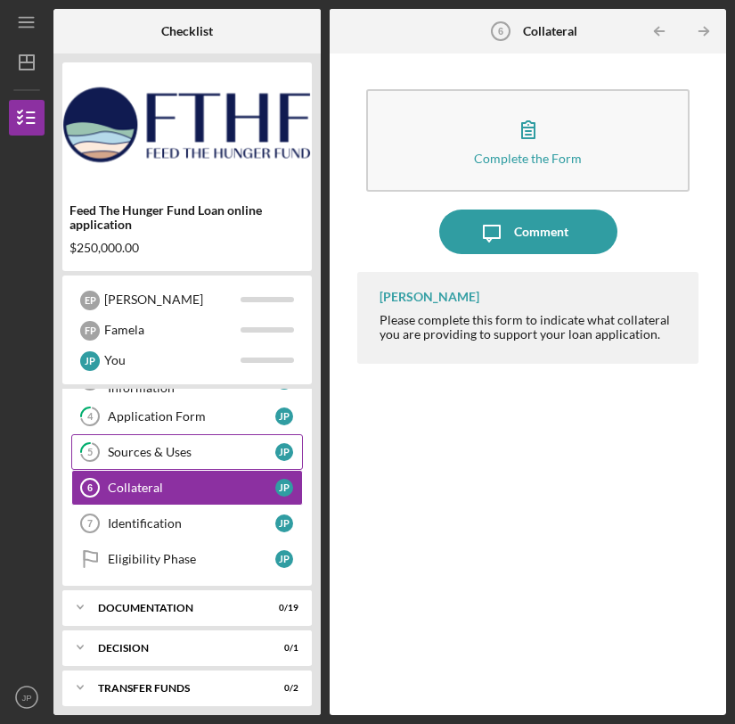
scroll to position [143, 0]
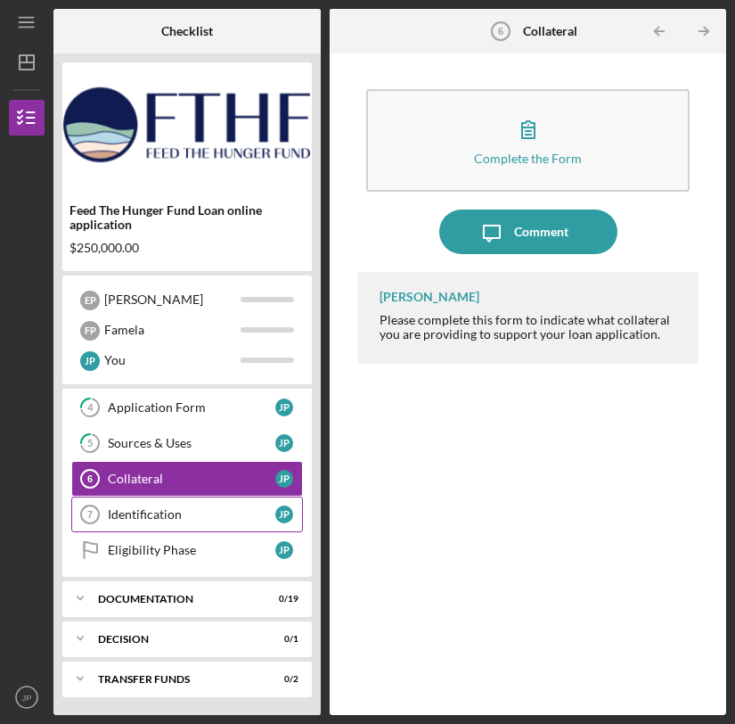
click at [199, 518] on div "Identification" at bounding box center [192, 514] width 168 height 14
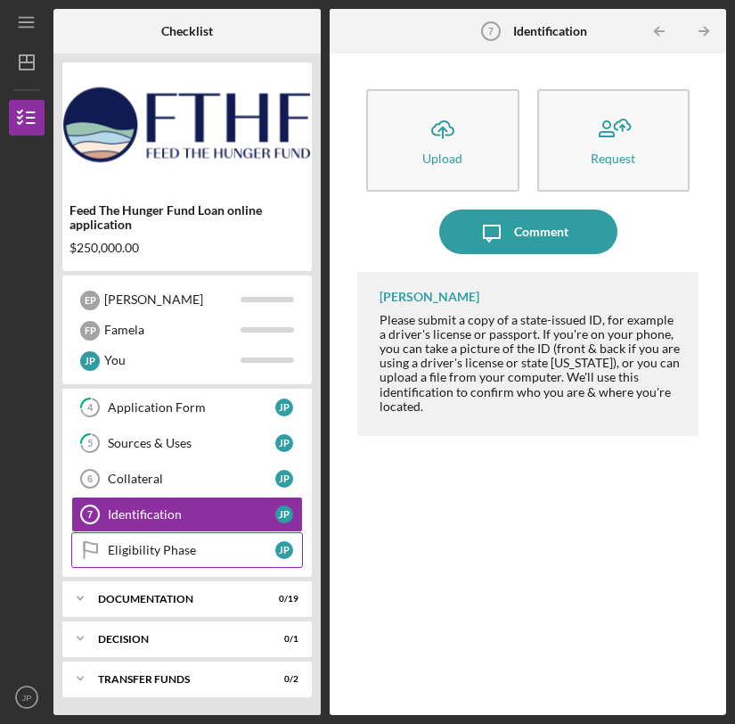
click at [149, 544] on div "Eligibility Phase" at bounding box center [192, 550] width 168 height 14
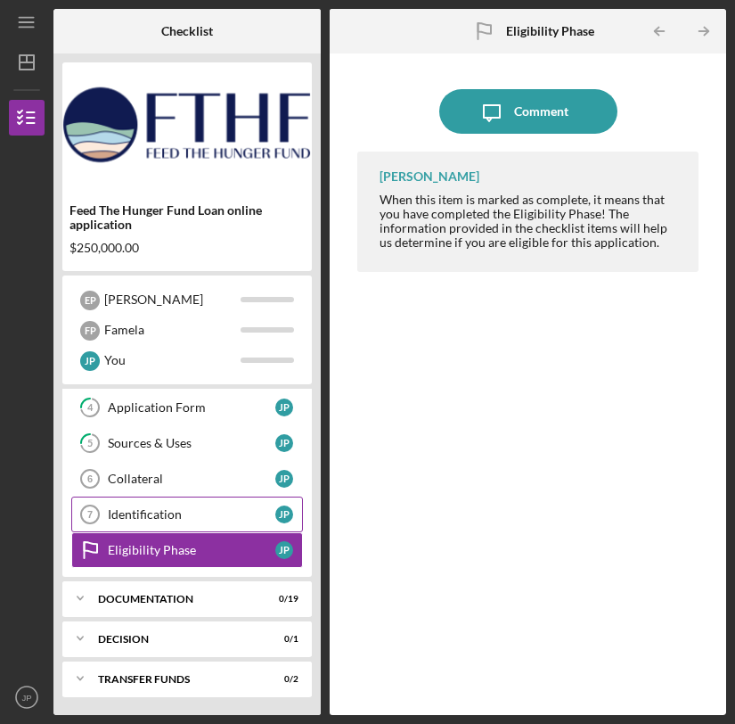
click at [148, 507] on div "Identification" at bounding box center [192, 514] width 168 height 14
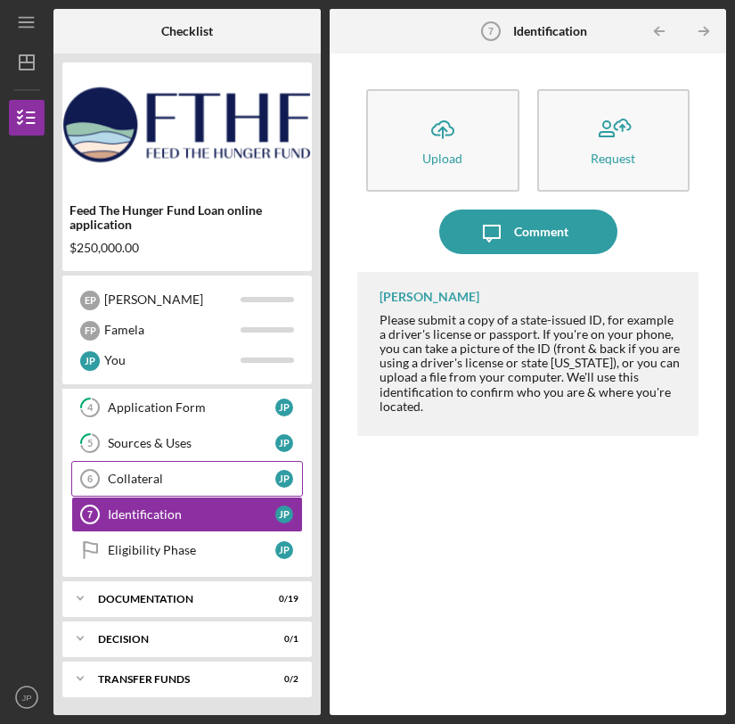
click at [157, 479] on div "Collateral" at bounding box center [192, 478] width 168 height 14
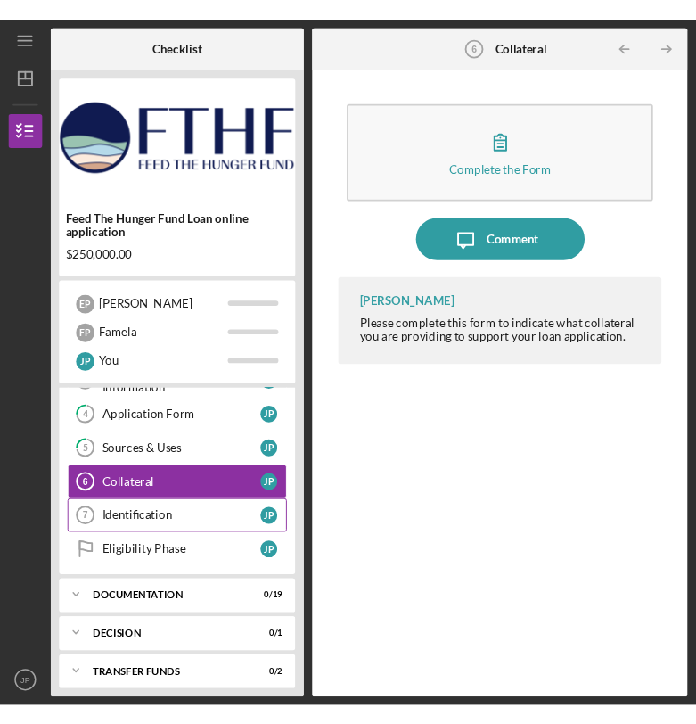
scroll to position [143, 0]
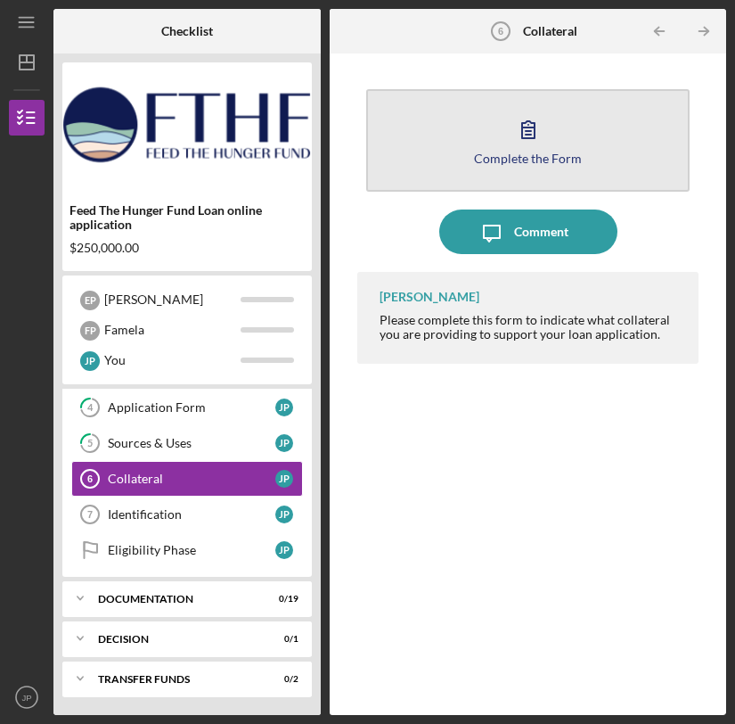
click at [528, 180] on button "Complete the Form Form" at bounding box center [527, 140] width 323 height 102
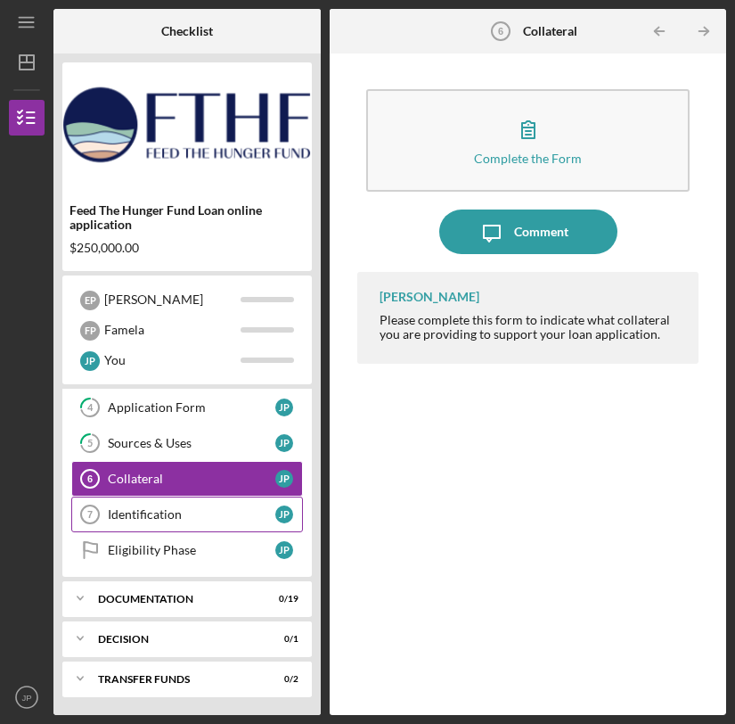
click at [164, 506] on link "Identification 7 Identification J P" at bounding box center [187, 514] width 232 height 36
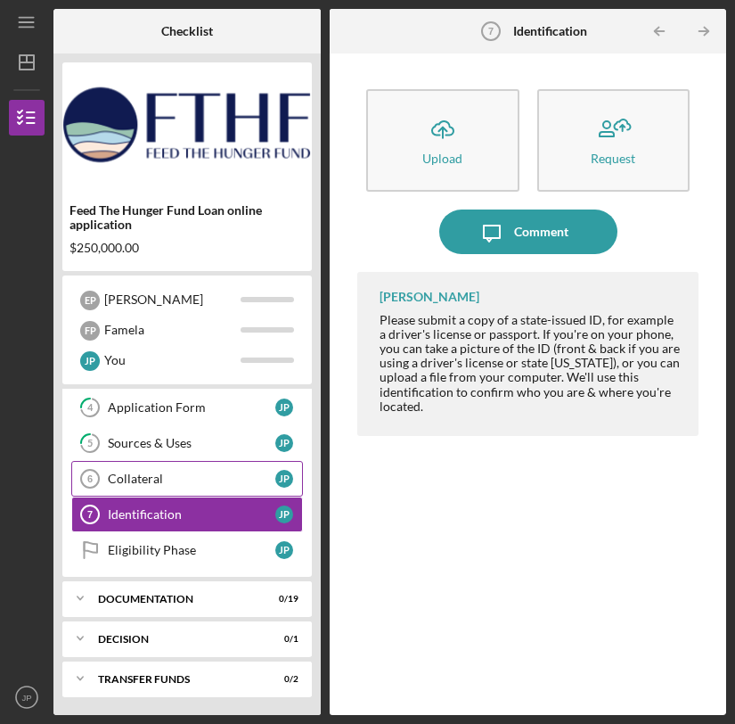
click at [181, 473] on div "Collateral" at bounding box center [192, 478] width 168 height 14
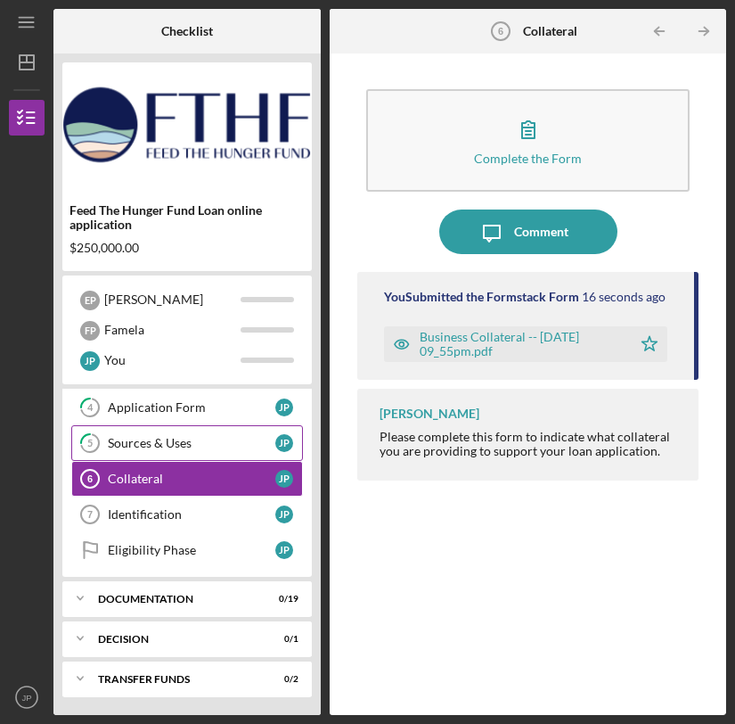
click at [200, 446] on div "Sources & Uses" at bounding box center [192, 443] width 168 height 14
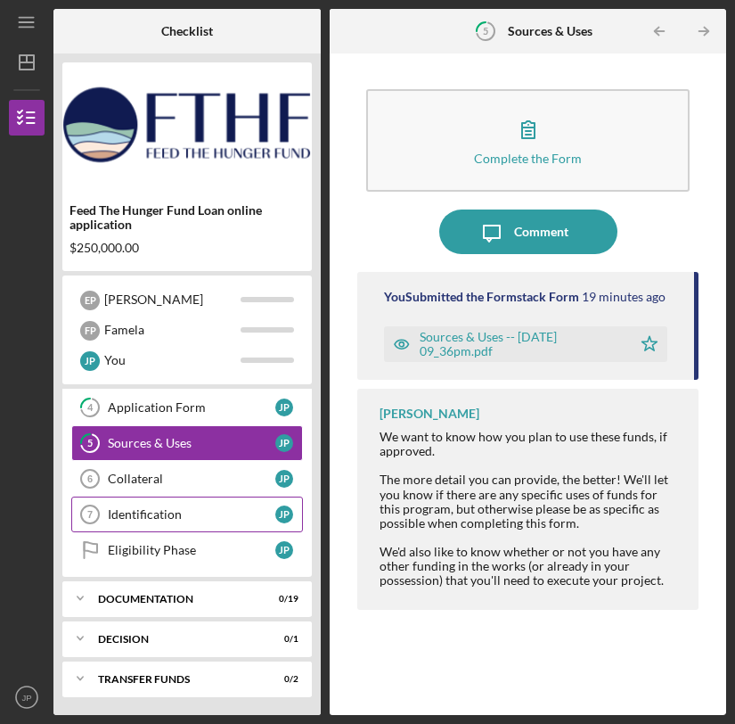
click at [194, 510] on div "Identification" at bounding box center [192, 514] width 168 height 14
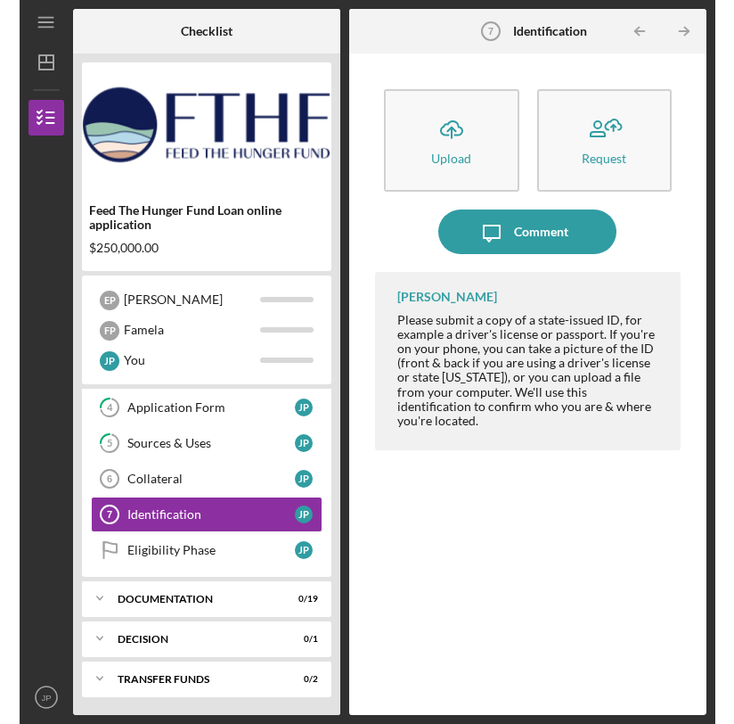
scroll to position [134, 0]
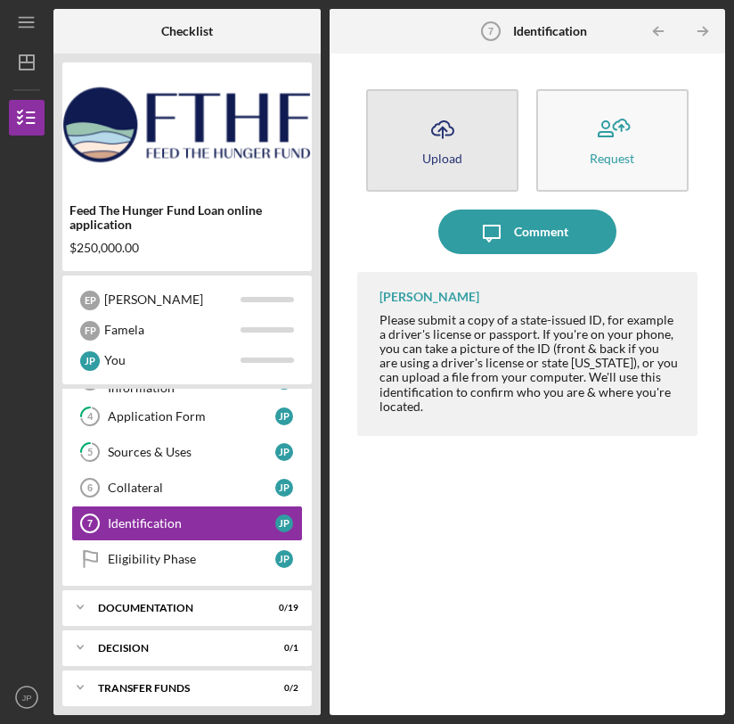
click at [471, 143] on button "Icon/Upload Upload" at bounding box center [442, 140] width 152 height 102
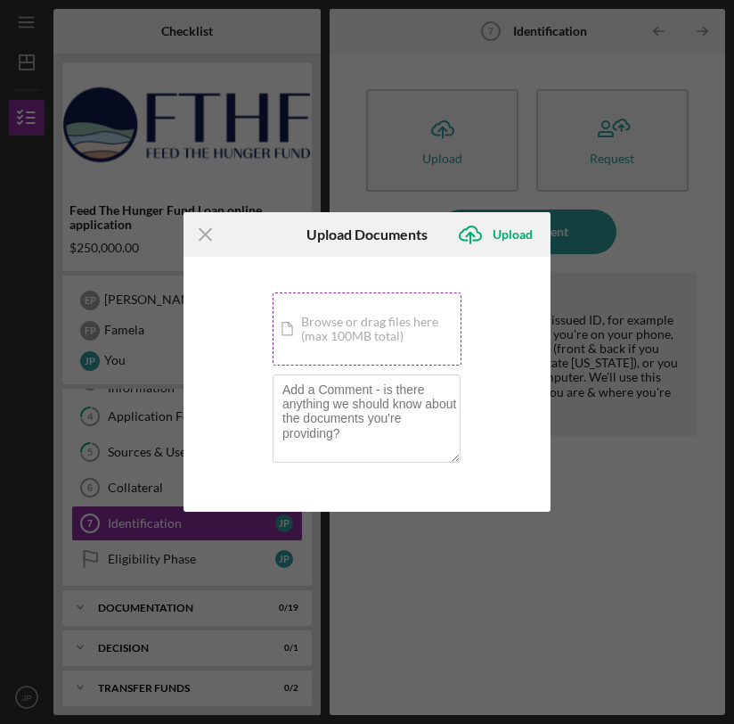
click at [374, 322] on div "Icon/Document Browse or drag files here (max 100MB total) Tap to choose files o…" at bounding box center [367, 328] width 189 height 73
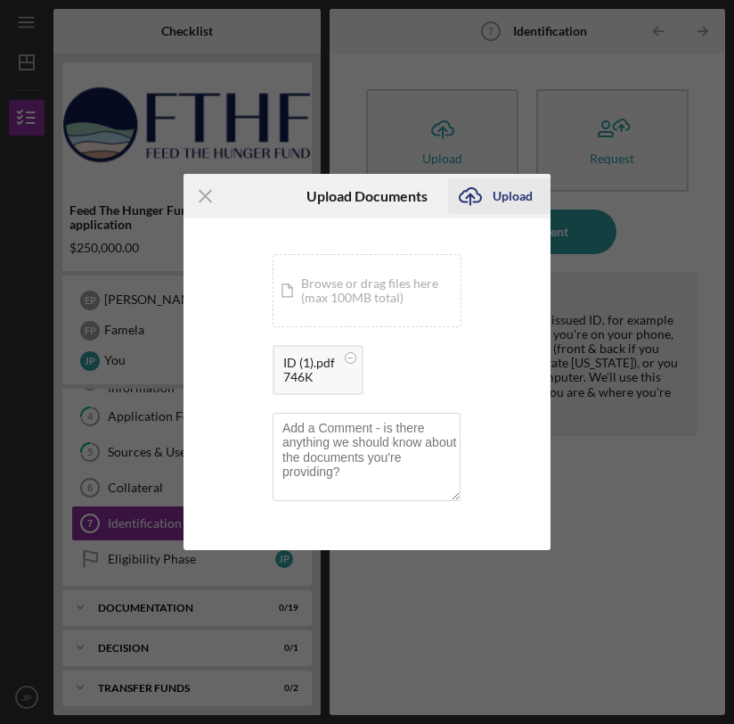
click at [498, 189] on div "Upload" at bounding box center [513, 196] width 40 height 36
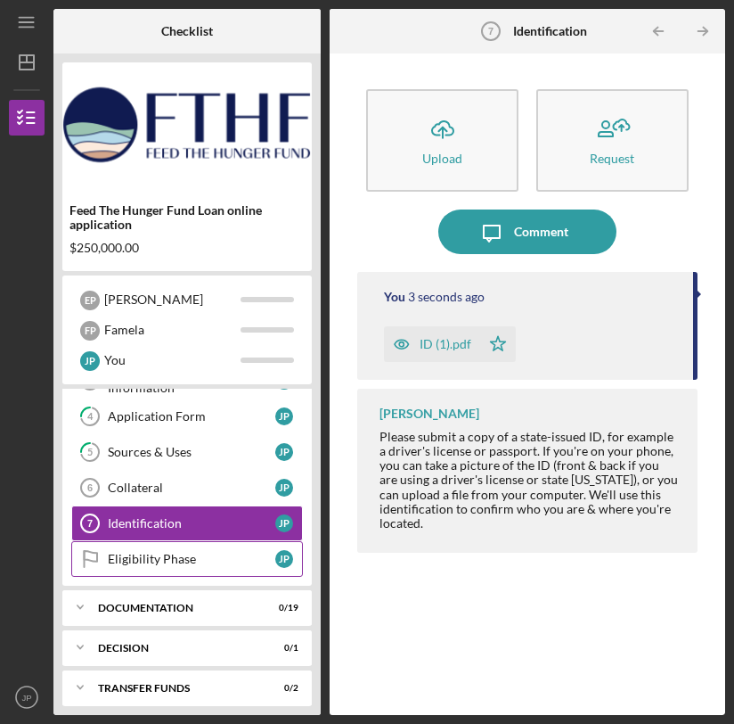
click at [181, 552] on div "Eligibility Phase" at bounding box center [192, 559] width 168 height 14
